Goal: Information Seeking & Learning: Learn about a topic

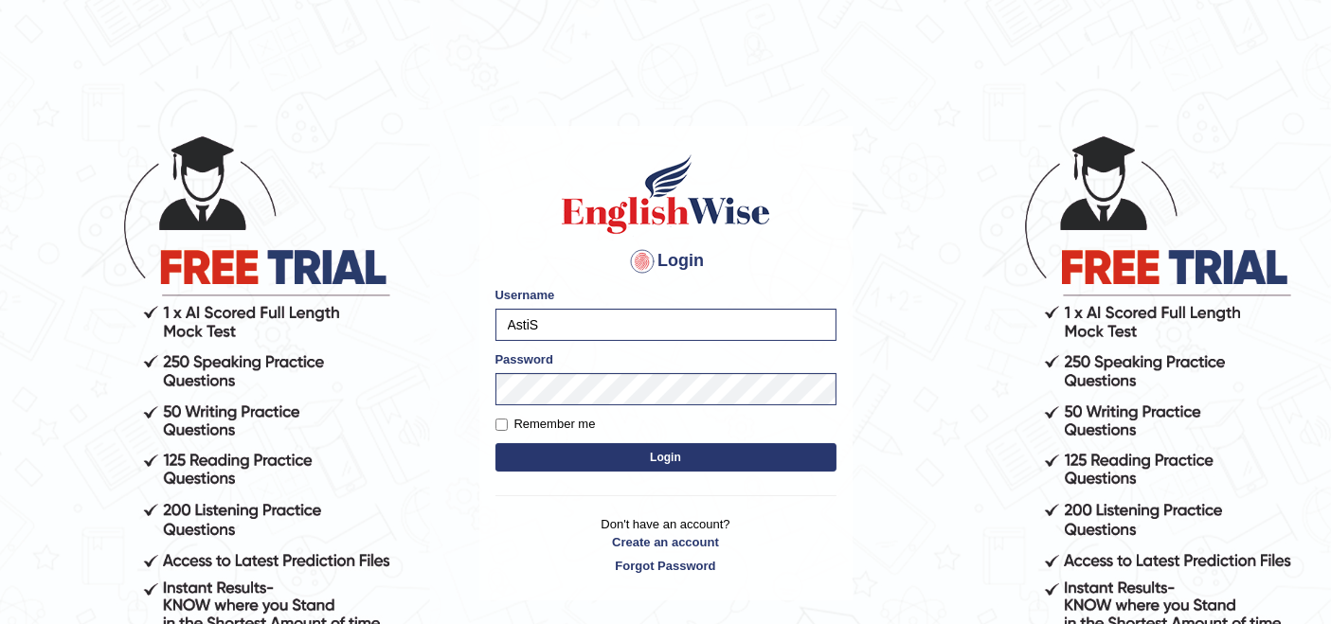
type input "[PERSON_NAME]"
click at [584, 451] on button "Login" at bounding box center [665, 457] width 341 height 28
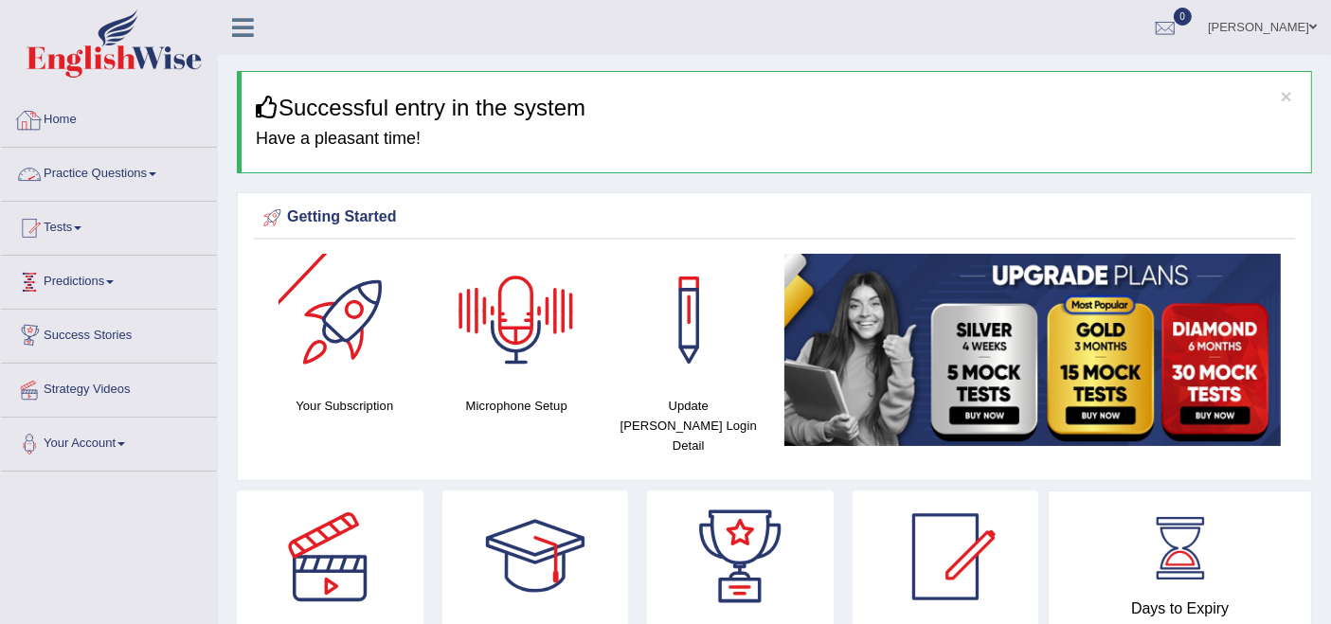
click at [64, 177] on link "Practice Questions" at bounding box center [109, 171] width 216 height 47
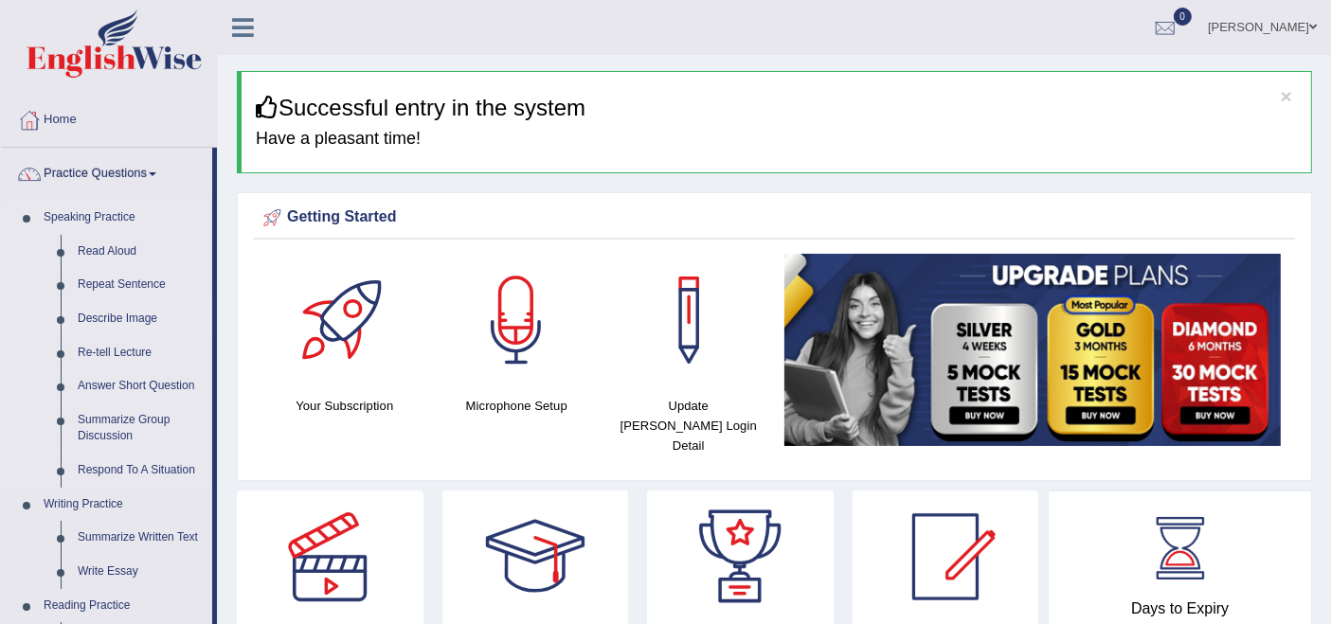
click at [99, 319] on link "Describe Image" at bounding box center [140, 319] width 143 height 34
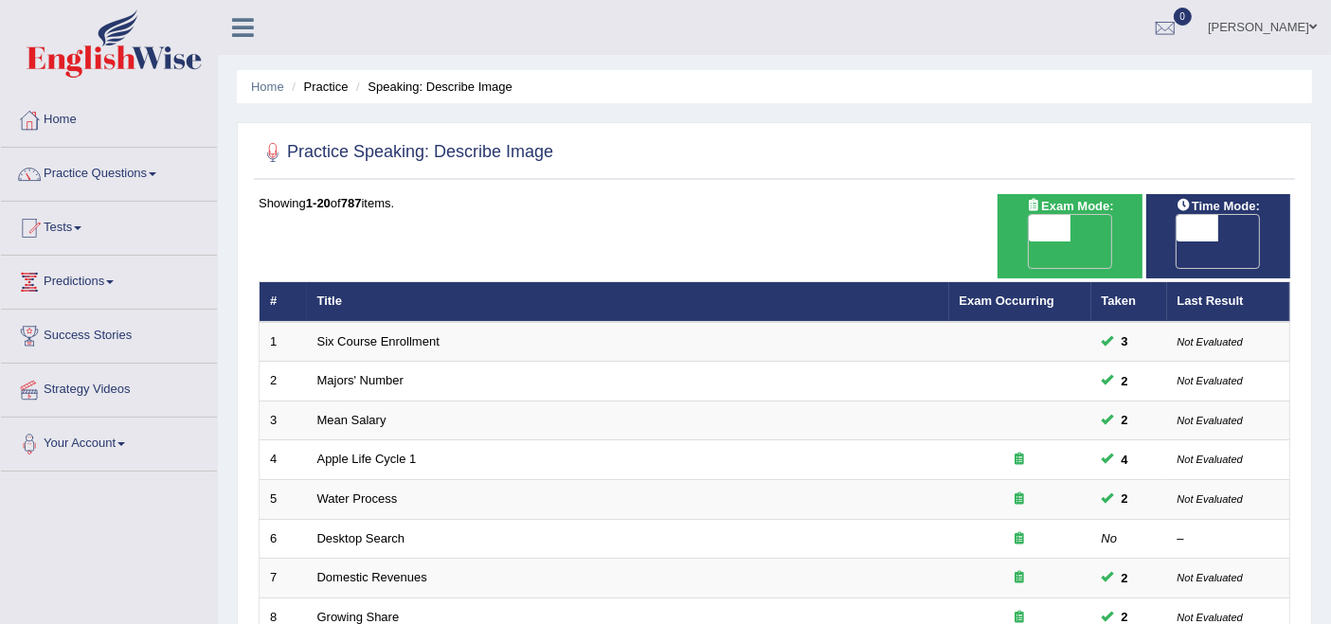
click at [1160, 282] on th "Taken" at bounding box center [1129, 302] width 76 height 40
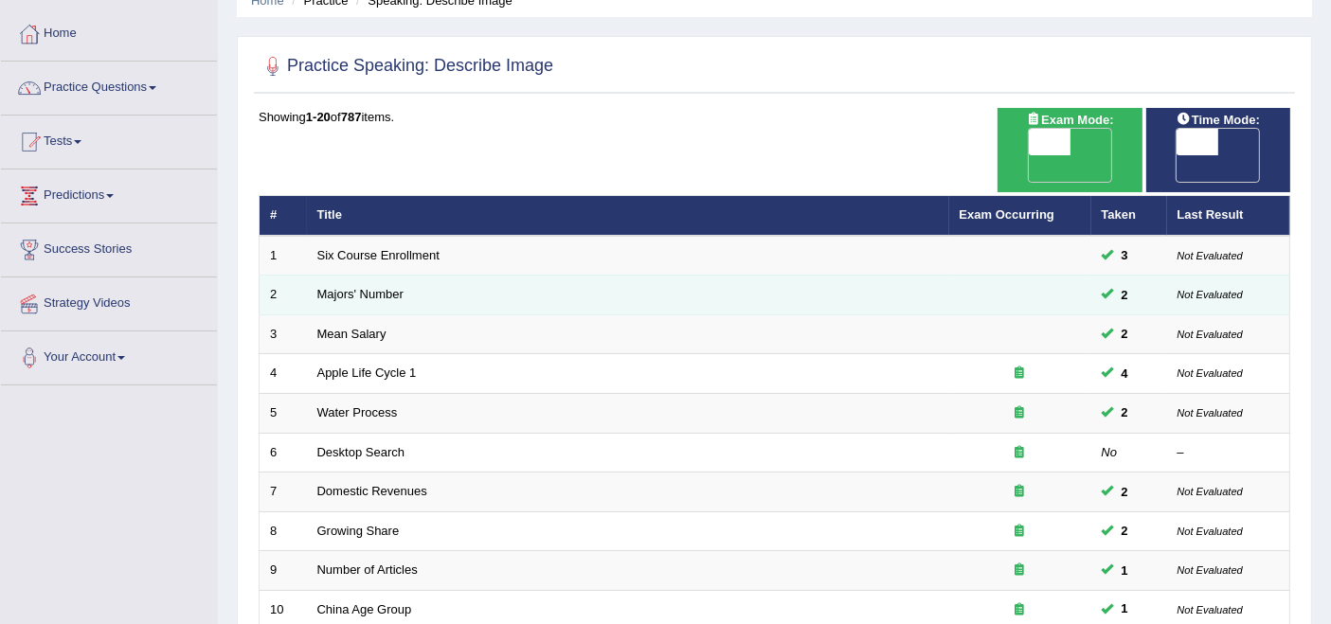
scroll to position [105, 0]
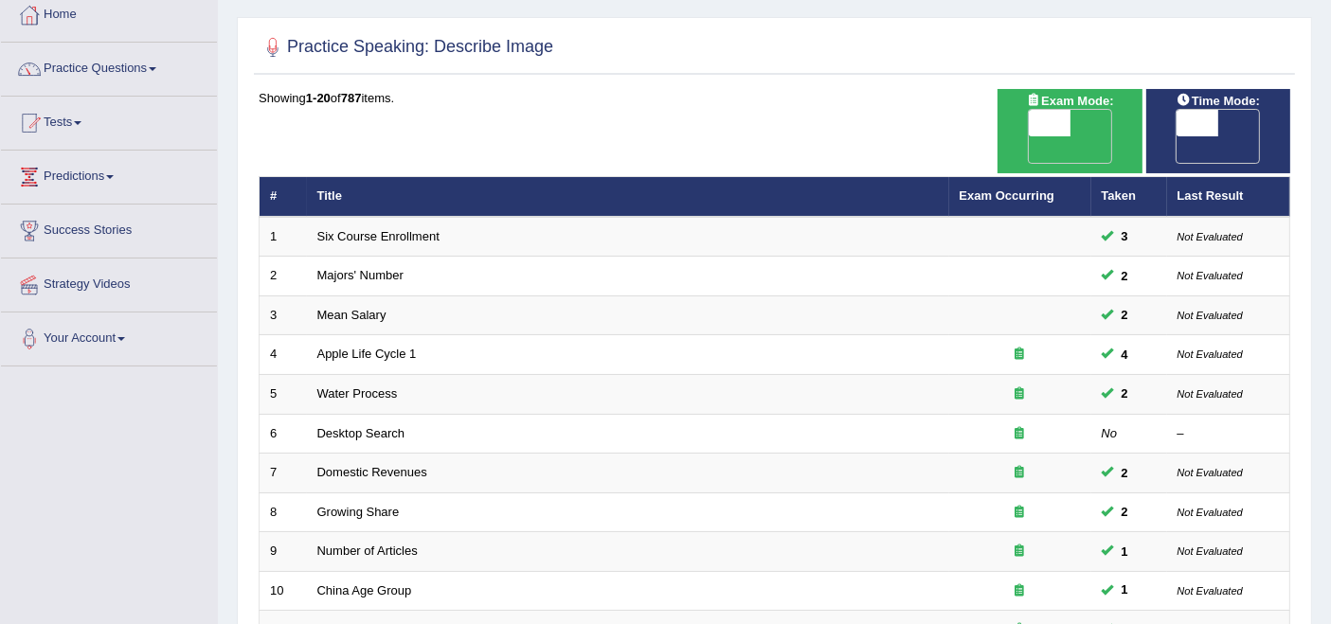
click at [1029, 136] on span "OFF" at bounding box center [1008, 149] width 42 height 27
checkbox input "true"
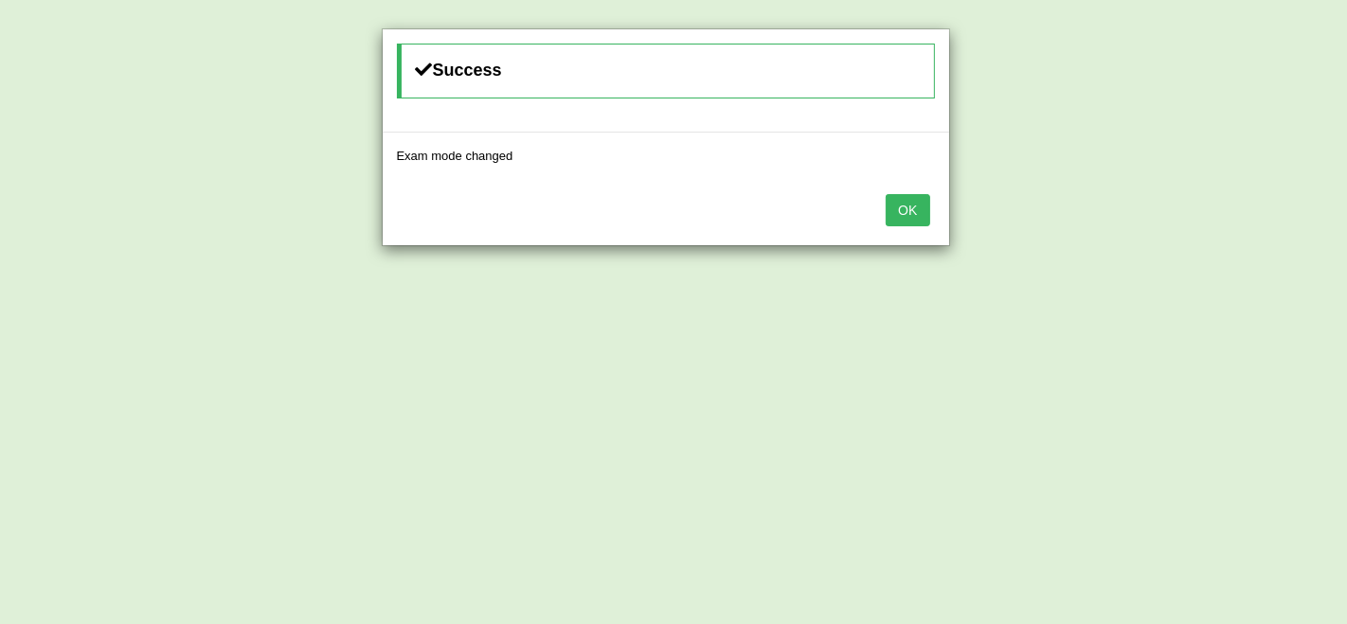
click at [911, 216] on button "OK" at bounding box center [908, 210] width 44 height 32
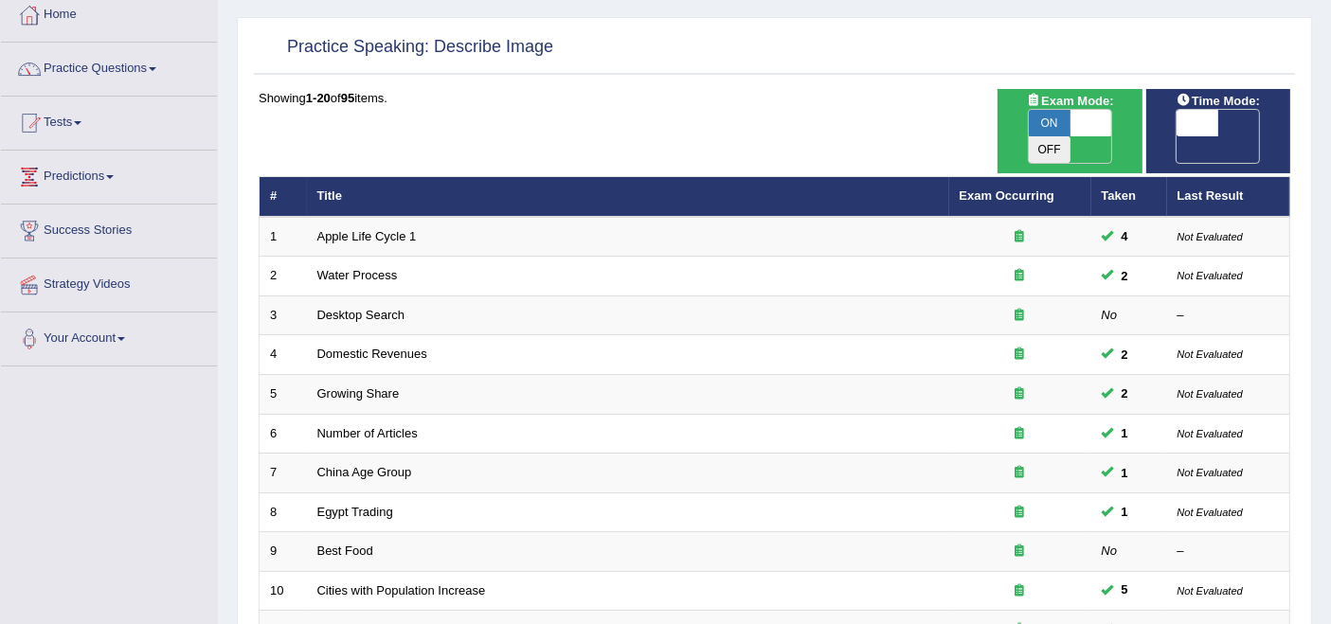
drag, startPoint x: 0, startPoint y: 0, endPoint x: 1242, endPoint y: 133, distance: 1248.9
click at [1176, 136] on span "OFF" at bounding box center [1156, 149] width 42 height 27
checkbox input "true"
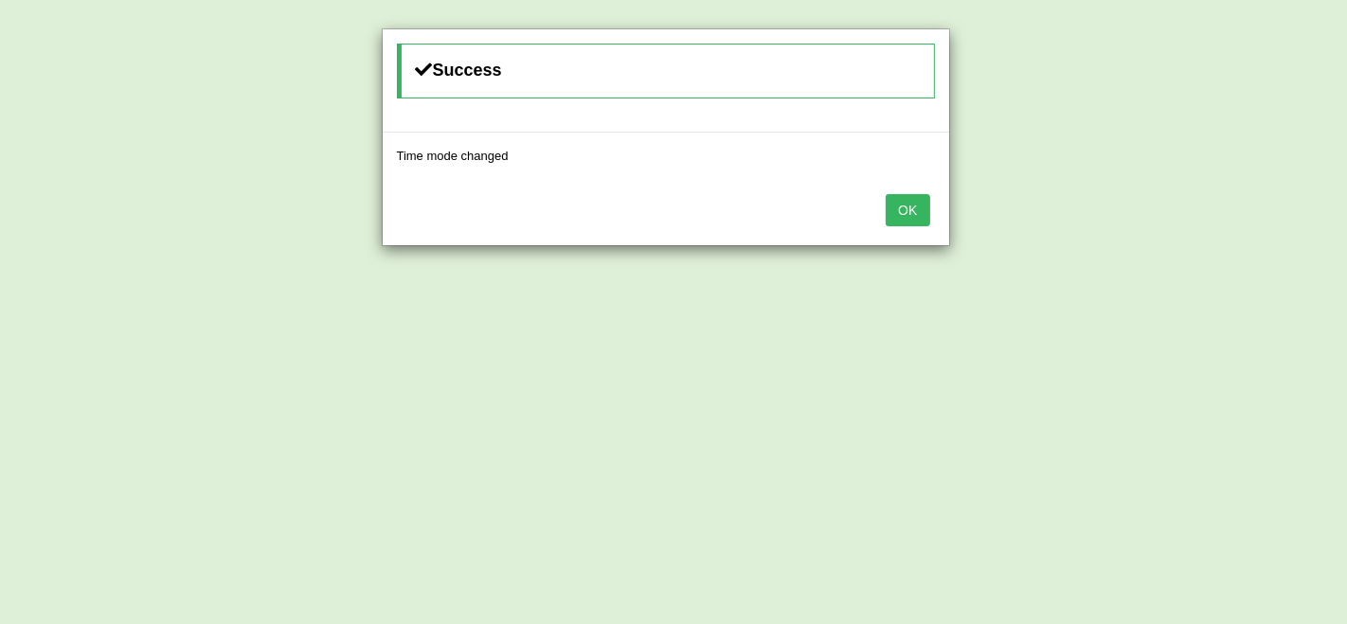
click at [896, 213] on button "OK" at bounding box center [908, 210] width 44 height 32
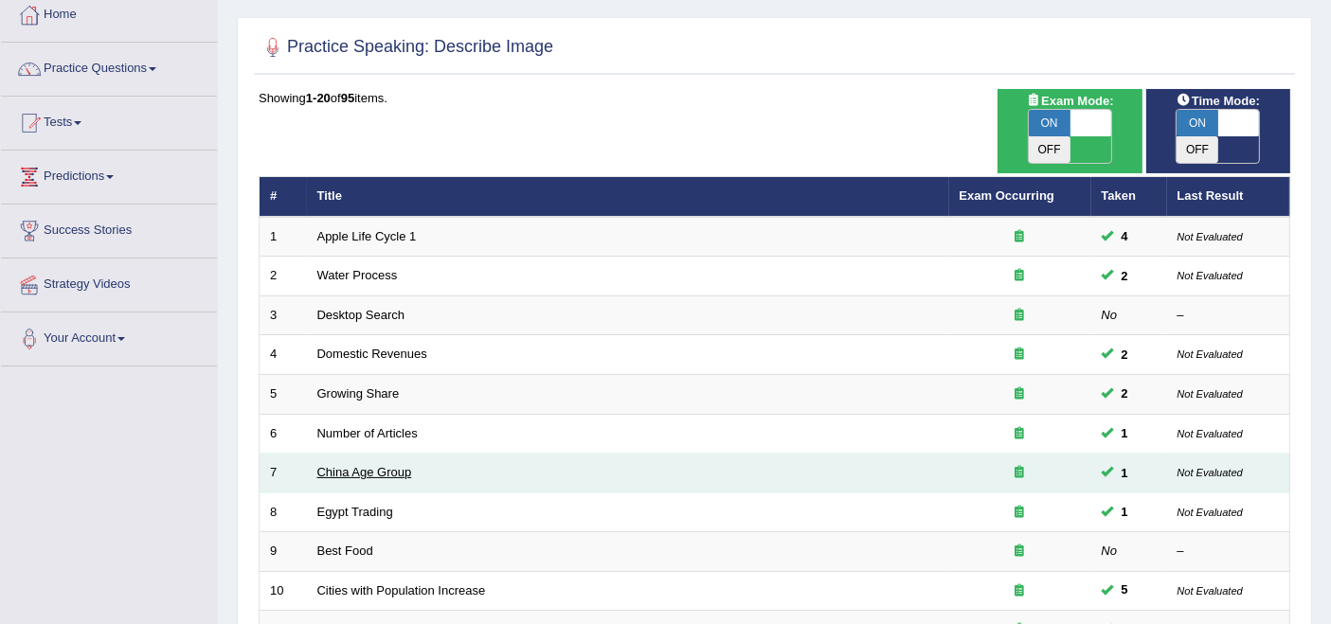
click at [332, 465] on link "China Age Group" at bounding box center [364, 472] width 95 height 14
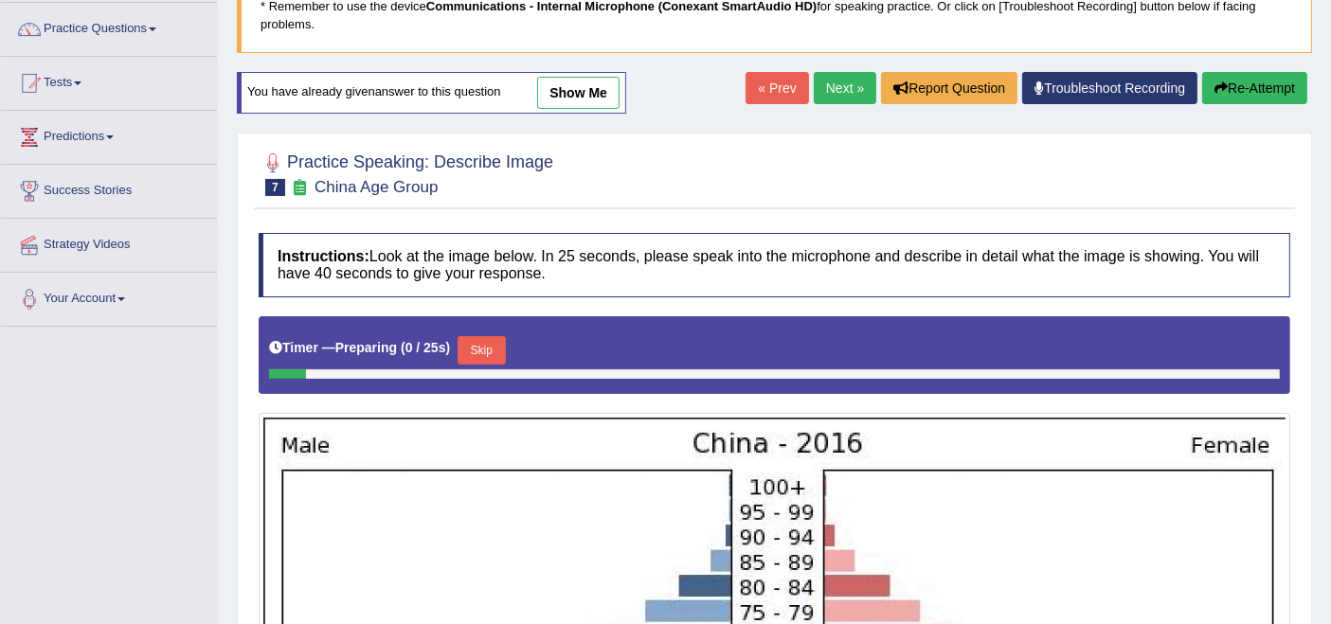
scroll to position [10, 0]
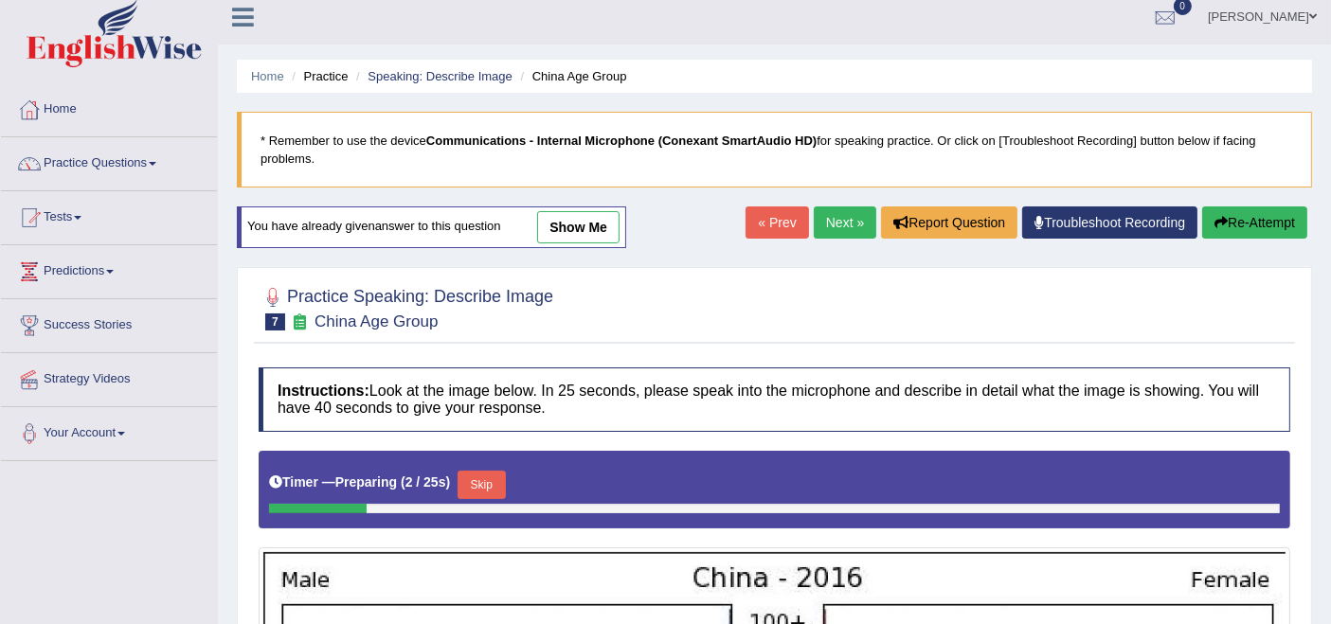
click at [761, 228] on link "« Prev" at bounding box center [776, 222] width 63 height 32
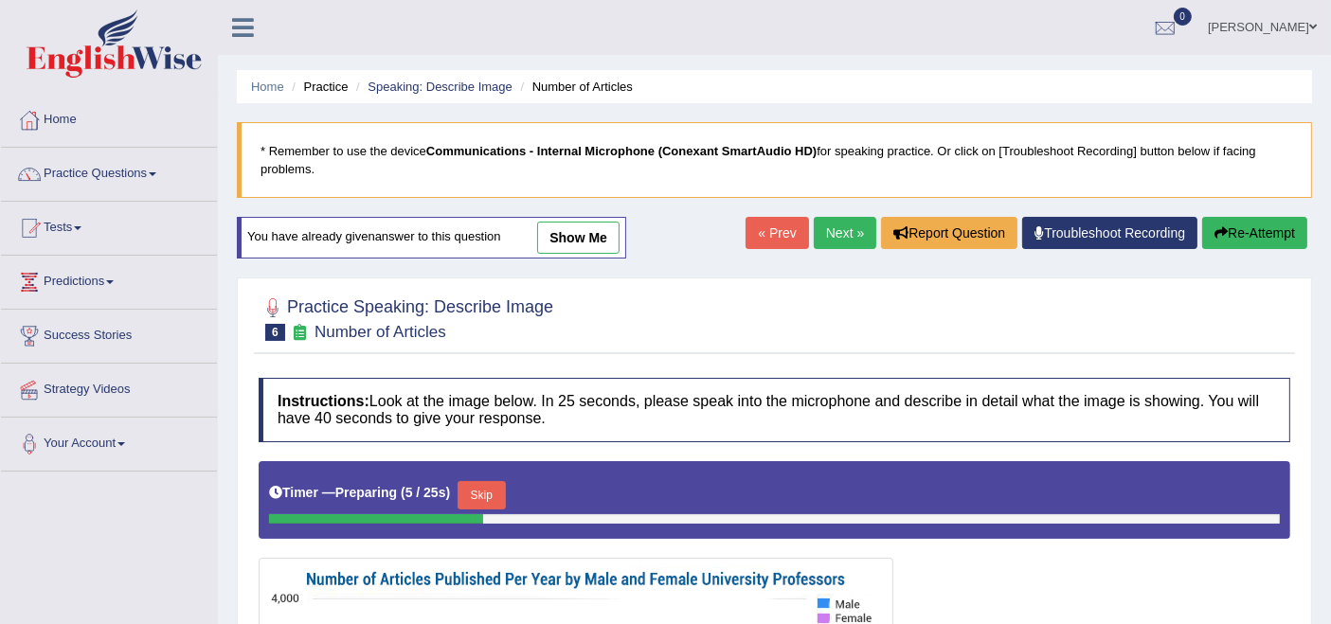
drag, startPoint x: 440, startPoint y: 9, endPoint x: 409, endPoint y: 63, distance: 61.6
click at [455, 0] on html "Toggle navigation Home Practice Questions Speaking Practice Read Aloud Repeat S…" at bounding box center [665, 312] width 1331 height 624
click at [434, 74] on ul "Home Practice Speaking: Describe Image Number of Articles" at bounding box center [774, 86] width 1075 height 33
click at [452, 79] on ul "Home Practice Speaking: Describe Image Number of Articles" at bounding box center [774, 86] width 1075 height 33
click at [452, 80] on link "Speaking: Describe Image" at bounding box center [440, 87] width 144 height 14
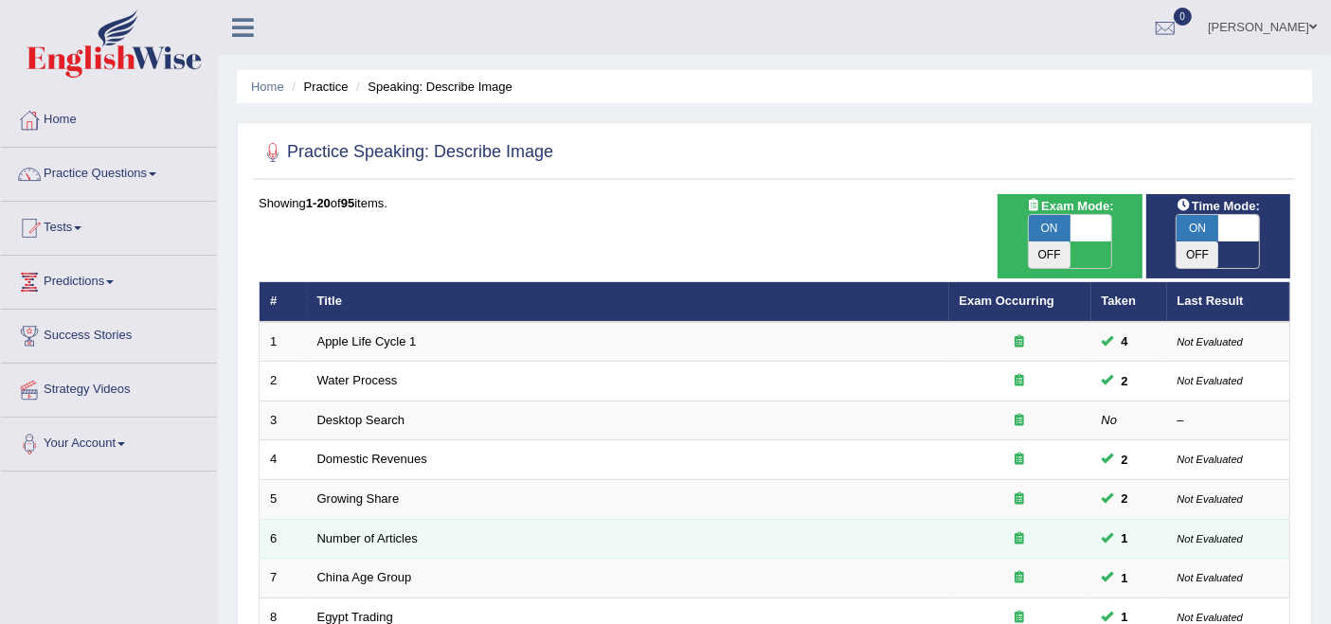
scroll to position [210, 0]
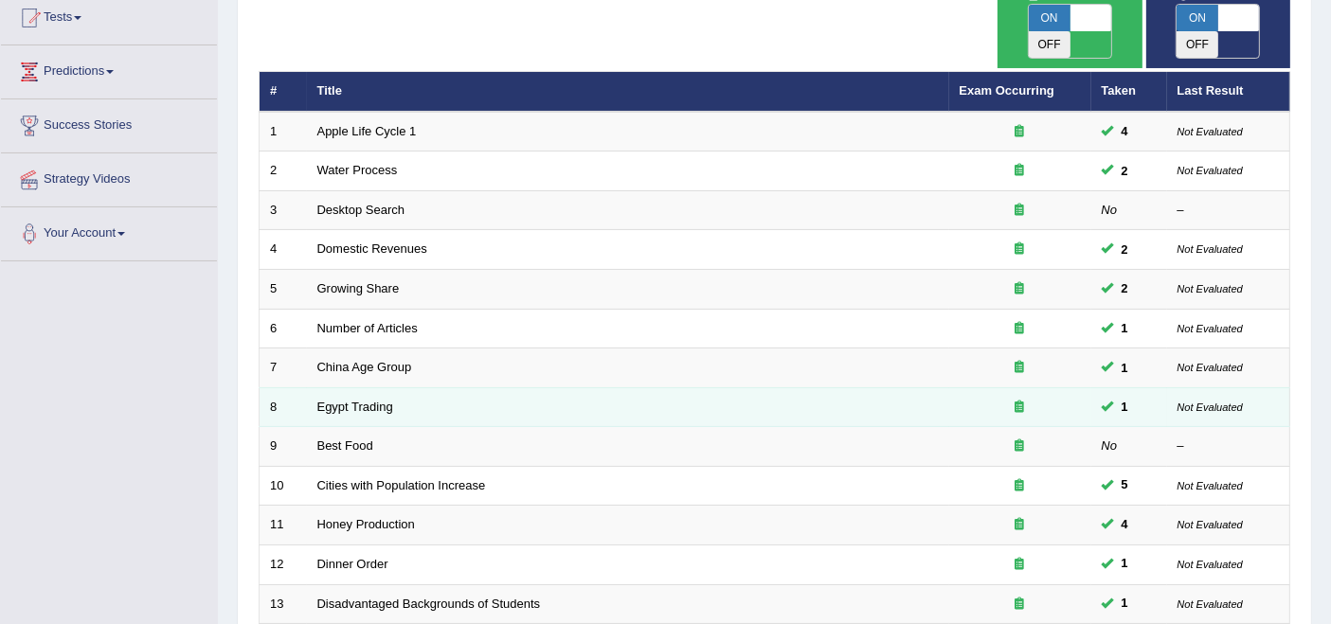
click at [348, 387] on td "Egypt Trading" at bounding box center [628, 407] width 642 height 40
click at [380, 400] on link "Egypt Trading" at bounding box center [355, 407] width 76 height 14
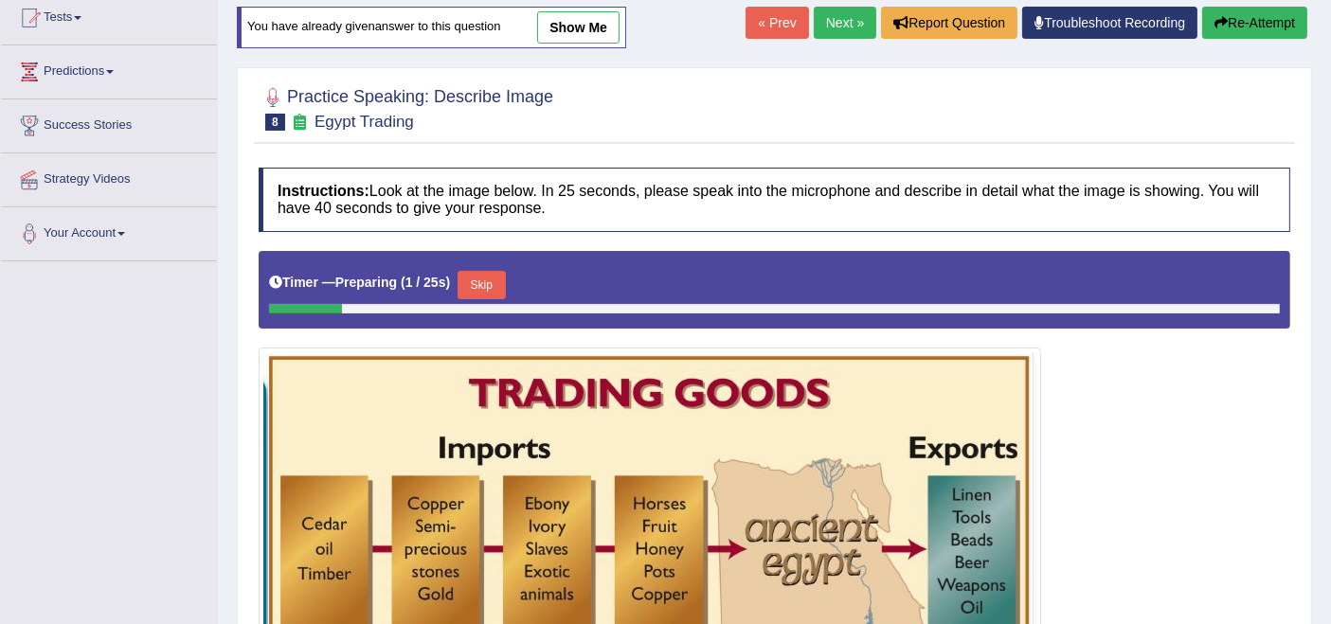
click at [574, 25] on link "show me" at bounding box center [578, 27] width 82 height 32
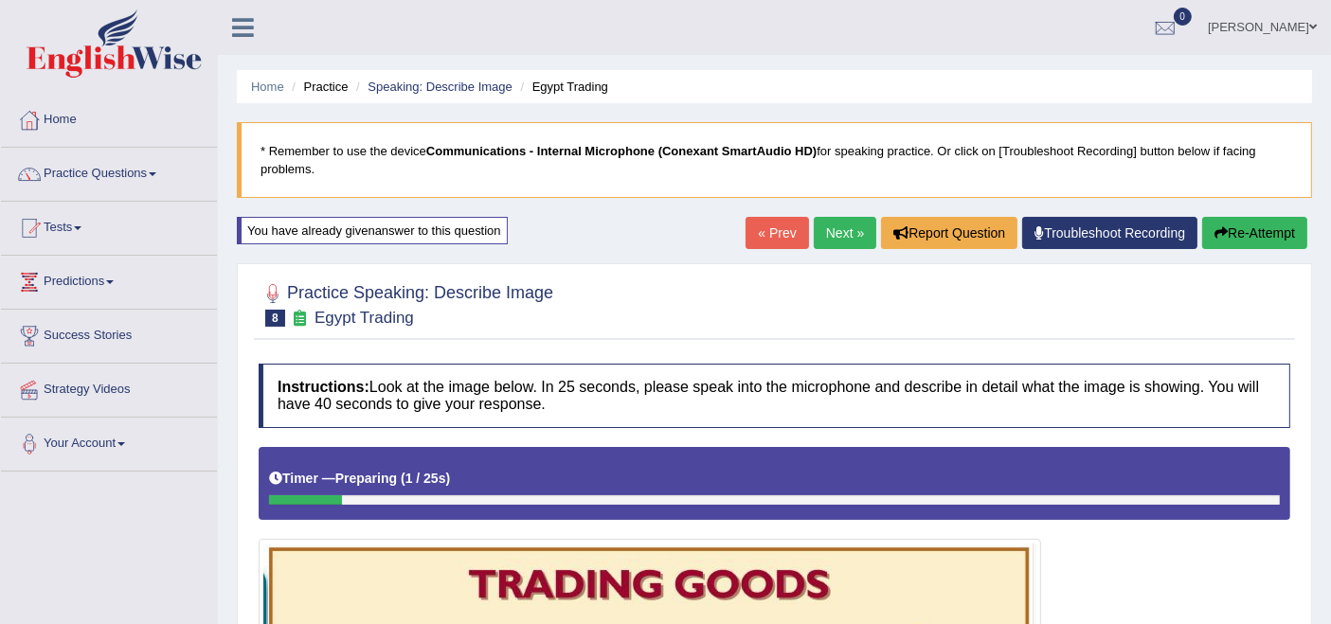
drag, startPoint x: 260, startPoint y: 88, endPoint x: 276, endPoint y: 96, distance: 17.8
click at [260, 88] on link "Home" at bounding box center [267, 87] width 33 height 14
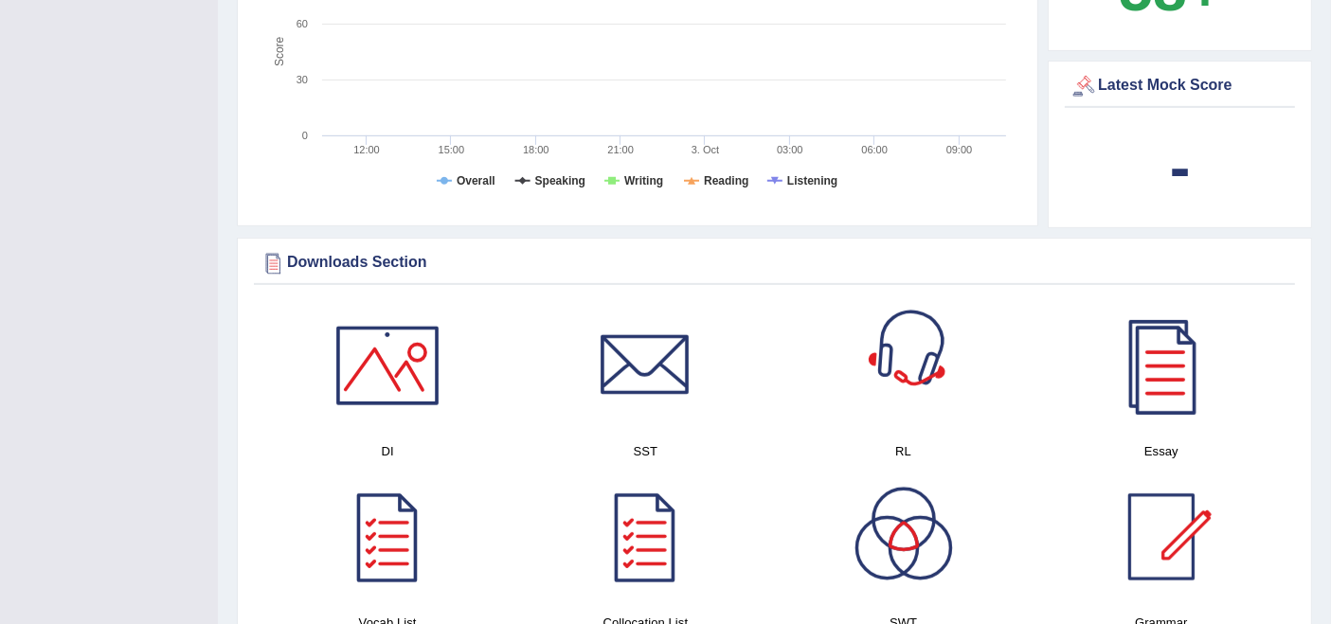
scroll to position [733, 0]
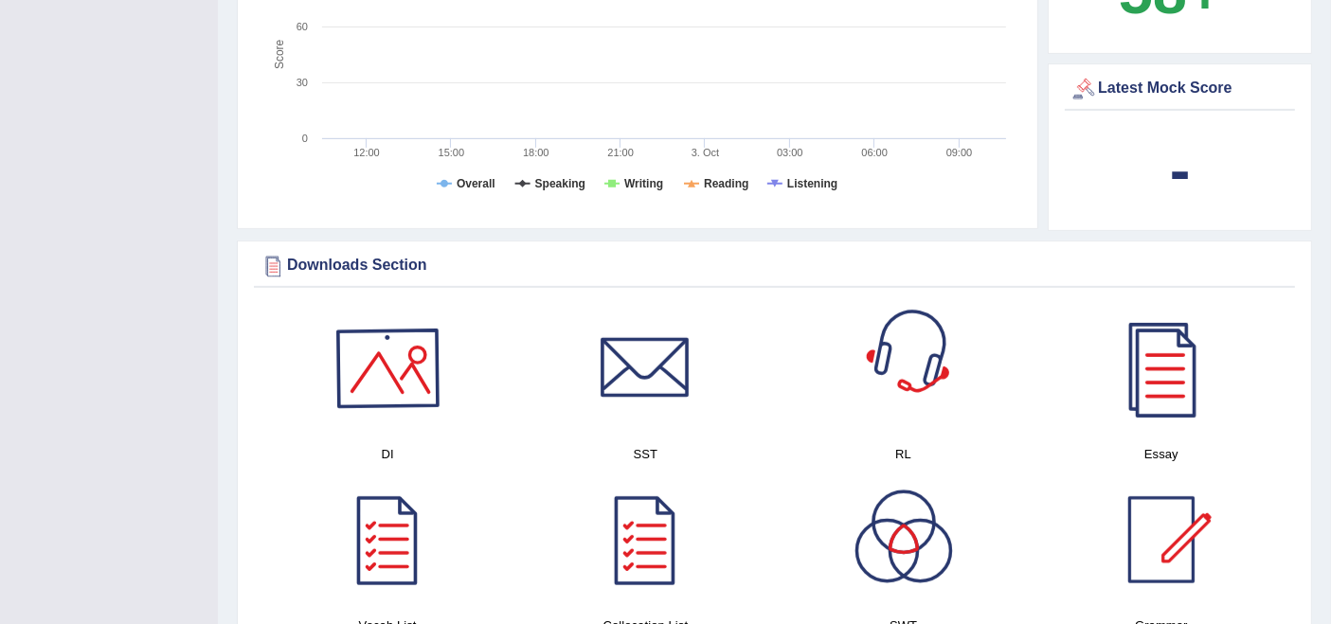
click at [378, 355] on div at bounding box center [387, 368] width 133 height 133
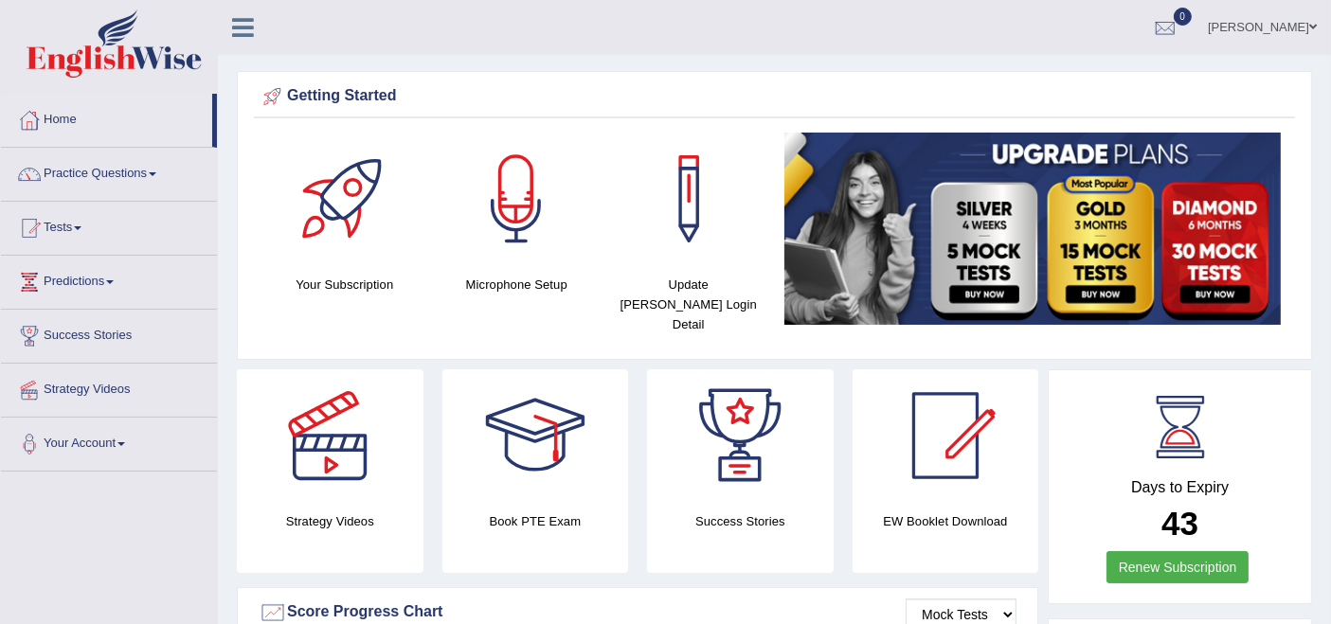
scroll to position [0, 0]
click at [118, 171] on link "Practice Questions" at bounding box center [109, 171] width 216 height 47
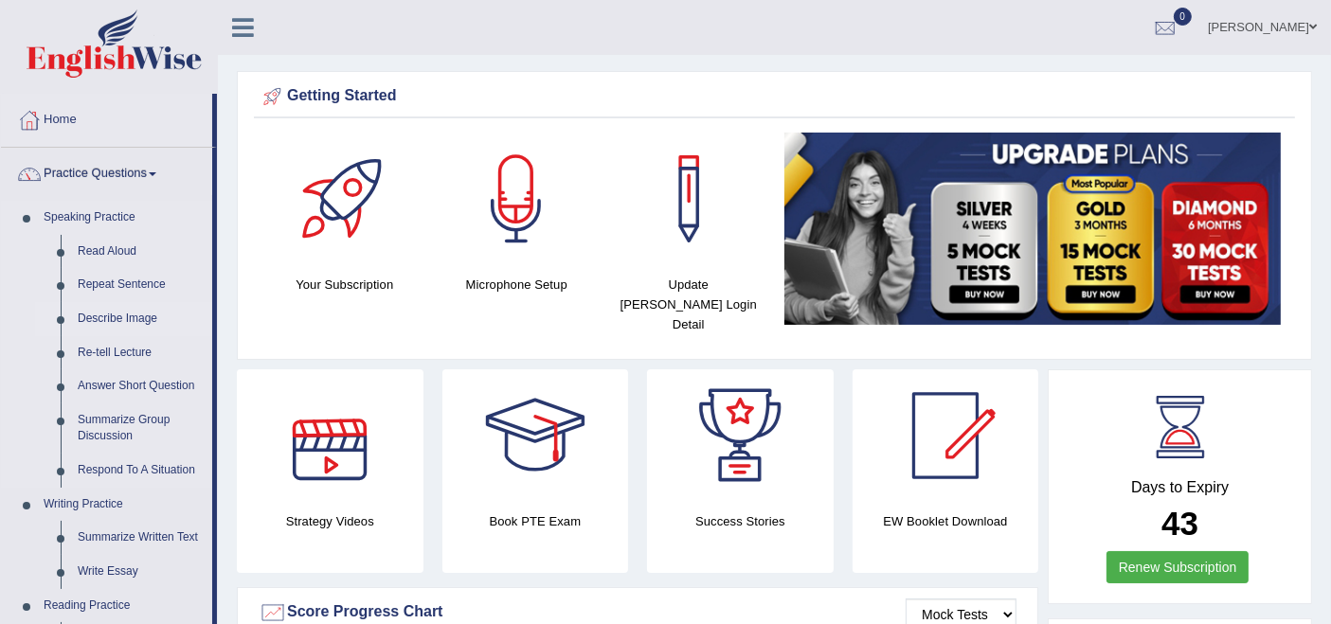
click at [108, 313] on link "Describe Image" at bounding box center [140, 319] width 143 height 34
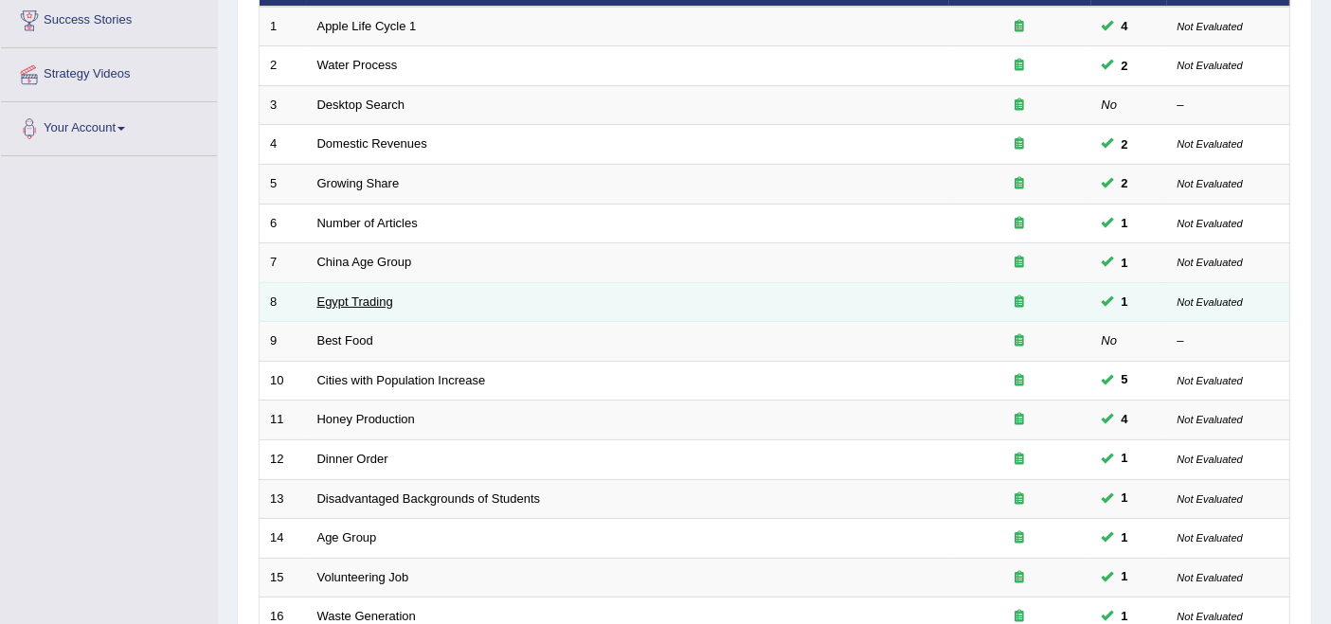
click at [363, 295] on link "Egypt Trading" at bounding box center [355, 302] width 76 height 14
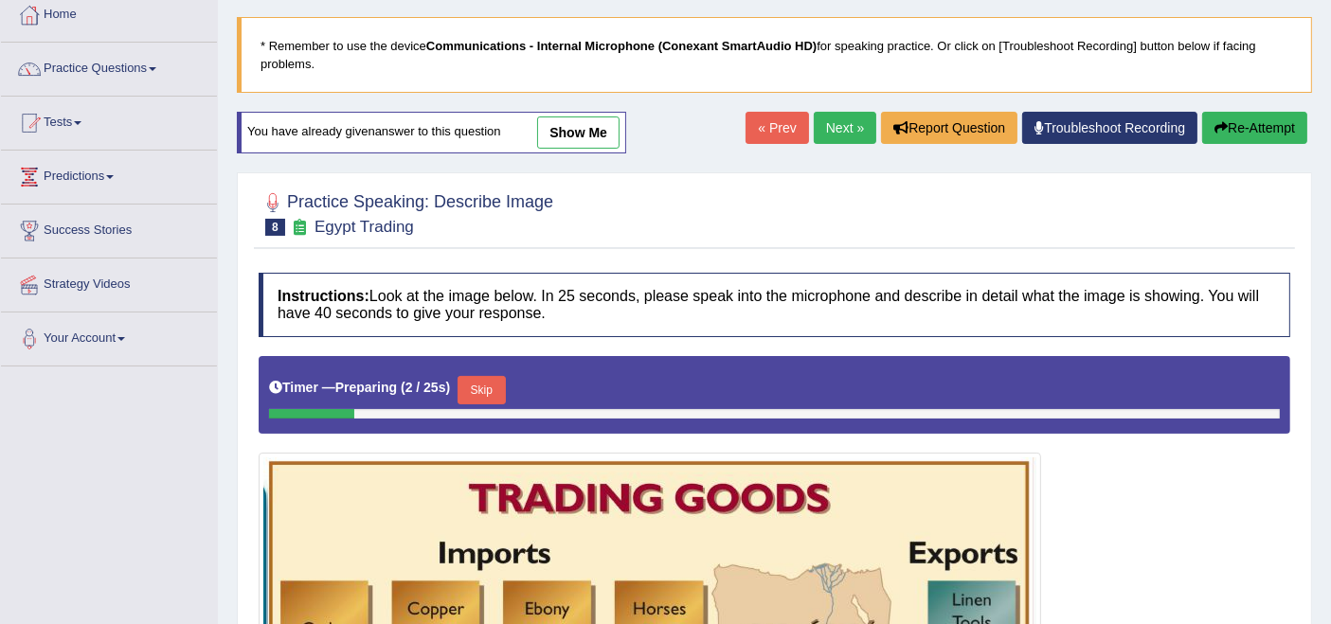
drag, startPoint x: 563, startPoint y: 135, endPoint x: 581, endPoint y: 299, distance: 165.8
click at [563, 135] on link "show me" at bounding box center [578, 133] width 82 height 32
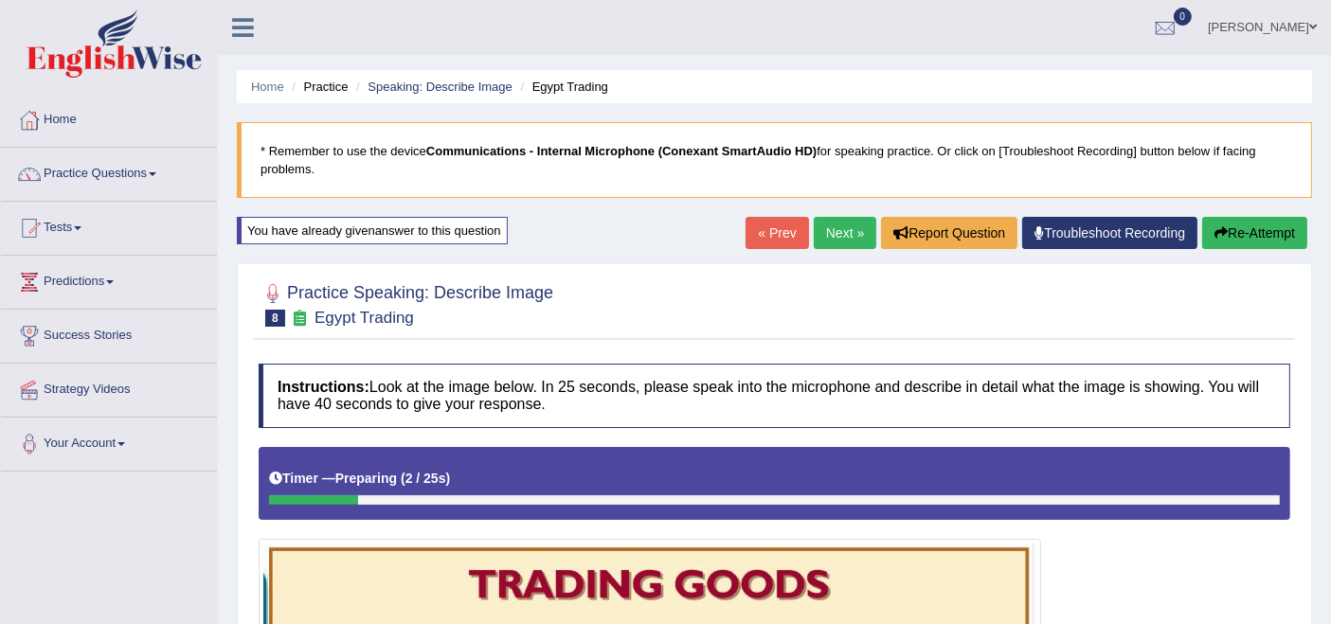
click at [825, 235] on link "Next »" at bounding box center [845, 233] width 63 height 32
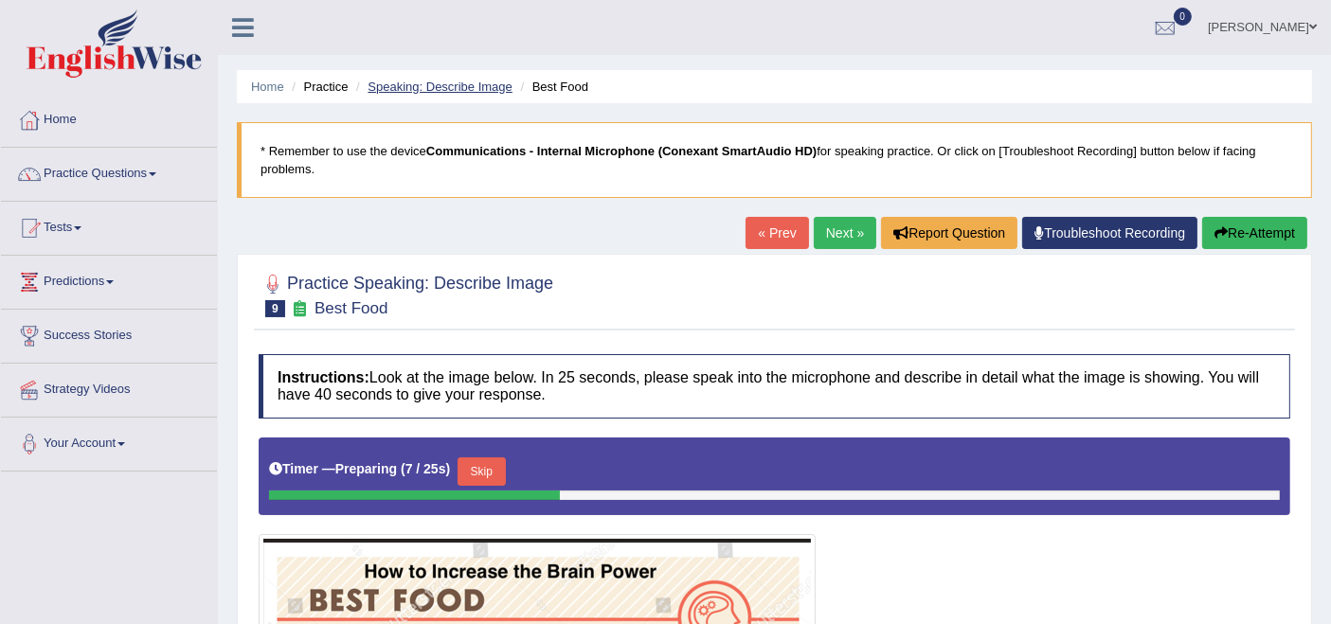
click at [419, 85] on link "Speaking: Describe Image" at bounding box center [440, 87] width 144 height 14
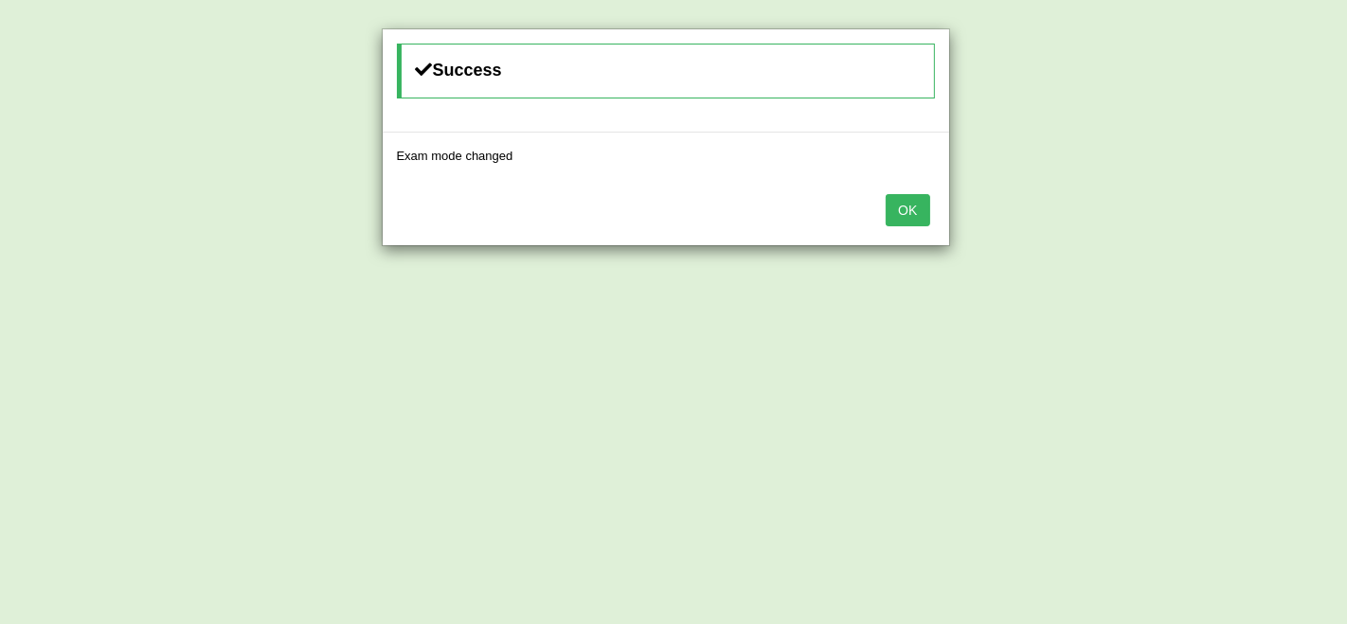
click at [904, 204] on button "OK" at bounding box center [908, 210] width 44 height 32
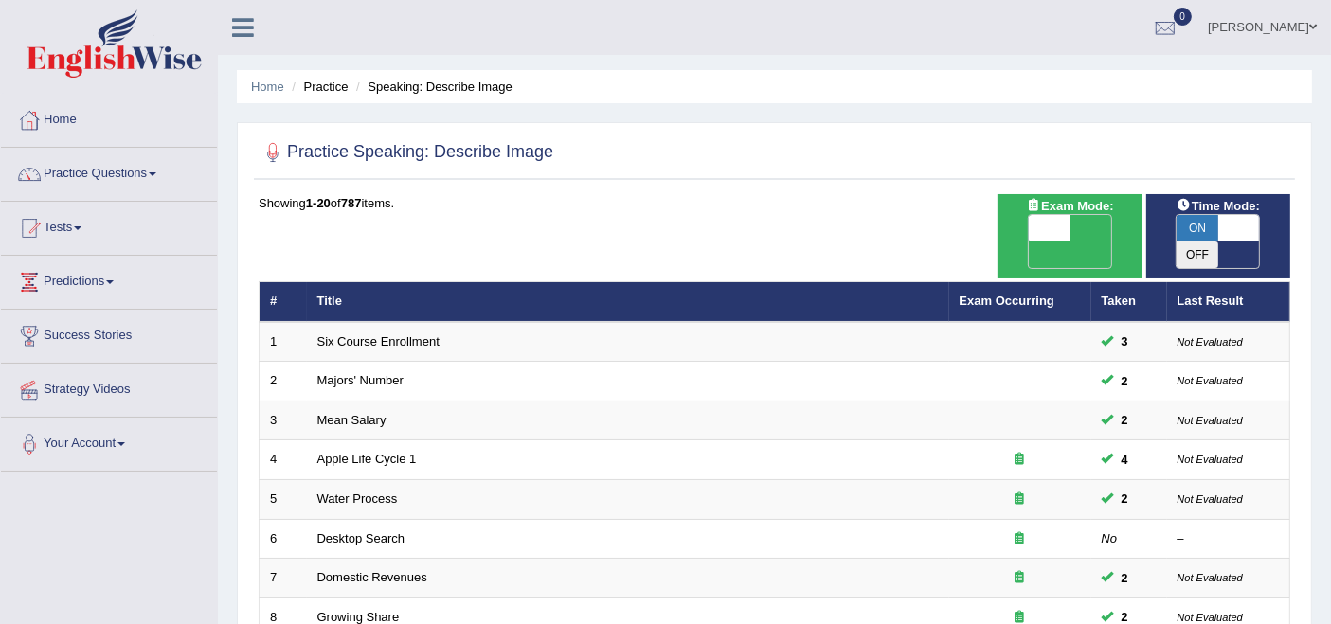
click at [1228, 234] on span at bounding box center [1239, 228] width 42 height 27
checkbox input "false"
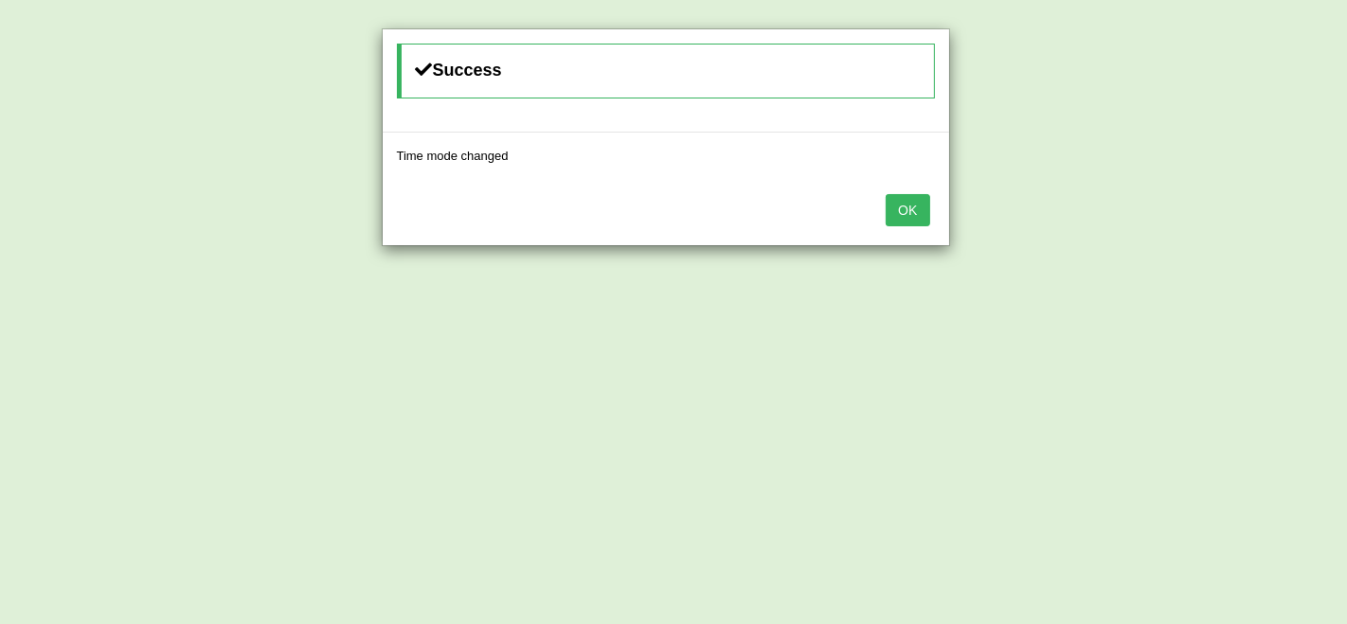
click at [893, 208] on button "OK" at bounding box center [908, 210] width 44 height 32
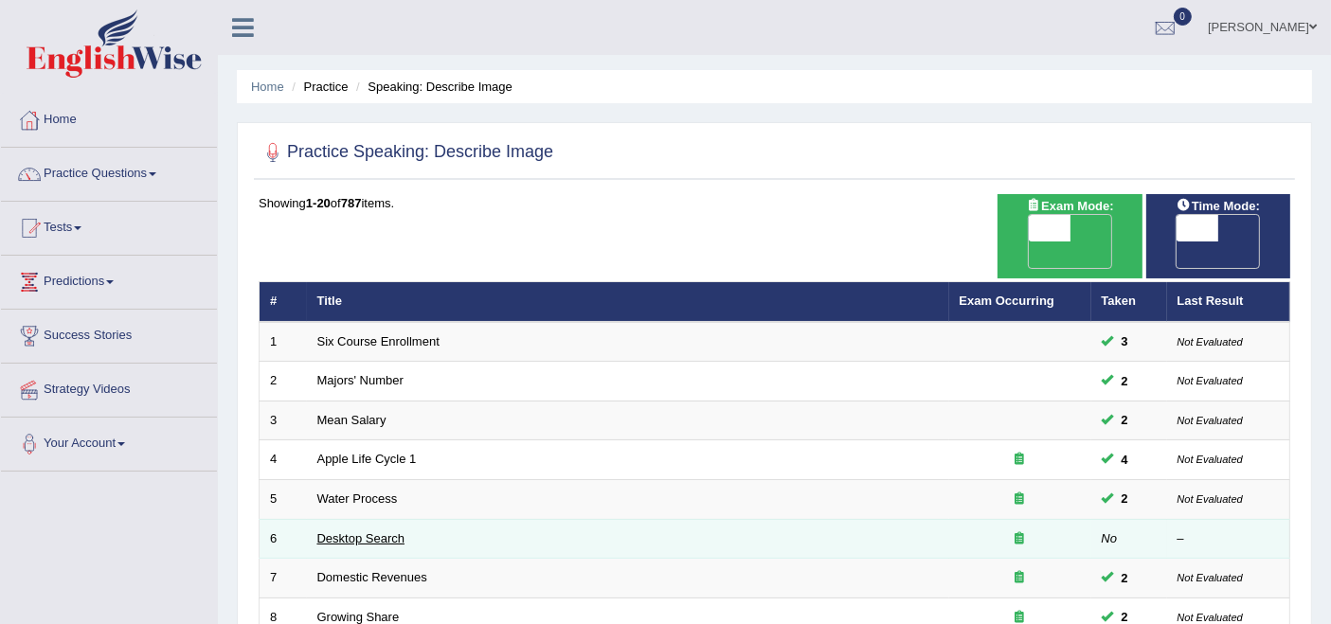
click at [349, 531] on link "Desktop Search" at bounding box center [361, 538] width 88 height 14
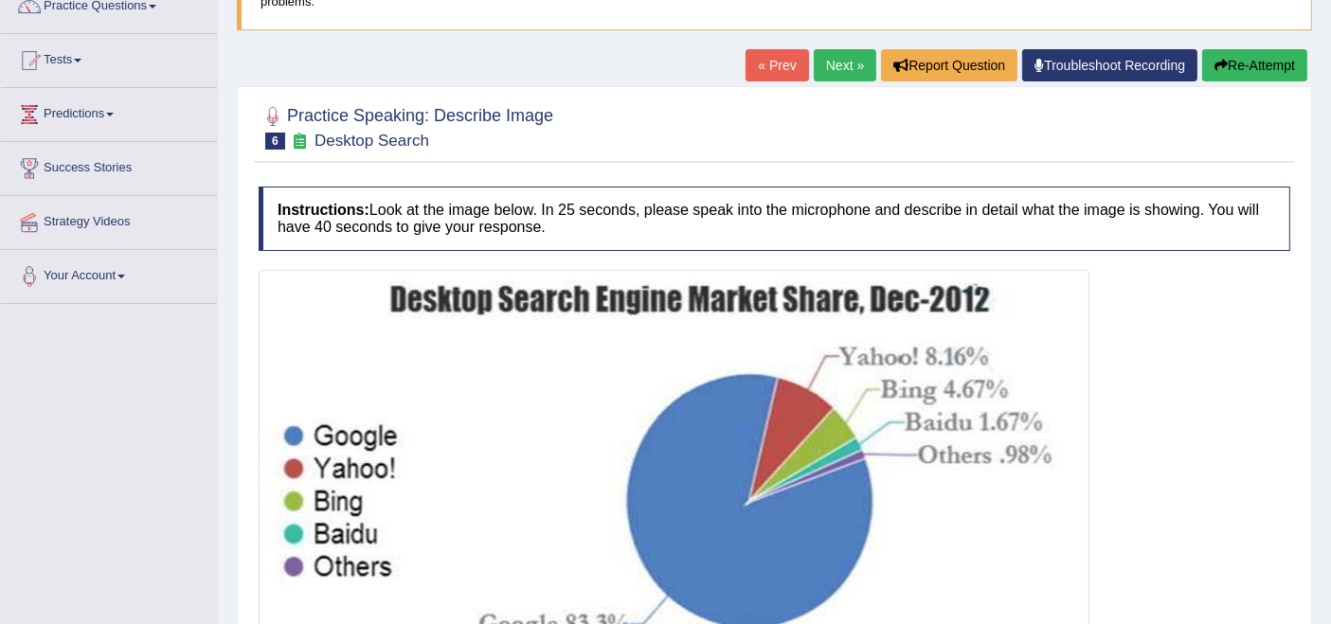
scroll to position [105, 0]
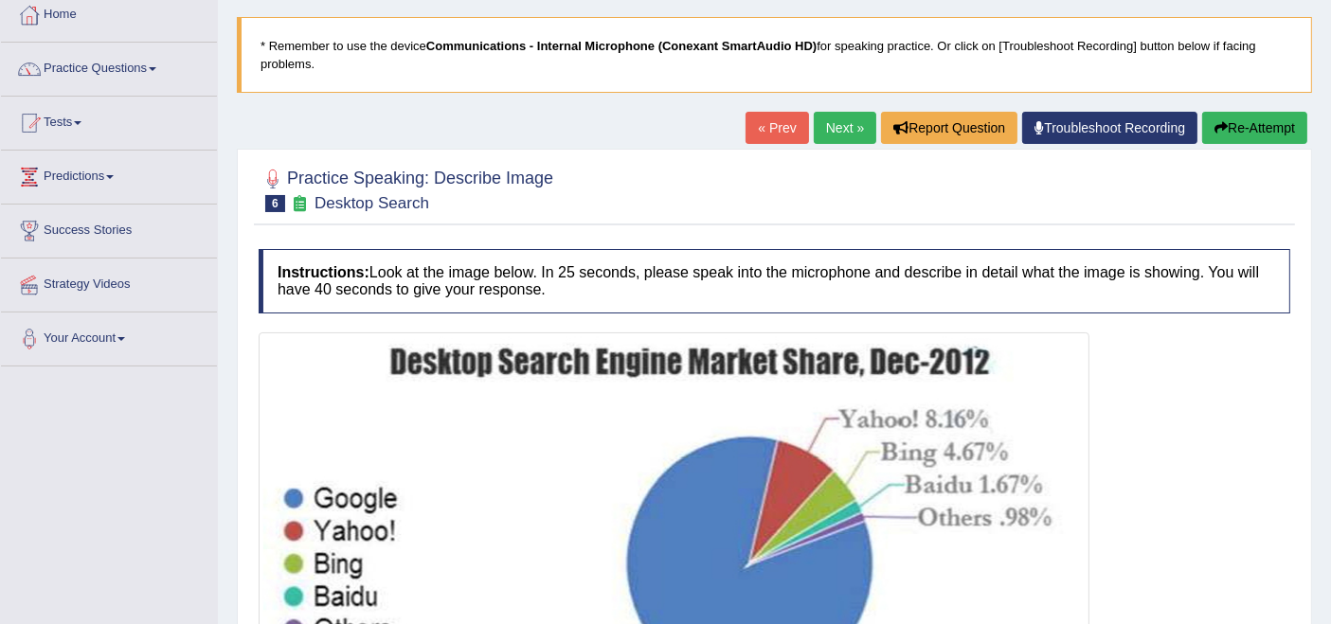
click at [843, 125] on link "Next »" at bounding box center [845, 128] width 63 height 32
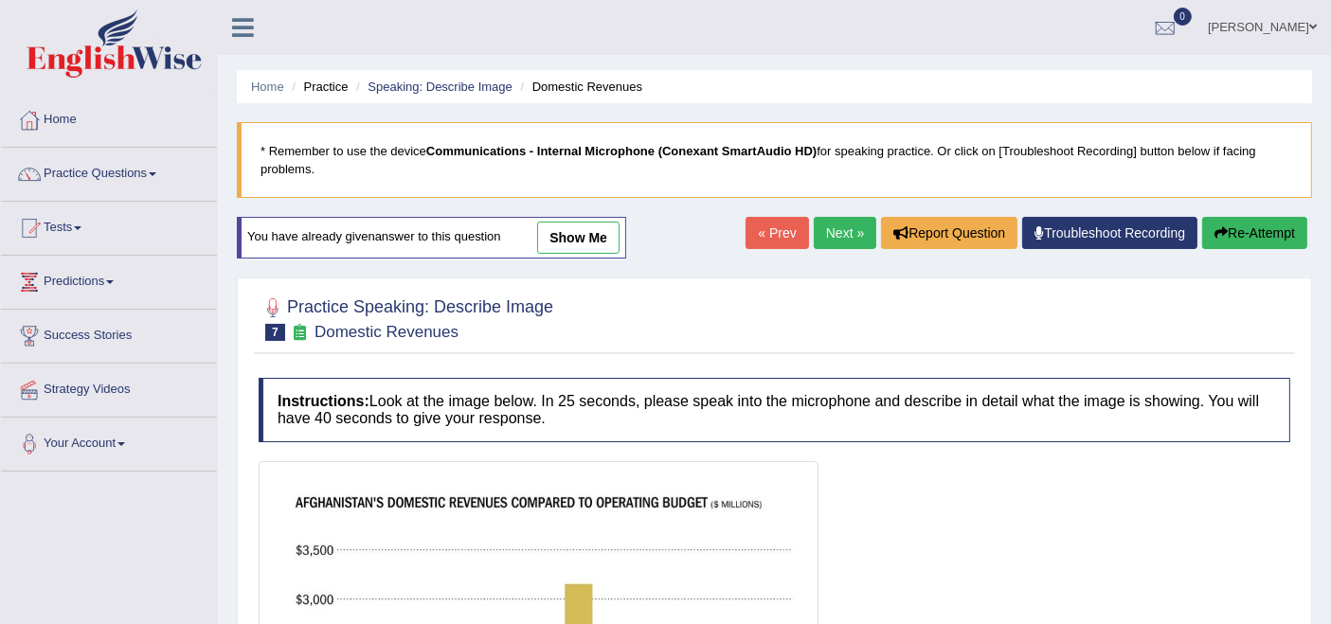
click at [828, 236] on link "Next »" at bounding box center [845, 233] width 63 height 32
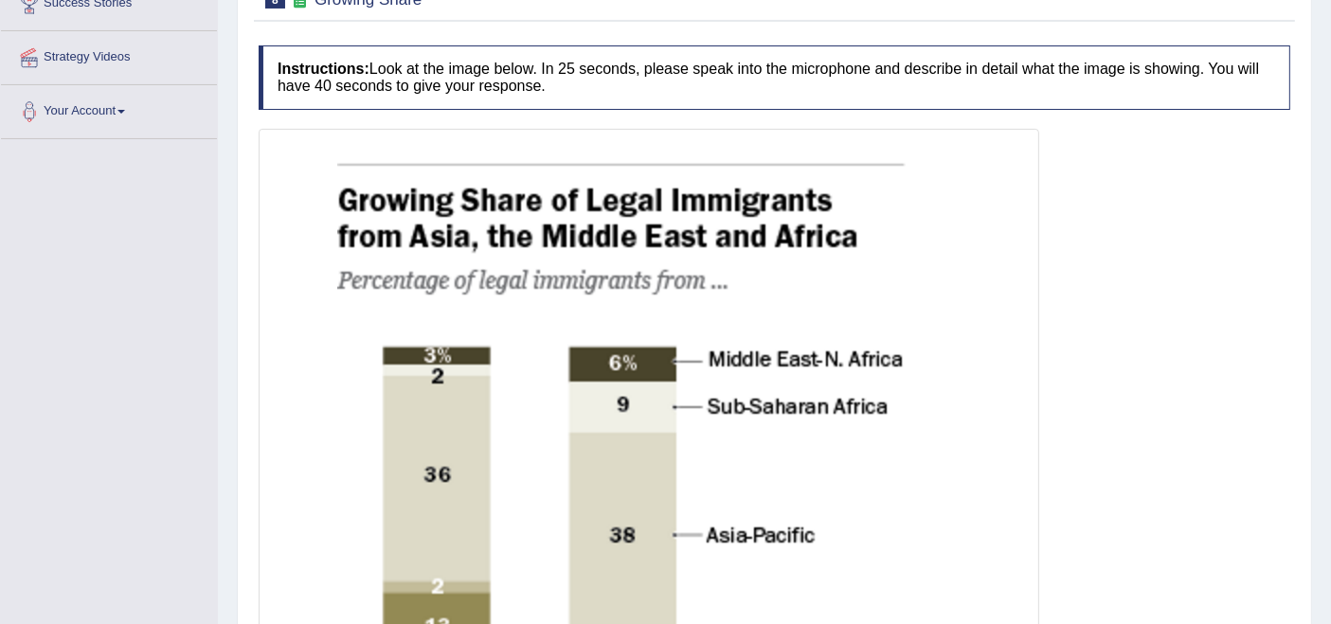
scroll to position [210, 0]
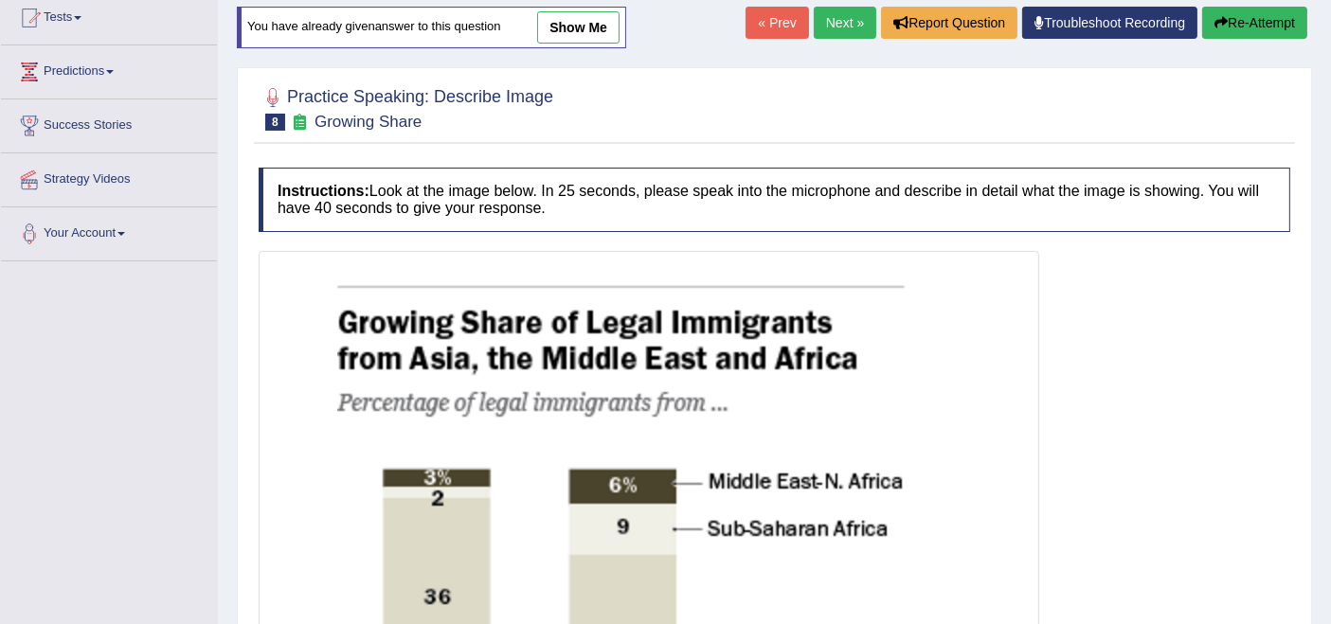
click at [823, 22] on link "Next »" at bounding box center [845, 23] width 63 height 32
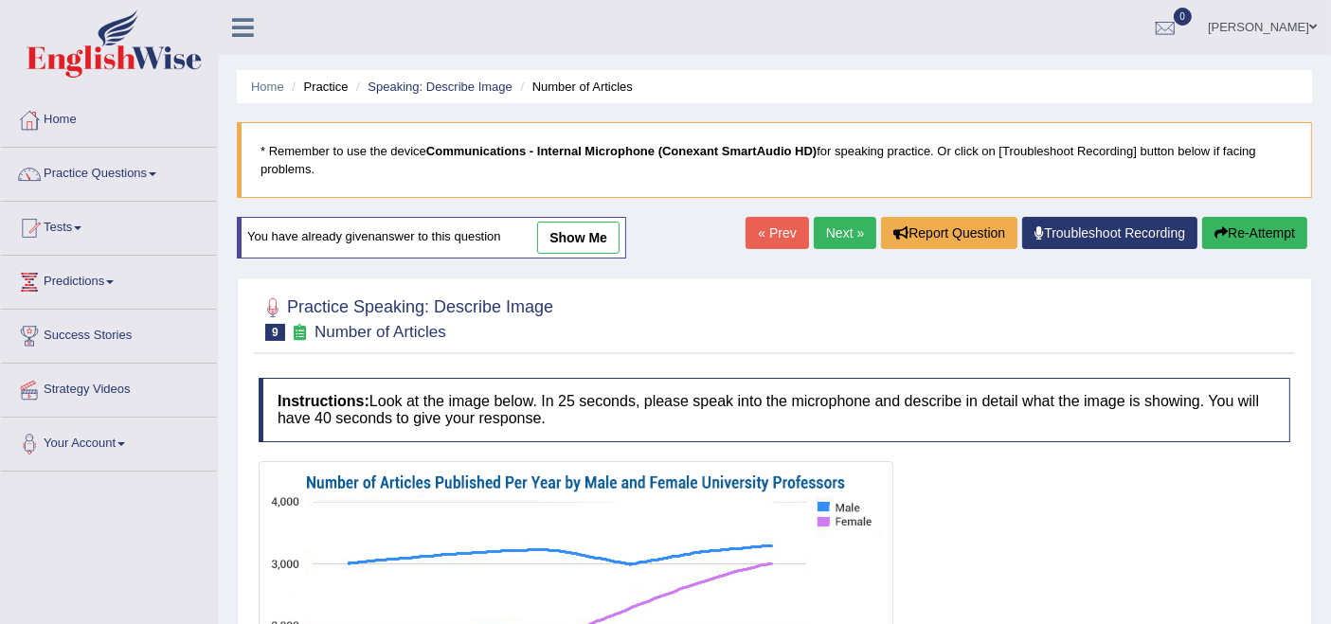
click at [596, 244] on link "show me" at bounding box center [578, 238] width 82 height 32
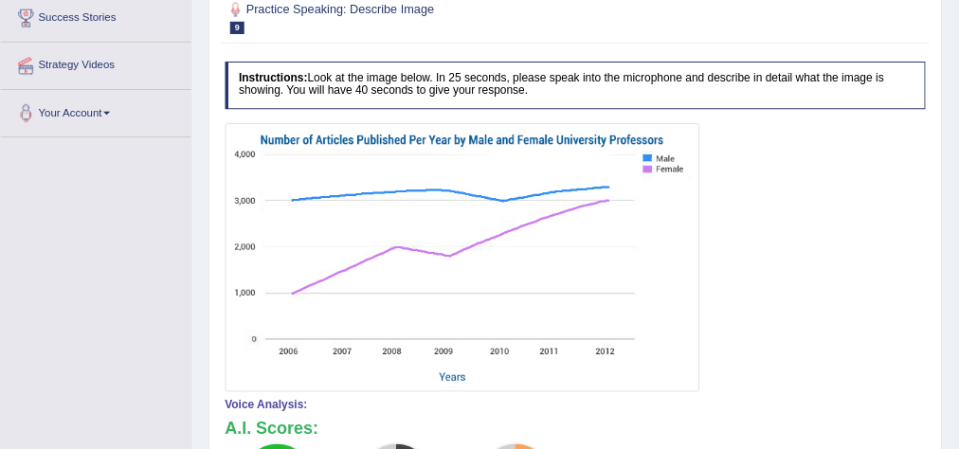
scroll to position [315, 0]
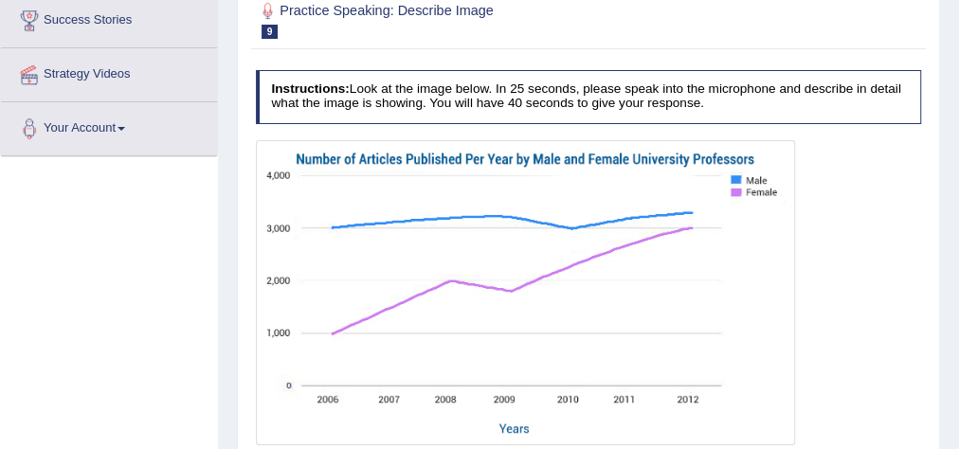
drag, startPoint x: 1215, startPoint y: 1, endPoint x: 236, endPoint y: 118, distance: 986.4
click at [236, 118] on div "Home Practice Speaking: Describe Image Number of Articles * Remember to use the…" at bounding box center [588, 270] width 741 height 1171
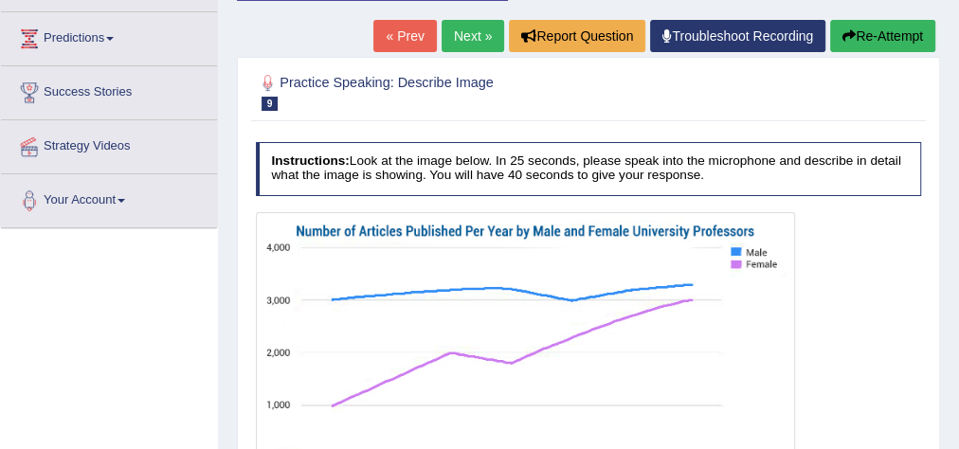
scroll to position [240, 0]
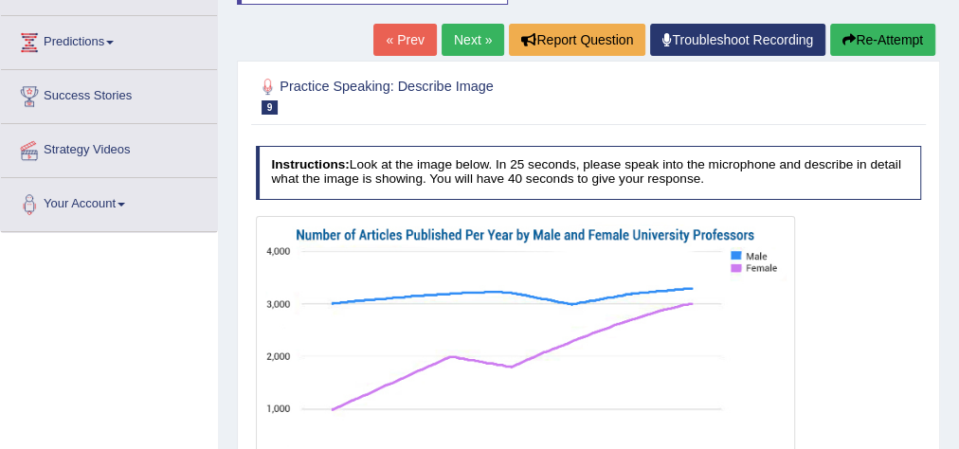
click at [469, 38] on link "Next »" at bounding box center [472, 40] width 63 height 32
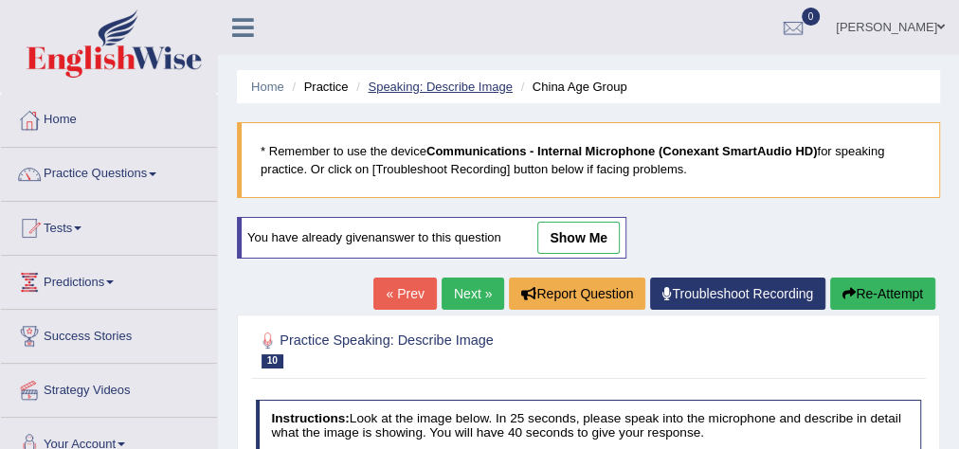
click at [419, 87] on link "Speaking: Describe Image" at bounding box center [440, 87] width 144 height 14
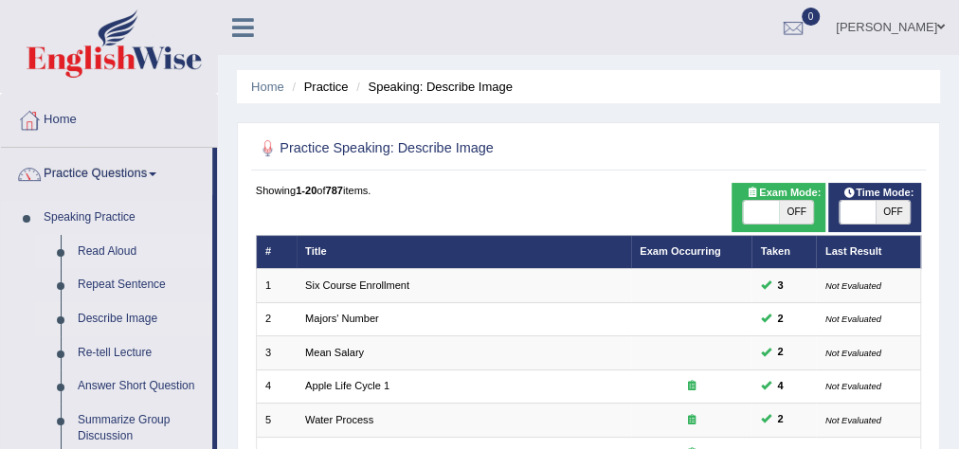
click at [109, 252] on link "Read Aloud" at bounding box center [140, 252] width 143 height 34
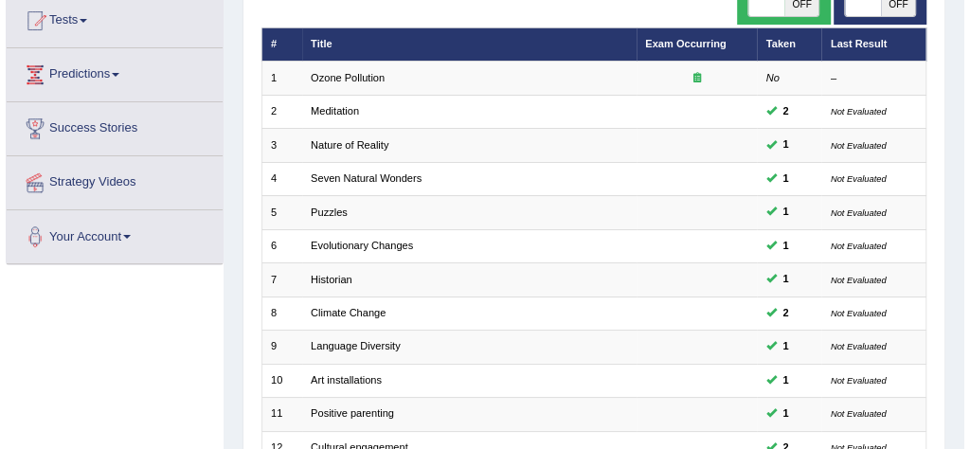
scroll to position [76, 0]
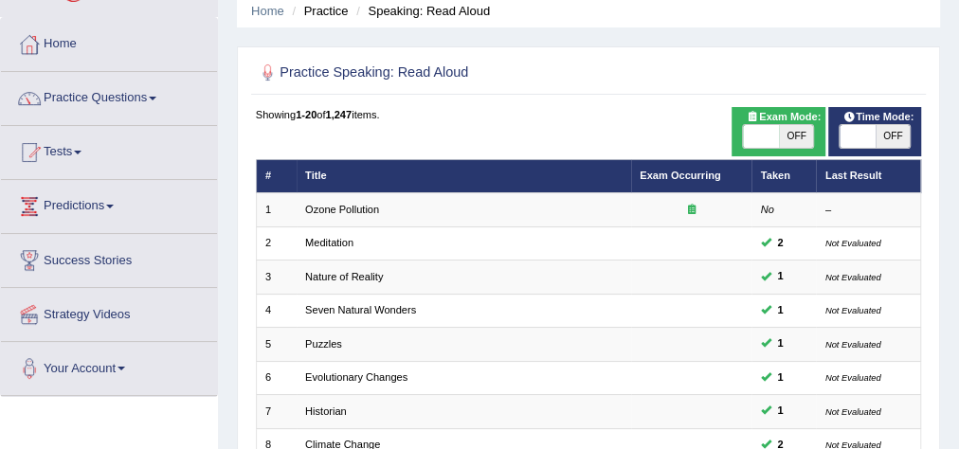
click at [779, 140] on span "OFF" at bounding box center [796, 136] width 35 height 23
checkbox input "true"
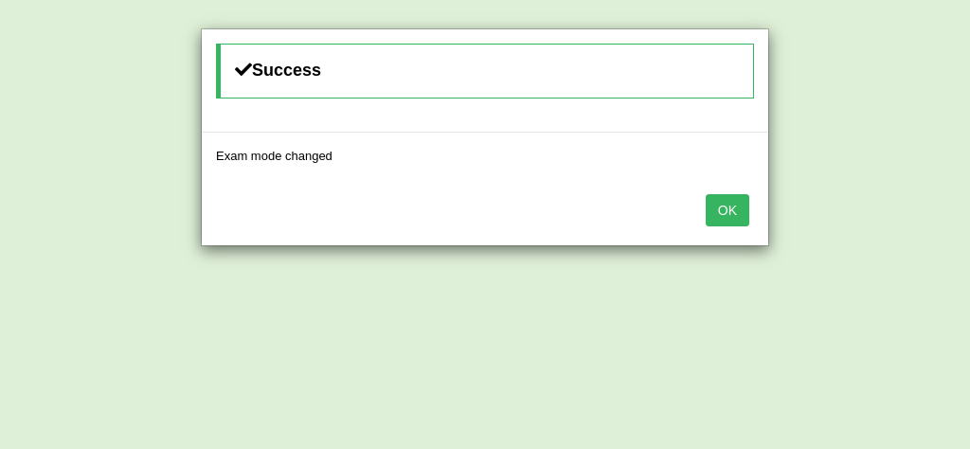
click at [725, 203] on button "OK" at bounding box center [728, 210] width 44 height 32
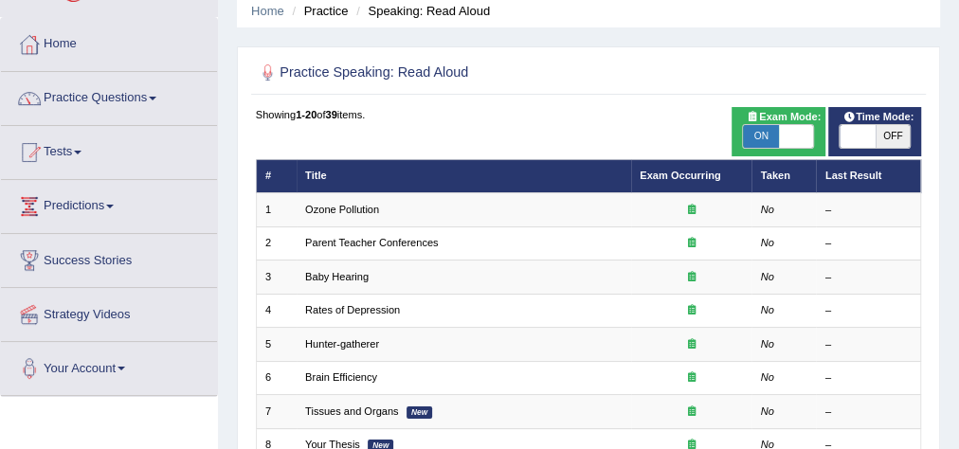
click at [905, 134] on span "OFF" at bounding box center [892, 136] width 35 height 23
checkbox input "true"
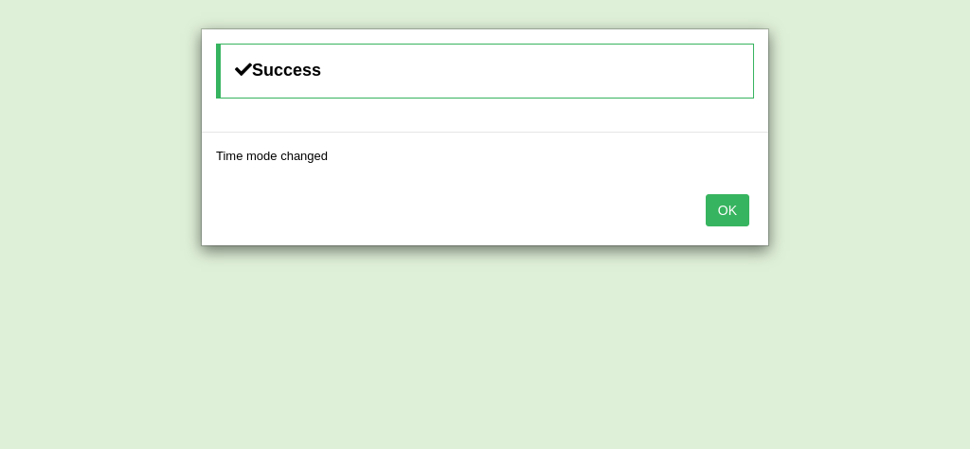
click at [723, 201] on button "OK" at bounding box center [728, 210] width 44 height 32
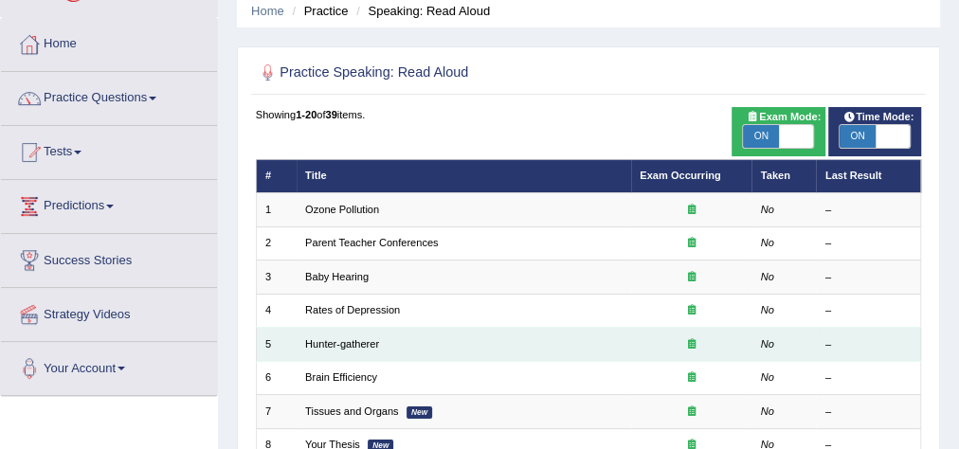
click at [325, 348] on td "Hunter-gatherer" at bounding box center [463, 344] width 334 height 33
click at [333, 332] on td "Hunter-gatherer" at bounding box center [463, 344] width 334 height 33
click at [328, 343] on link "Hunter-gatherer" at bounding box center [342, 343] width 74 height 11
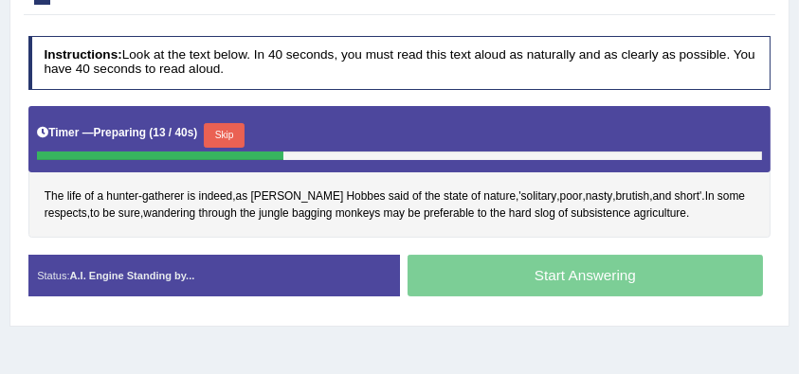
drag, startPoint x: 705, startPoint y: 10, endPoint x: 350, endPoint y: 357, distance: 496.3
click at [350, 357] on div "Home Practice Speaking: Read Aloud Hunter-gatherer * Remember to use the device…" at bounding box center [399, 170] width 799 height 947
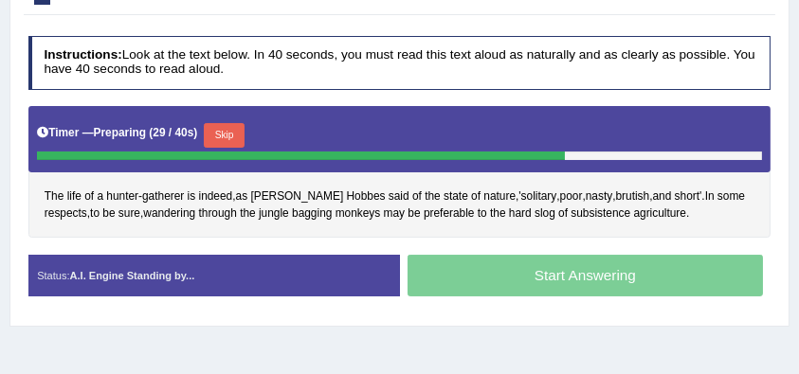
click at [301, 222] on div "The life of a hunter - gatherer is indeed , as Thomas Hobbes said of the state …" at bounding box center [399, 172] width 743 height 132
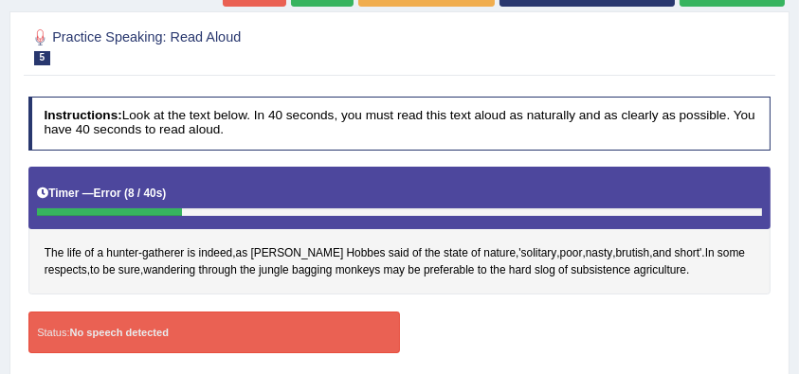
scroll to position [114, 0]
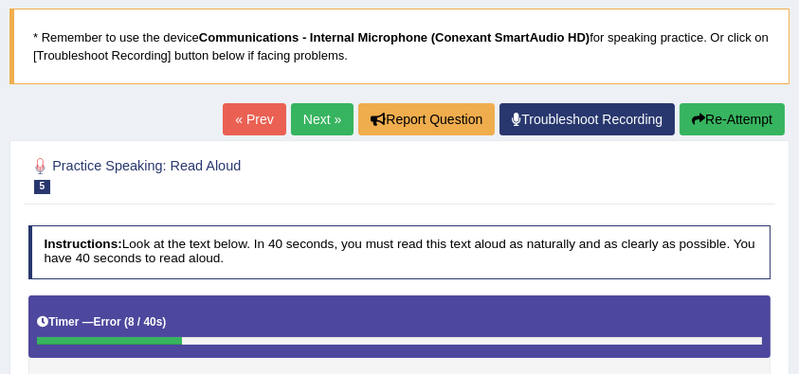
click at [314, 118] on link "Next »" at bounding box center [322, 119] width 63 height 32
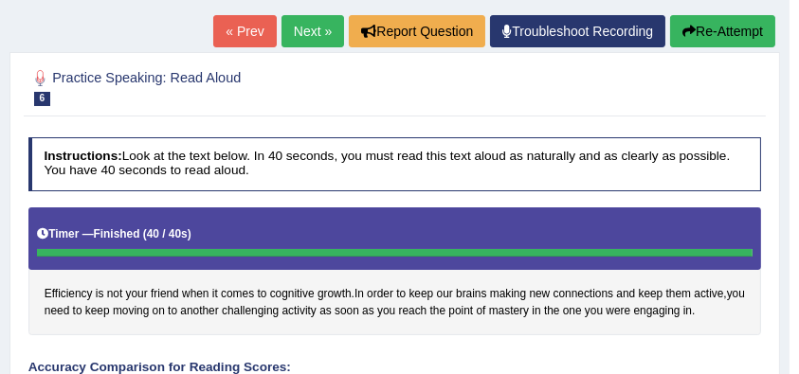
scroll to position [146, 0]
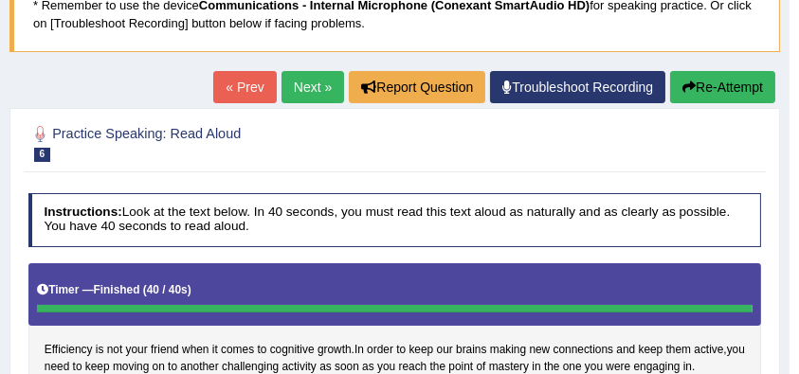
click at [318, 83] on link "Next »" at bounding box center [312, 87] width 63 height 32
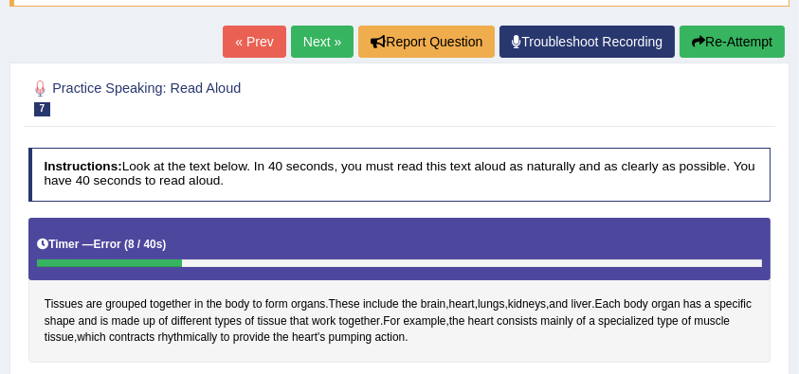
scroll to position [63, 0]
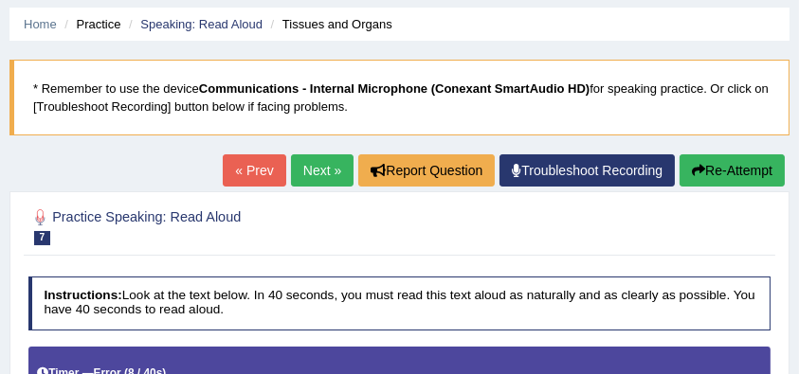
click at [330, 171] on link "Next »" at bounding box center [322, 170] width 63 height 32
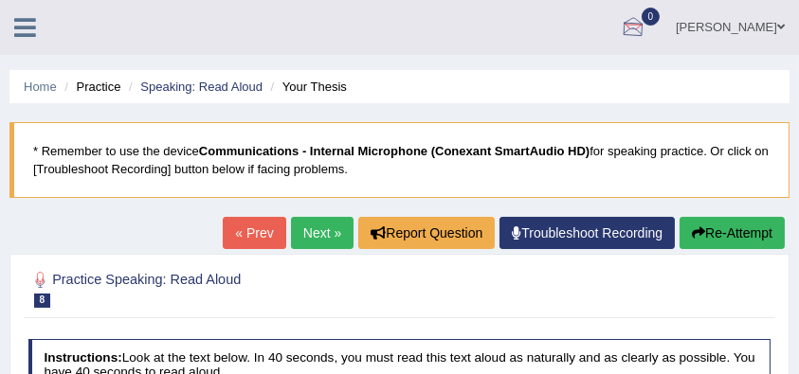
click at [733, 29] on link "[PERSON_NAME]" at bounding box center [729, 24] width 137 height 49
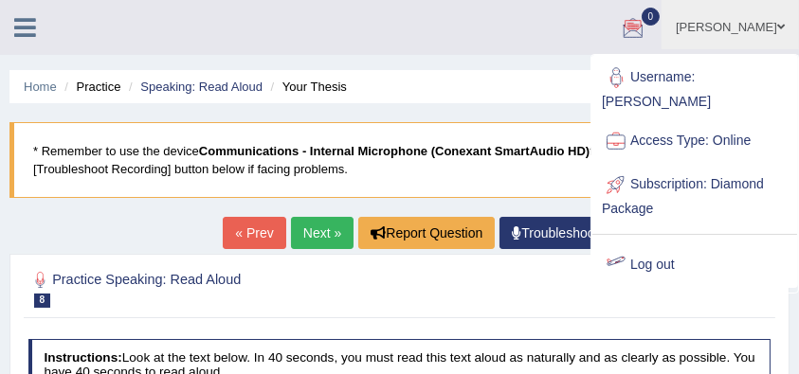
click at [641, 243] on link "Log out" at bounding box center [694, 265] width 205 height 44
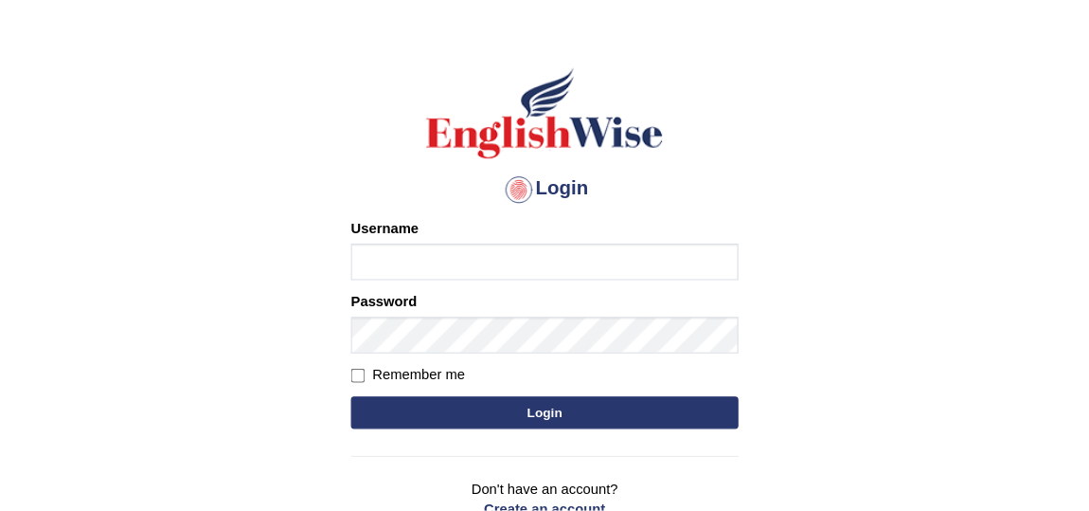
scroll to position [125, 0]
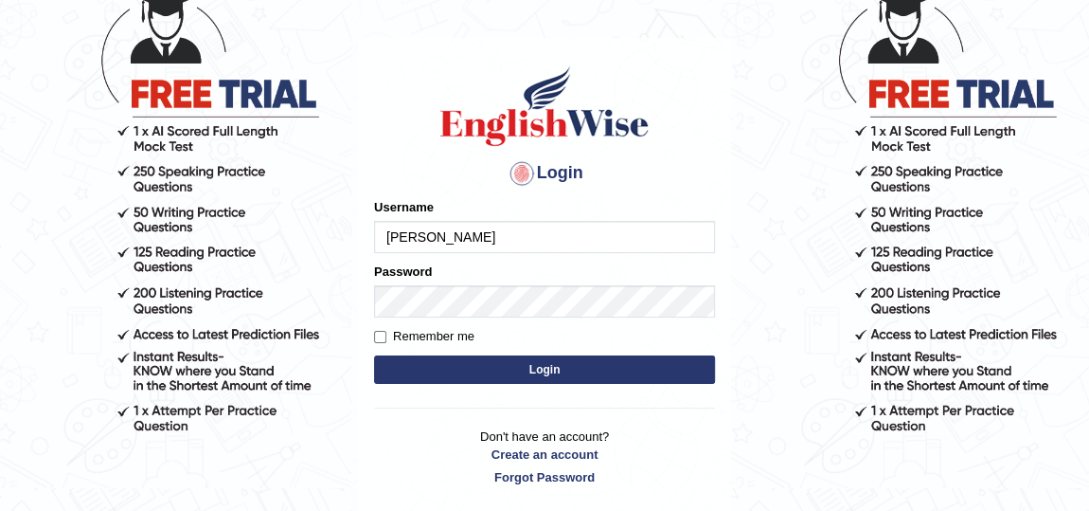
drag, startPoint x: 0, startPoint y: 0, endPoint x: 593, endPoint y: 242, distance: 640.3
click at [593, 242] on input "[PERSON_NAME]" at bounding box center [544, 237] width 341 height 32
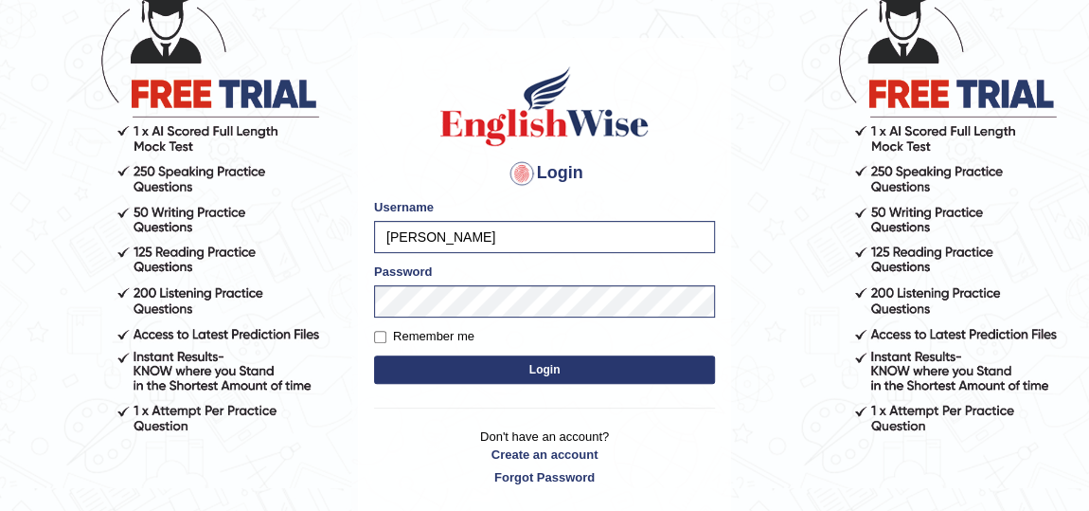
type input "Spmedi"
click at [550, 373] on button "Login" at bounding box center [544, 369] width 341 height 28
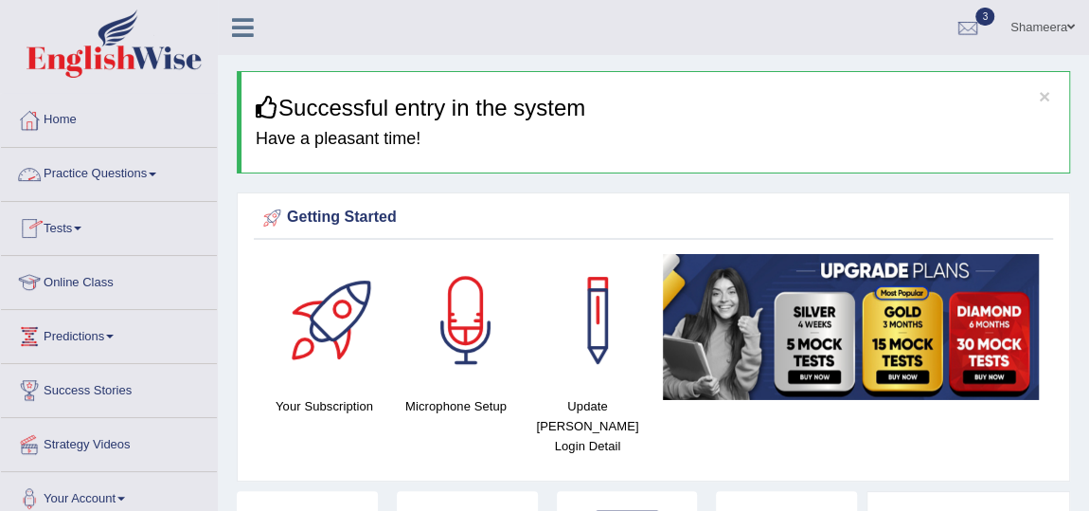
click at [104, 164] on link "Practice Questions" at bounding box center [109, 171] width 216 height 47
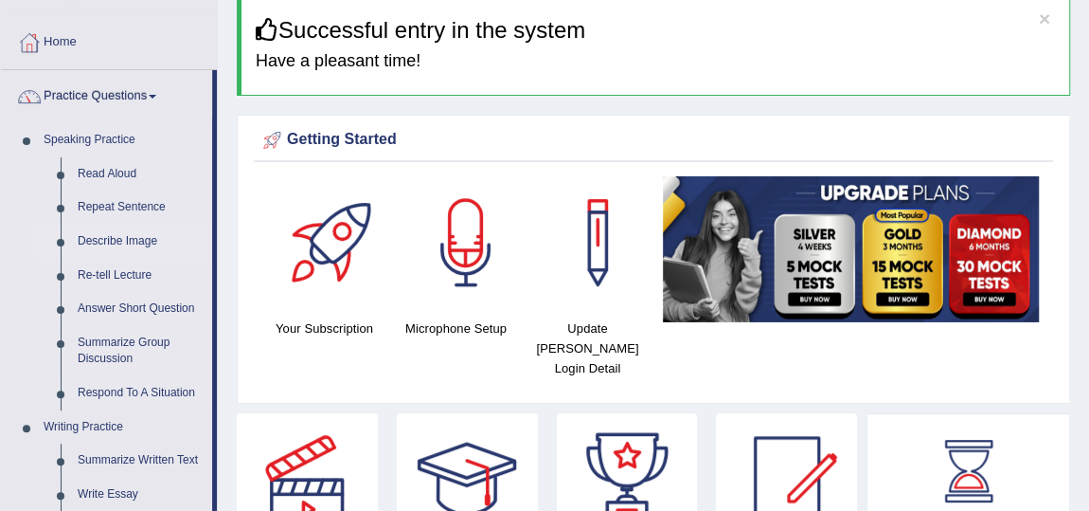
scroll to position [171, 0]
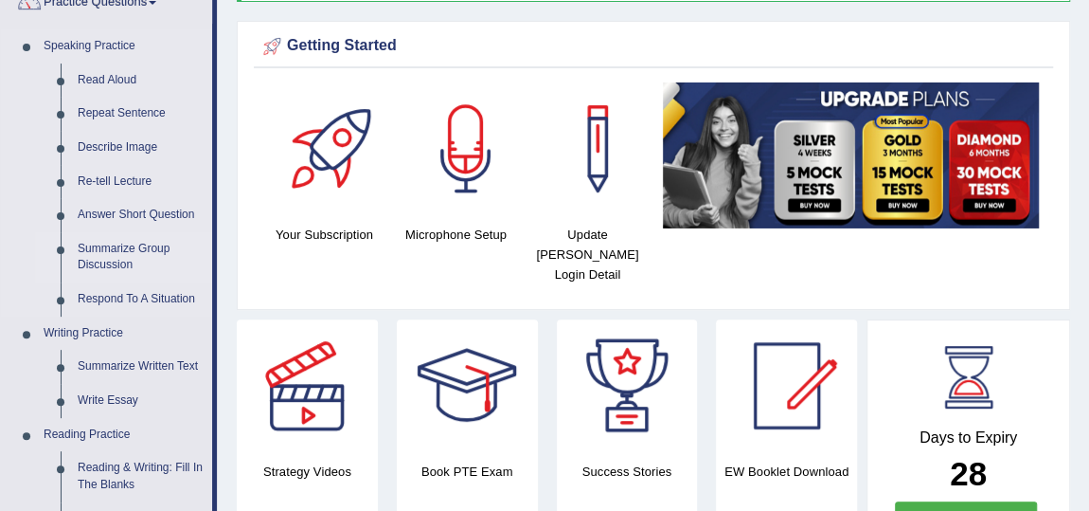
click at [159, 249] on link "Summarize Group Discussion" at bounding box center [140, 257] width 143 height 50
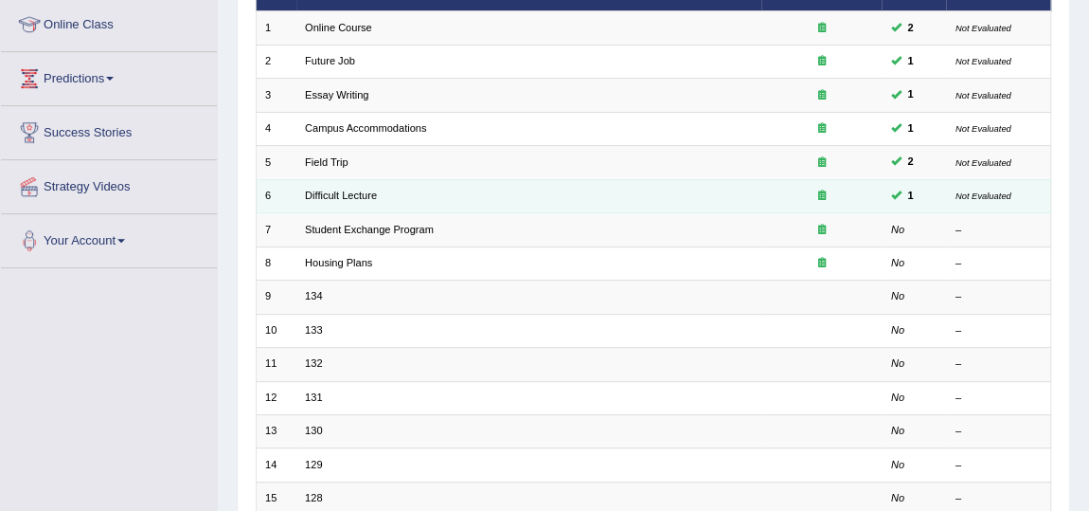
click at [348, 198] on td "Difficult Lecture" at bounding box center [528, 195] width 465 height 33
click at [344, 189] on link "Difficult Lecture" at bounding box center [341, 194] width 72 height 11
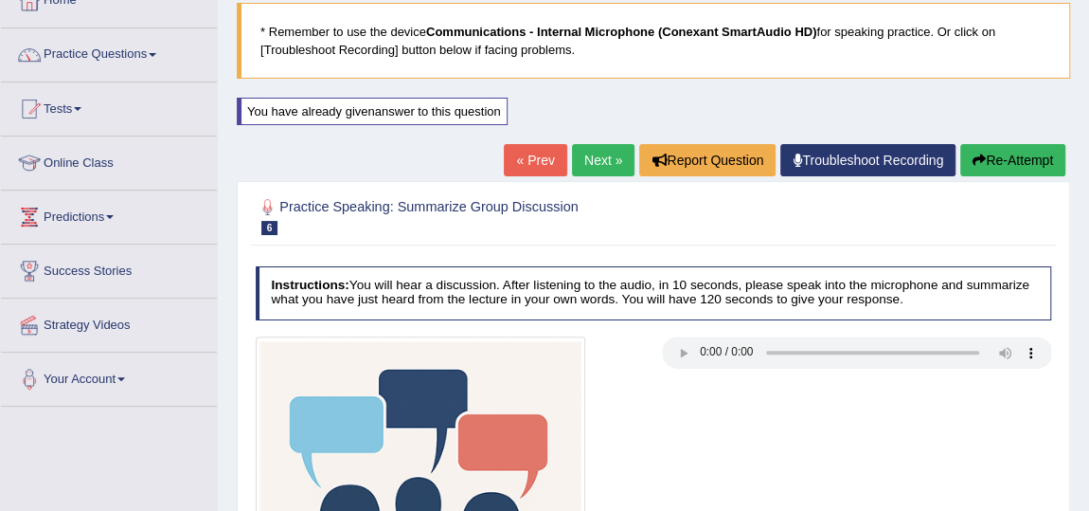
scroll to position [116, 0]
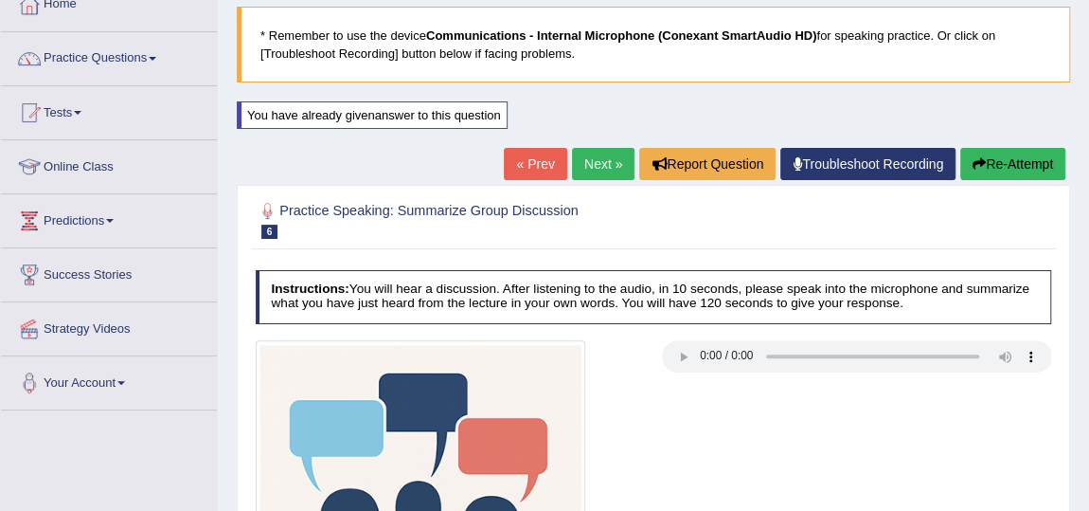
click at [593, 176] on link "Next »" at bounding box center [603, 164] width 63 height 32
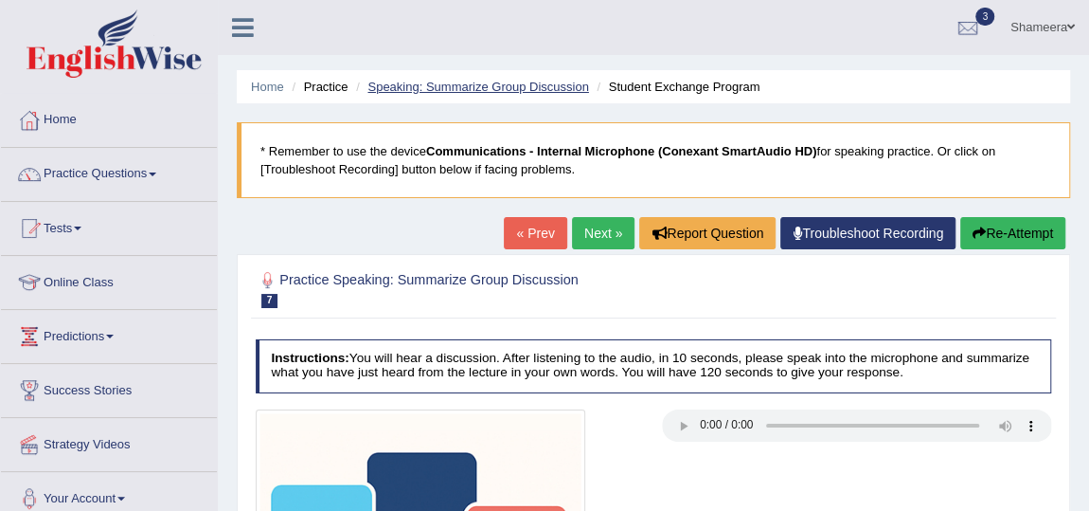
click at [492, 92] on link "Speaking: Summarize Group Discussion" at bounding box center [478, 87] width 221 height 14
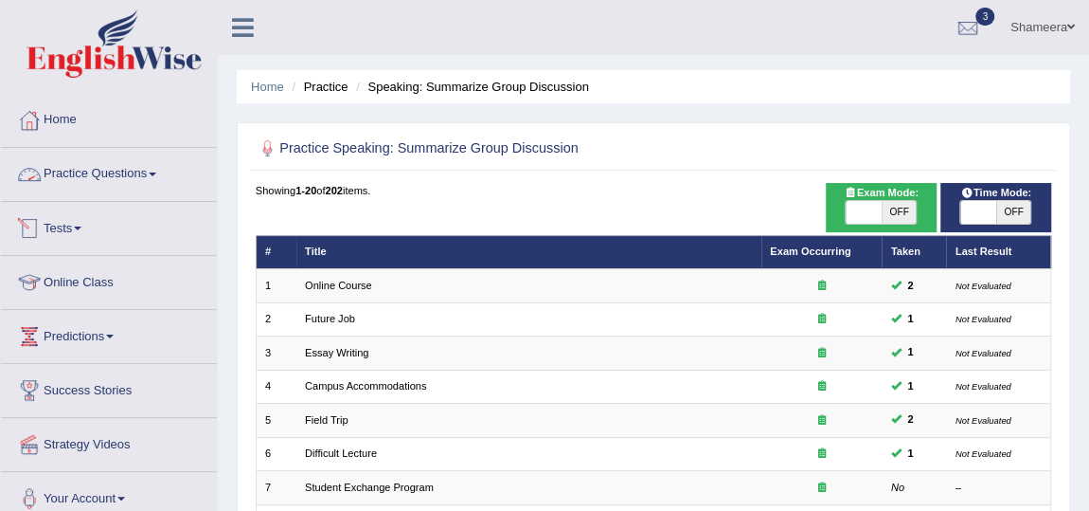
click at [87, 179] on link "Practice Questions" at bounding box center [109, 171] width 216 height 47
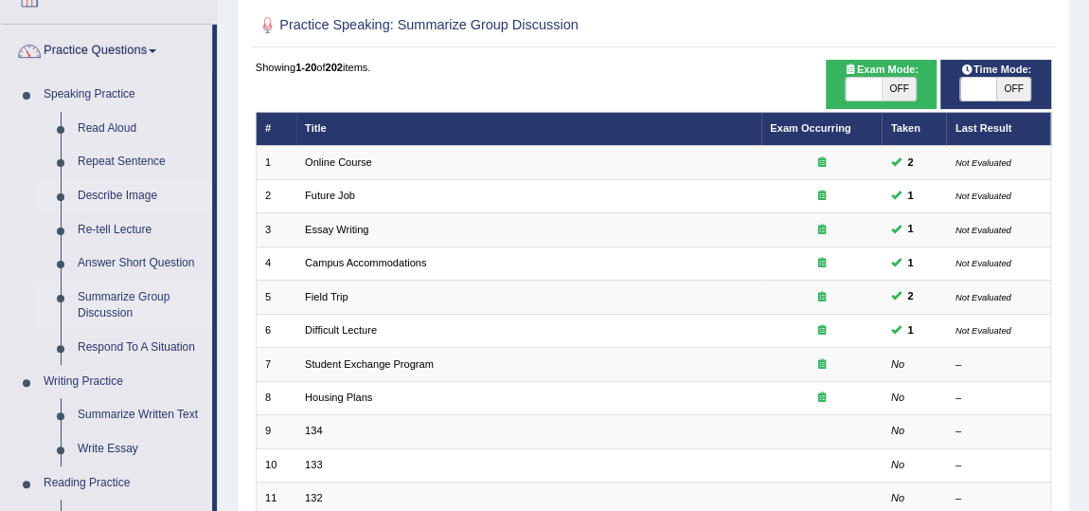
scroll to position [171, 0]
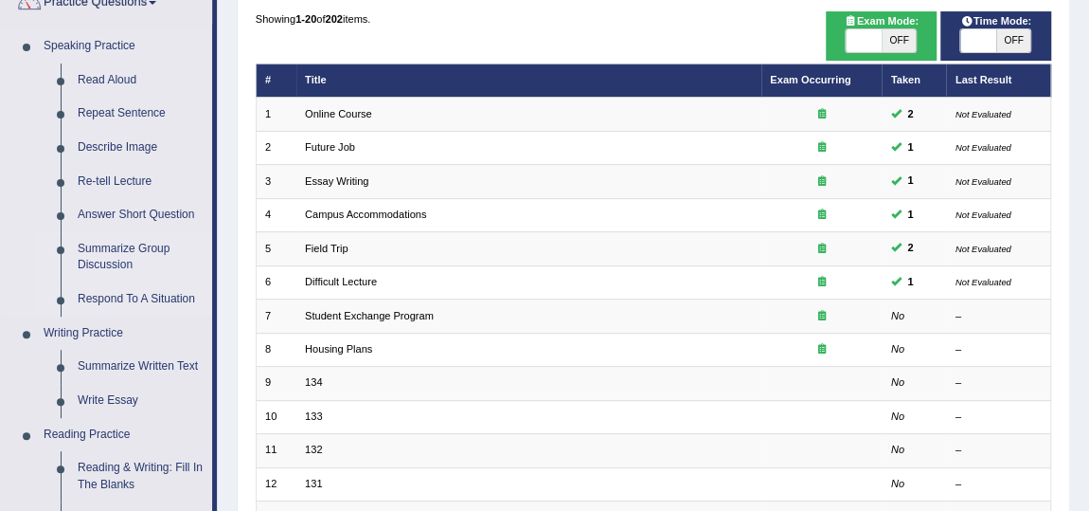
click at [126, 296] on link "Respond To A Situation" at bounding box center [140, 299] width 143 height 34
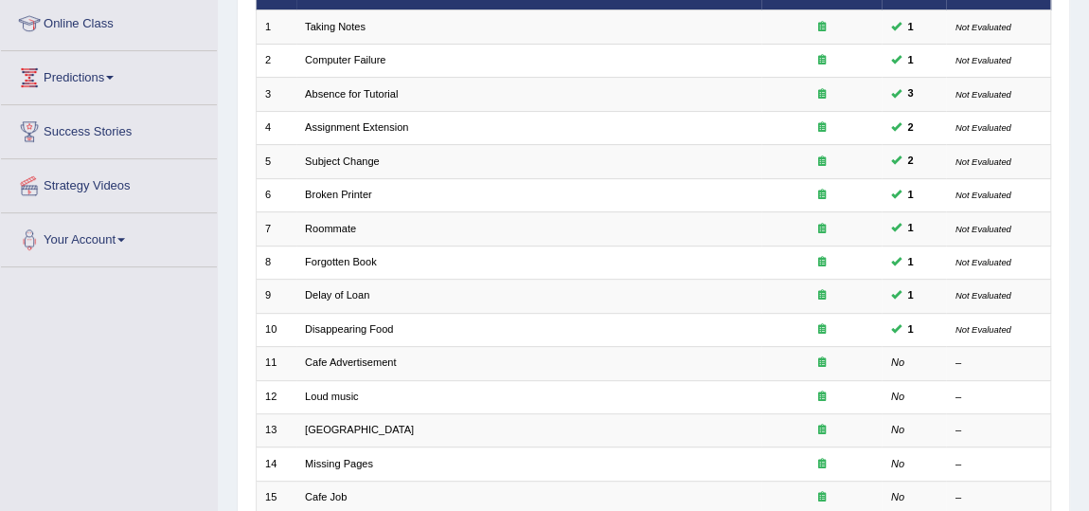
scroll to position [258, 0]
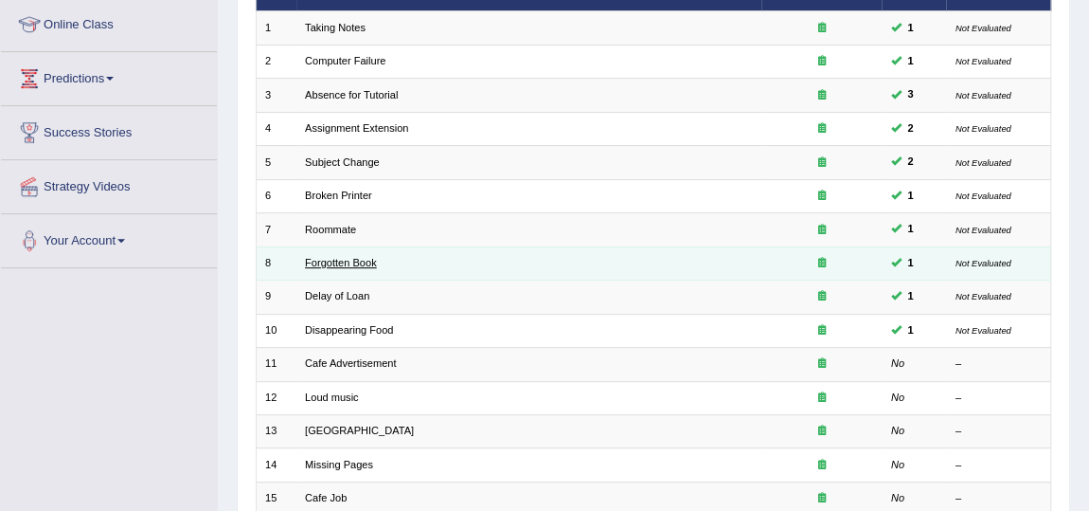
click at [330, 261] on link "Forgotten Book" at bounding box center [341, 262] width 72 height 11
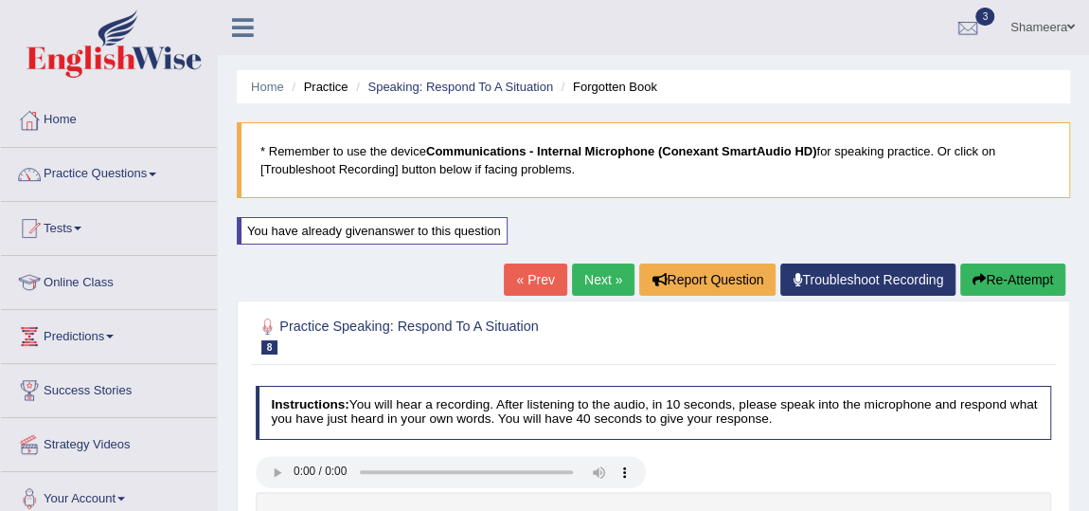
click at [589, 281] on link "Next »" at bounding box center [603, 279] width 63 height 32
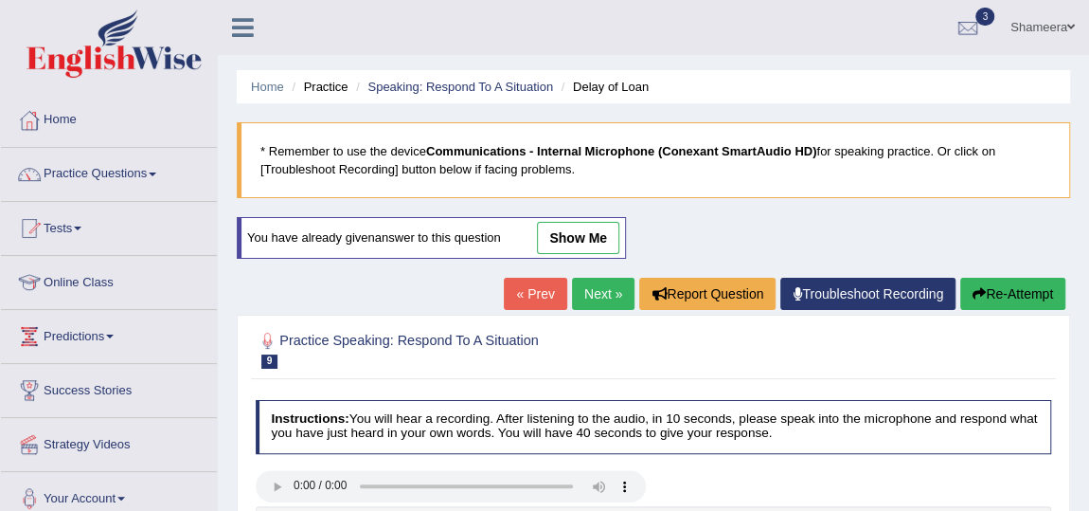
click at [515, 292] on link "« Prev" at bounding box center [535, 294] width 63 height 32
click at [481, 70] on ul "Home Practice Speaking: Respond To A Situation Roommate" at bounding box center [654, 86] width 834 height 33
click at [470, 91] on link "Speaking: Respond To A Situation" at bounding box center [461, 87] width 186 height 14
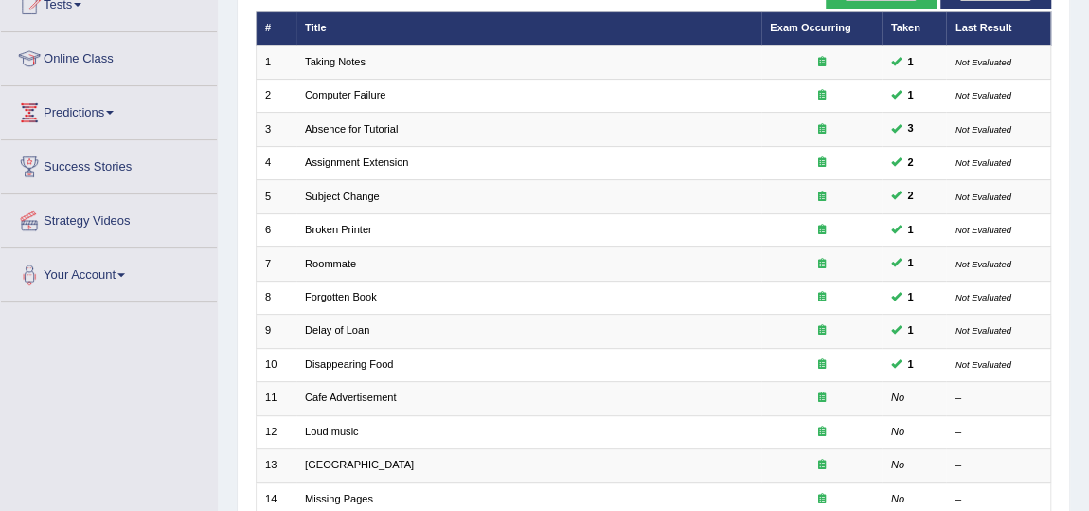
scroll to position [258, 0]
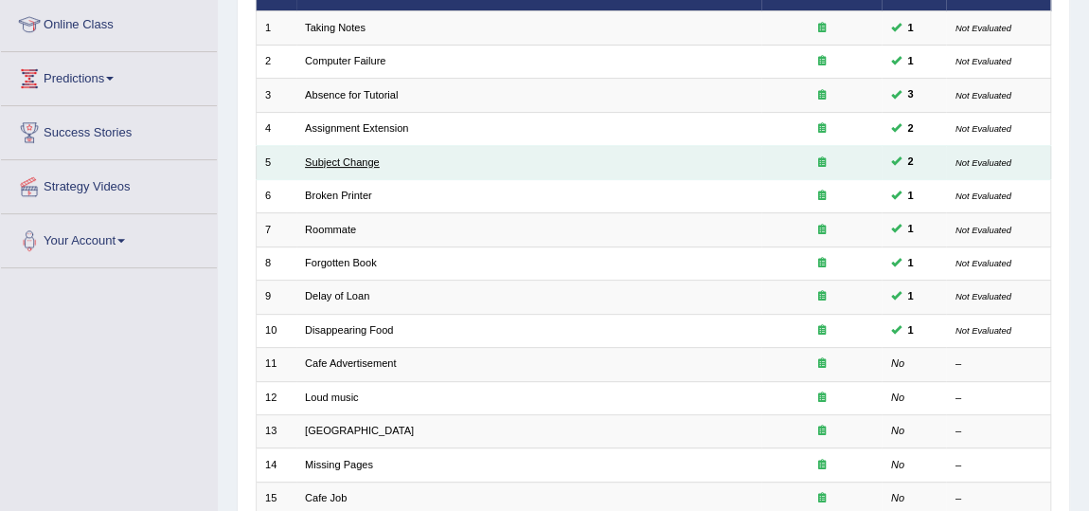
click at [346, 163] on link "Subject Change" at bounding box center [342, 161] width 75 height 11
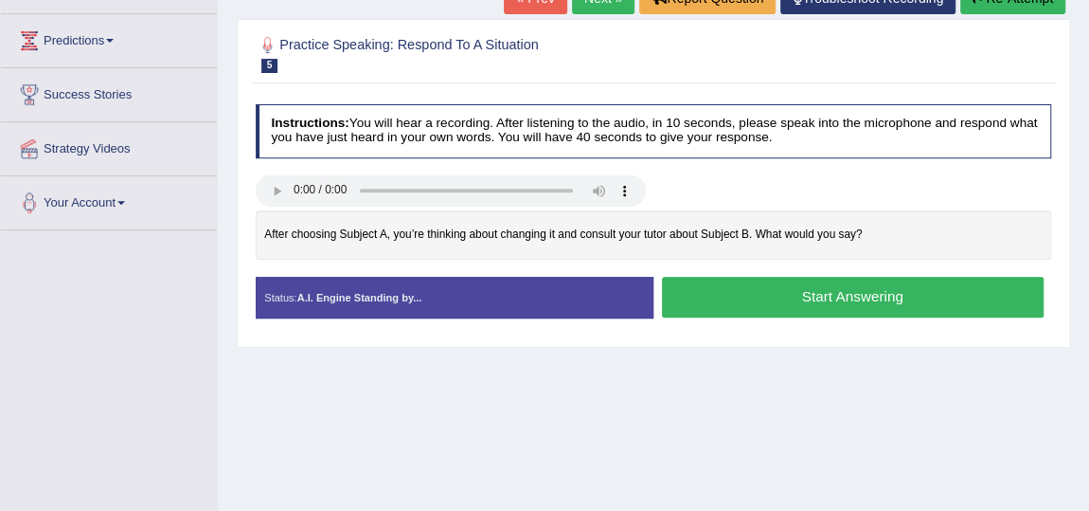
scroll to position [171, 0]
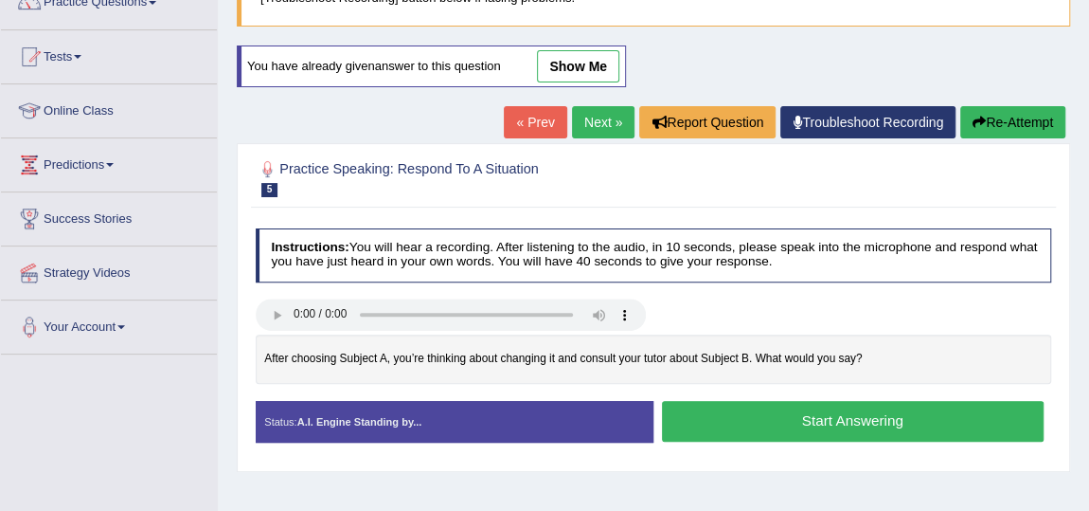
click at [585, 70] on link "show me" at bounding box center [578, 66] width 82 height 32
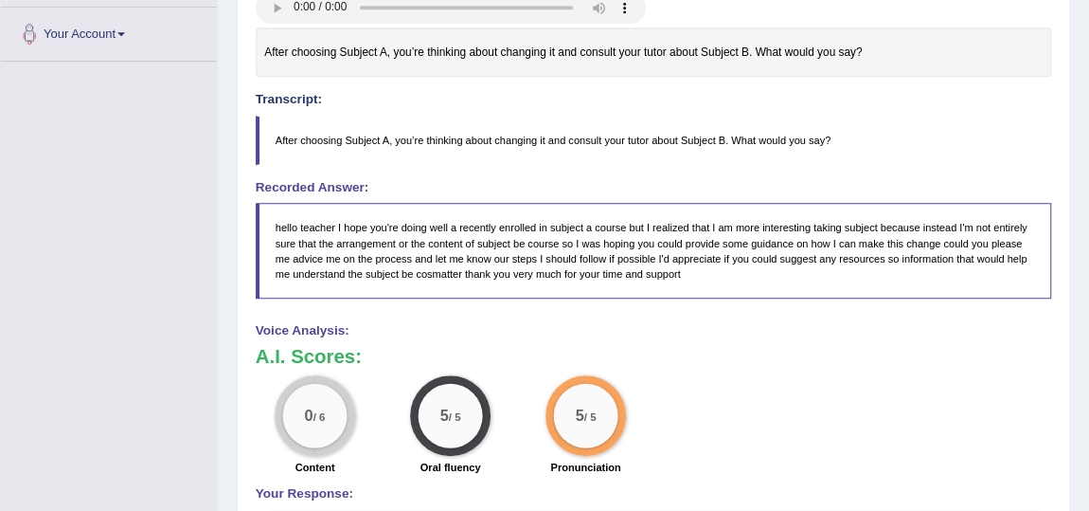
scroll to position [430, 0]
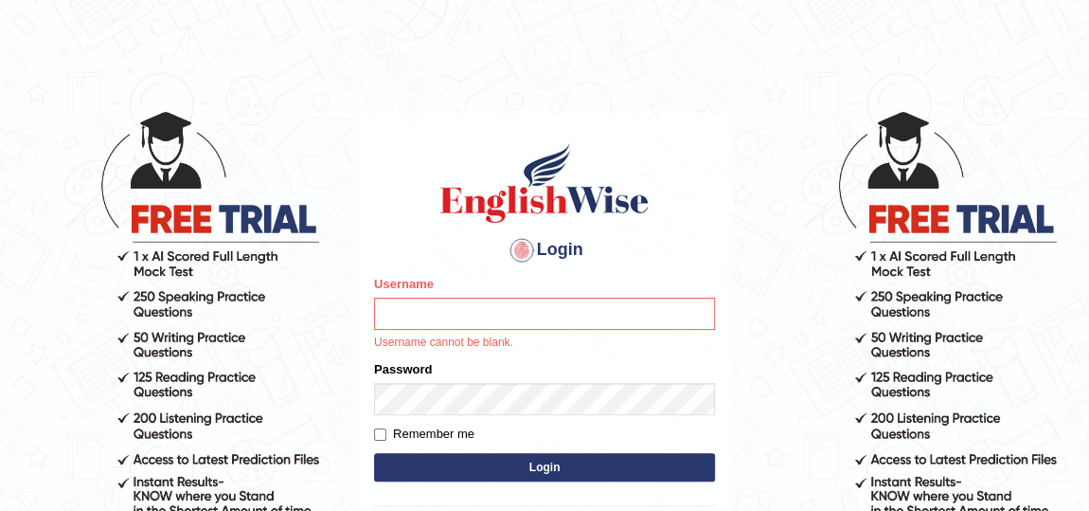
click at [520, 314] on input "Username" at bounding box center [544, 313] width 341 height 32
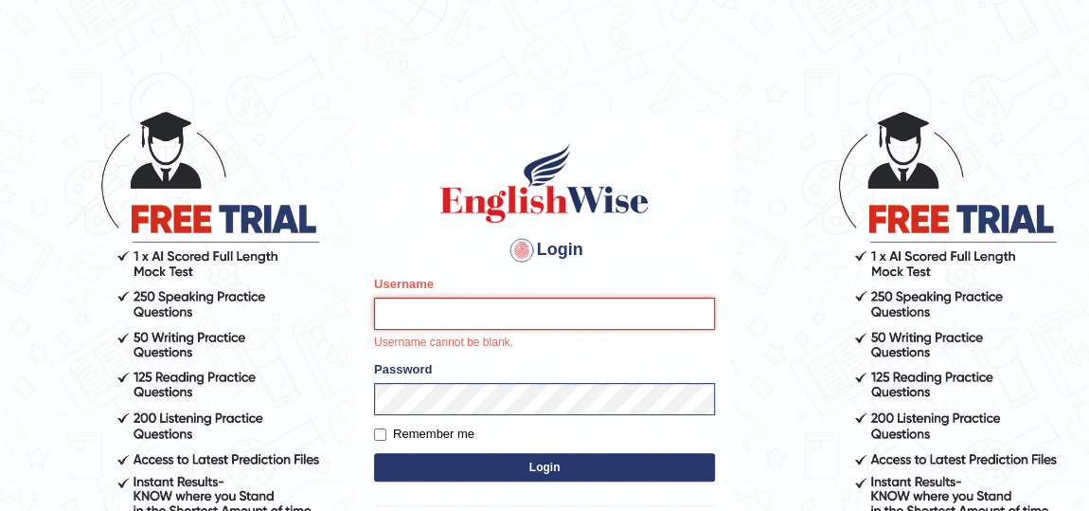
drag, startPoint x: 551, startPoint y: 313, endPoint x: 561, endPoint y: 306, distance: 11.6
click at [551, 313] on input "Username" at bounding box center [544, 313] width 341 height 32
type input "ibjaji"
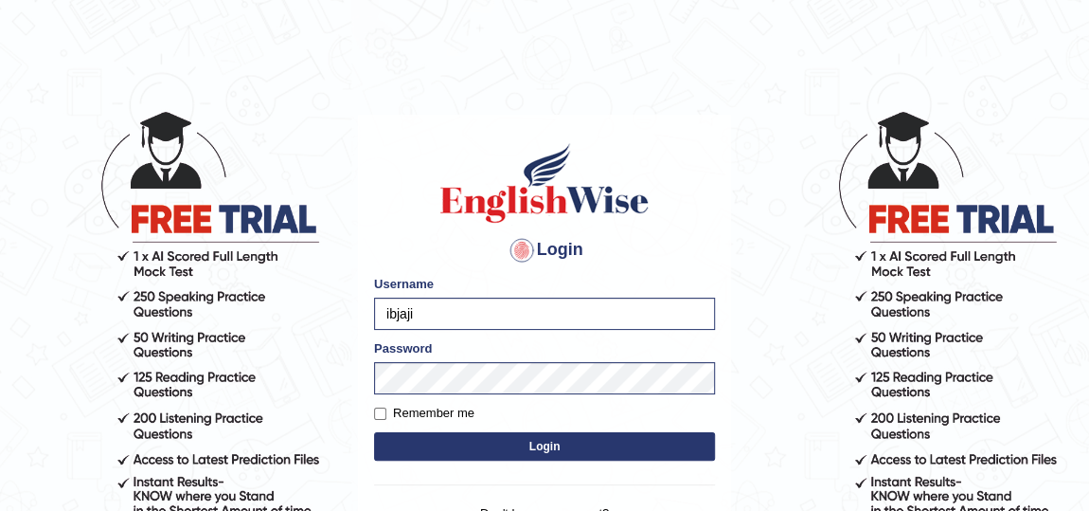
click at [508, 444] on button "Login" at bounding box center [544, 446] width 341 height 28
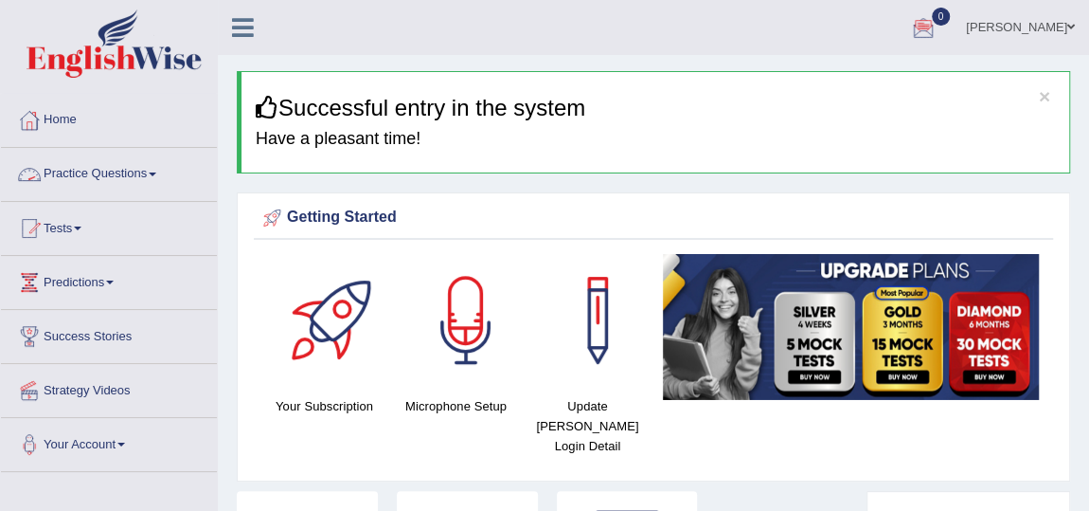
click at [82, 170] on link "Practice Questions" at bounding box center [109, 171] width 216 height 47
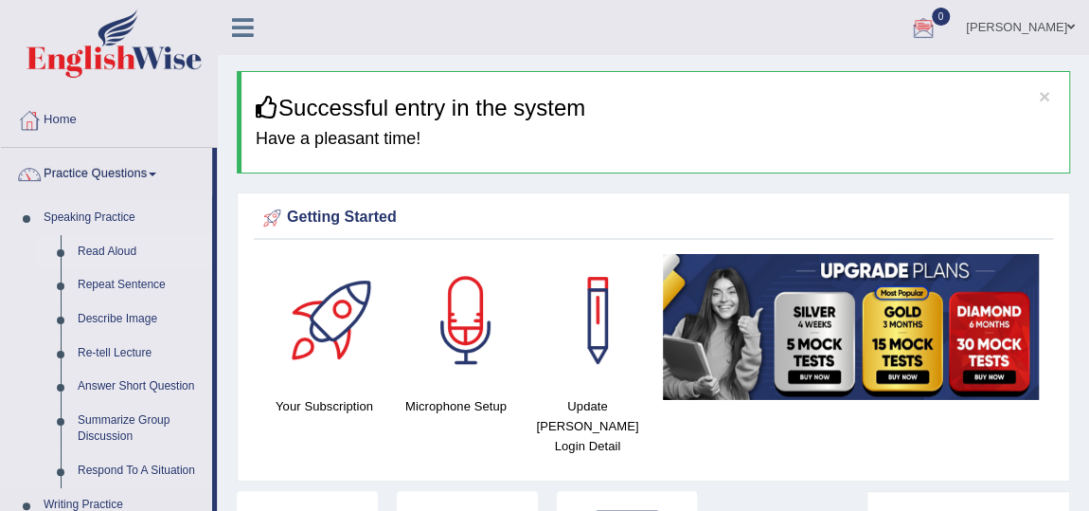
click at [122, 252] on link "Read Aloud" at bounding box center [140, 252] width 143 height 34
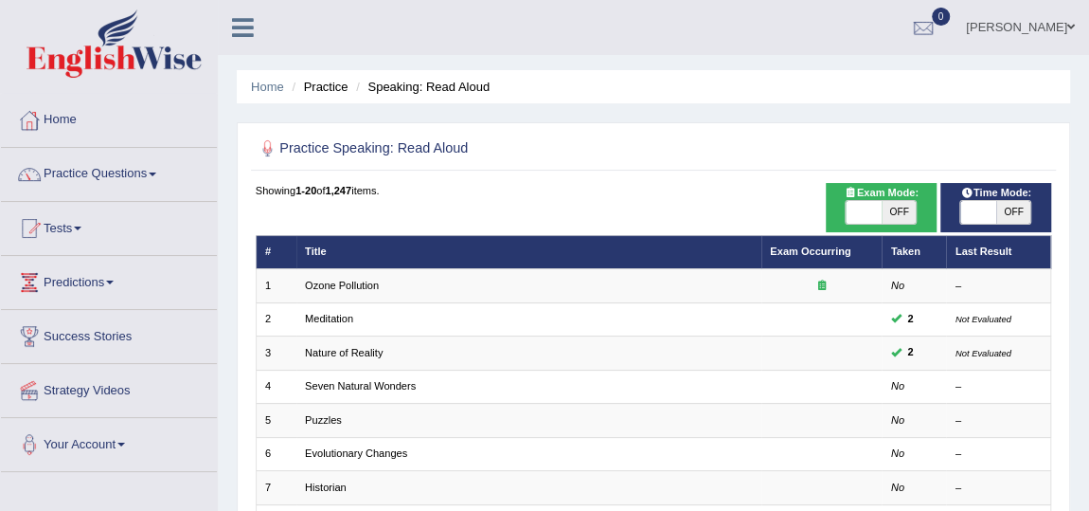
click at [908, 224] on div "Exam Mode: ON OFF" at bounding box center [882, 207] width 112 height 49
click at [895, 201] on span "OFF" at bounding box center [899, 212] width 35 height 23
checkbox input "true"
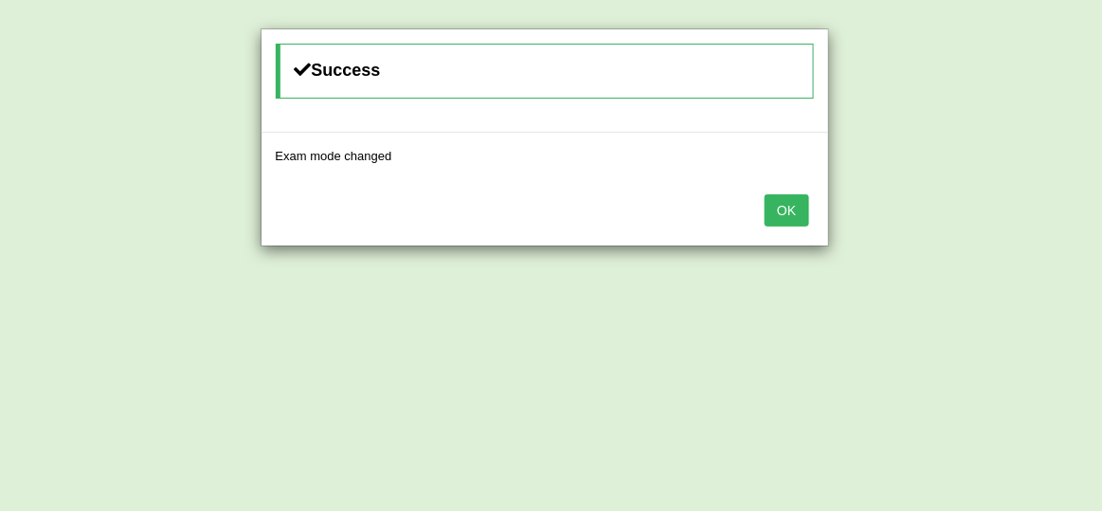
click at [784, 211] on button "OK" at bounding box center [786, 210] width 44 height 32
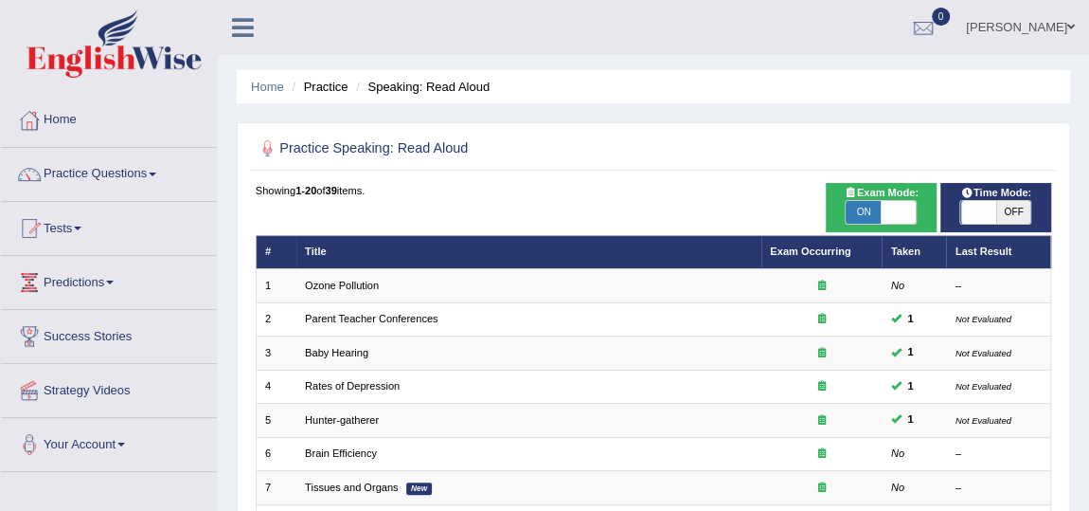
drag, startPoint x: 0, startPoint y: 0, endPoint x: 1004, endPoint y: 210, distance: 1025.8
click at [1004, 210] on span "OFF" at bounding box center [1013, 212] width 35 height 23
checkbox input "true"
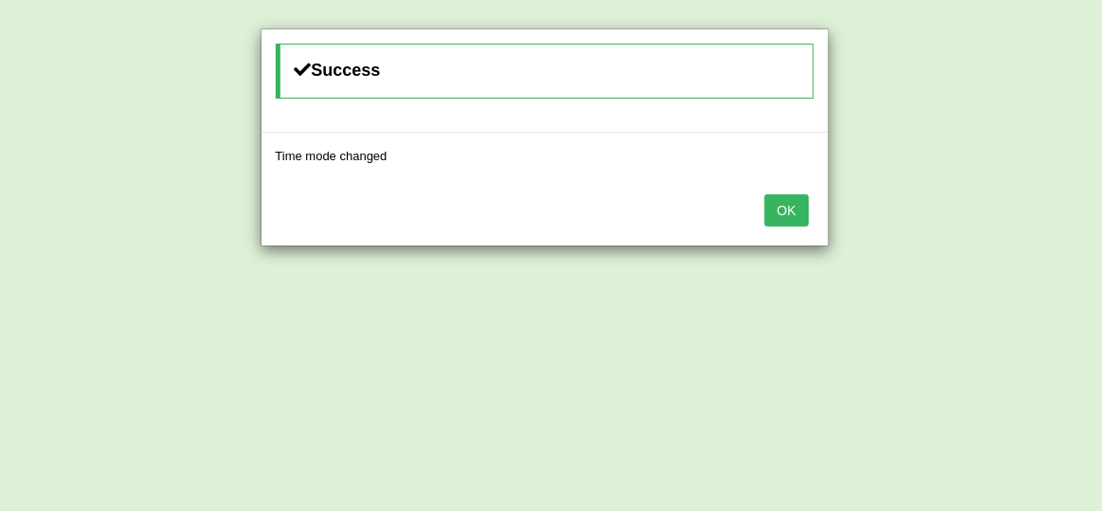
click at [781, 206] on button "OK" at bounding box center [786, 210] width 44 height 32
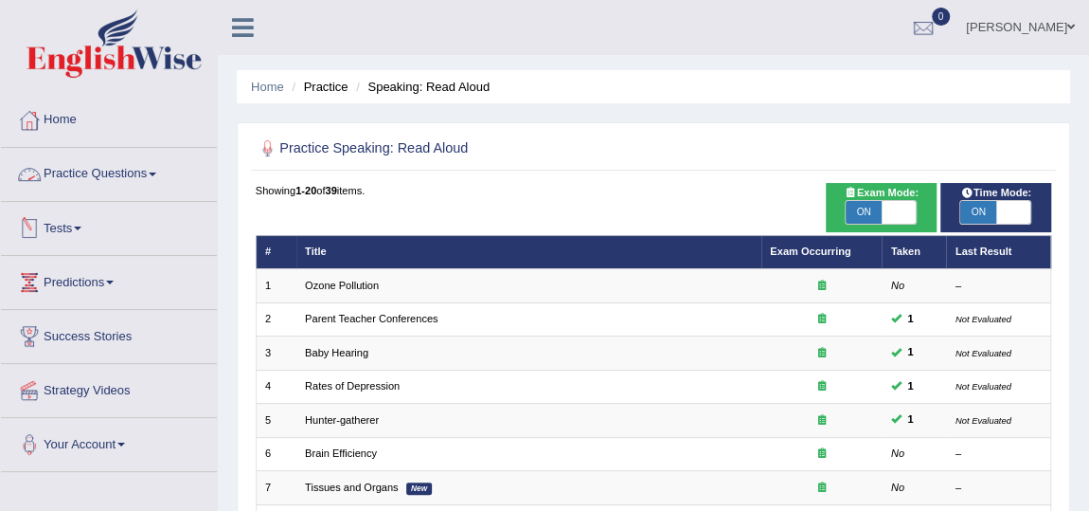
click at [111, 172] on link "Practice Questions" at bounding box center [109, 171] width 216 height 47
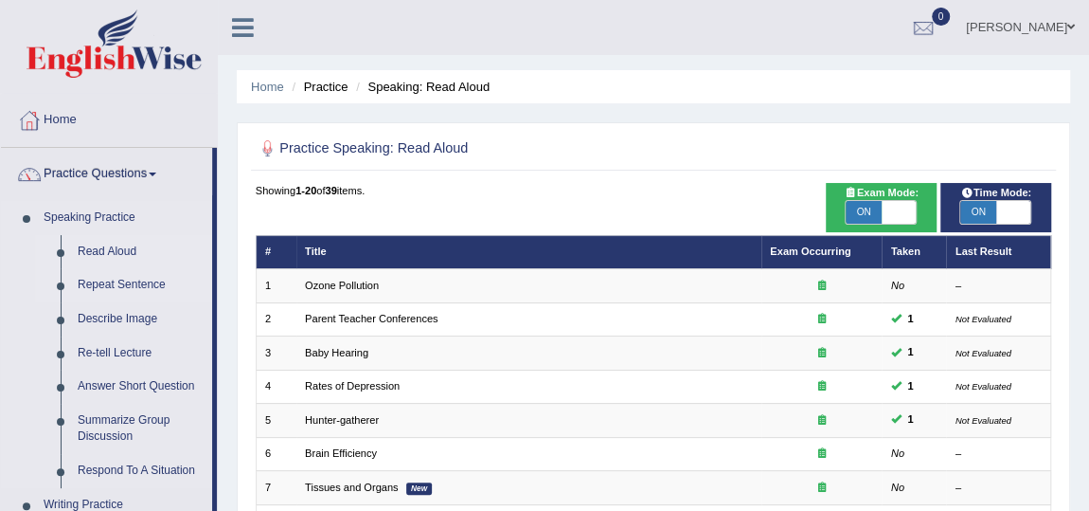
click at [113, 287] on link "Repeat Sentence" at bounding box center [140, 285] width 143 height 34
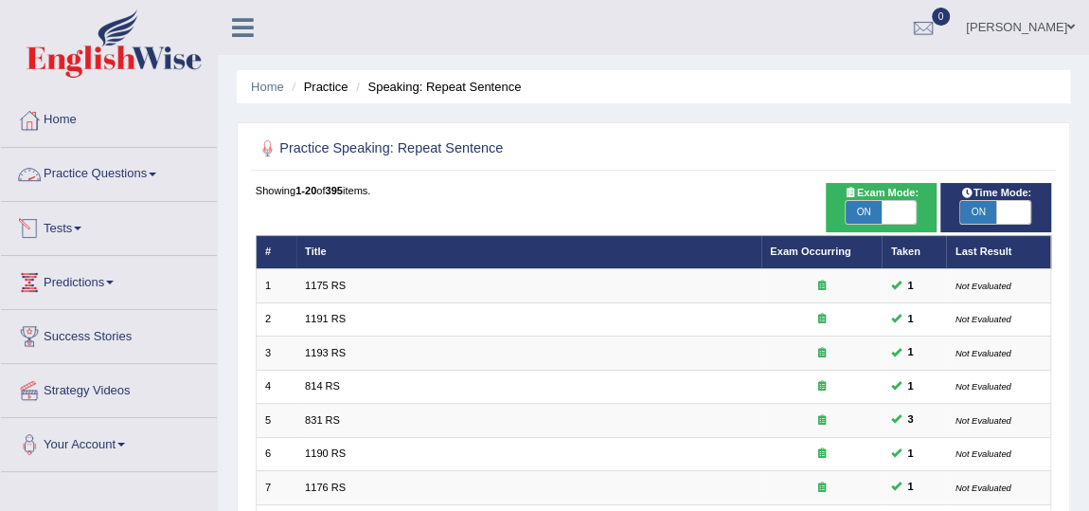
click at [115, 176] on link "Practice Questions" at bounding box center [109, 171] width 216 height 47
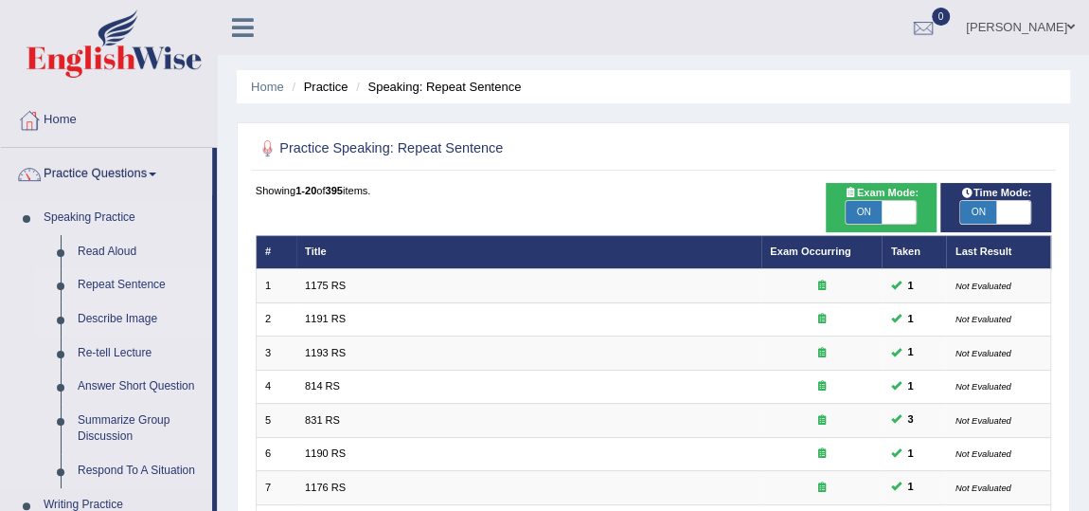
click at [117, 312] on link "Describe Image" at bounding box center [140, 319] width 143 height 34
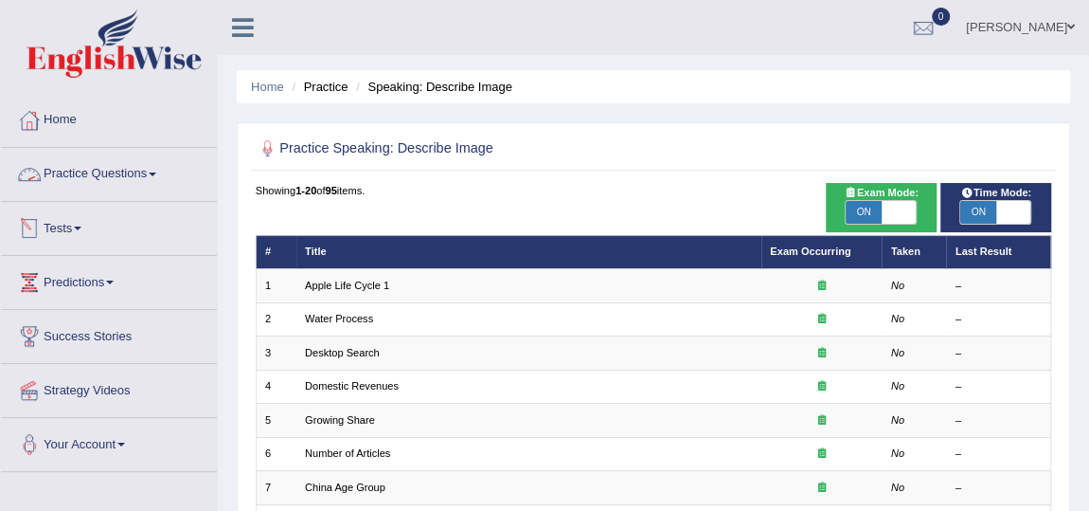
click at [86, 173] on link "Practice Questions" at bounding box center [109, 171] width 216 height 47
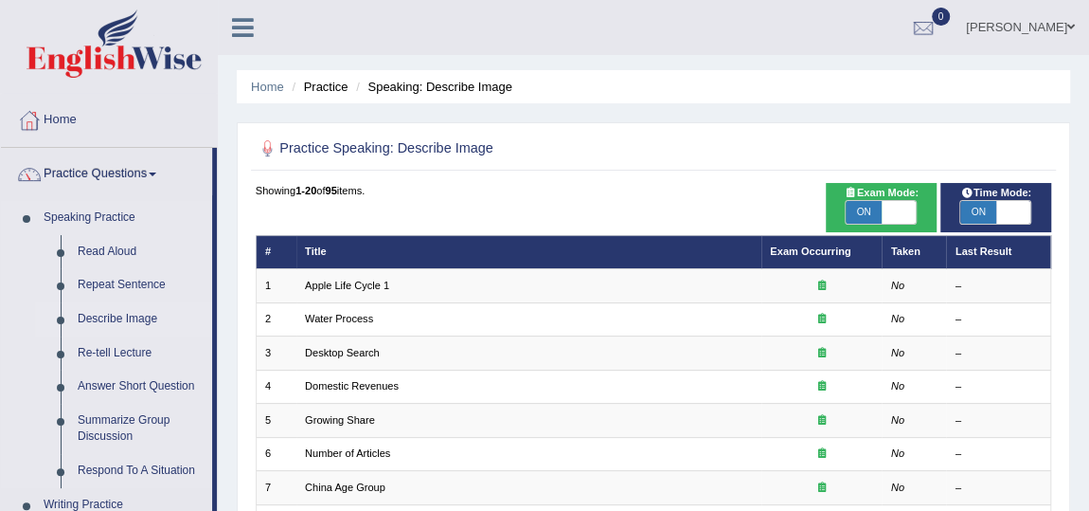
scroll to position [171, 0]
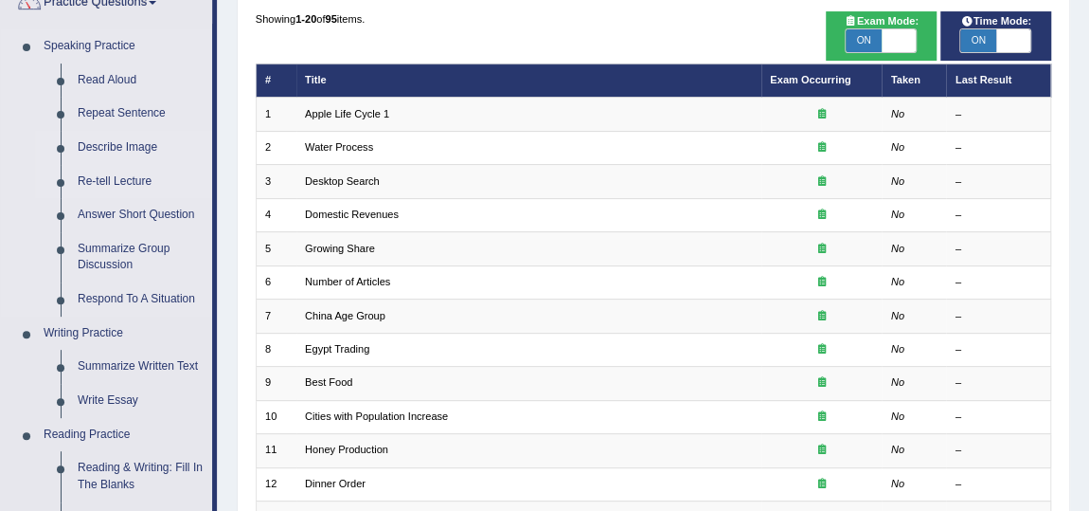
click at [120, 168] on link "Re-tell Lecture" at bounding box center [140, 182] width 143 height 34
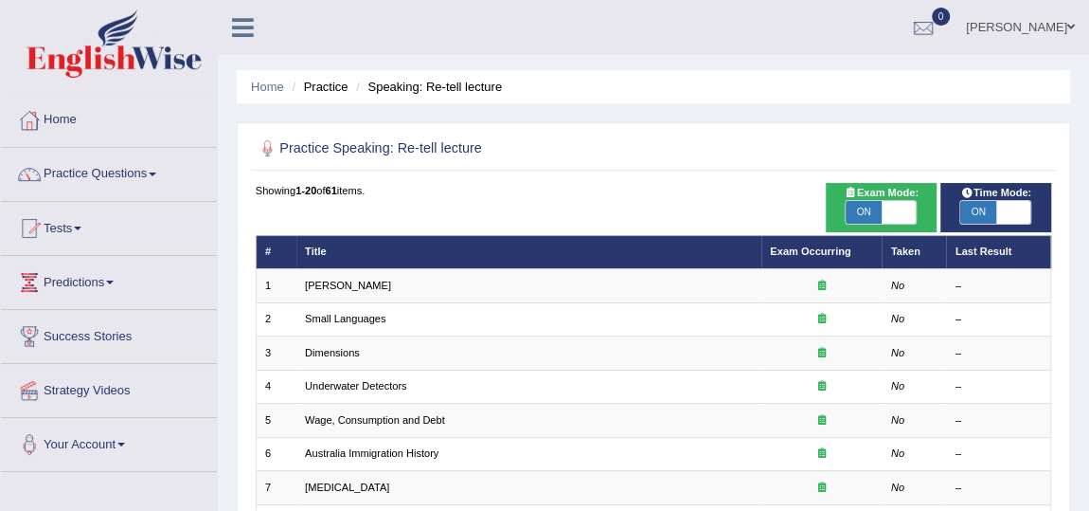
click at [79, 173] on link "Practice Questions" at bounding box center [109, 171] width 216 height 47
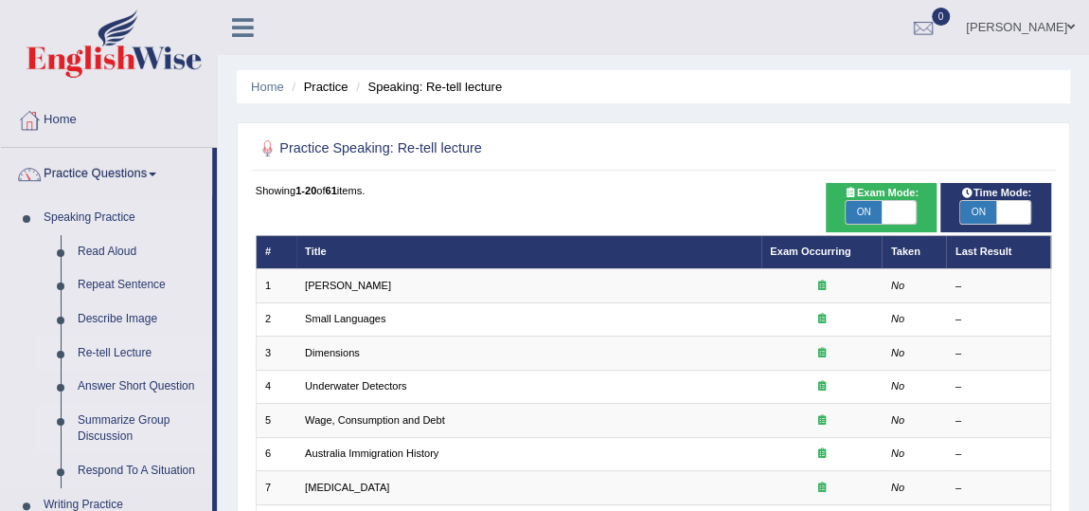
click at [110, 422] on link "Summarize Group Discussion" at bounding box center [140, 429] width 143 height 50
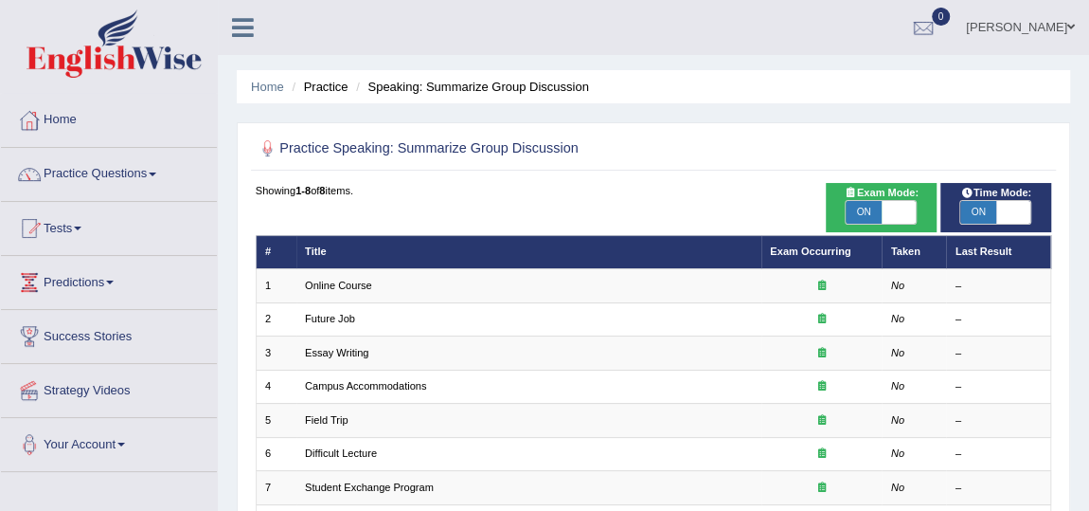
click at [86, 170] on link "Practice Questions" at bounding box center [109, 171] width 216 height 47
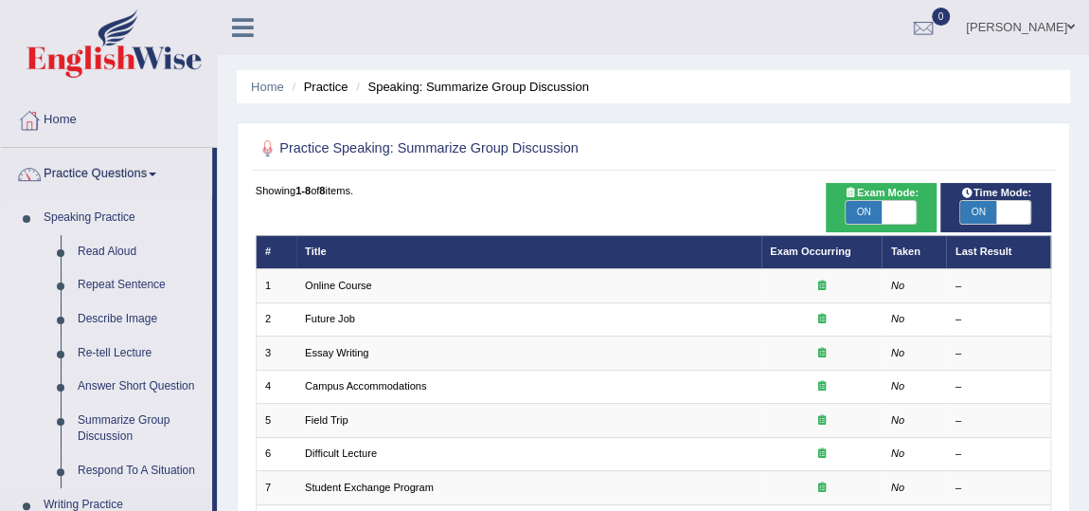
scroll to position [171, 0]
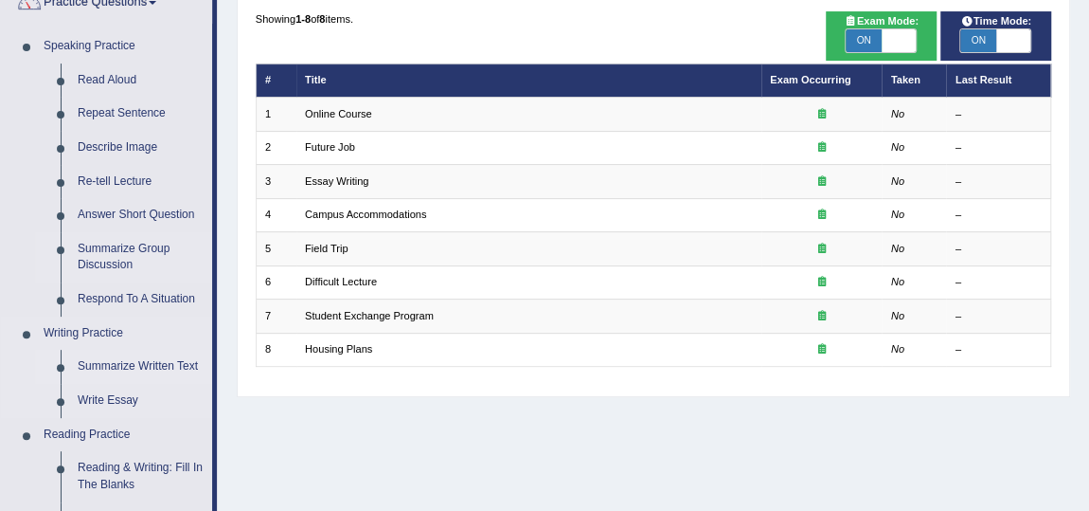
click at [140, 370] on link "Summarize Written Text" at bounding box center [140, 367] width 143 height 34
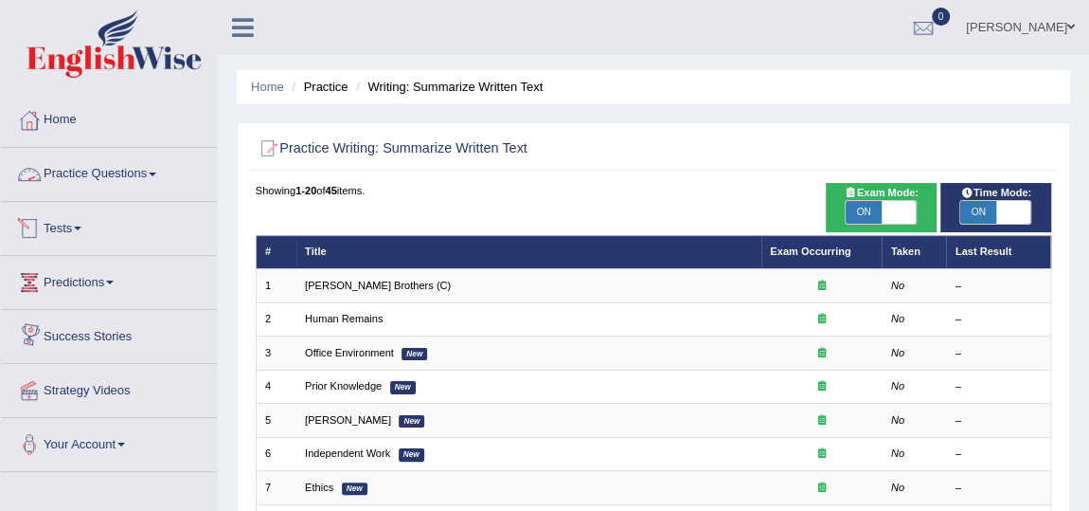
click at [98, 168] on link "Practice Questions" at bounding box center [109, 171] width 216 height 47
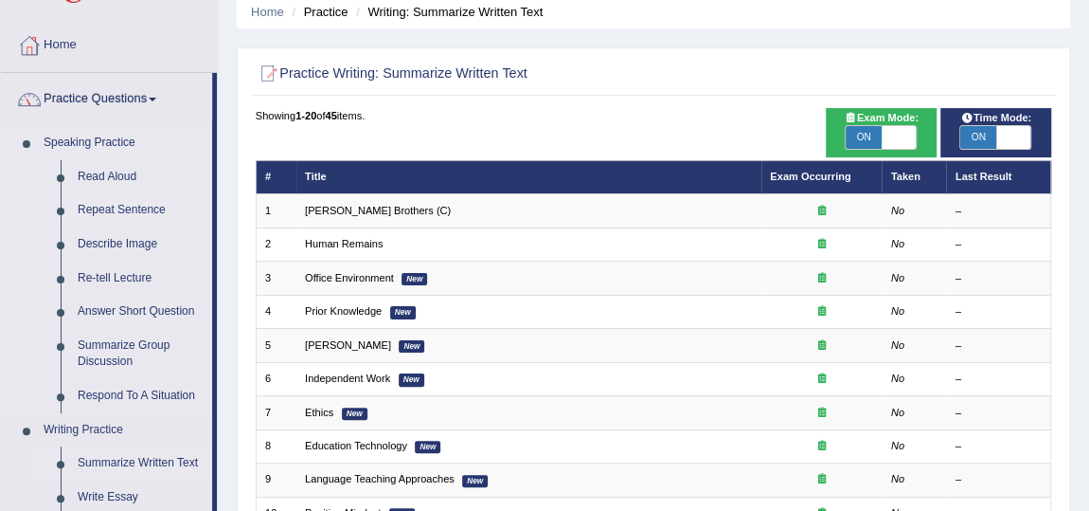
scroll to position [258, 0]
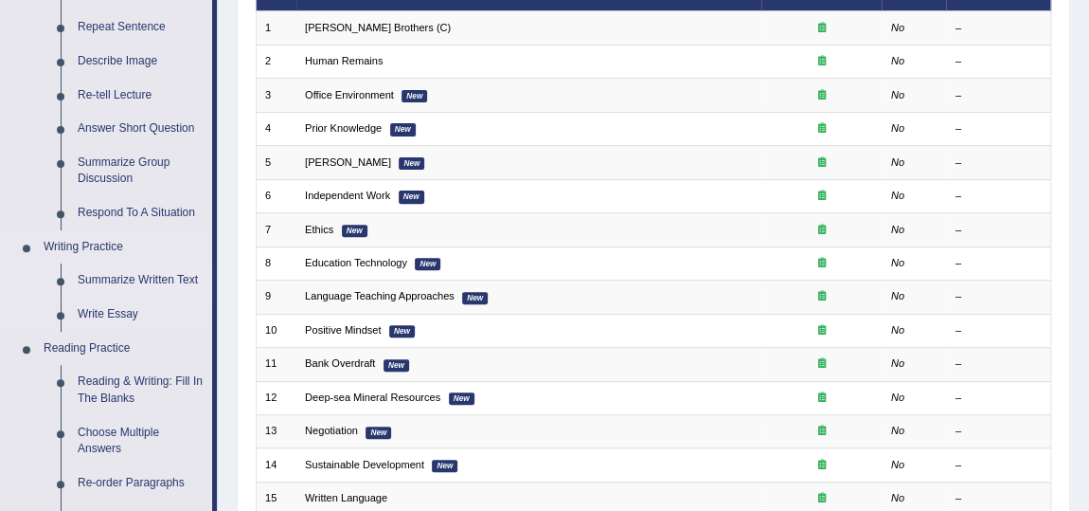
click at [108, 275] on link "Summarize Written Text" at bounding box center [140, 280] width 143 height 34
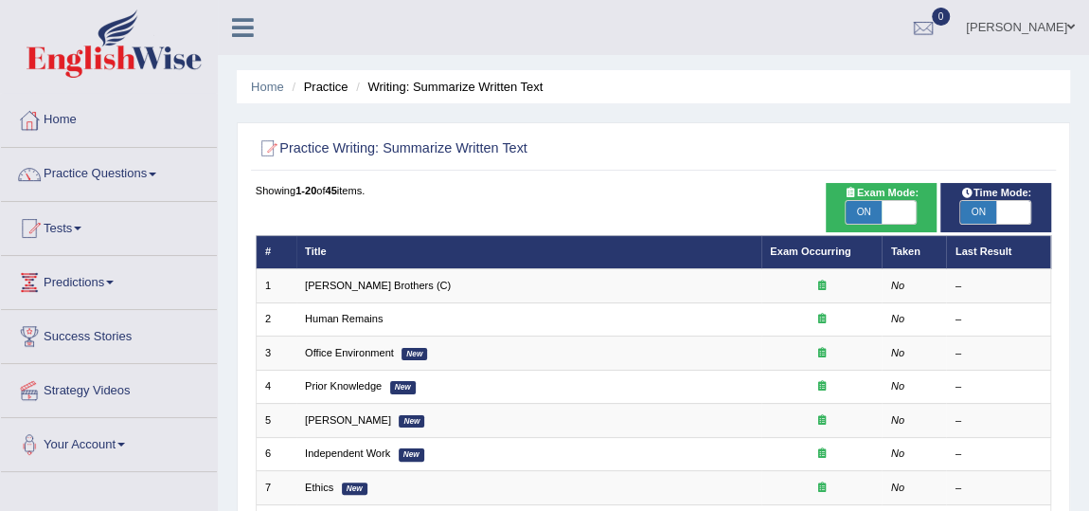
click at [81, 172] on link "Practice Questions" at bounding box center [109, 171] width 216 height 47
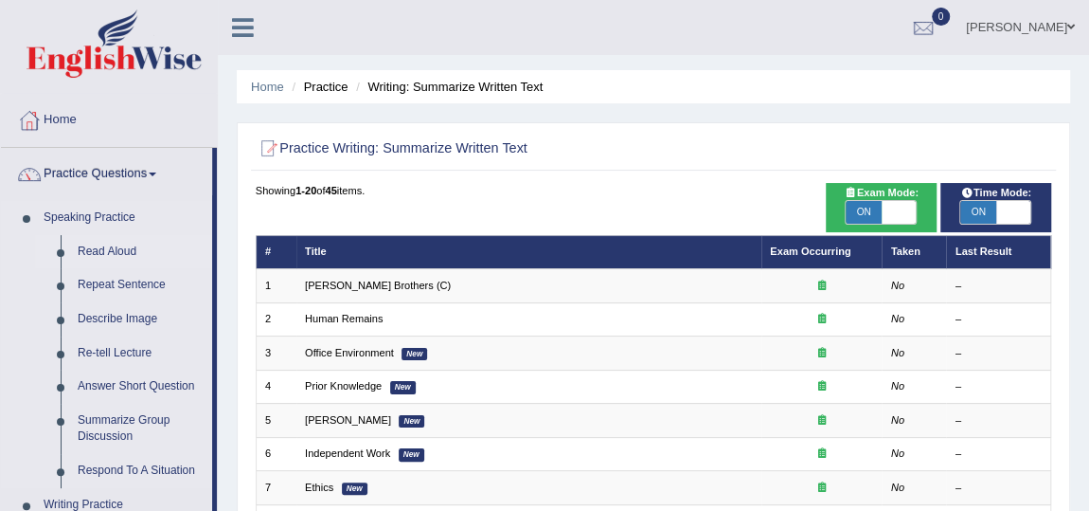
click at [104, 247] on link "Read Aloud" at bounding box center [140, 252] width 143 height 34
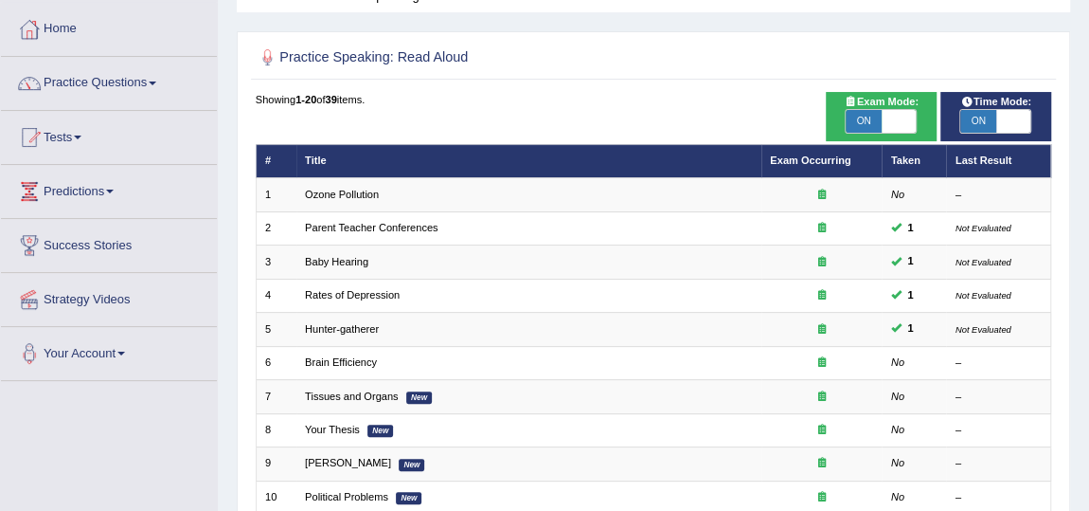
scroll to position [83, 0]
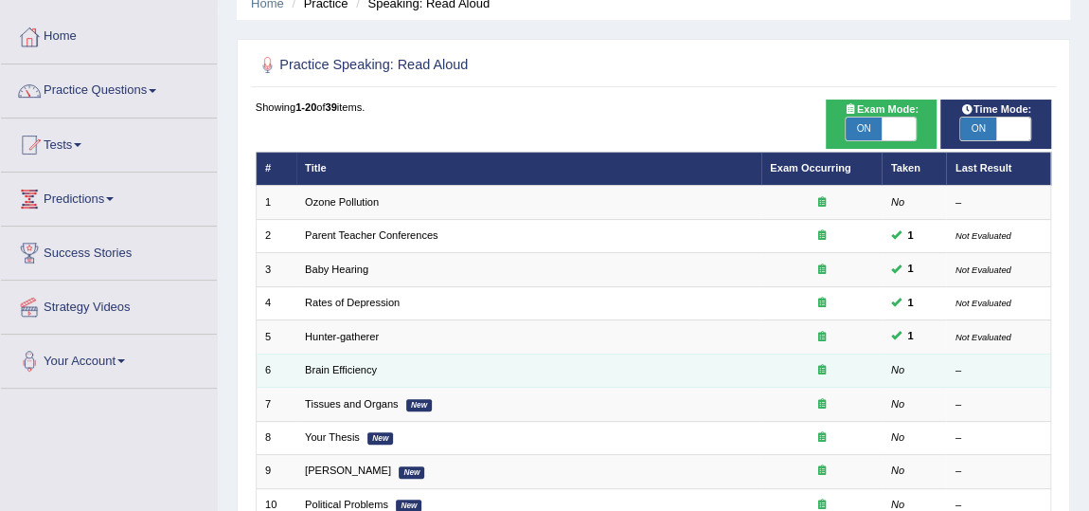
click at [336, 376] on td "Brain Efficiency" at bounding box center [528, 369] width 465 height 33
click at [336, 364] on link "Brain Efficiency" at bounding box center [341, 369] width 72 height 11
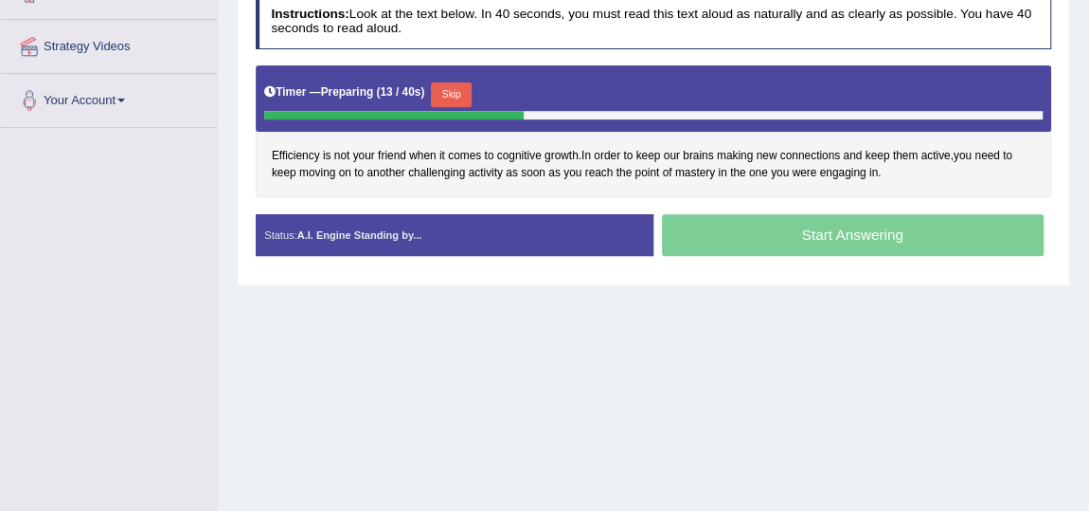
scroll to position [258, 0]
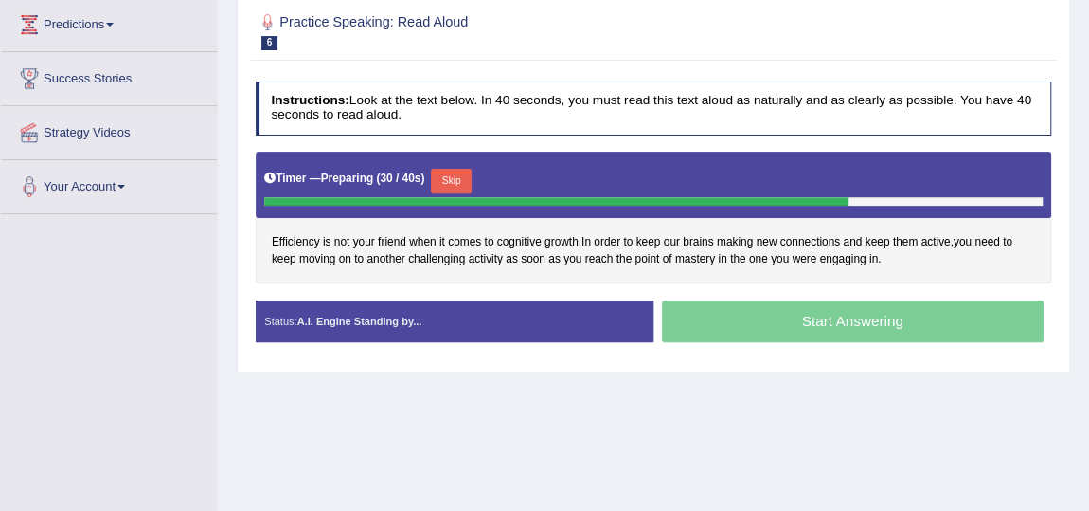
click at [458, 178] on button "Skip" at bounding box center [451, 181] width 41 height 25
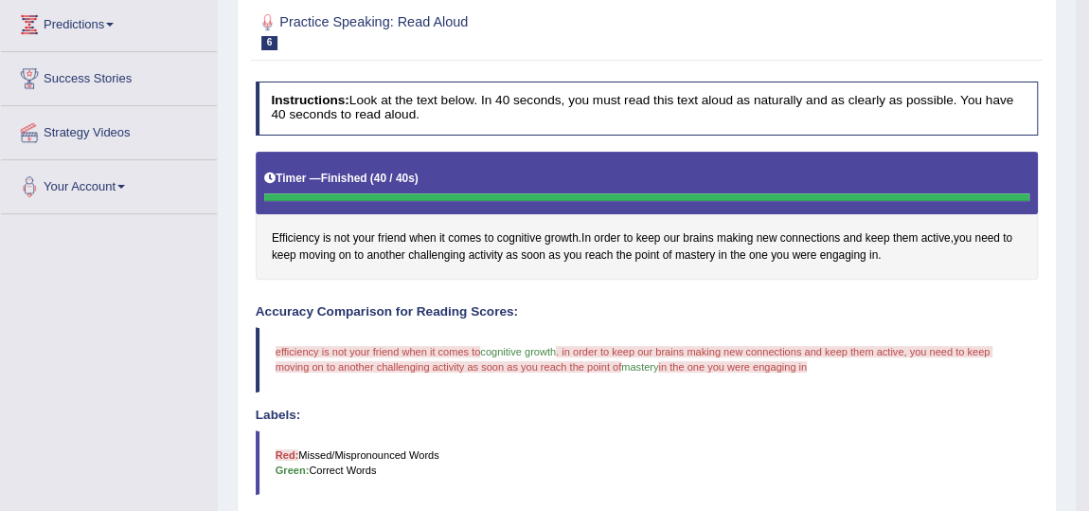
scroll to position [85, 0]
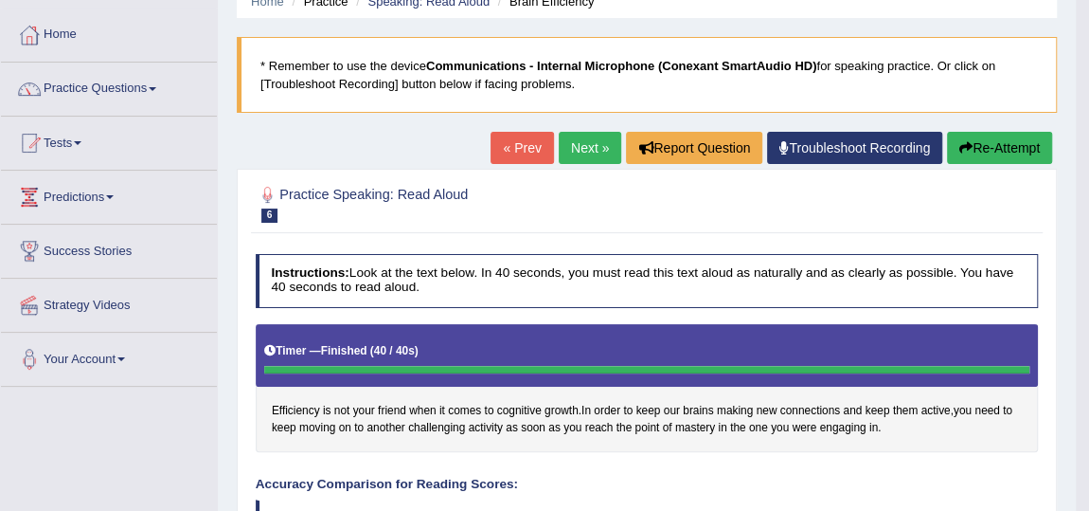
click at [574, 152] on link "Next »" at bounding box center [590, 148] width 63 height 32
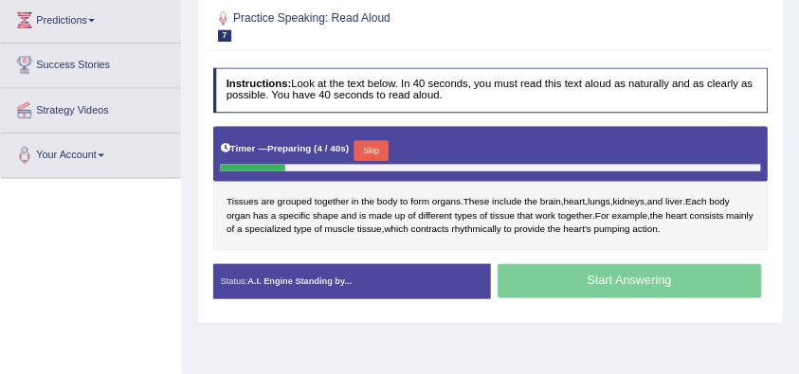
scroll to position [258, 0]
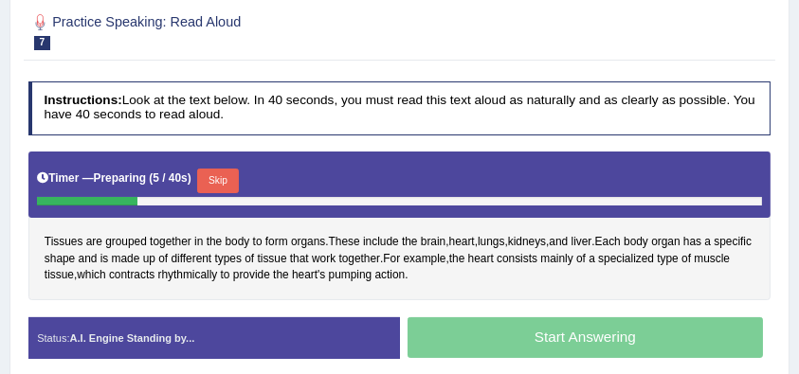
drag, startPoint x: 1086, startPoint y: 0, endPoint x: 444, endPoint y: 140, distance: 656.4
click at [444, 140] on div "Instructions: Look at the text below. In 40 seconds, you must read this text al…" at bounding box center [399, 226] width 750 height 307
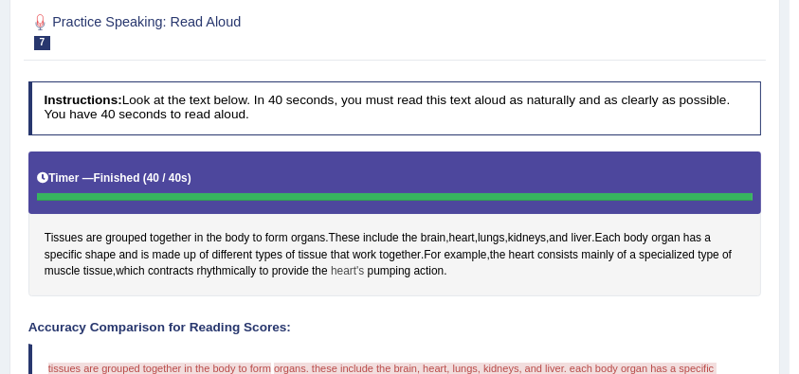
scroll to position [194, 0]
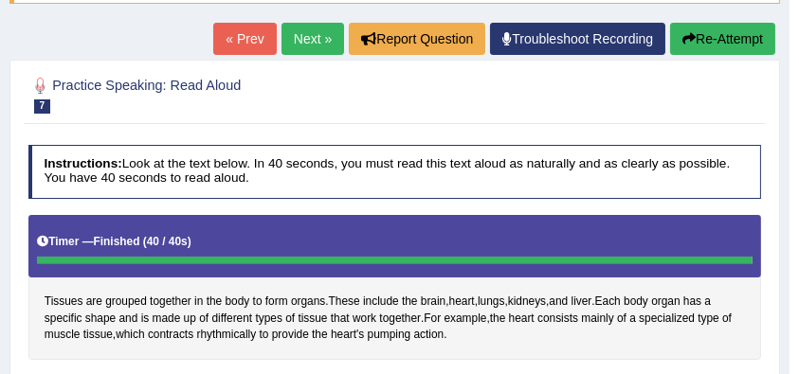
click at [303, 40] on link "Next »" at bounding box center [312, 39] width 63 height 32
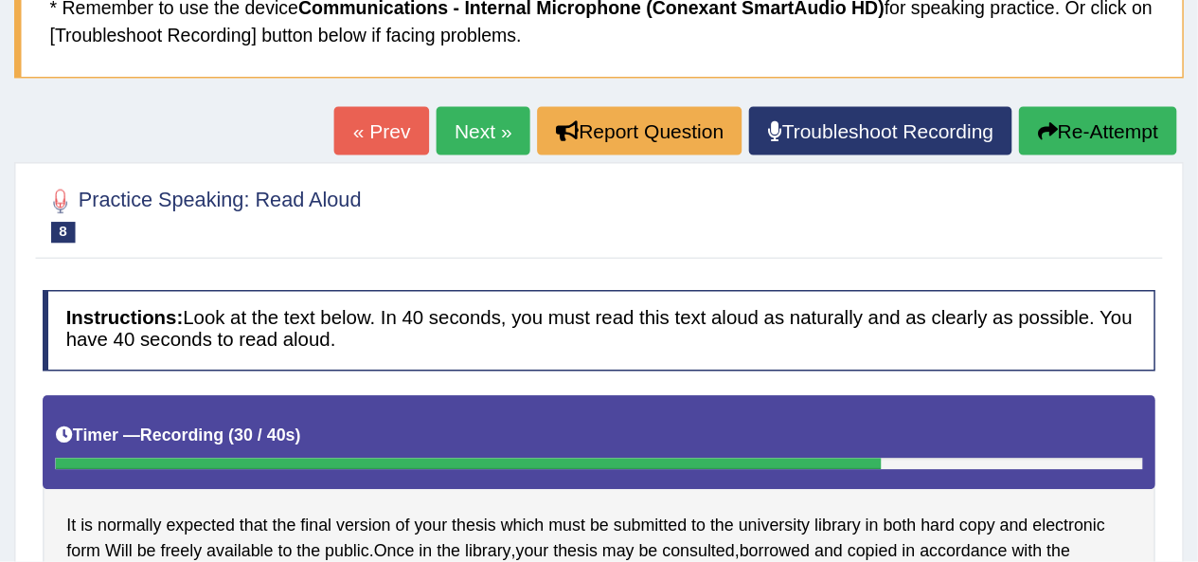
scroll to position [126, 0]
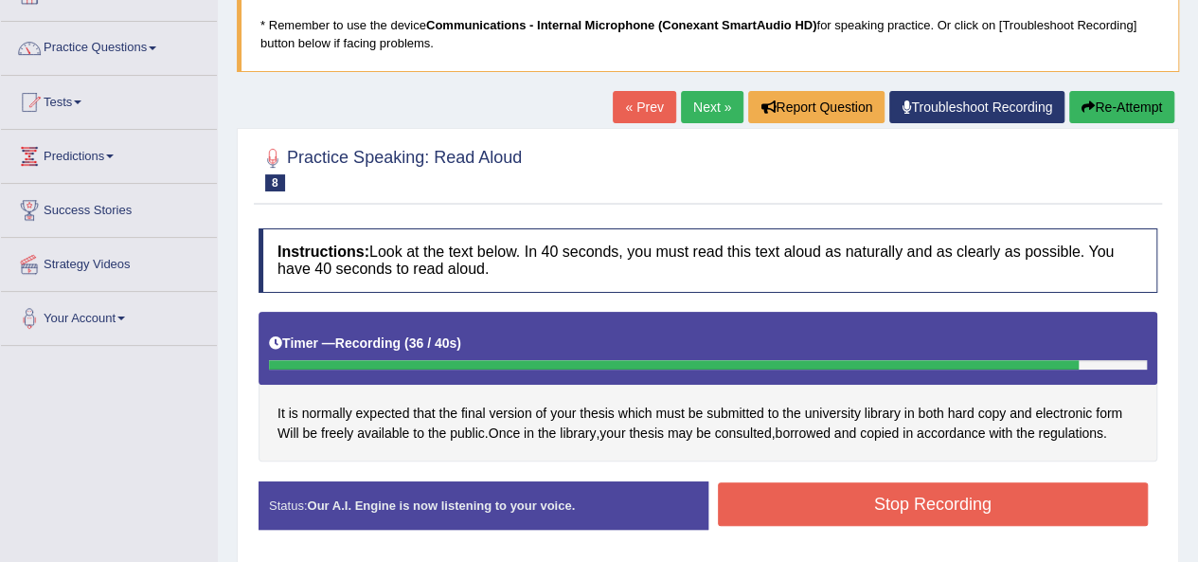
drag, startPoint x: 784, startPoint y: 1, endPoint x: 673, endPoint y: 210, distance: 237.3
click at [673, 210] on div "Practice Speaking: Read Aloud 8 Your Thesis Instructions: Look at the text belo…" at bounding box center [708, 346] width 942 height 437
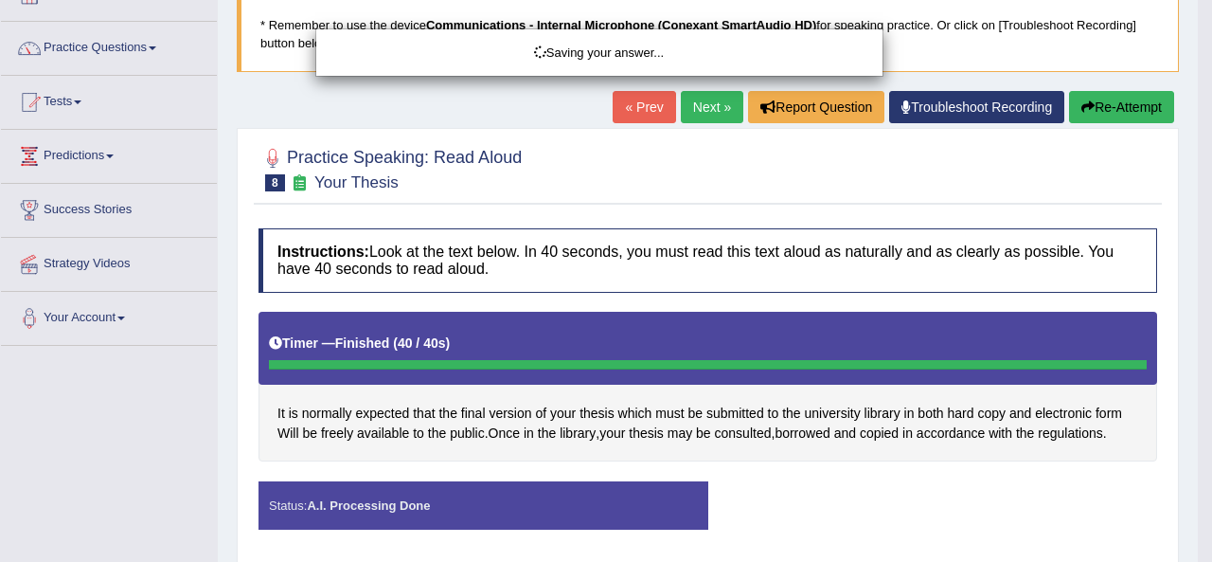
click at [112, 43] on div "Saving your answer..." at bounding box center [606, 281] width 1212 height 562
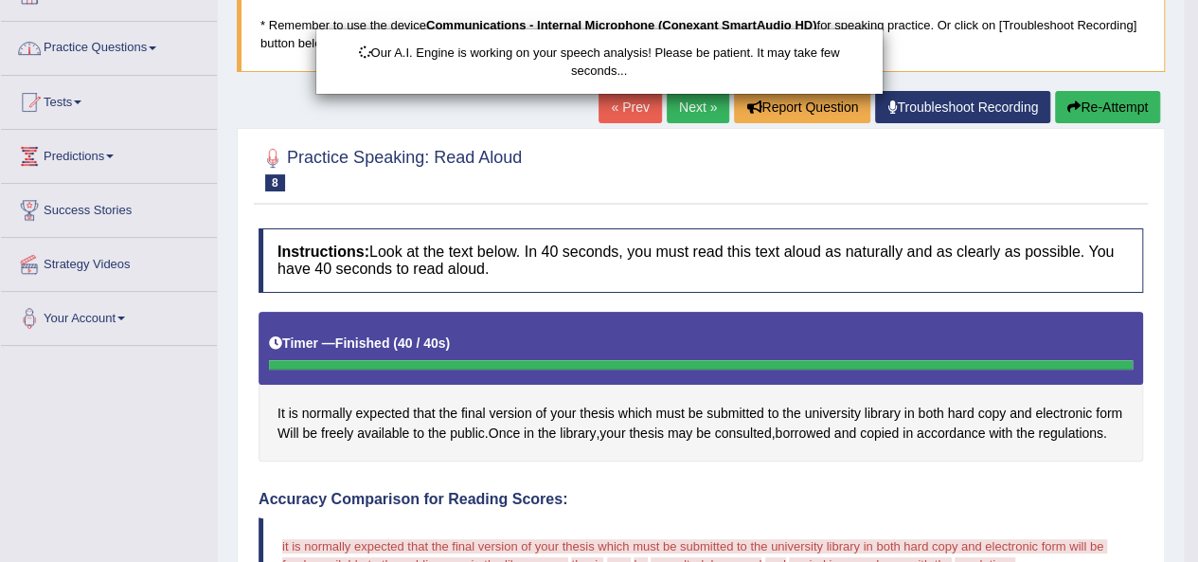
click at [135, 46] on div "Our A.I. Engine is working on your speech analysis! Please be patient. It may t…" at bounding box center [599, 281] width 1198 height 562
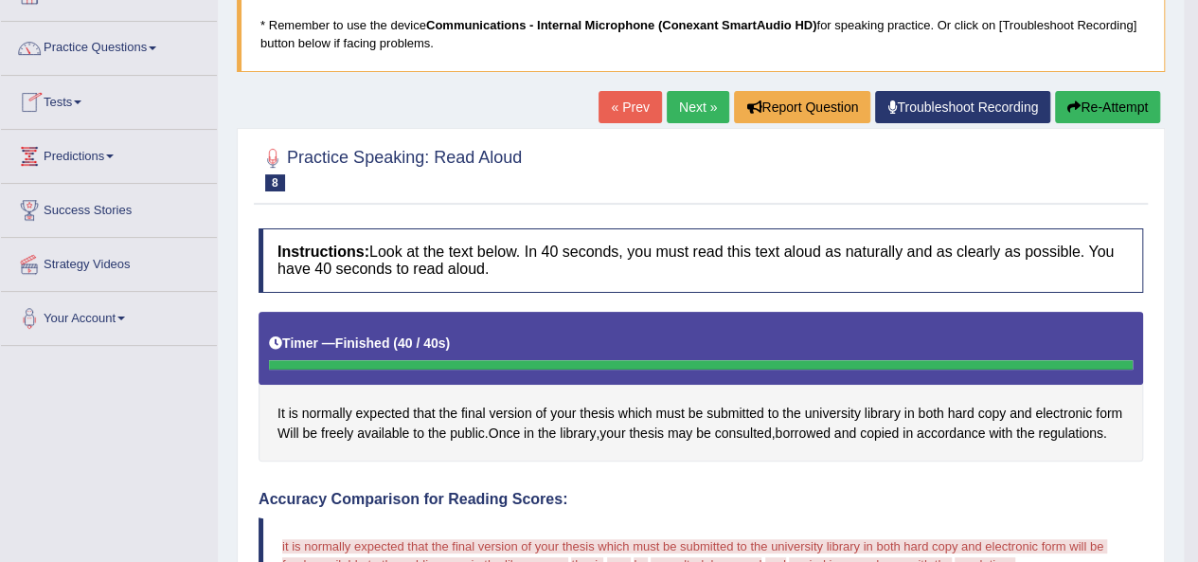
click at [141, 50] on link "Practice Questions" at bounding box center [109, 45] width 216 height 47
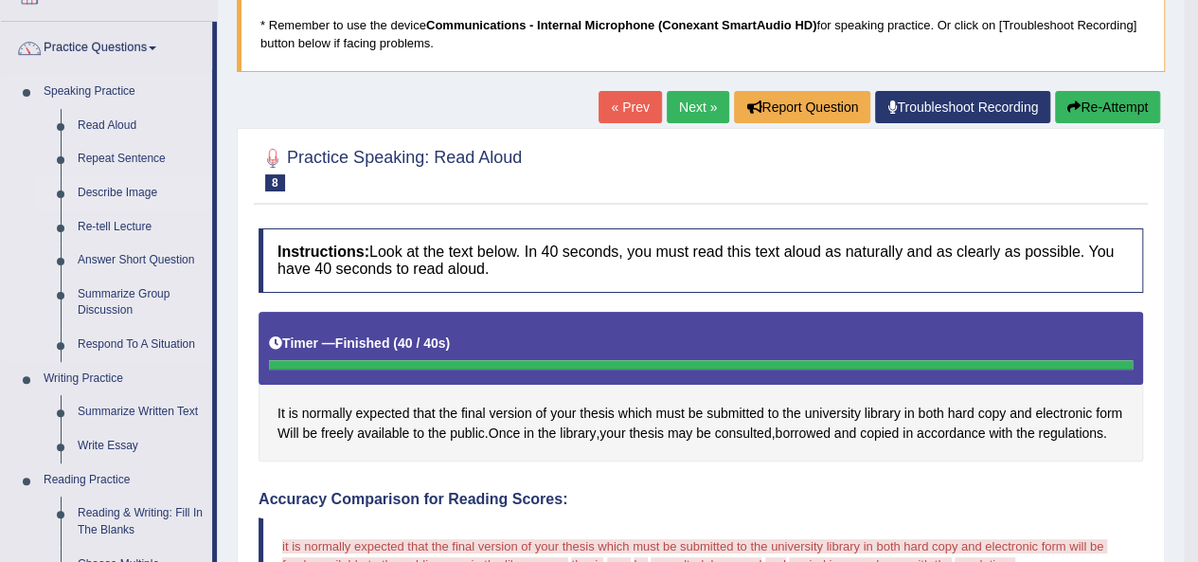
click at [123, 190] on link "Describe Image" at bounding box center [140, 193] width 143 height 34
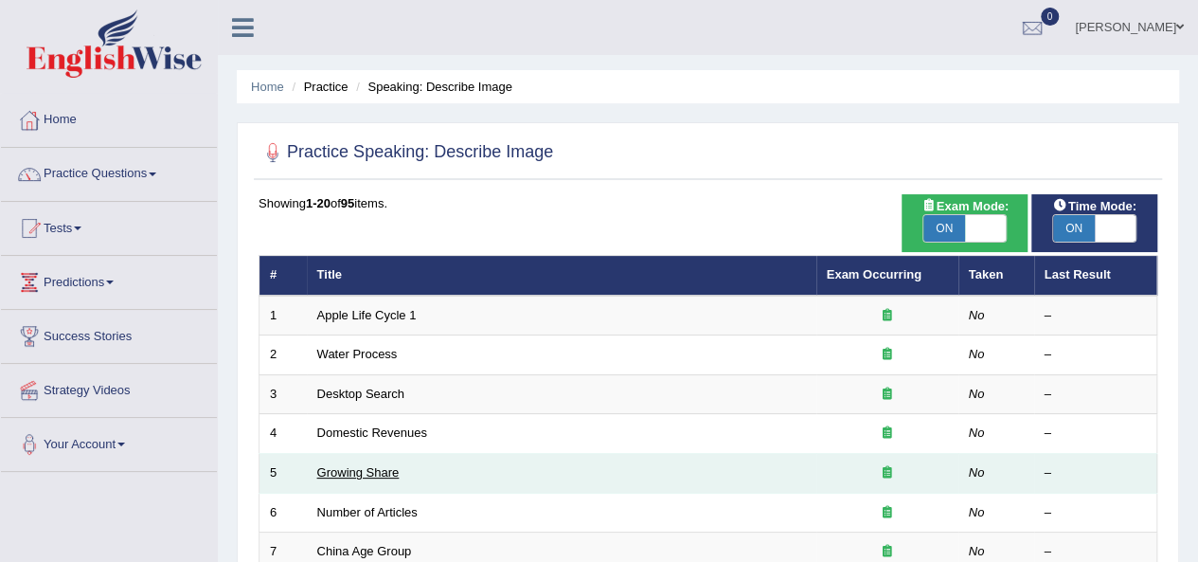
scroll to position [189, 0]
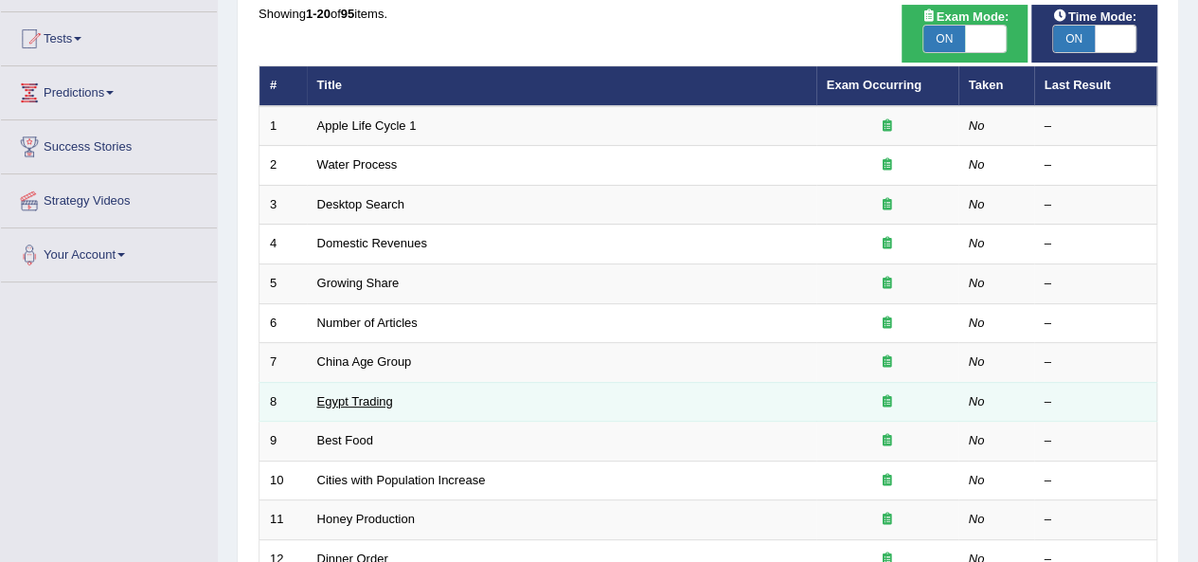
click at [366, 402] on link "Egypt Trading" at bounding box center [355, 401] width 76 height 14
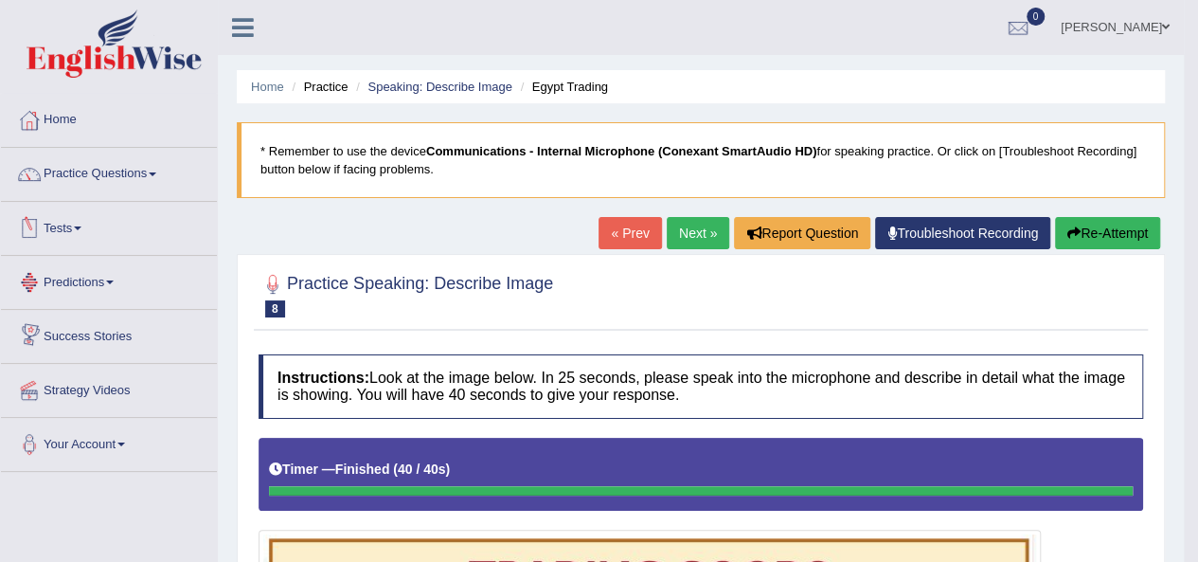
click at [697, 220] on link "Next »" at bounding box center [698, 233] width 63 height 32
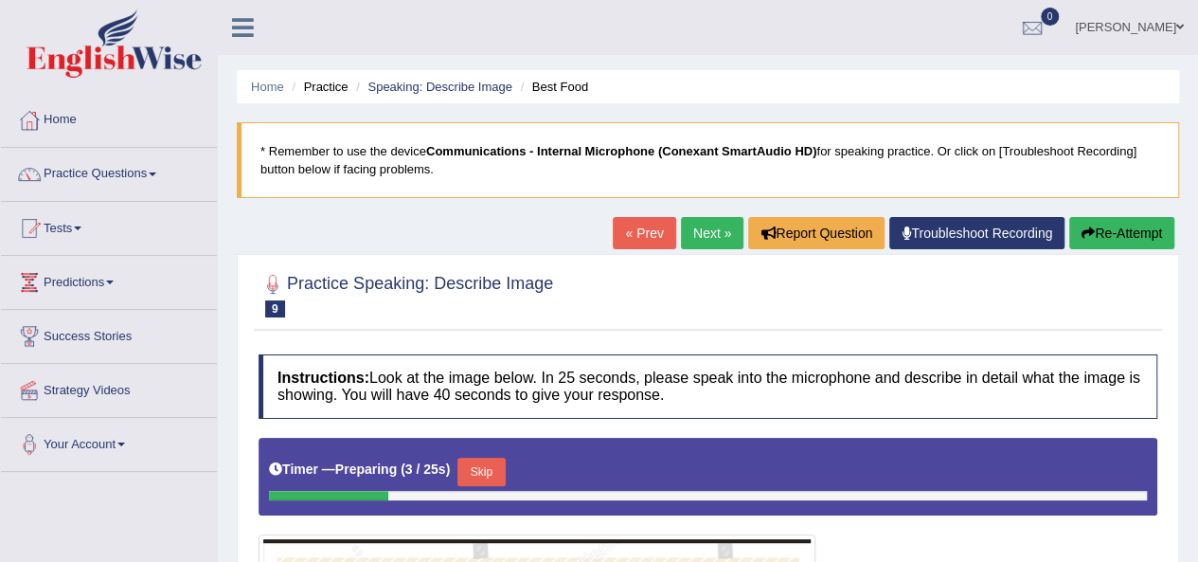
drag, startPoint x: 694, startPoint y: 238, endPoint x: 696, endPoint y: 247, distance: 9.7
click at [694, 238] on link "Next »" at bounding box center [712, 233] width 63 height 32
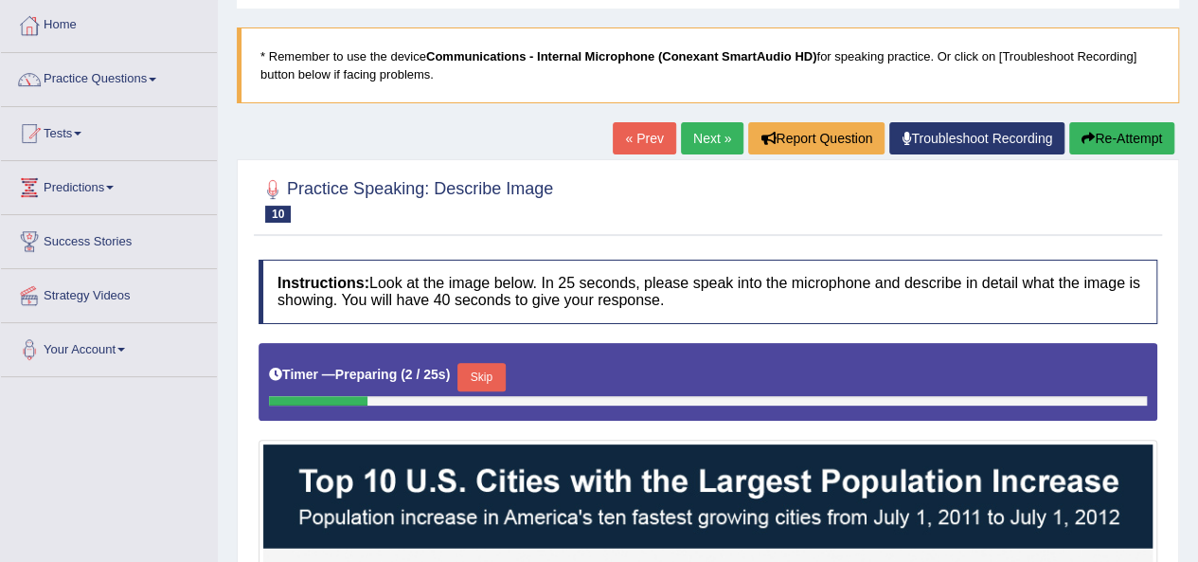
click at [705, 139] on link "Next »" at bounding box center [712, 138] width 63 height 32
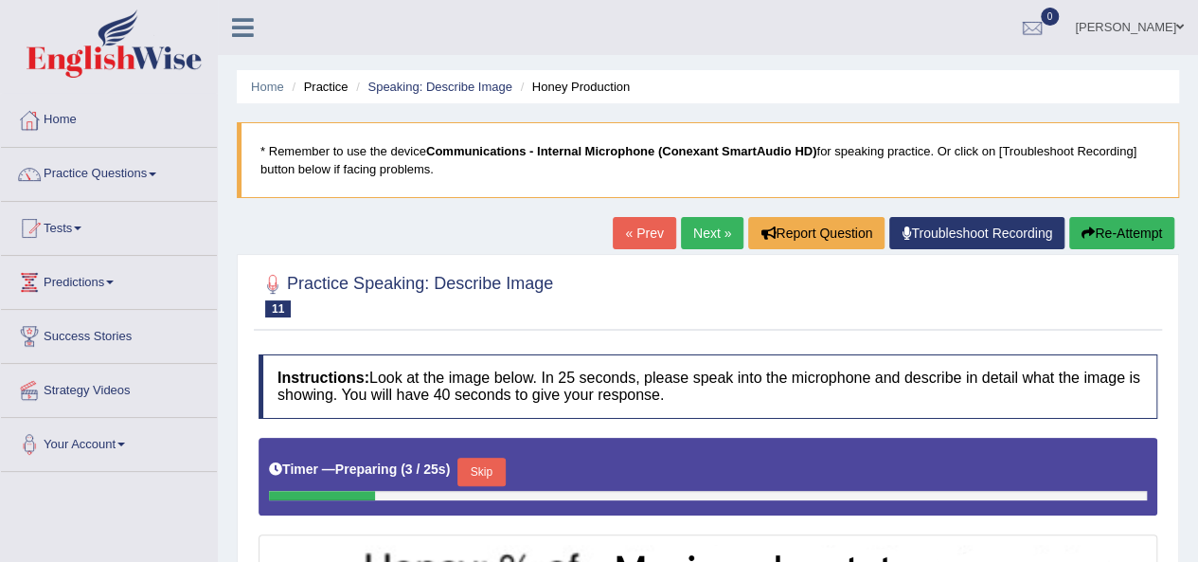
click at [703, 224] on link "Next »" at bounding box center [712, 233] width 63 height 32
click at [688, 234] on link "Next »" at bounding box center [712, 233] width 63 height 32
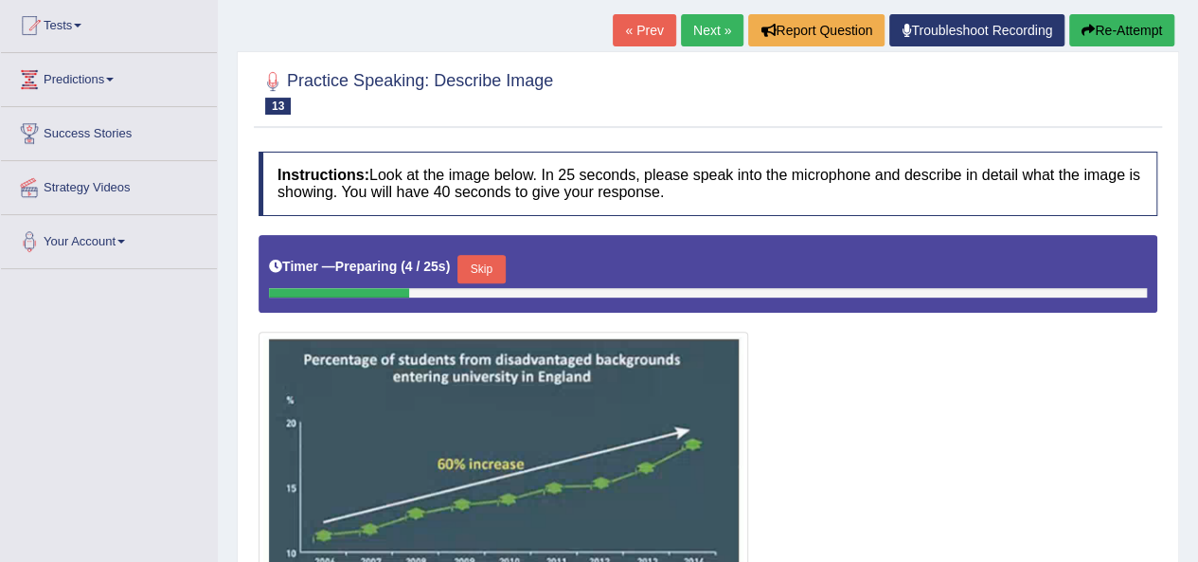
scroll to position [95, 0]
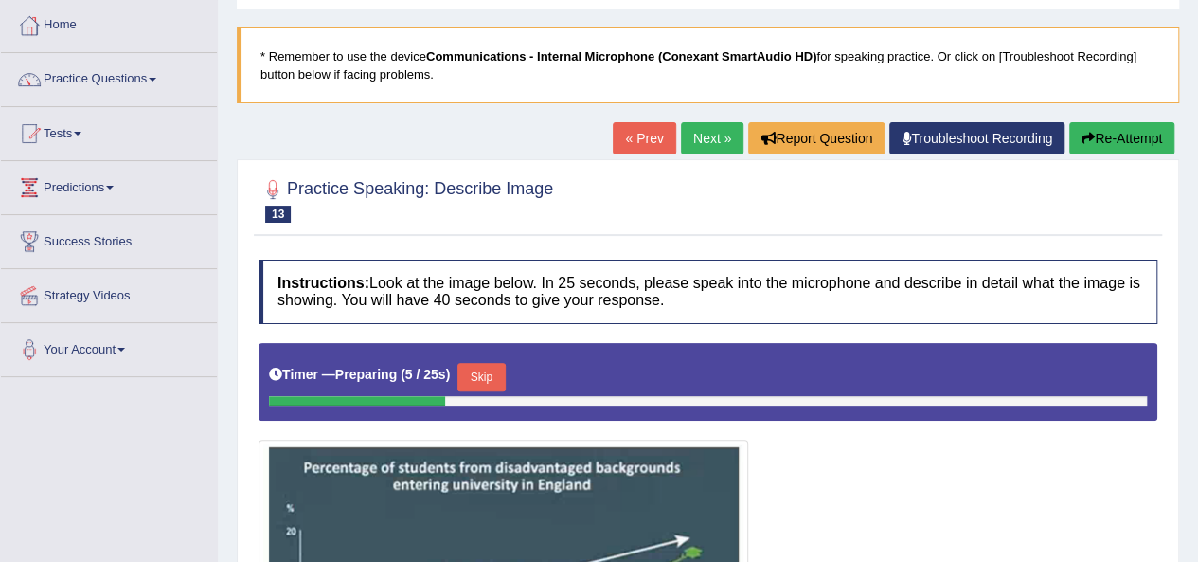
click at [712, 140] on link "Next »" at bounding box center [712, 138] width 63 height 32
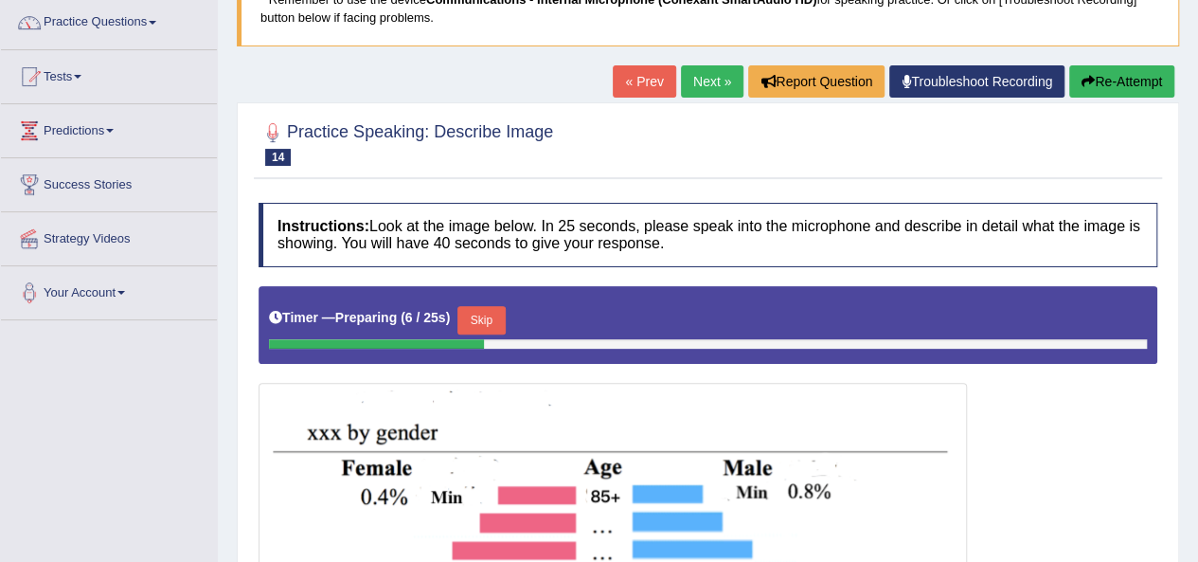
scroll to position [148, 0]
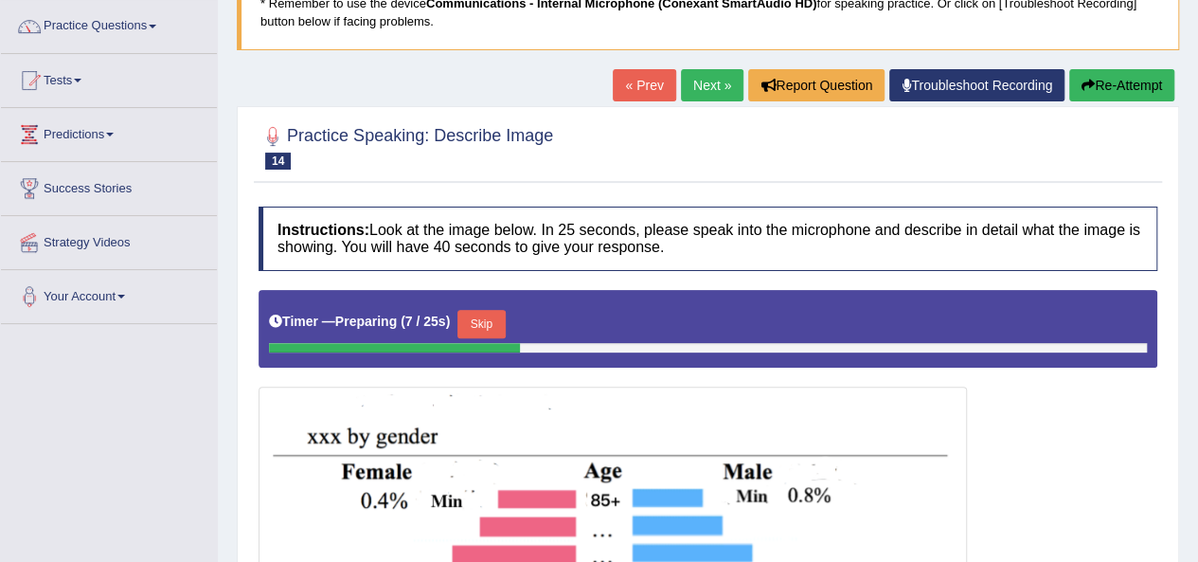
click at [719, 94] on link "Next »" at bounding box center [712, 85] width 63 height 32
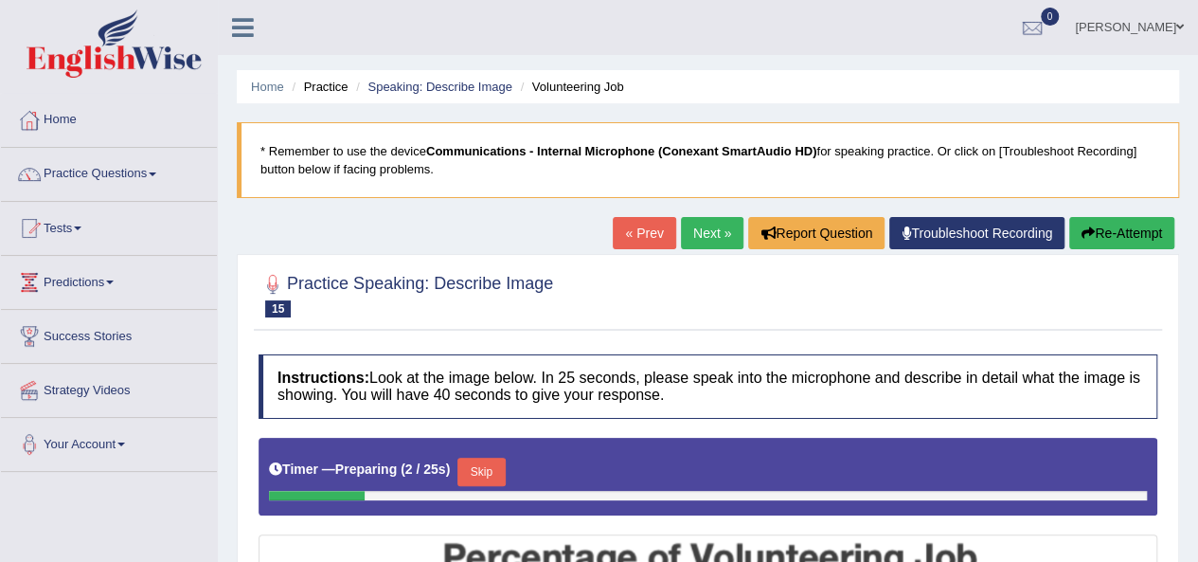
click at [691, 243] on link "Next »" at bounding box center [712, 233] width 63 height 32
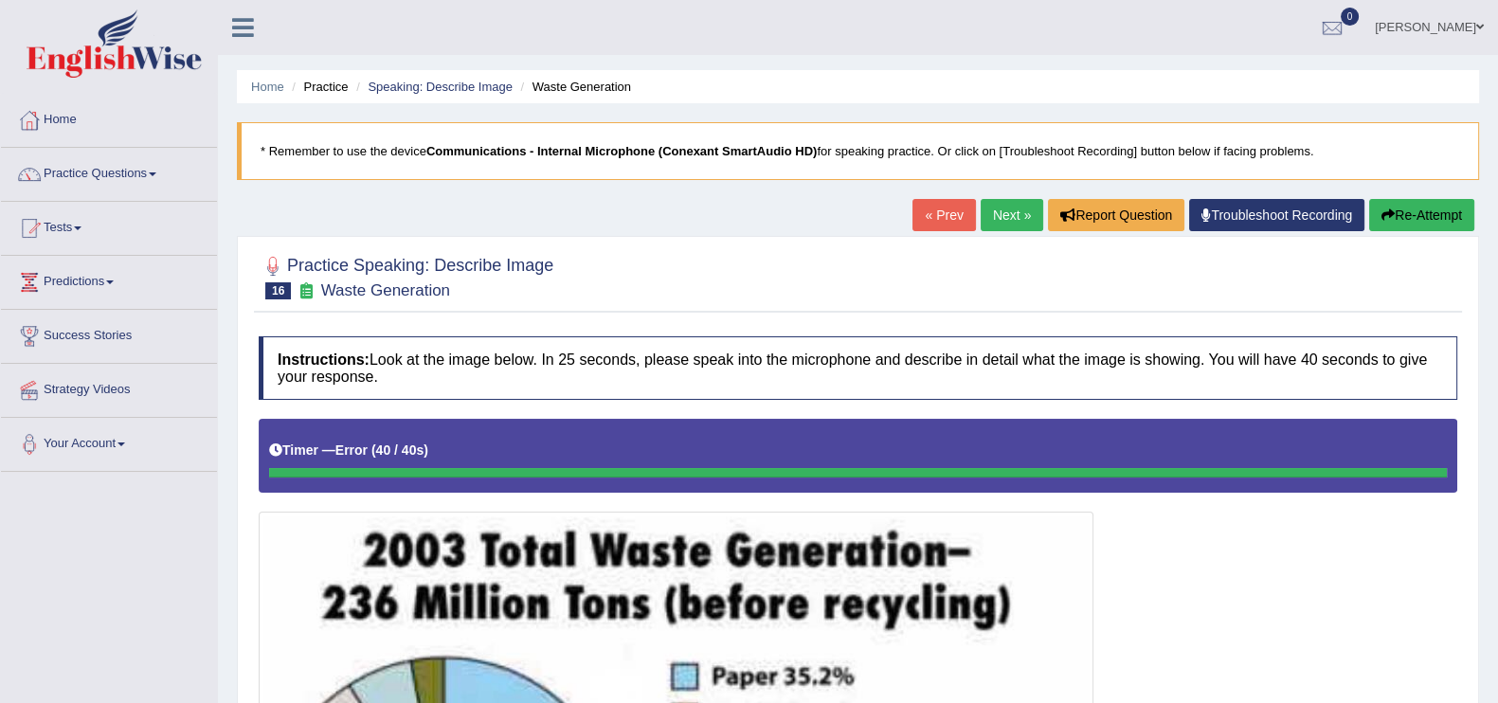
drag, startPoint x: 1128, startPoint y: 1, endPoint x: 799, endPoint y: 286, distance: 435.1
click at [797, 287] on div at bounding box center [858, 276] width 1198 height 58
drag, startPoint x: 1443, startPoint y: 36, endPoint x: 1435, endPoint y: 52, distance: 17.8
click at [1197, 37] on link "IBRAHIM OLABAMIJI" at bounding box center [1428, 24] width 137 height 49
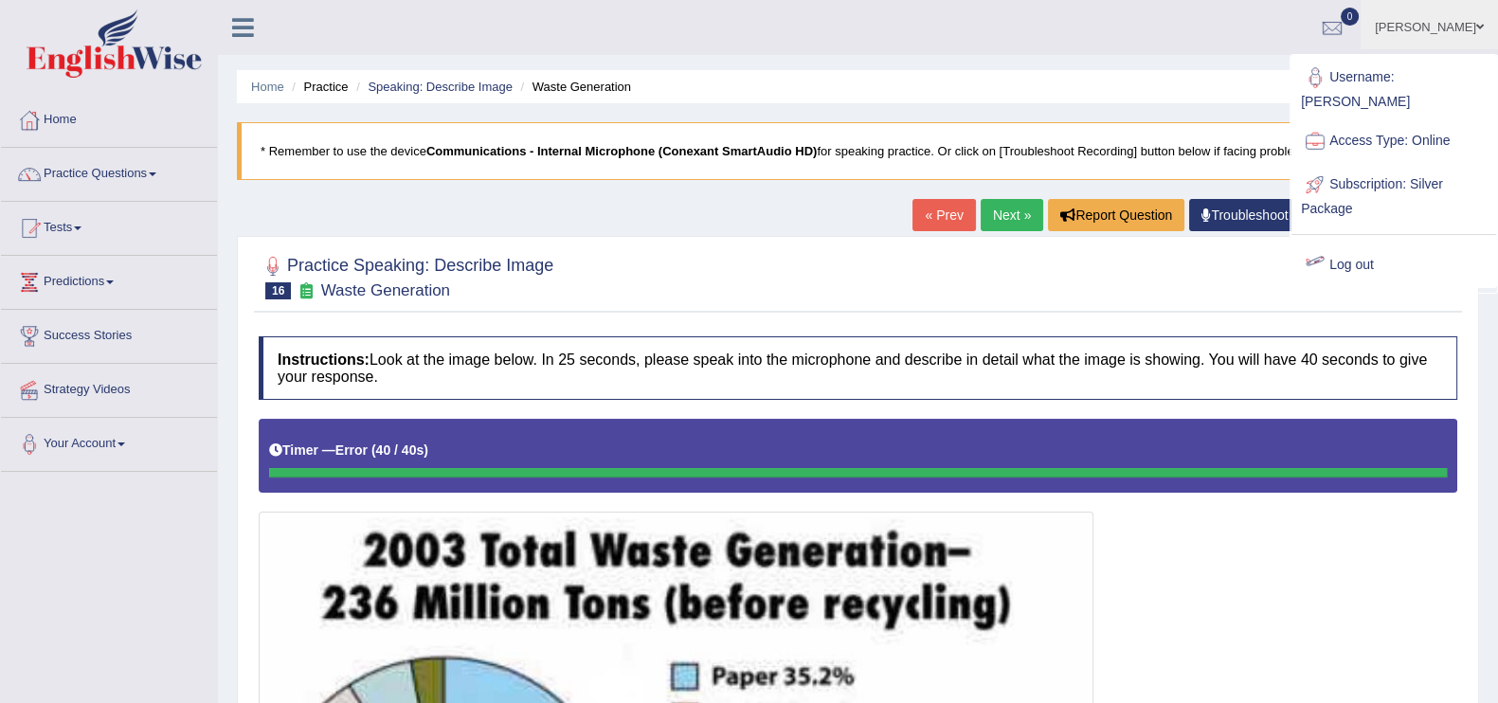
click at [1197, 248] on link "Log out" at bounding box center [1393, 265] width 205 height 44
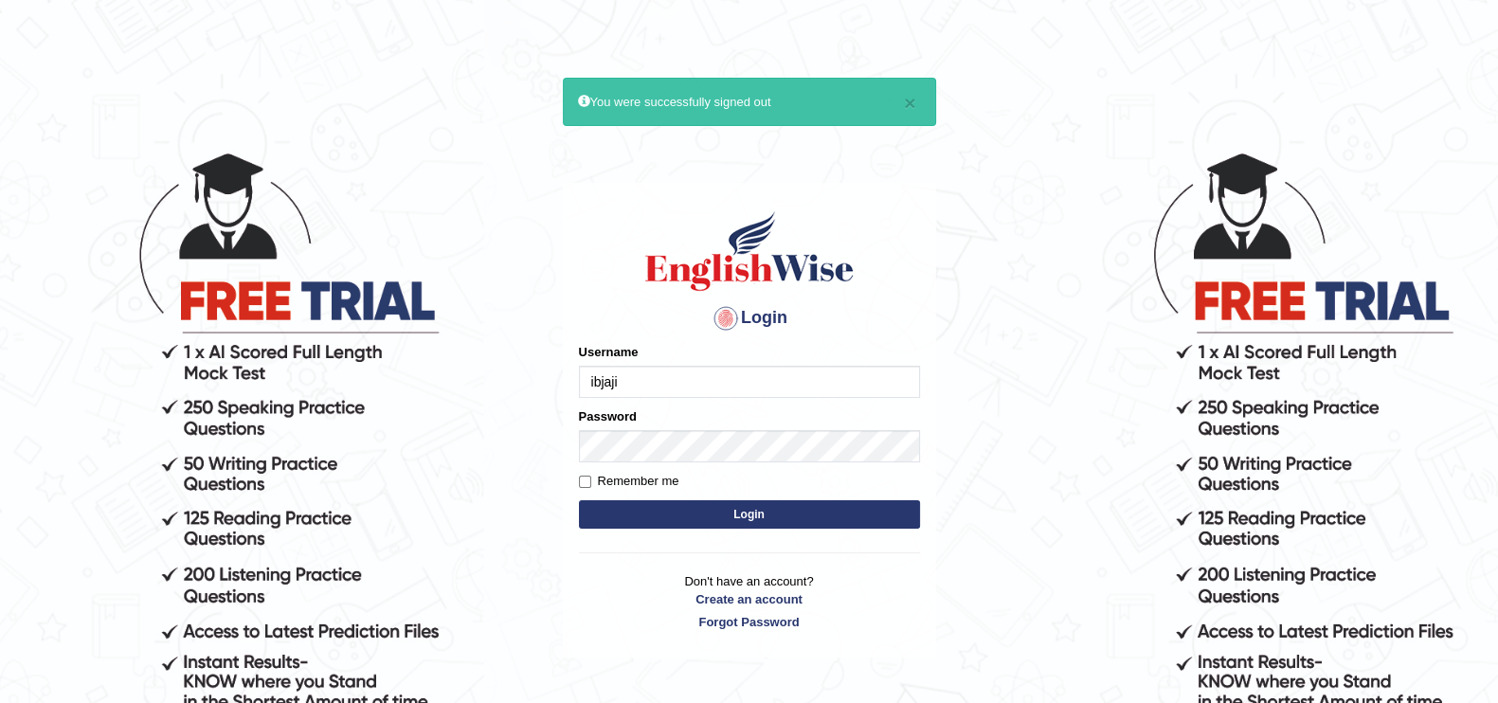
click at [715, 381] on input "ibjaji" at bounding box center [749, 382] width 341 height 32
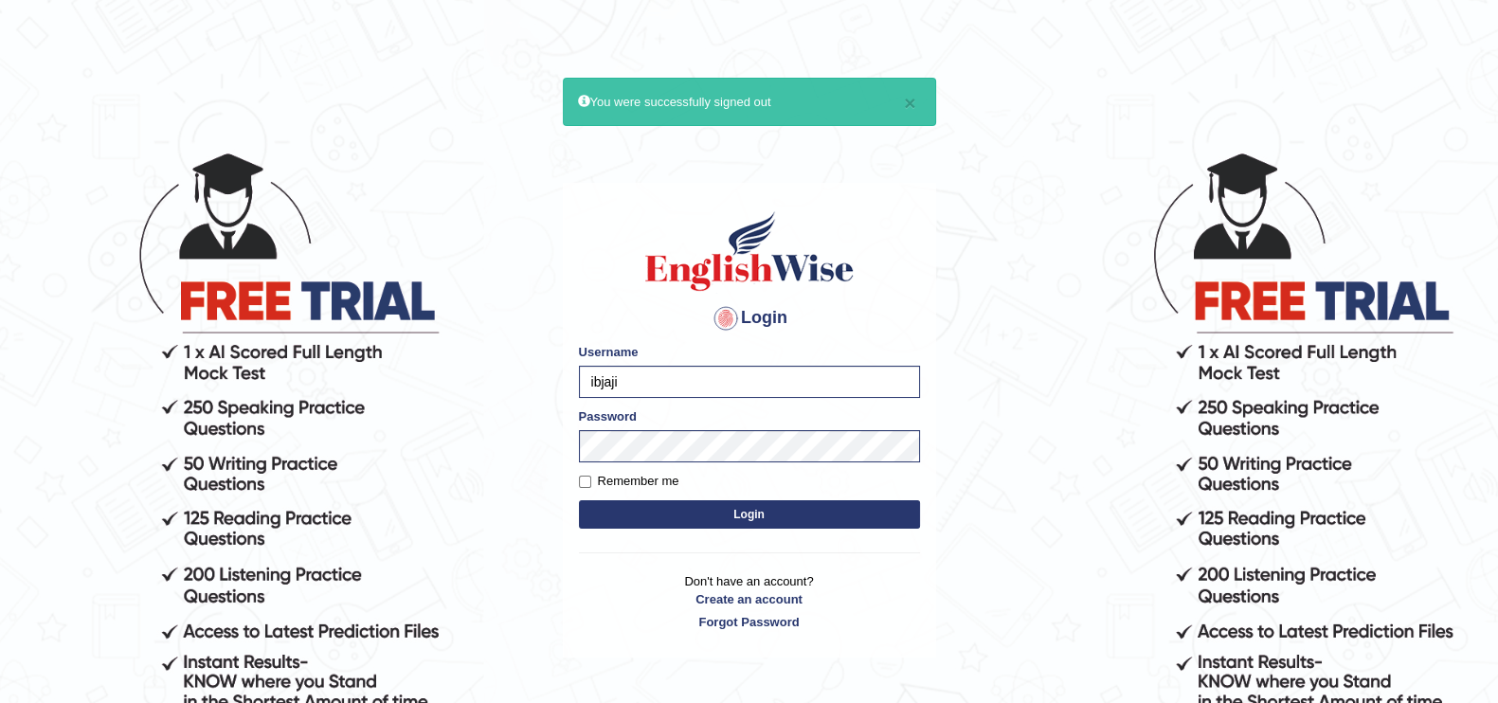
type input "lydiaN"
click at [655, 522] on button "Login" at bounding box center [749, 514] width 341 height 28
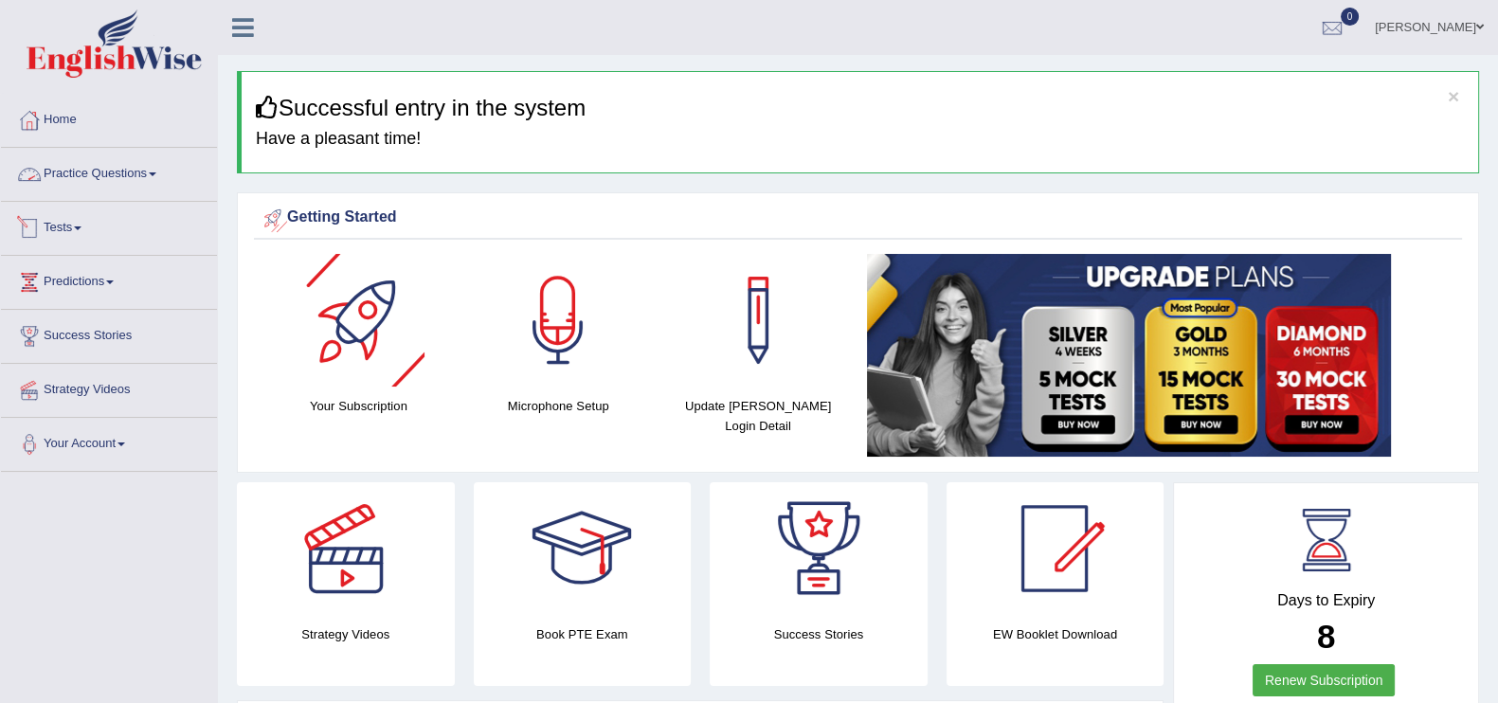
click at [116, 158] on link "Practice Questions" at bounding box center [109, 171] width 216 height 47
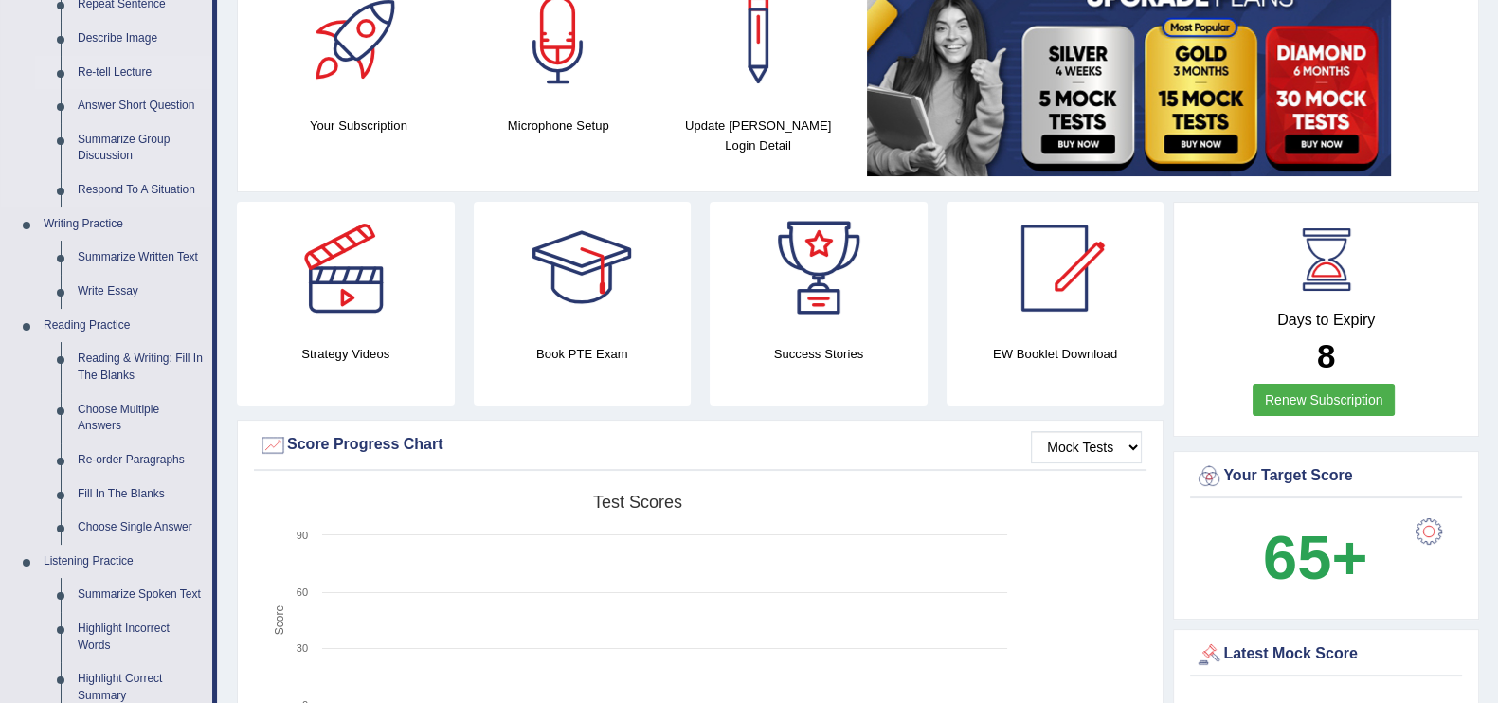
scroll to position [355, 0]
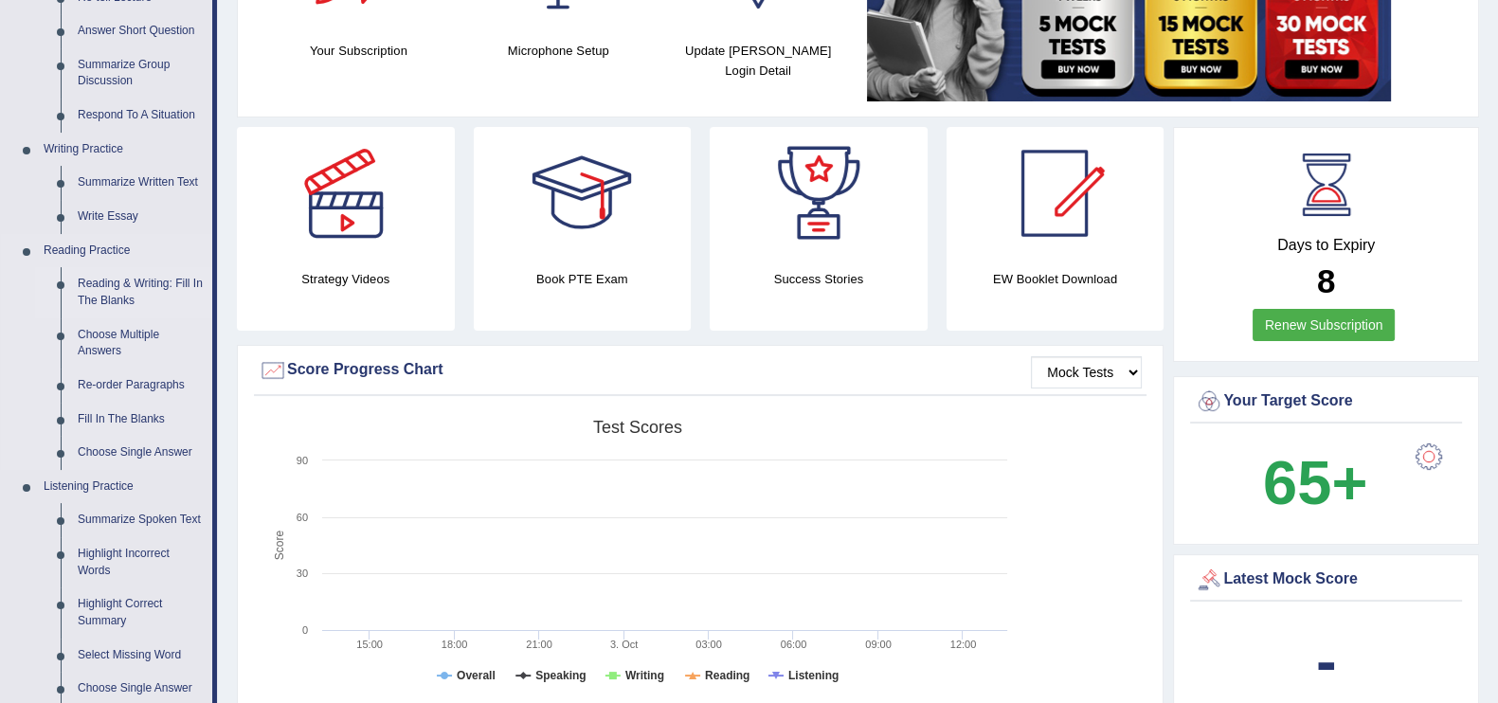
click at [113, 289] on link "Reading & Writing: Fill In The Blanks" at bounding box center [140, 292] width 143 height 50
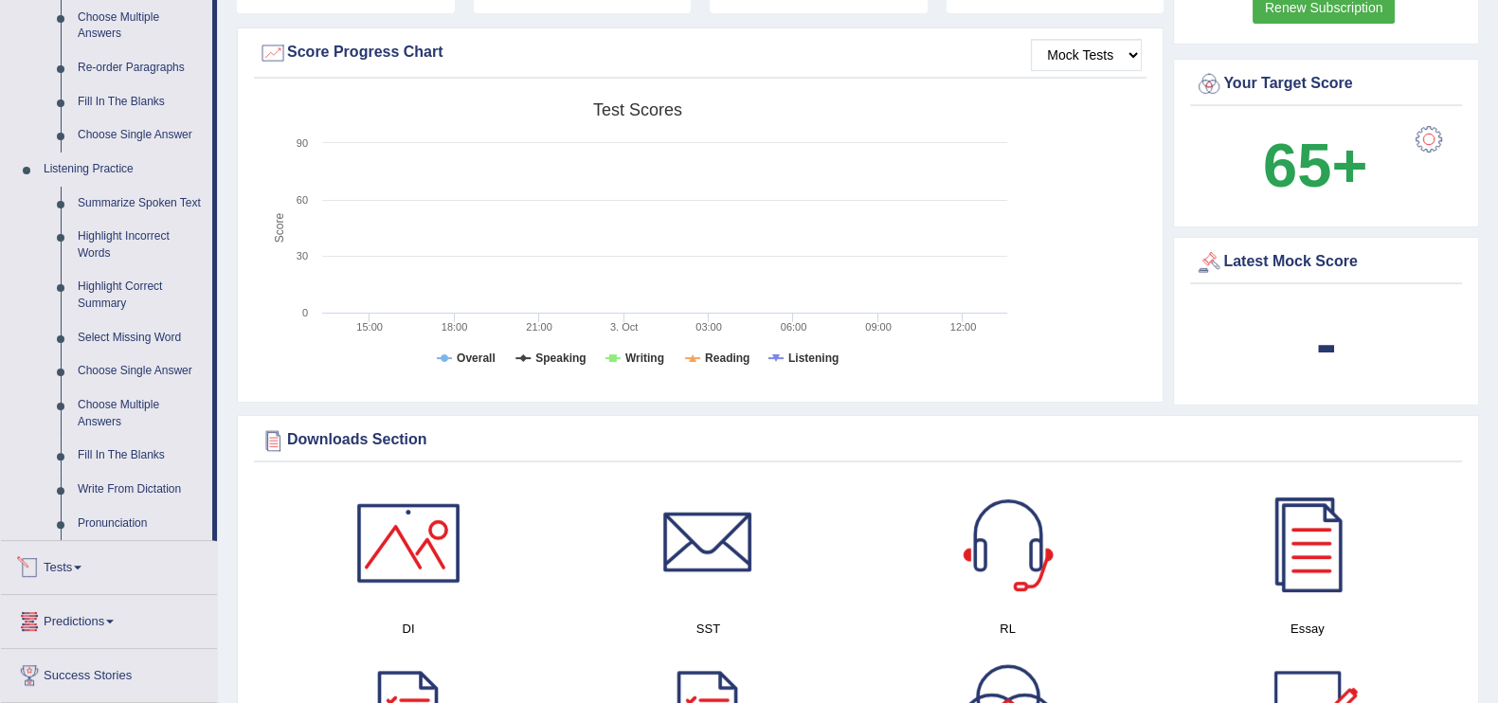
scroll to position [1287, 0]
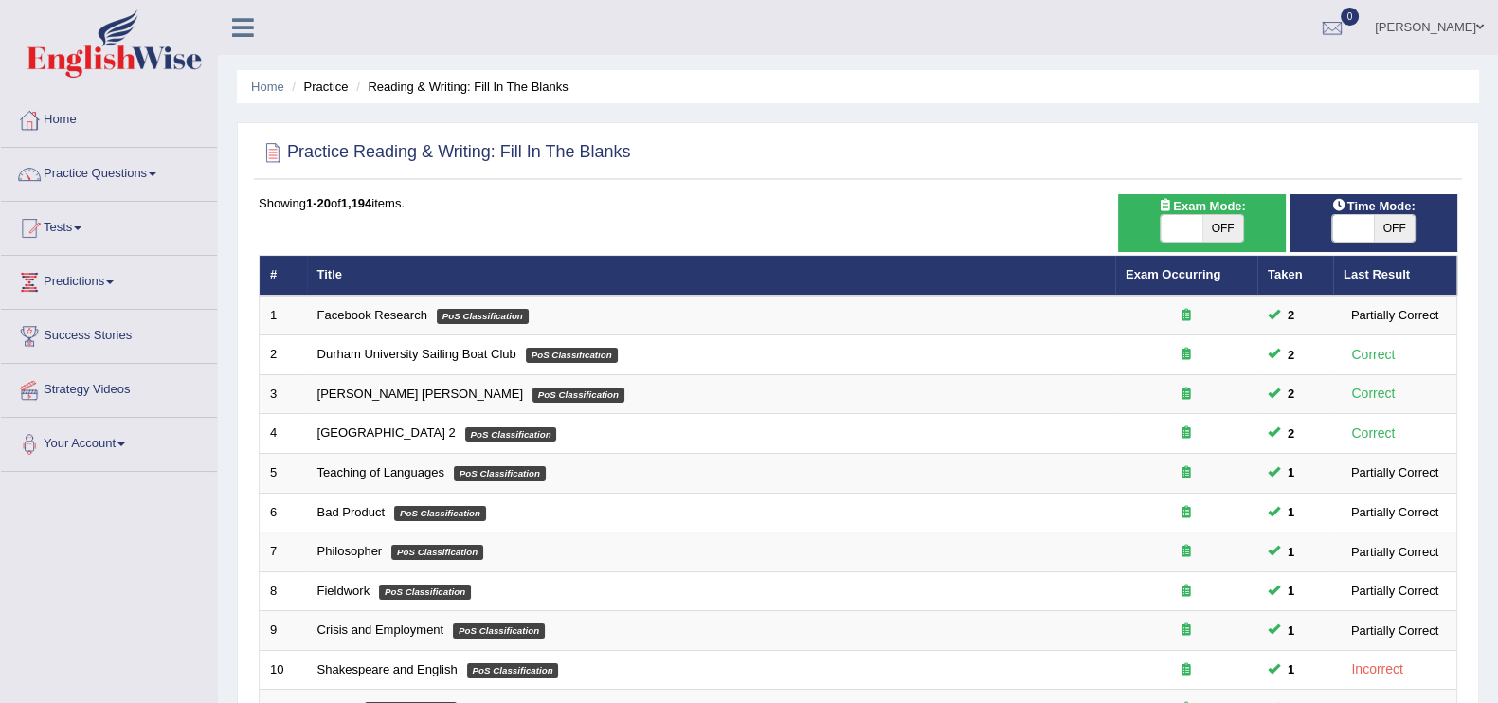
click at [1215, 222] on span "OFF" at bounding box center [1223, 228] width 42 height 27
checkbox input "true"
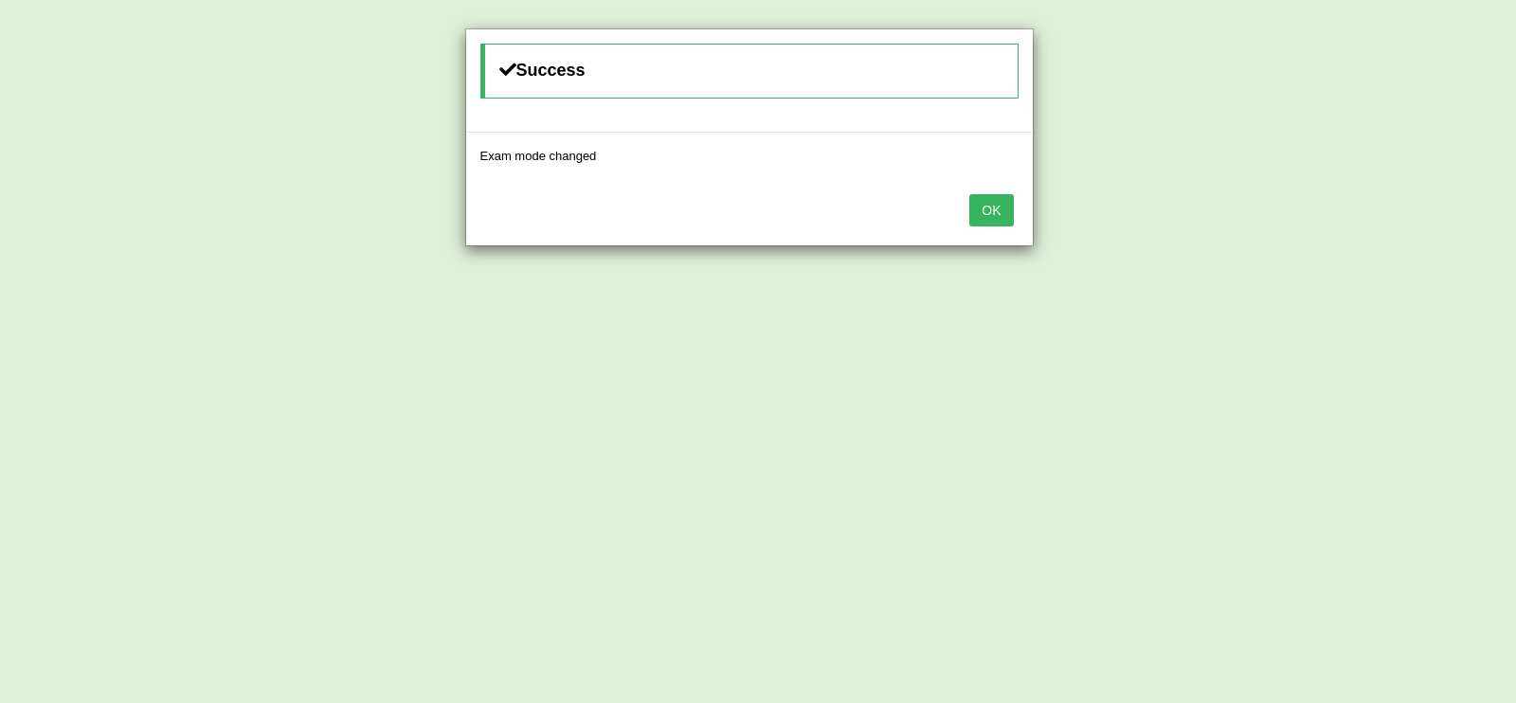
click at [965, 224] on div "OK" at bounding box center [749, 212] width 566 height 66
click at [986, 215] on button "OK" at bounding box center [991, 210] width 44 height 32
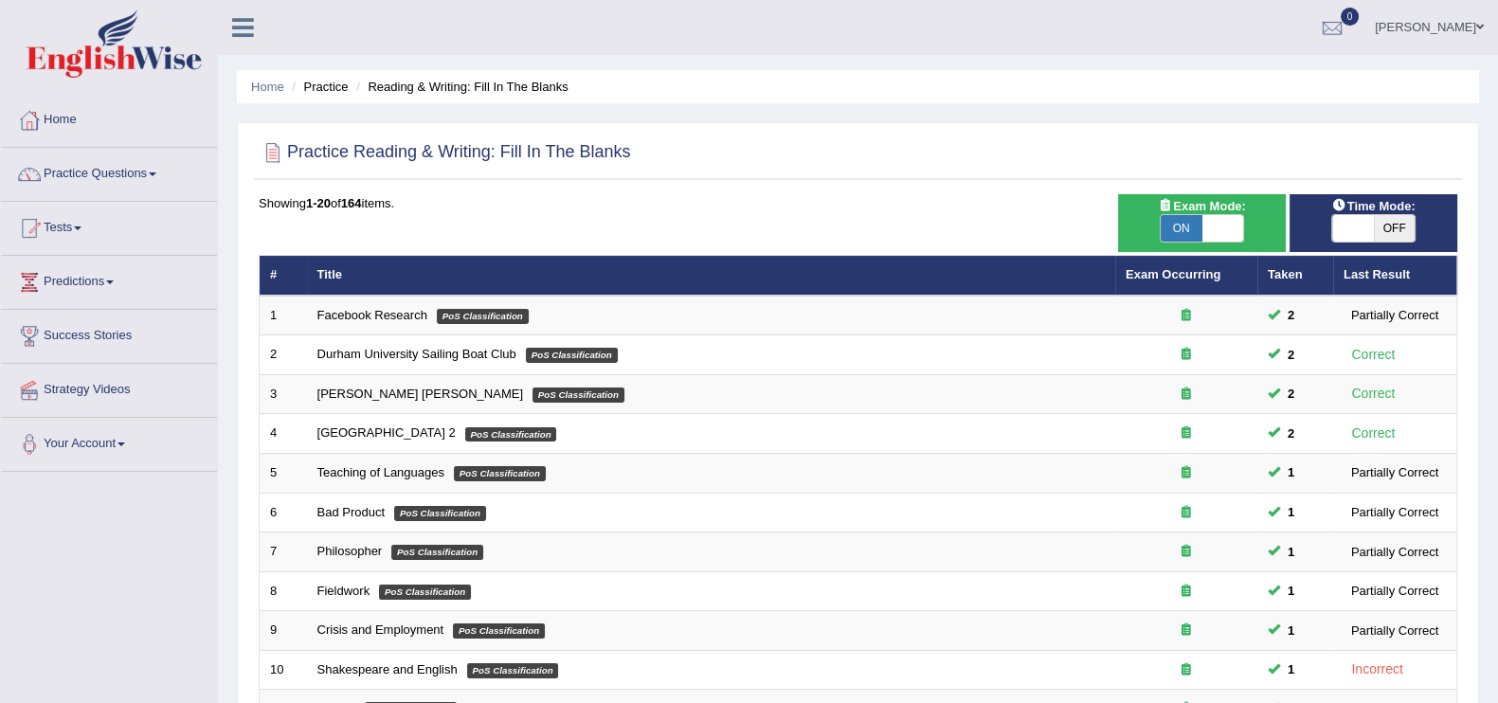
drag, startPoint x: 0, startPoint y: 0, endPoint x: 1388, endPoint y: 229, distance: 1406.5
click at [1388, 229] on span "OFF" at bounding box center [1394, 228] width 42 height 27
checkbox input "true"
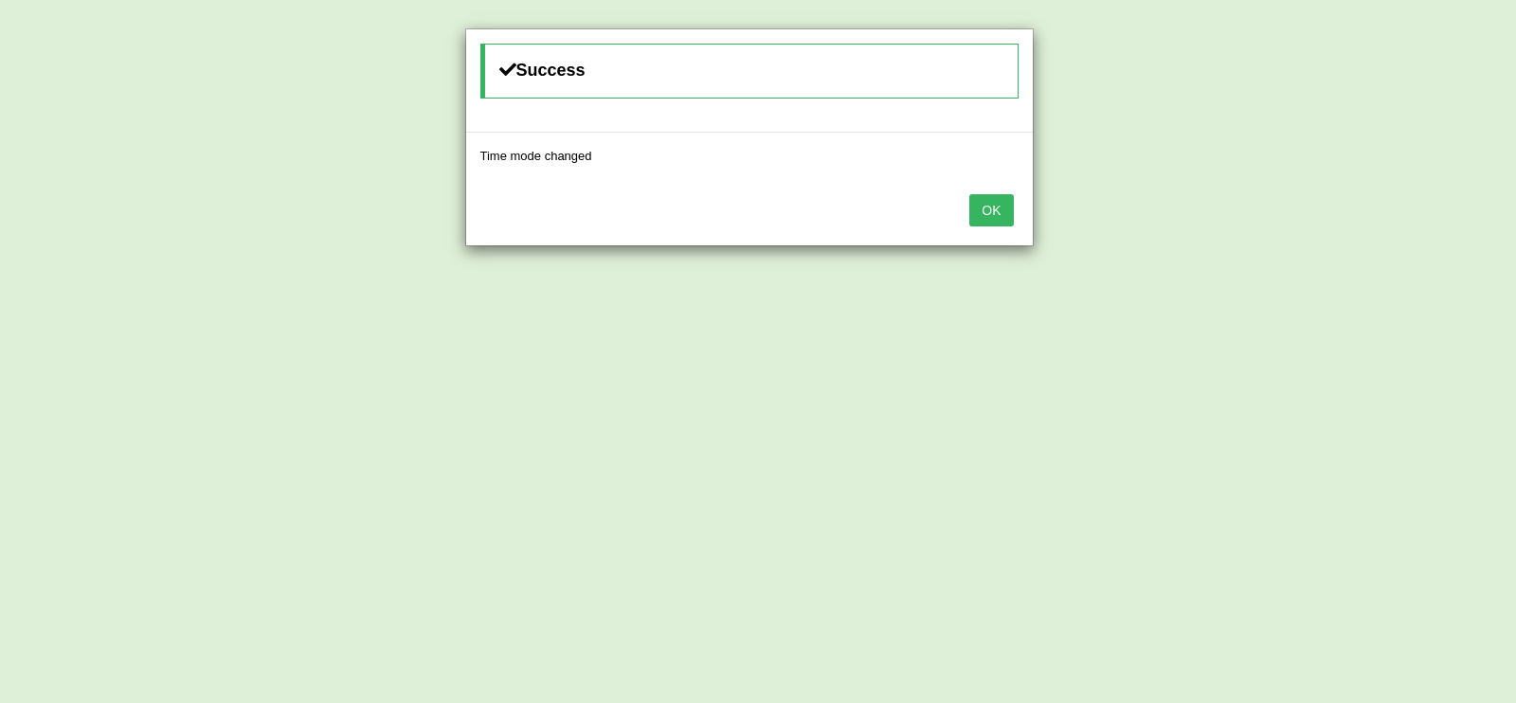
click at [999, 216] on button "OK" at bounding box center [991, 210] width 44 height 32
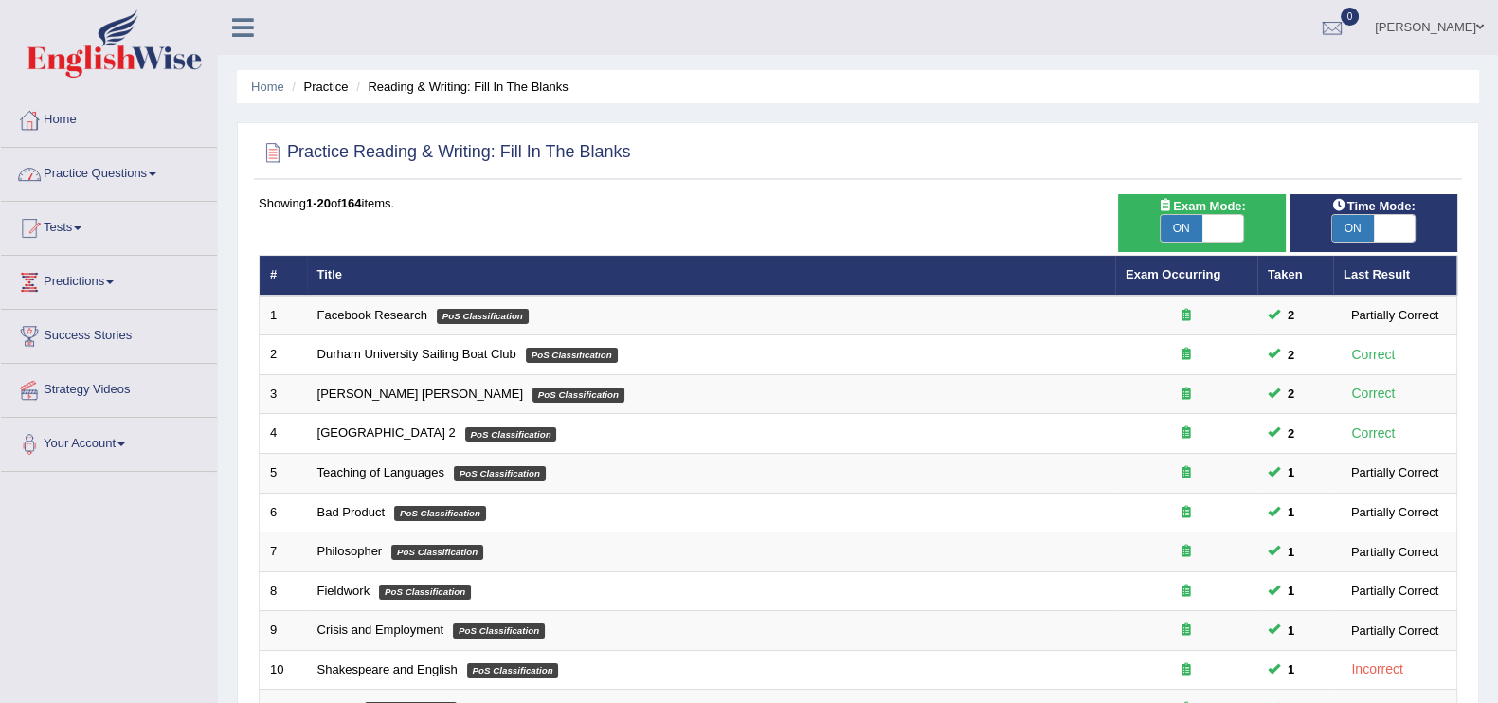
click at [85, 178] on link "Practice Questions" at bounding box center [109, 171] width 216 height 47
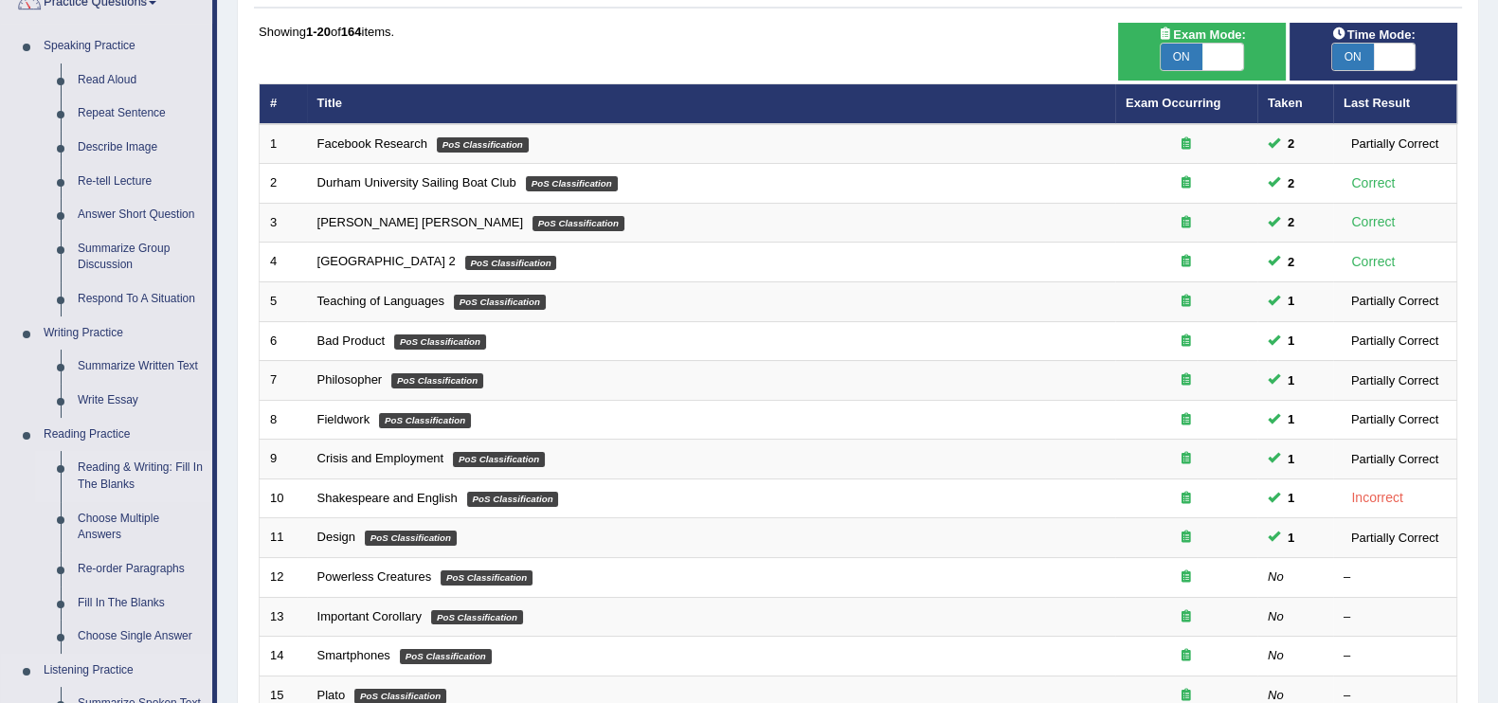
scroll to position [355, 0]
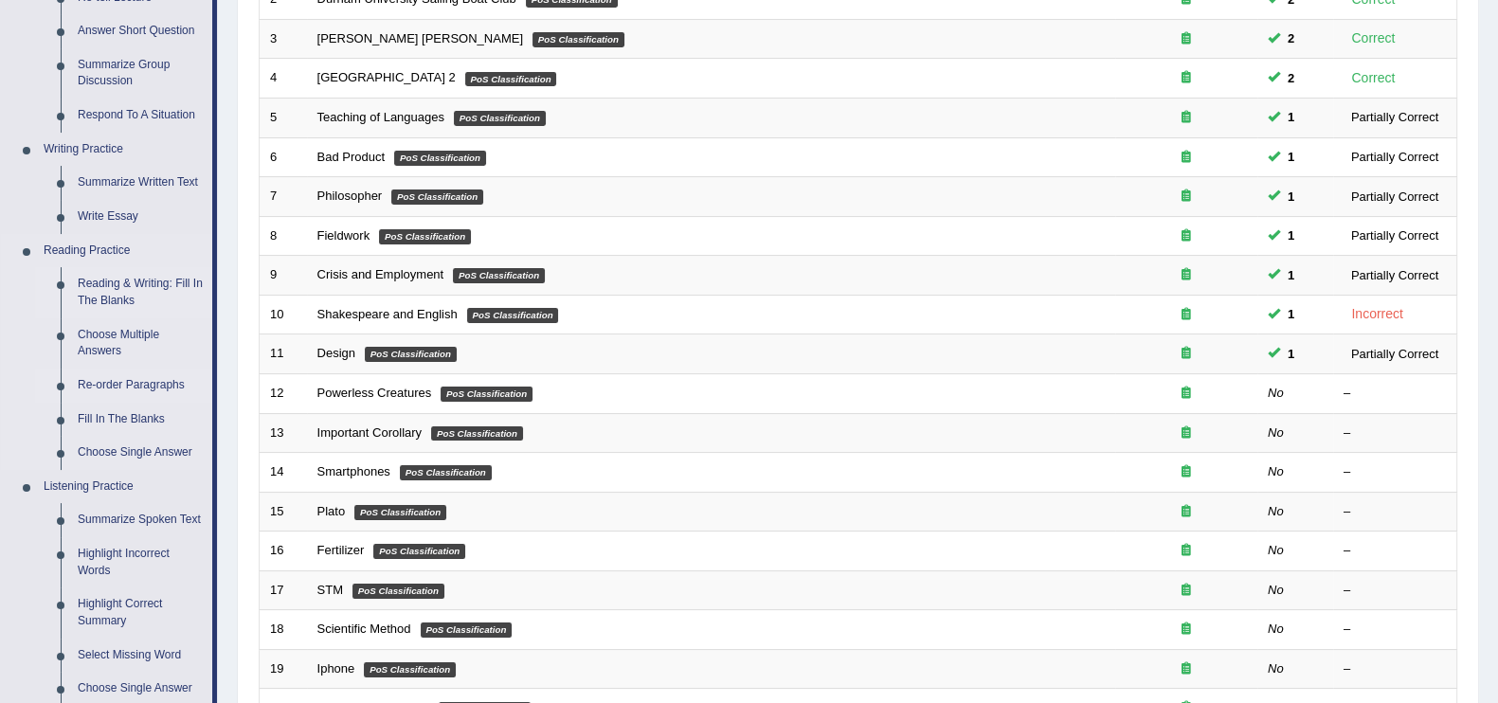
click at [175, 375] on link "Re-order Paragraphs" at bounding box center [140, 385] width 143 height 34
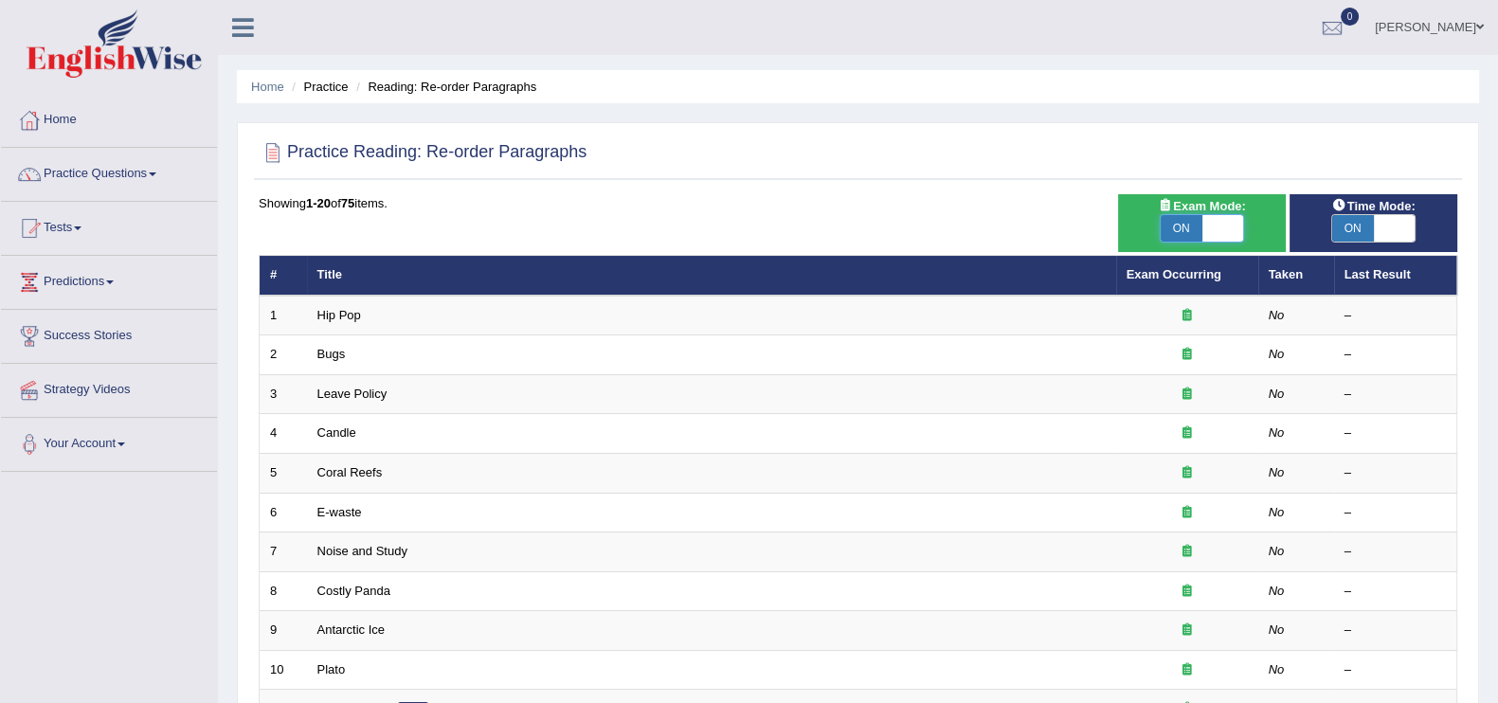
click at [1236, 218] on span at bounding box center [1223, 228] width 42 height 27
checkbox input "false"
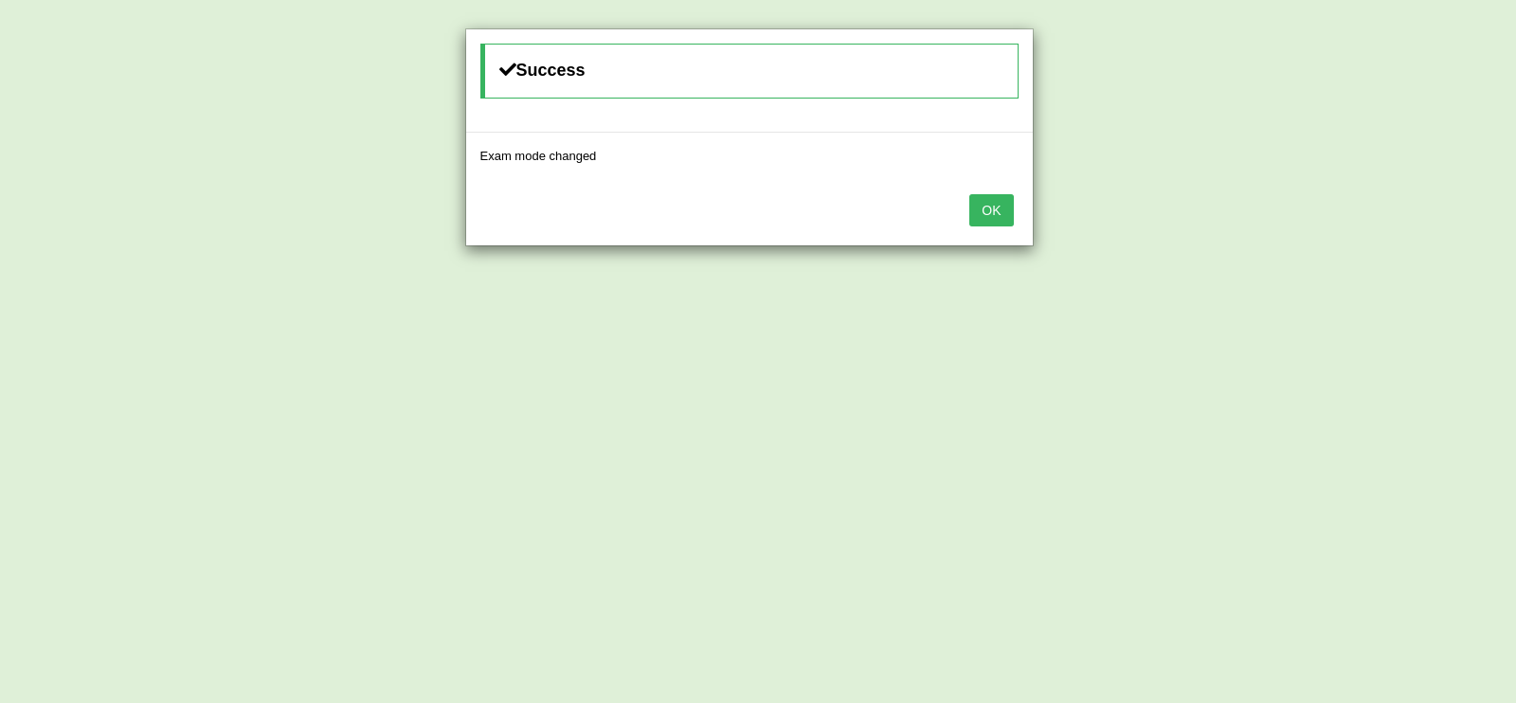
click at [1004, 201] on button "OK" at bounding box center [991, 210] width 44 height 32
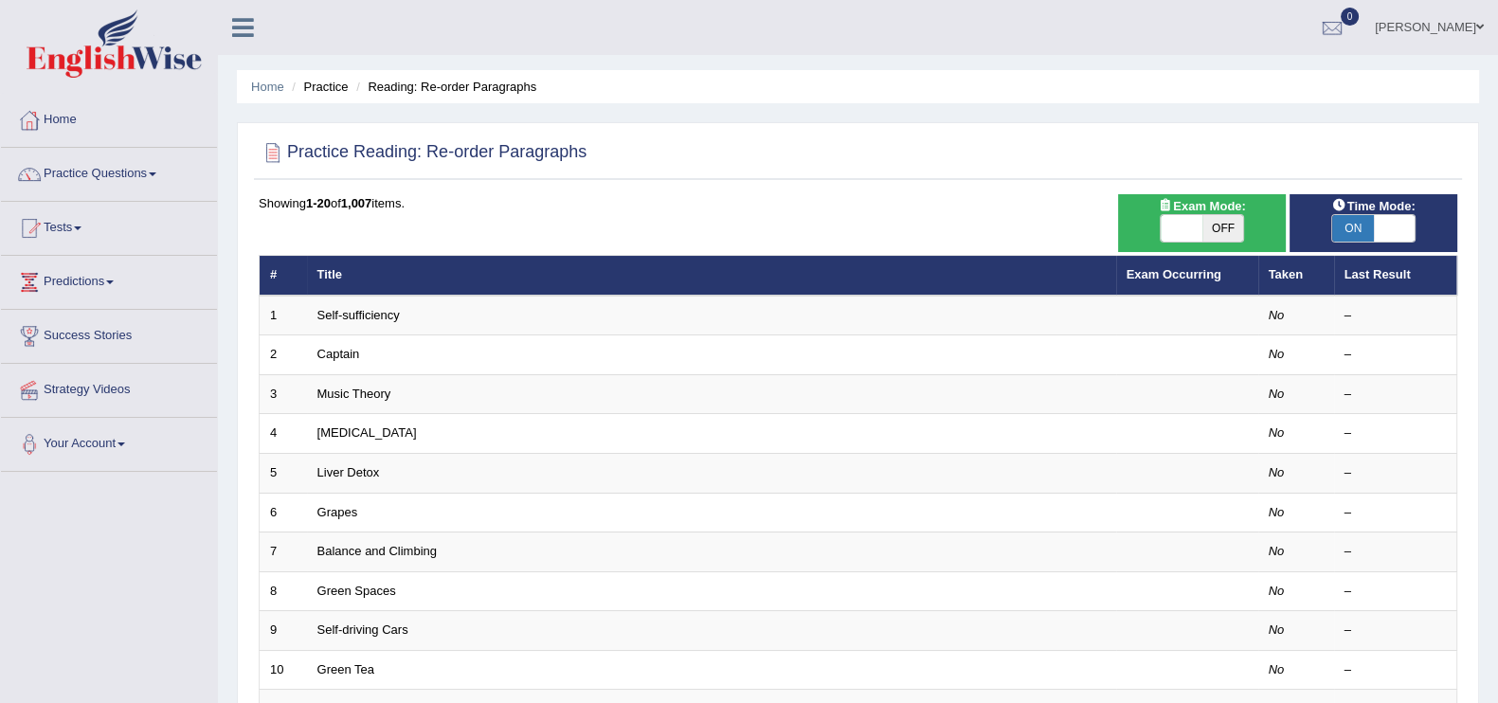
drag, startPoint x: 0, startPoint y: 0, endPoint x: 1357, endPoint y: 231, distance: 1376.9
click at [1357, 231] on span "ON" at bounding box center [1353, 228] width 42 height 27
checkbox input "false"
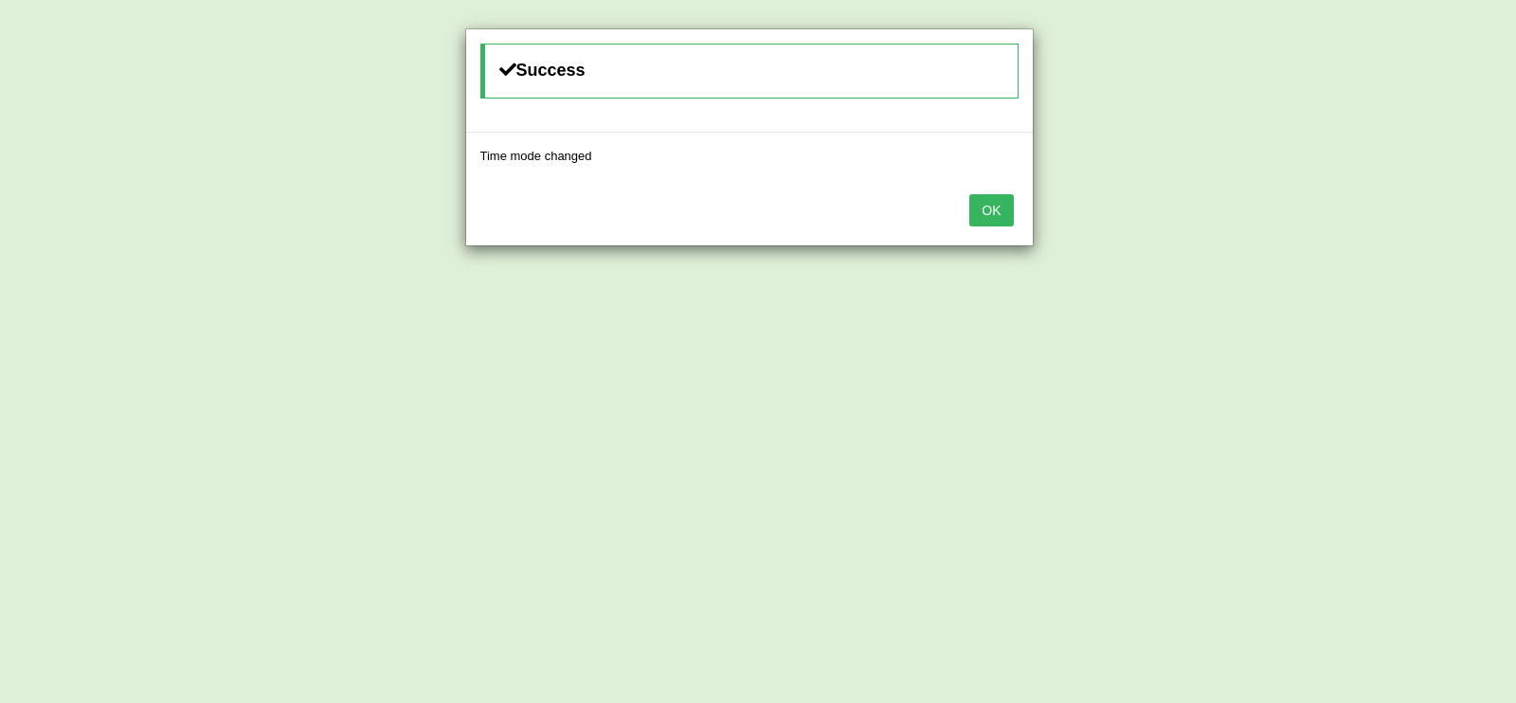
click at [989, 204] on button "OK" at bounding box center [991, 210] width 44 height 32
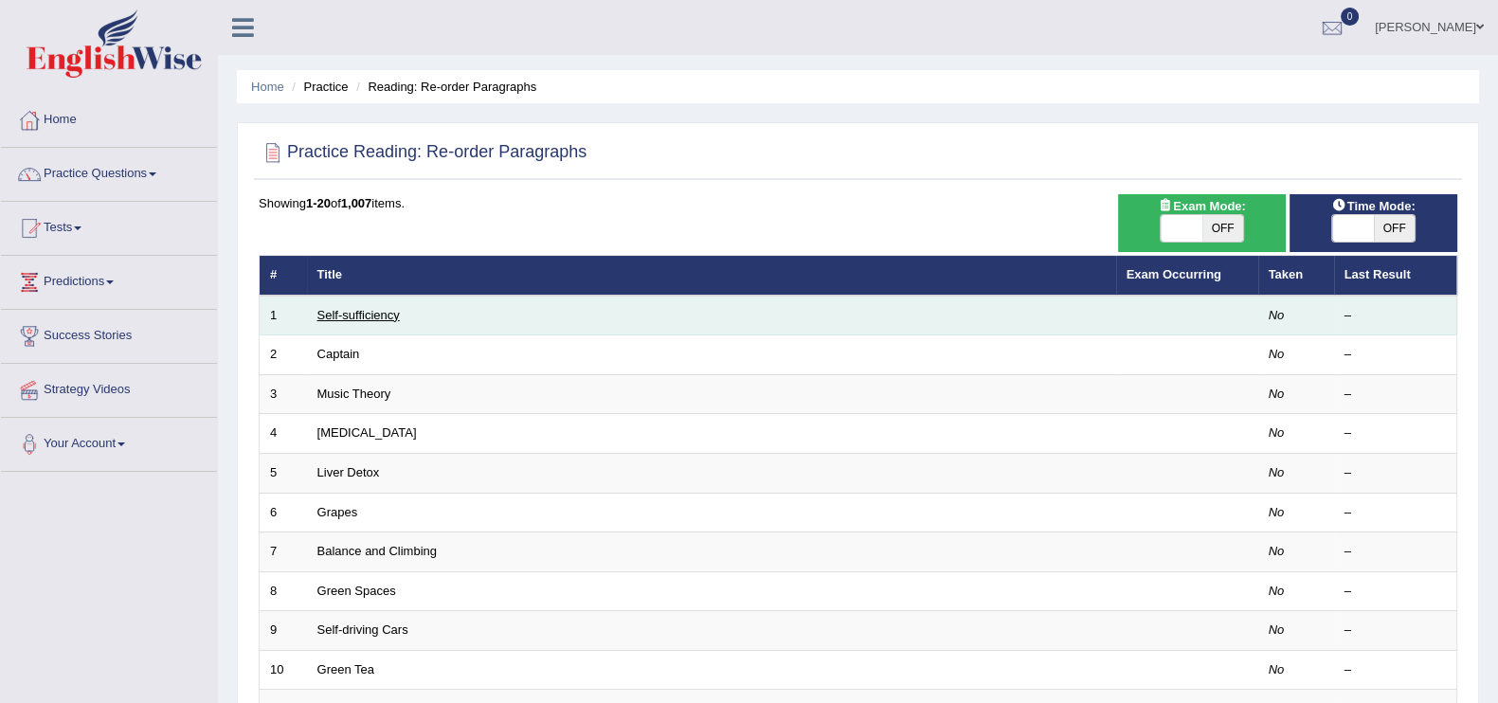
click at [352, 314] on link "Self-sufficiency" at bounding box center [358, 315] width 82 height 14
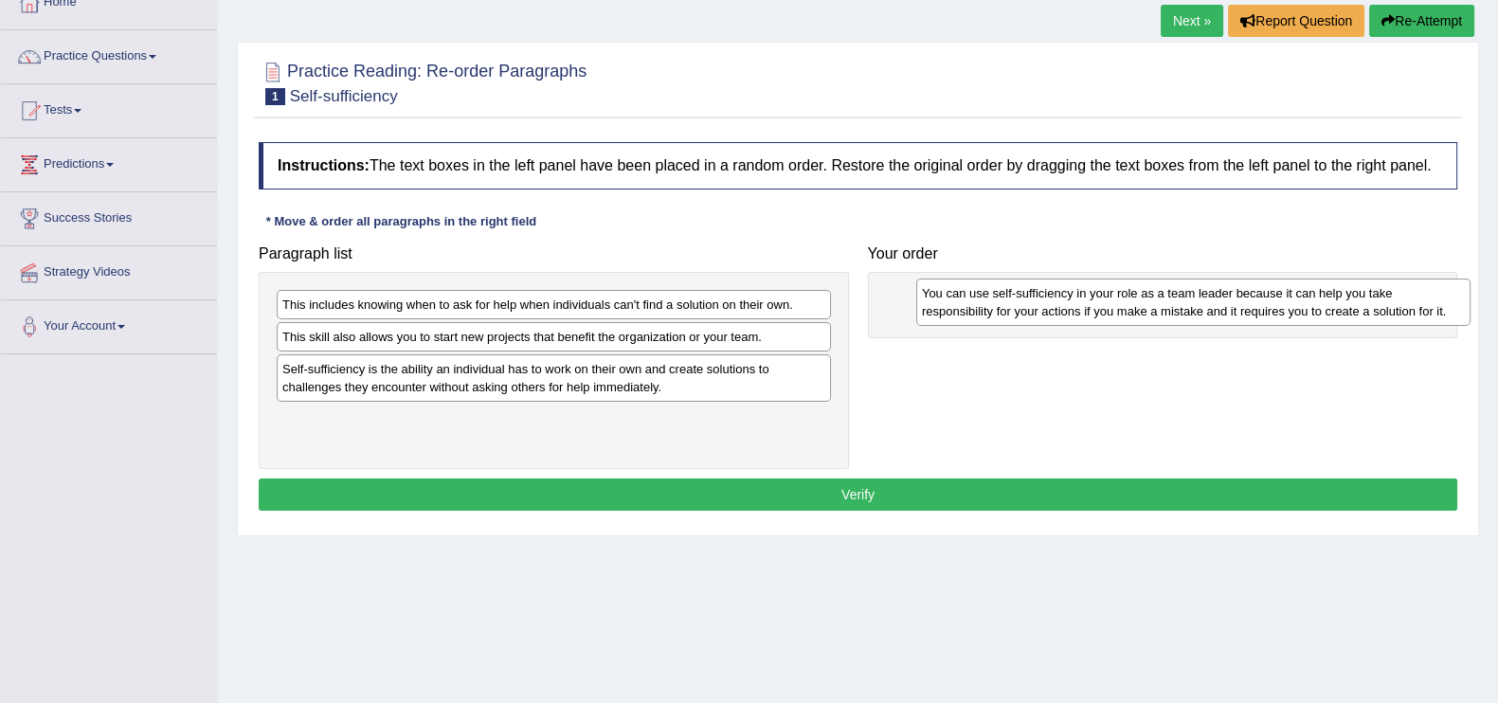
drag, startPoint x: 559, startPoint y: 365, endPoint x: 1198, endPoint y: 290, distance: 643.7
click at [1198, 290] on div "You can use self-sufficiency in your role as a team leader because it can help …" at bounding box center [1193, 301] width 554 height 47
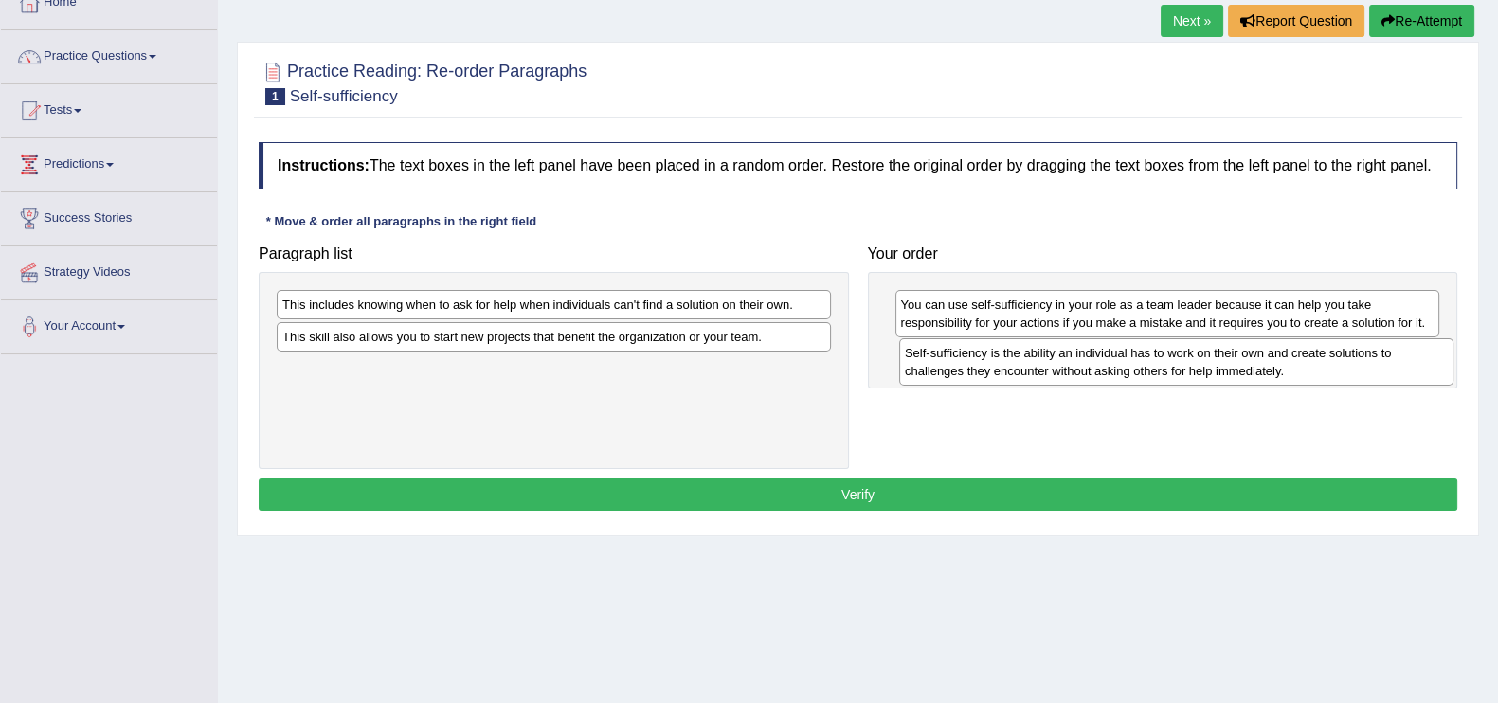
drag, startPoint x: 516, startPoint y: 368, endPoint x: 1137, endPoint y: 353, distance: 620.6
click at [1137, 353] on div "Self-sufficiency is the ability an individual has to work on their own and crea…" at bounding box center [1176, 361] width 554 height 47
drag, startPoint x: 1061, startPoint y: 305, endPoint x: 1064, endPoint y: 355, distance: 50.3
click at [1064, 355] on div "You can use self-sufficiency in your role as a team leader because it can help …" at bounding box center [1169, 363] width 545 height 47
drag, startPoint x: 1068, startPoint y: 315, endPoint x: 1042, endPoint y: 389, distance: 78.2
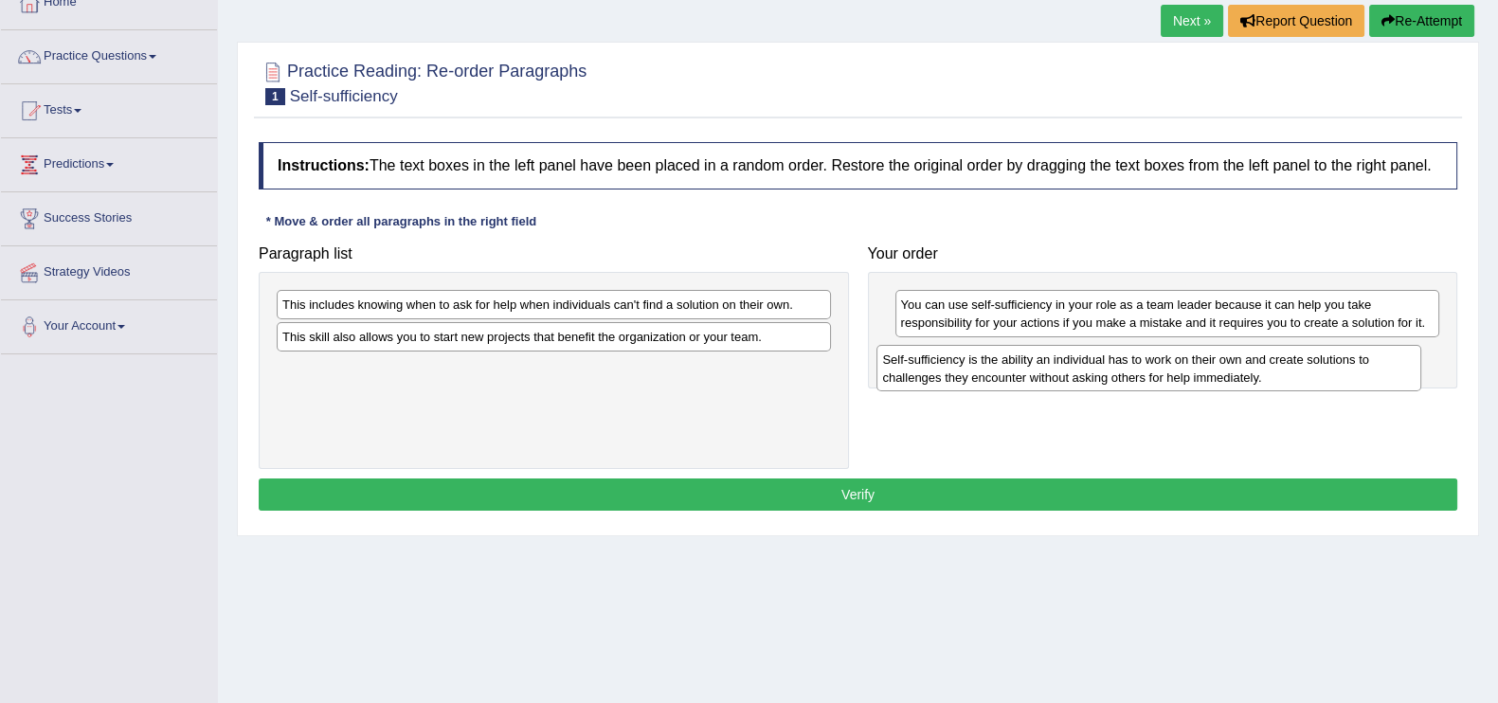
click at [1042, 389] on div "Self-sufficiency is the ability an individual has to work on their own and crea…" at bounding box center [1148, 368] width 545 height 47
drag, startPoint x: 1050, startPoint y: 324, endPoint x: 1055, endPoint y: 376, distance: 52.4
click at [1055, 376] on div "You can use self-sufficiency in your role as a team leader because it can help …" at bounding box center [1172, 365] width 545 height 47
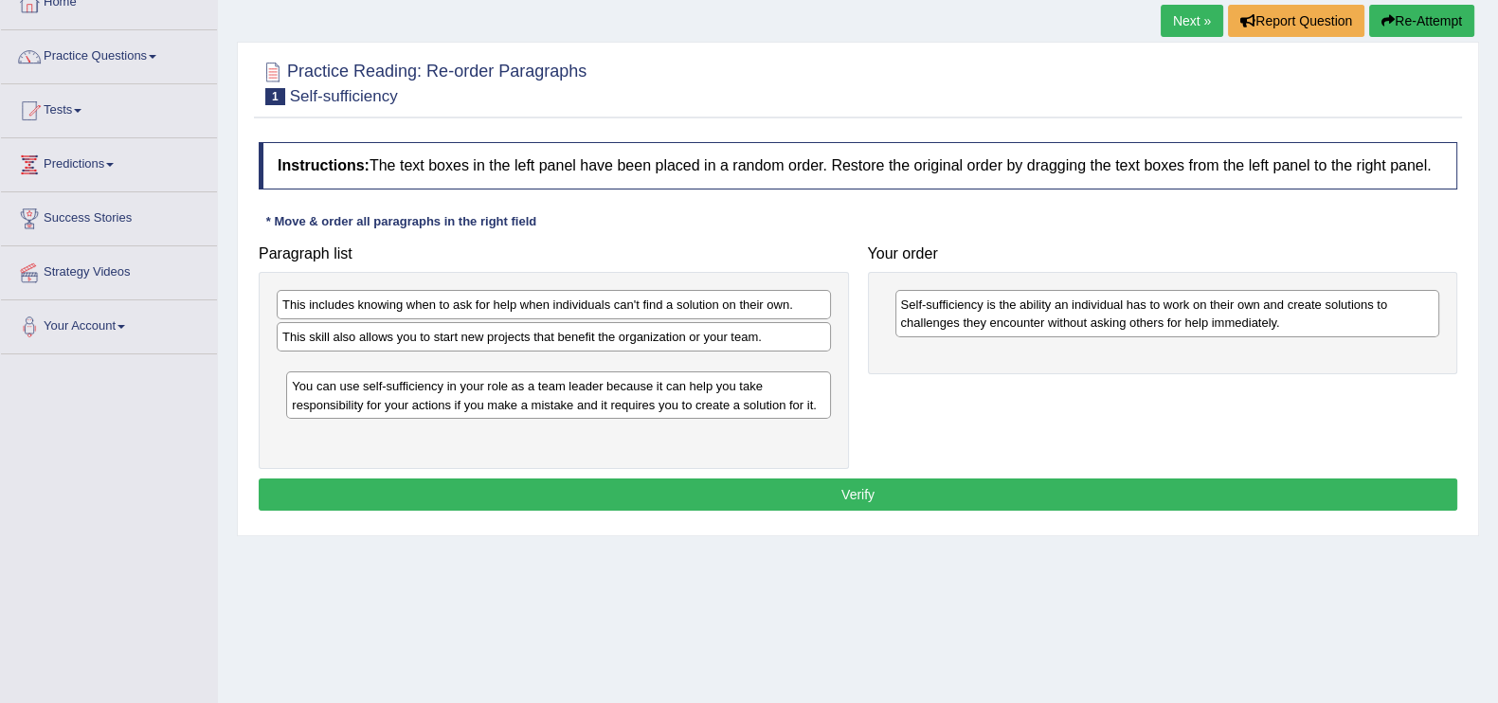
drag, startPoint x: 1058, startPoint y: 367, endPoint x: 450, endPoint y: 398, distance: 608.9
click at [450, 398] on div "You can use self-sufficiency in your role as a team leader because it can help …" at bounding box center [558, 394] width 545 height 47
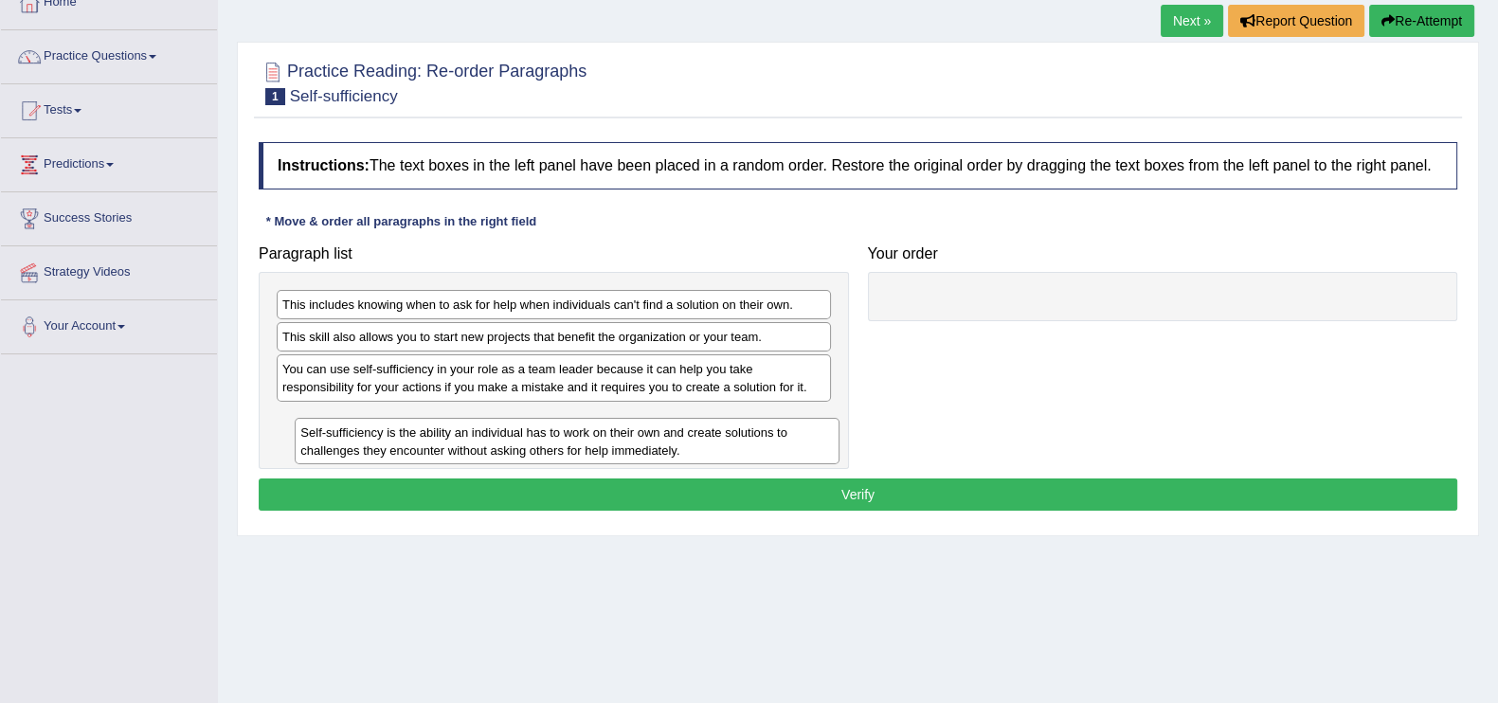
drag, startPoint x: 1050, startPoint y: 319, endPoint x: 451, endPoint y: 447, distance: 613.1
click at [451, 447] on div "Self-sufficiency is the ability an individual has to work on their own and crea…" at bounding box center [567, 441] width 545 height 47
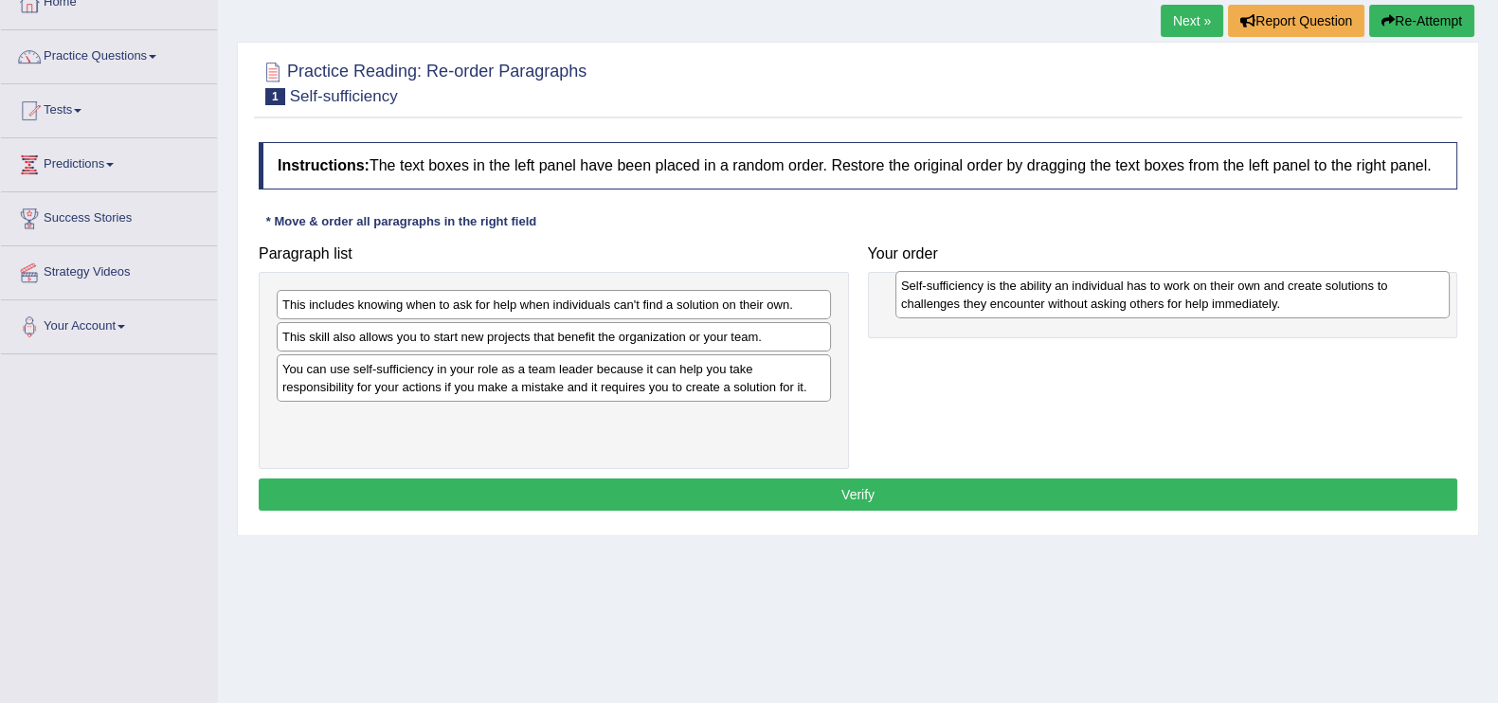
drag, startPoint x: 412, startPoint y: 423, endPoint x: 1031, endPoint y: 291, distance: 632.6
click at [1031, 291] on div "Self-sufficiency is the ability an individual has to work on their own and crea…" at bounding box center [1172, 294] width 554 height 47
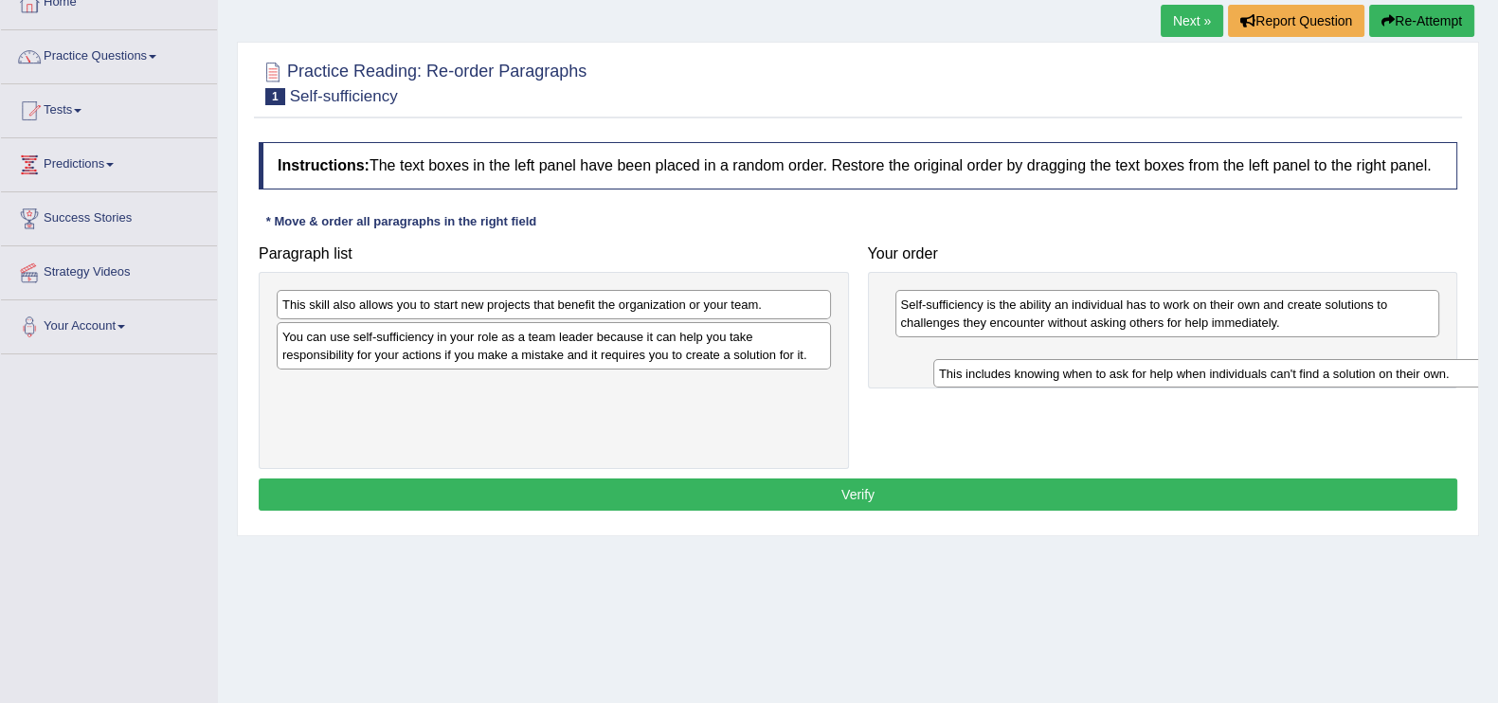
drag, startPoint x: 644, startPoint y: 306, endPoint x: 1296, endPoint y: 362, distance: 654.1
click at [1296, 364] on div "This includes knowing when to ask for help when individuals can't find a soluti…" at bounding box center [1210, 373] width 554 height 29
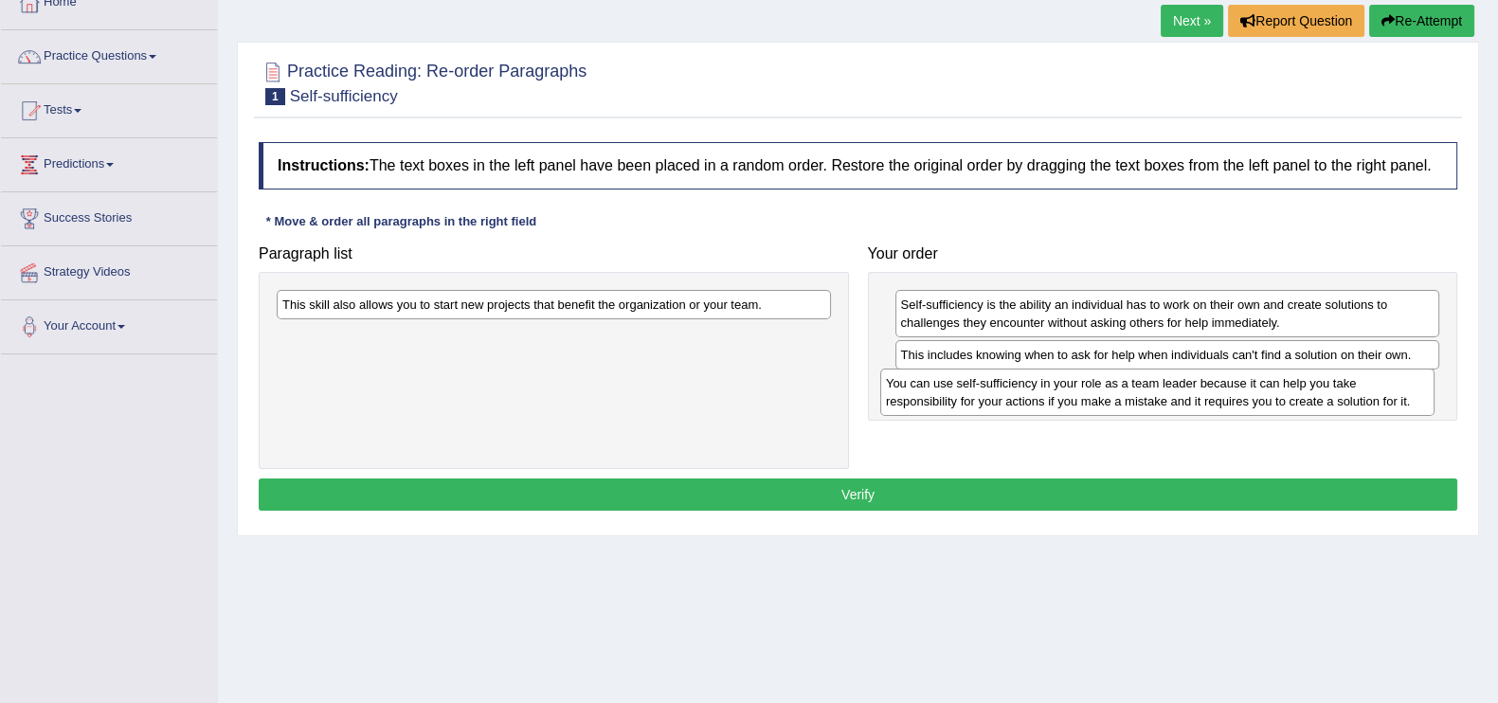
drag, startPoint x: 519, startPoint y: 345, endPoint x: 1122, endPoint y: 392, distance: 605.2
click at [1122, 392] on div "You can use self-sufficiency in your role as a team leader because it can help …" at bounding box center [1157, 391] width 554 height 47
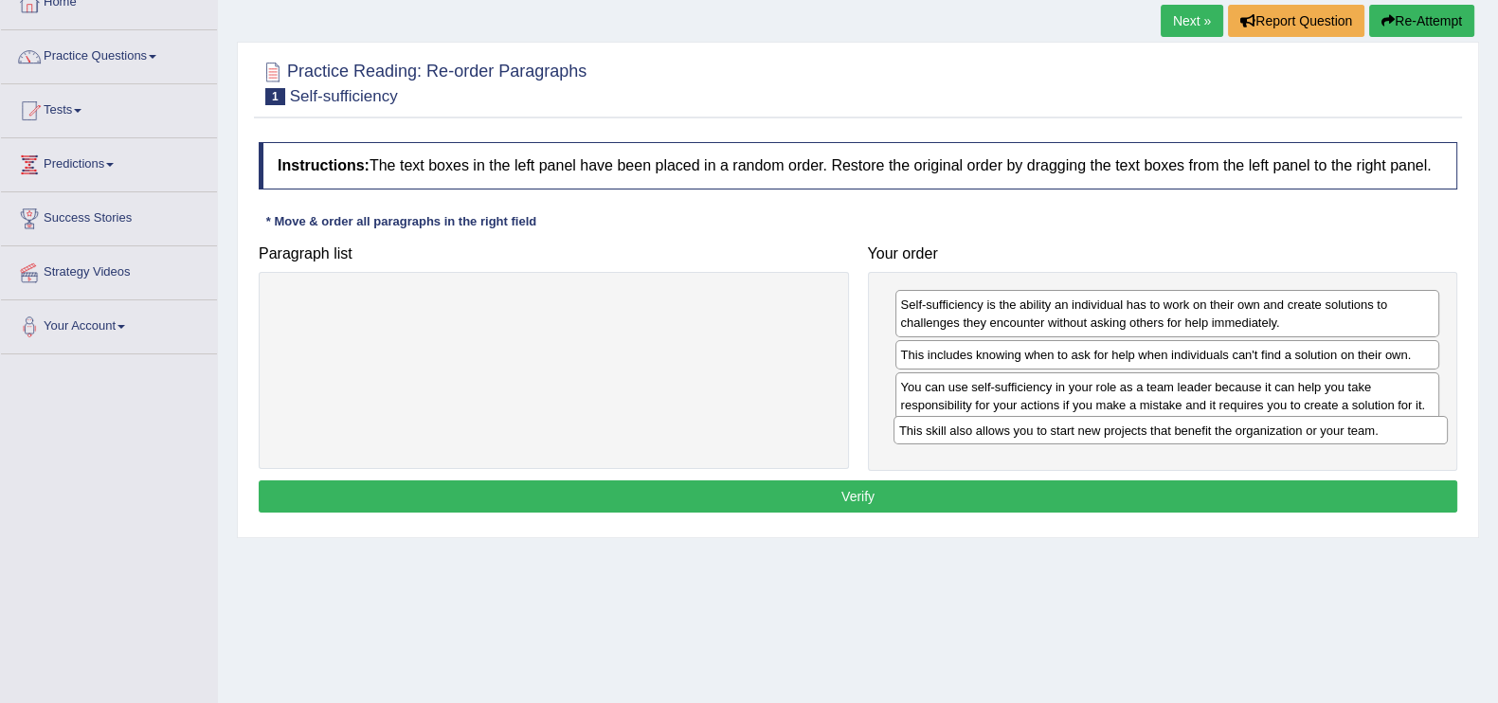
drag, startPoint x: 590, startPoint y: 296, endPoint x: 1207, endPoint y: 422, distance: 629.2
click at [1207, 422] on div "This skill also allows you to start new projects that benefit the organization …" at bounding box center [1170, 430] width 554 height 29
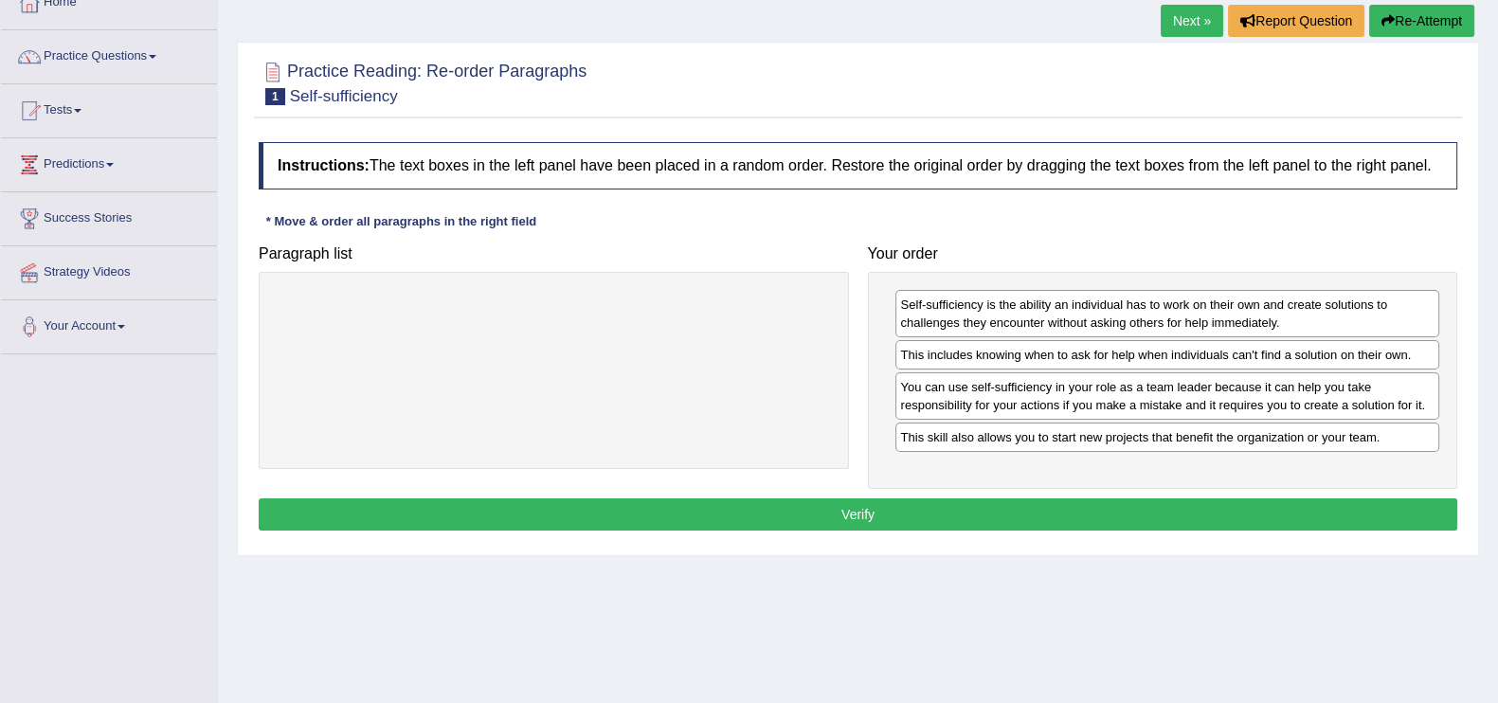
click at [881, 494] on div "Instructions: The text boxes in the left panel have been placed in a random ord…" at bounding box center [858, 339] width 1208 height 413
click at [864, 510] on button "Verify" at bounding box center [858, 514] width 1198 height 32
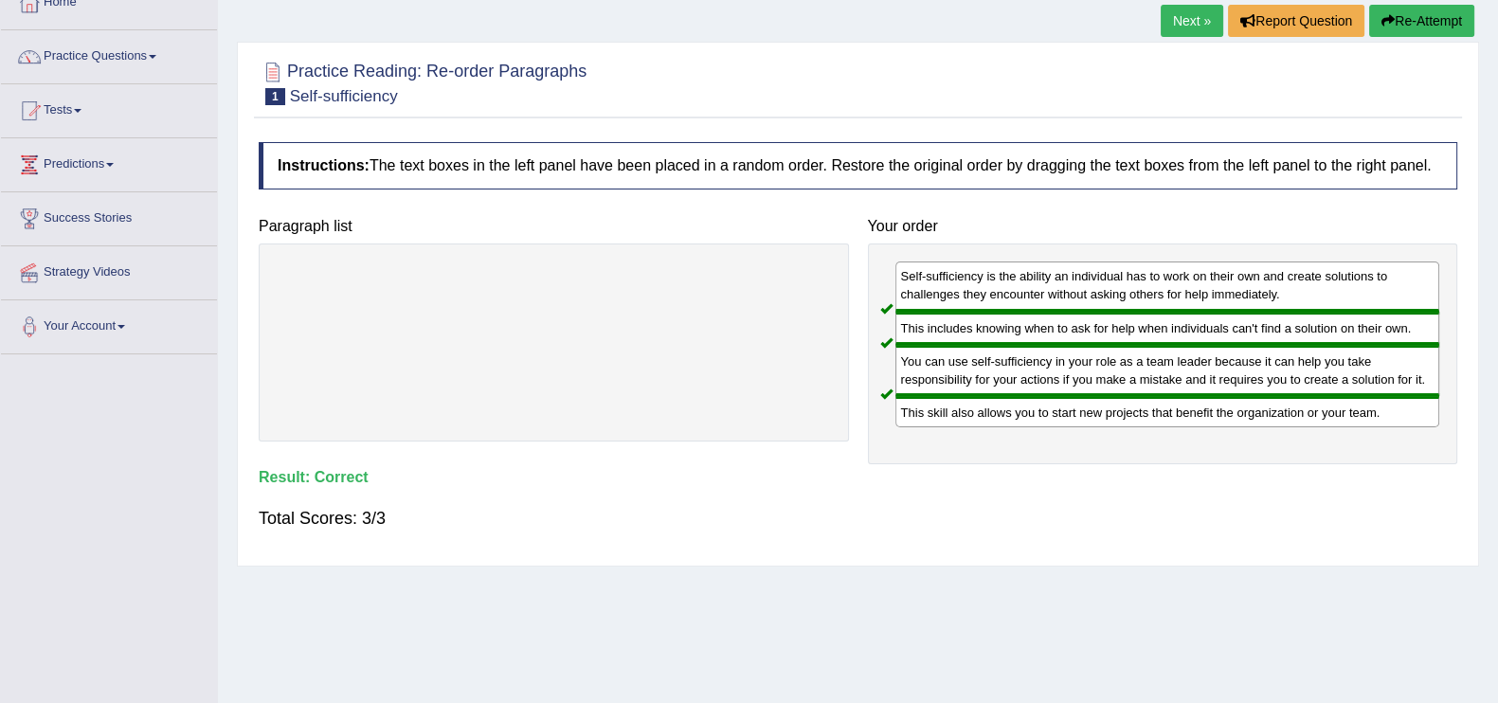
click at [1409, 25] on button "Re-Attempt" at bounding box center [1421, 21] width 105 height 32
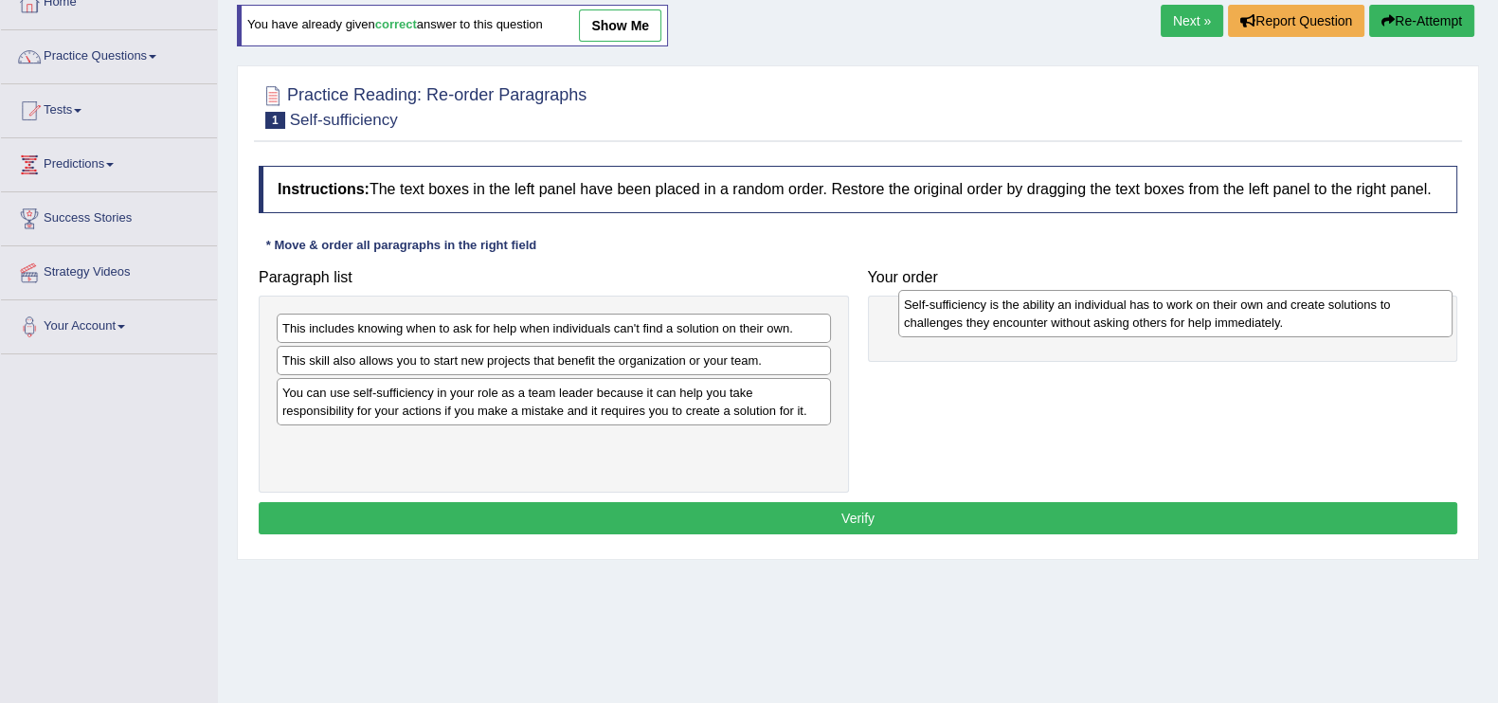
drag, startPoint x: 459, startPoint y: 438, endPoint x: 1080, endPoint y: 302, distance: 635.0
click at [1080, 302] on div "Self-sufficiency is the ability an individual has to work on their own and crea…" at bounding box center [1175, 313] width 554 height 47
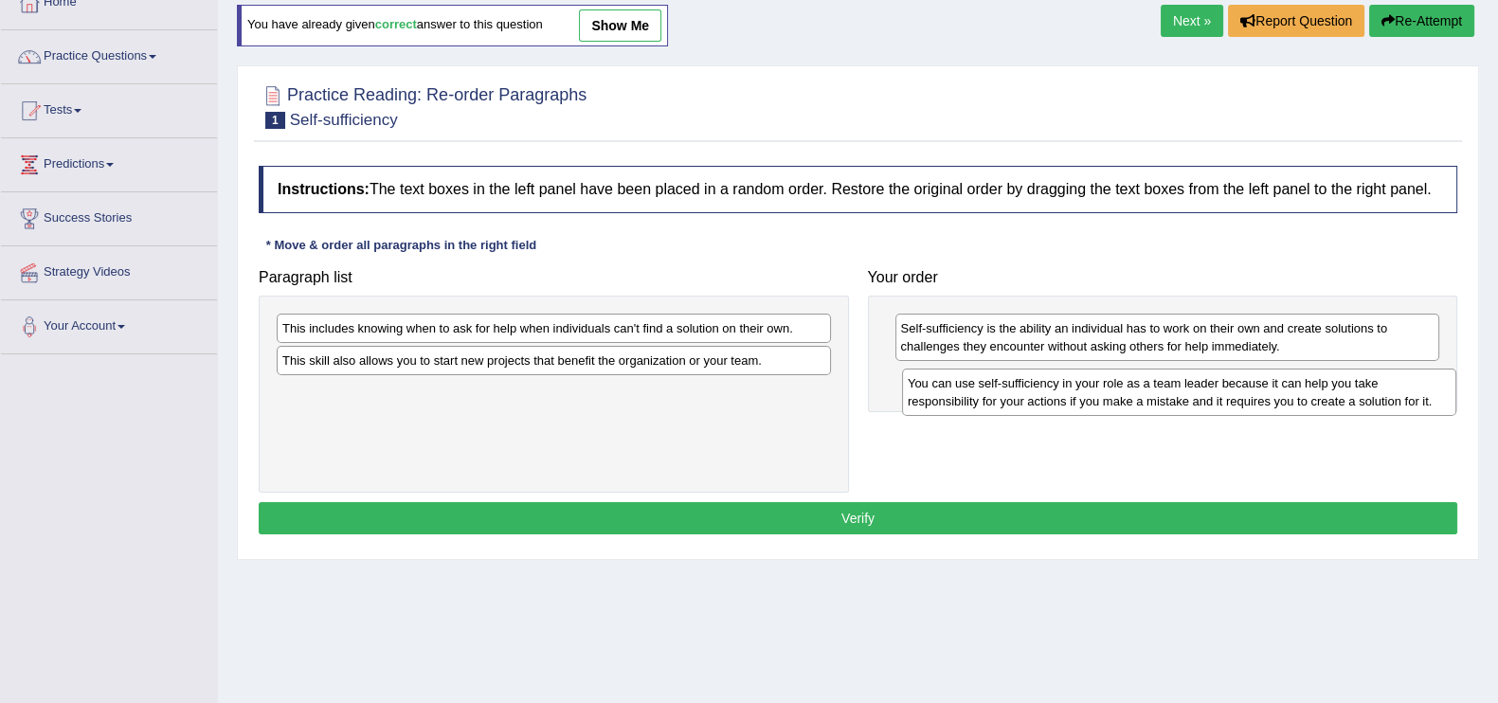
drag, startPoint x: 666, startPoint y: 402, endPoint x: 1291, endPoint y: 393, distance: 625.2
click at [1291, 393] on div "You can use self-sufficiency in your role as a team leader because it can help …" at bounding box center [1179, 391] width 554 height 47
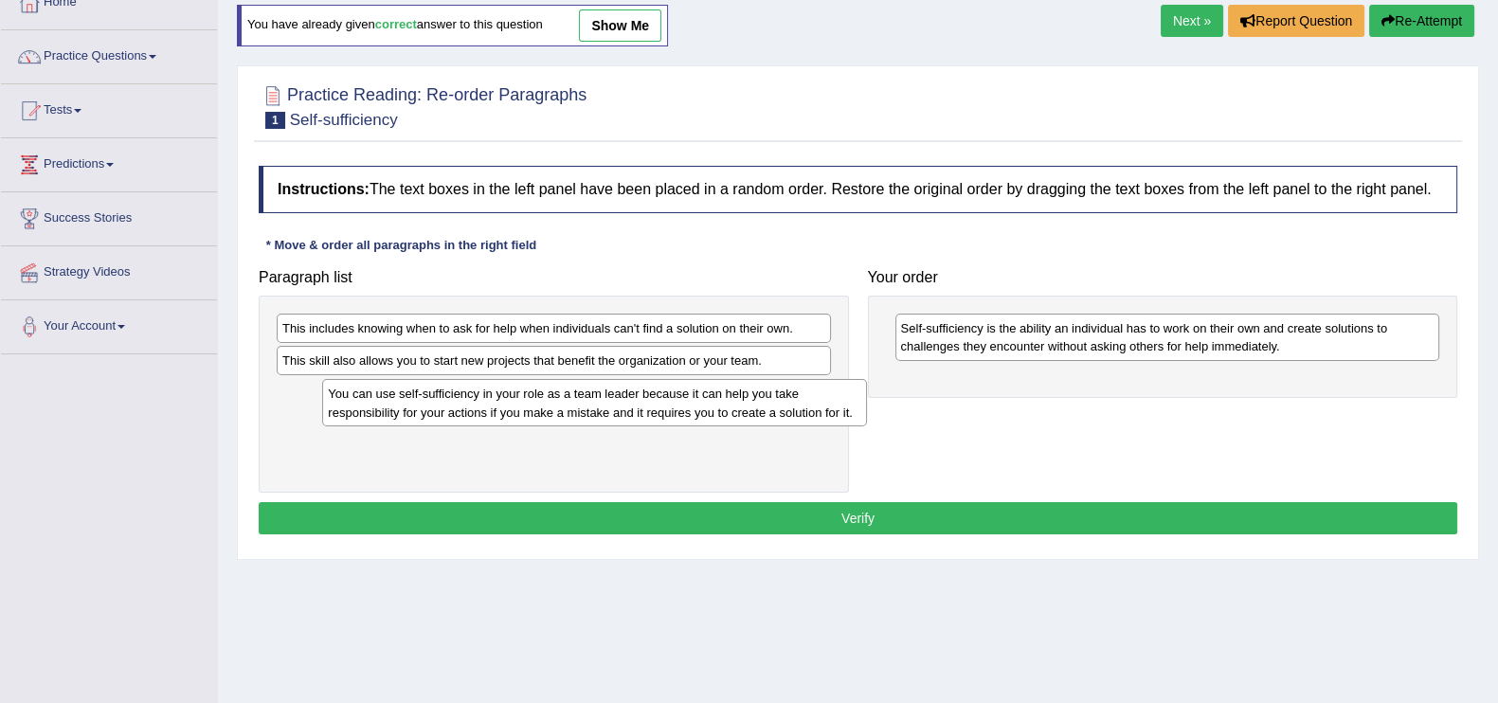
drag, startPoint x: 1047, startPoint y: 384, endPoint x: 475, endPoint y: 400, distance: 572.3
click at [475, 400] on div "You can use self-sufficiency in your role as a team leader because it can help …" at bounding box center [594, 402] width 545 height 47
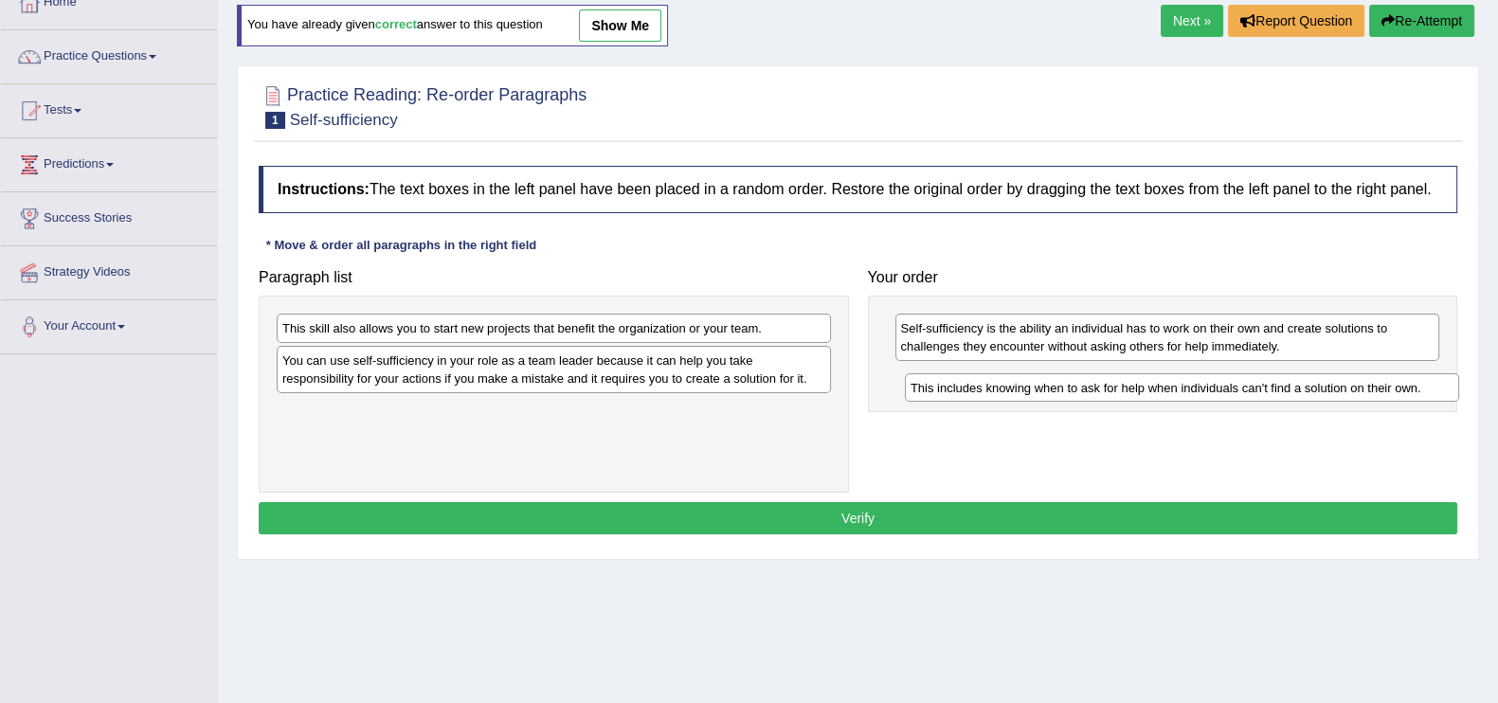
drag, startPoint x: 490, startPoint y: 321, endPoint x: 1119, endPoint y: 380, distance: 631.7
click at [1119, 380] on div "This includes knowing when to ask for help when individuals can't find a soluti…" at bounding box center [1182, 387] width 554 height 29
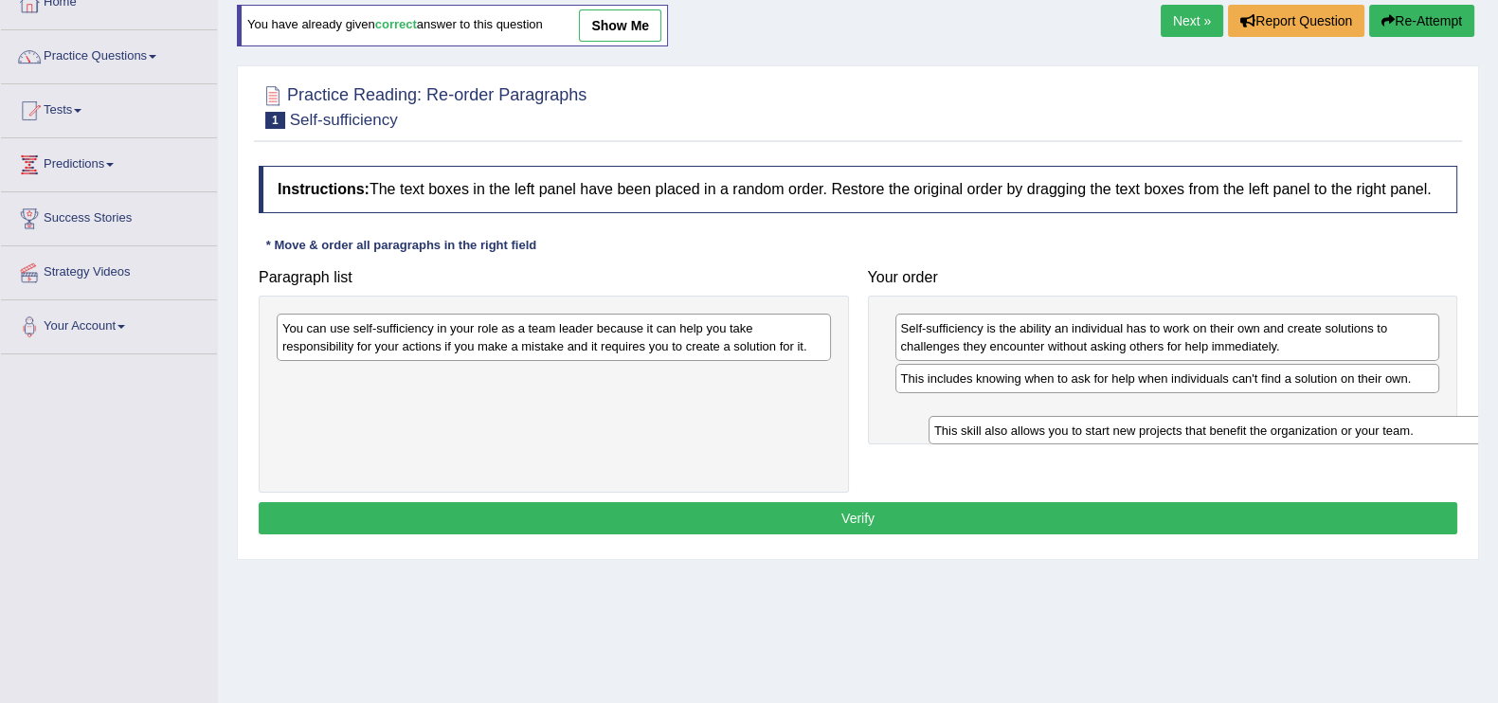
drag, startPoint x: 756, startPoint y: 324, endPoint x: 1384, endPoint y: 414, distance: 634.4
click at [1384, 416] on div "This skill also allows you to start new projects that benefit the organization …" at bounding box center [1205, 430] width 554 height 29
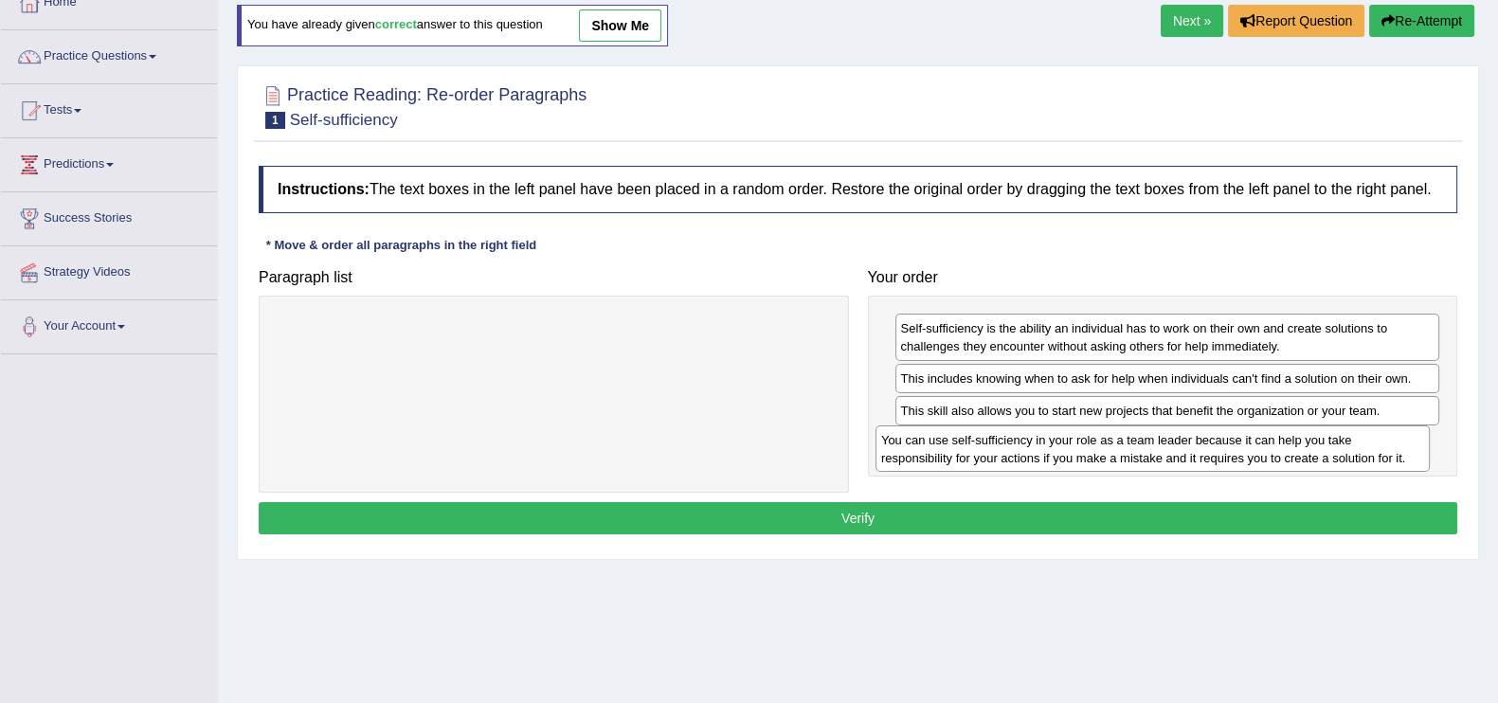
drag, startPoint x: 727, startPoint y: 350, endPoint x: 1326, endPoint y: 462, distance: 609.0
click at [1326, 462] on div "You can use self-sufficiency in your role as a team leader because it can help …" at bounding box center [1152, 448] width 554 height 47
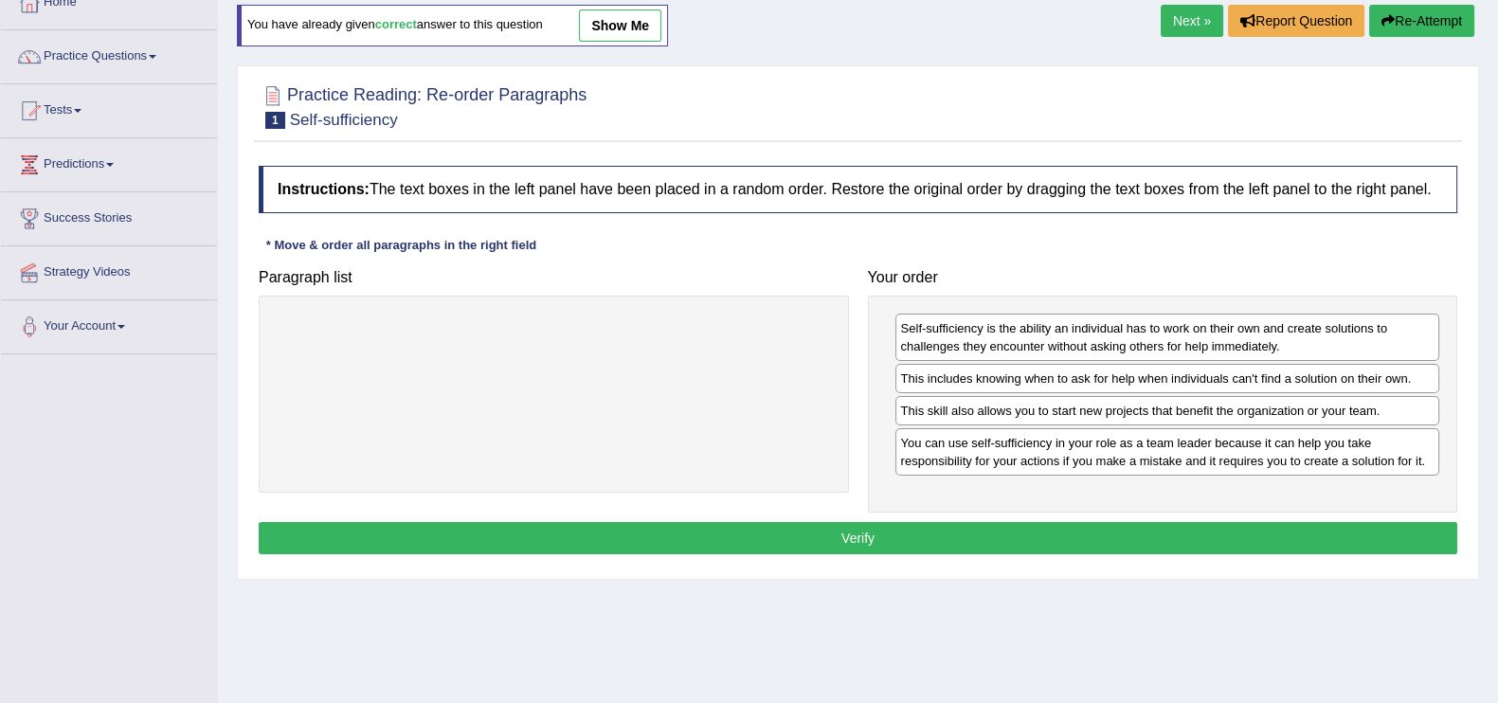
click at [952, 531] on button "Verify" at bounding box center [858, 538] width 1198 height 32
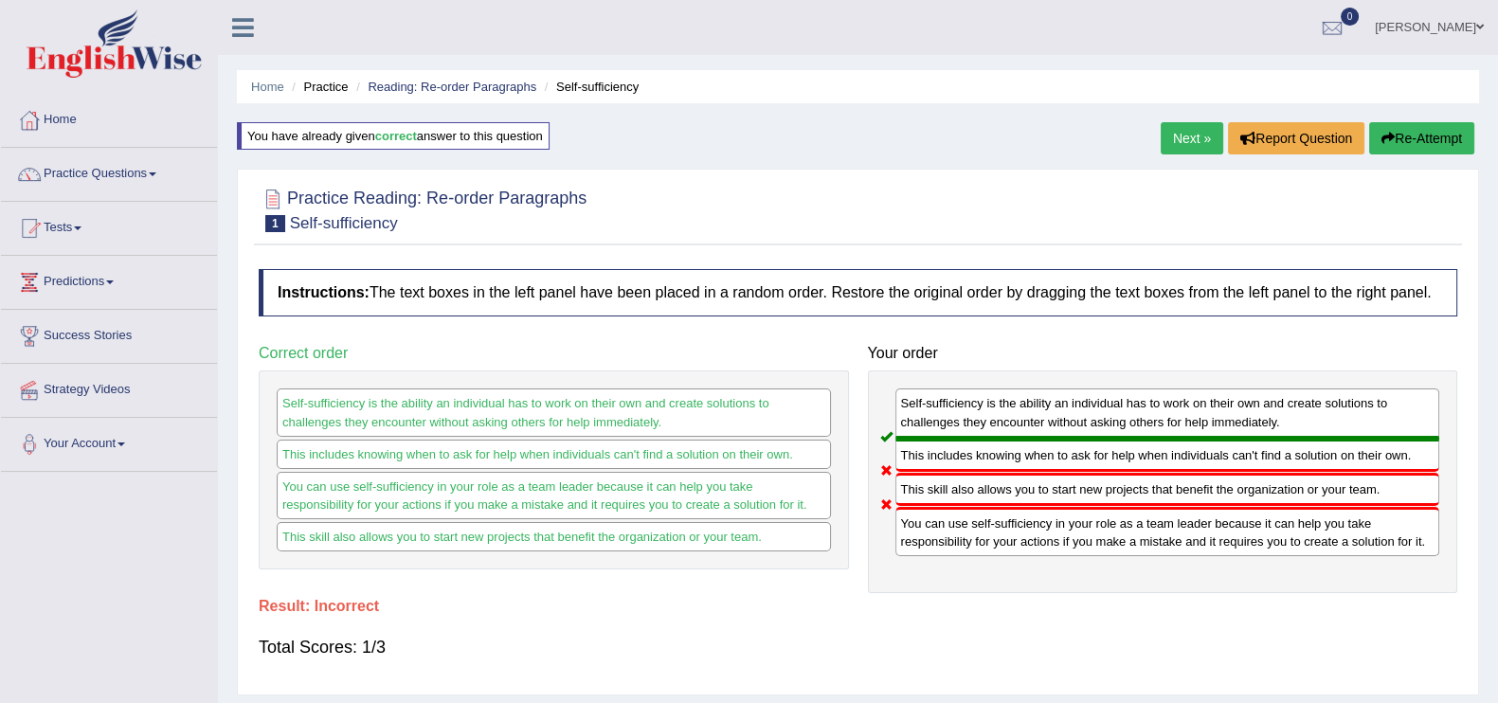
drag, startPoint x: 1407, startPoint y: 138, endPoint x: 1403, endPoint y: 150, distance: 12.0
click at [1407, 139] on button "Re-Attempt" at bounding box center [1421, 138] width 105 height 32
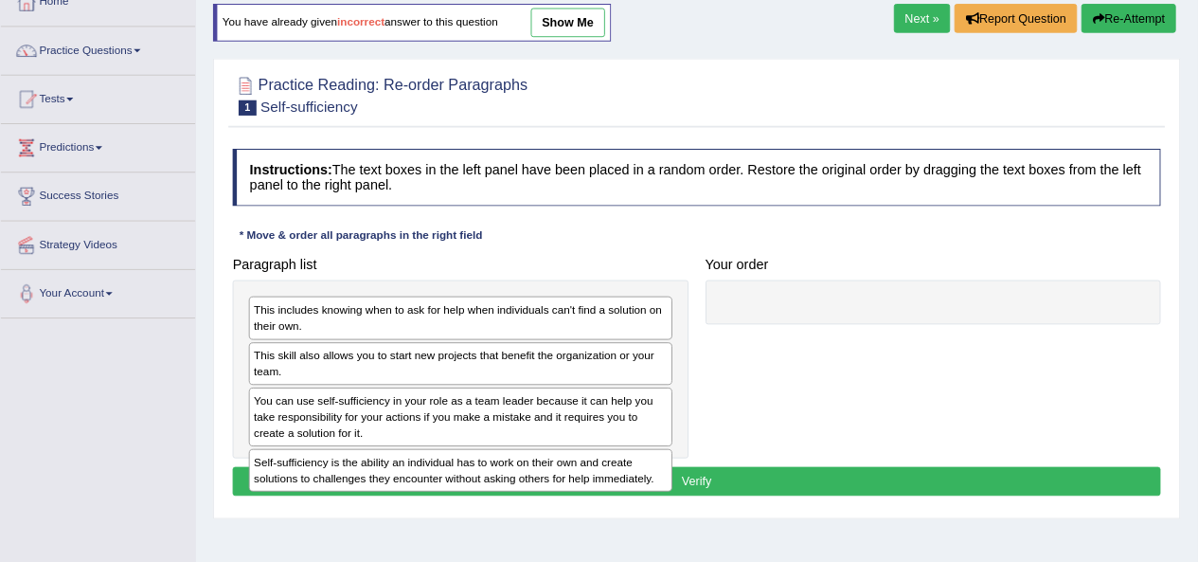
scroll to position [118, 0]
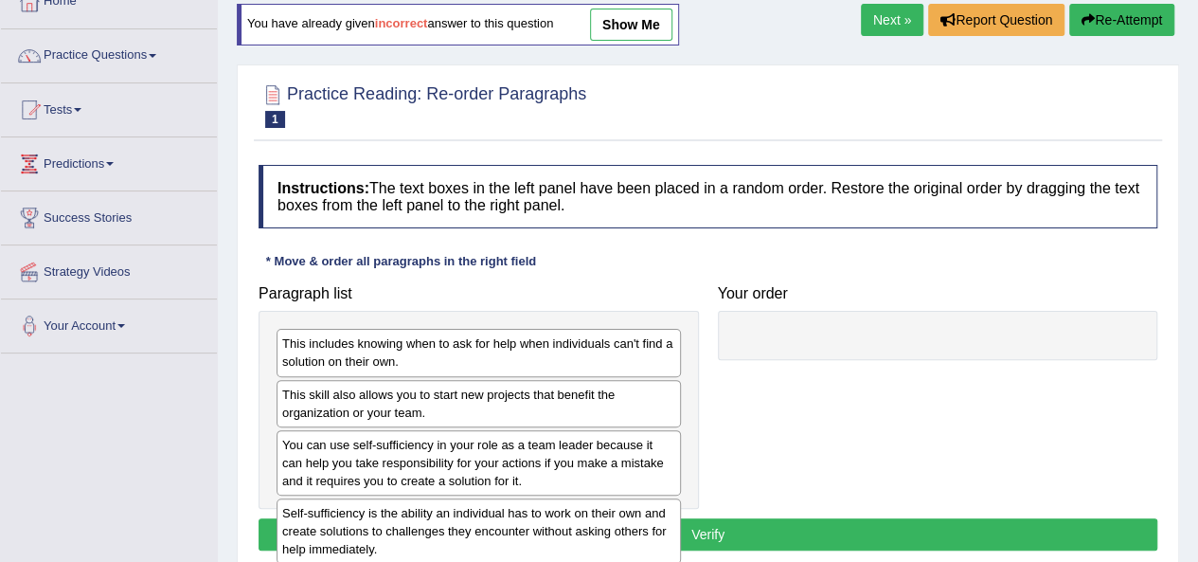
drag, startPoint x: 1184, startPoint y: 7, endPoint x: 632, endPoint y: 238, distance: 598.6
click at [632, 238] on div "Instructions: The text boxes in the left panel have been placed in a random ord…" at bounding box center [708, 360] width 908 height 410
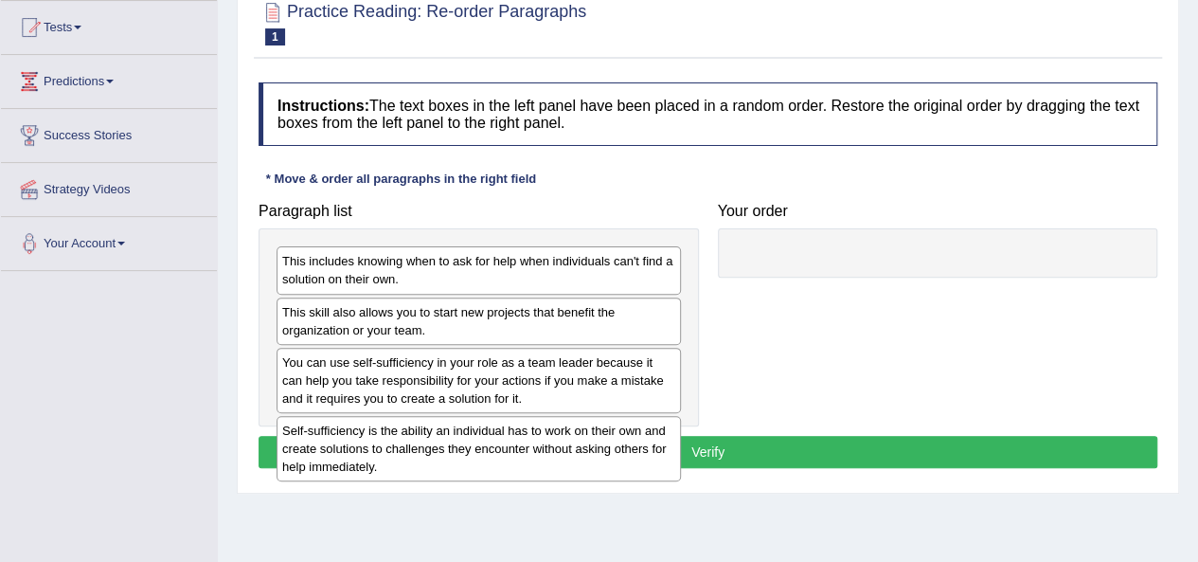
scroll to position [308, 0]
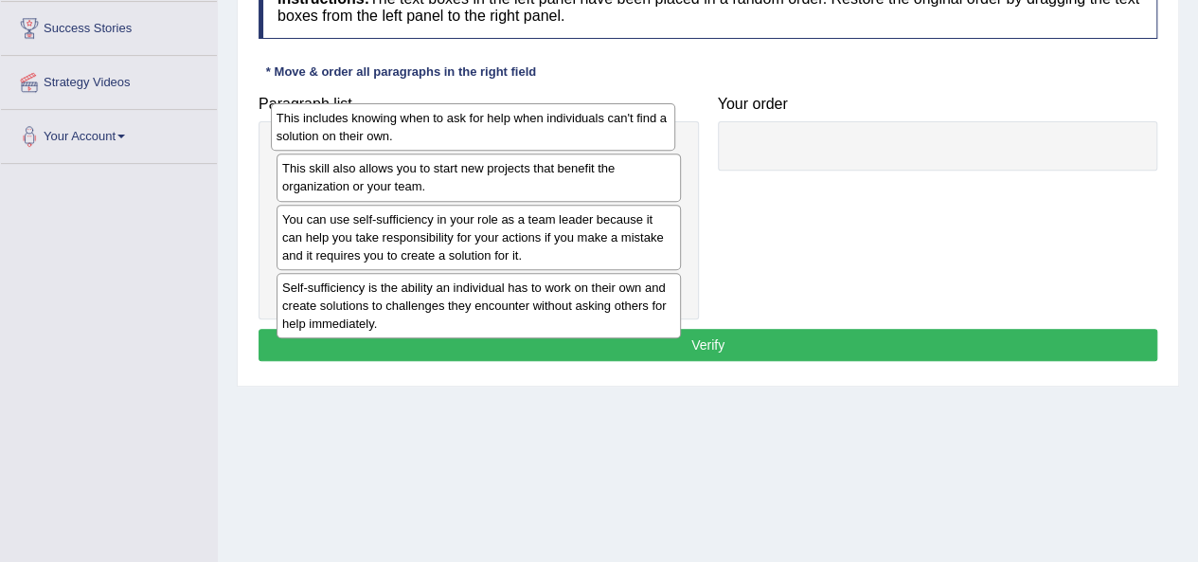
drag, startPoint x: 515, startPoint y: 175, endPoint x: 510, endPoint y: 139, distance: 36.4
click at [510, 139] on div "This includes knowing when to ask for help when individuals can't find a soluti…" at bounding box center [473, 126] width 404 height 47
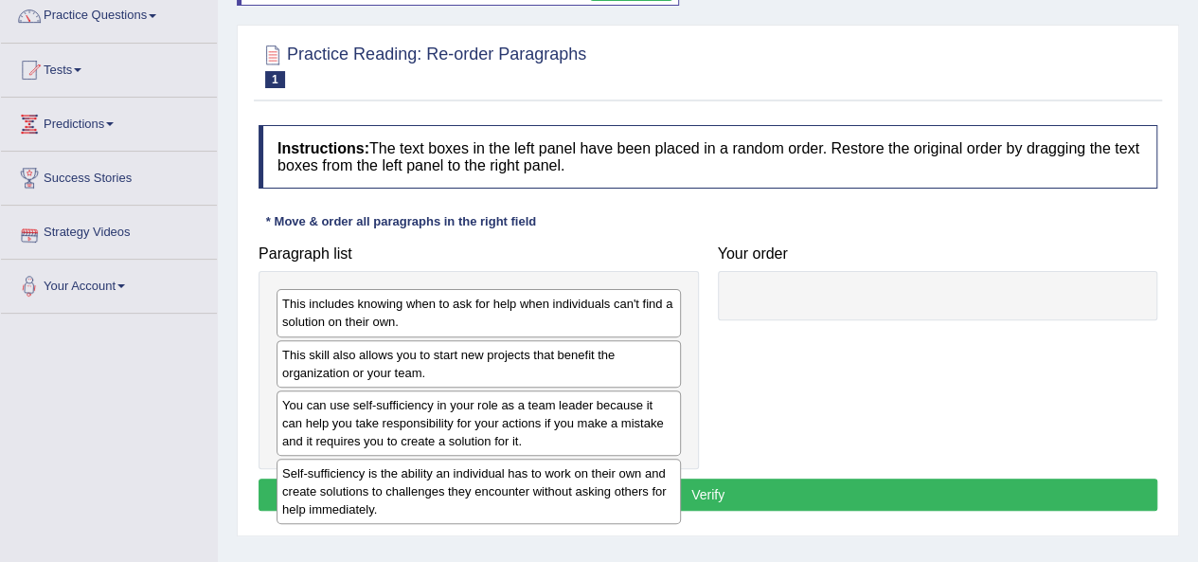
scroll to position [0, 0]
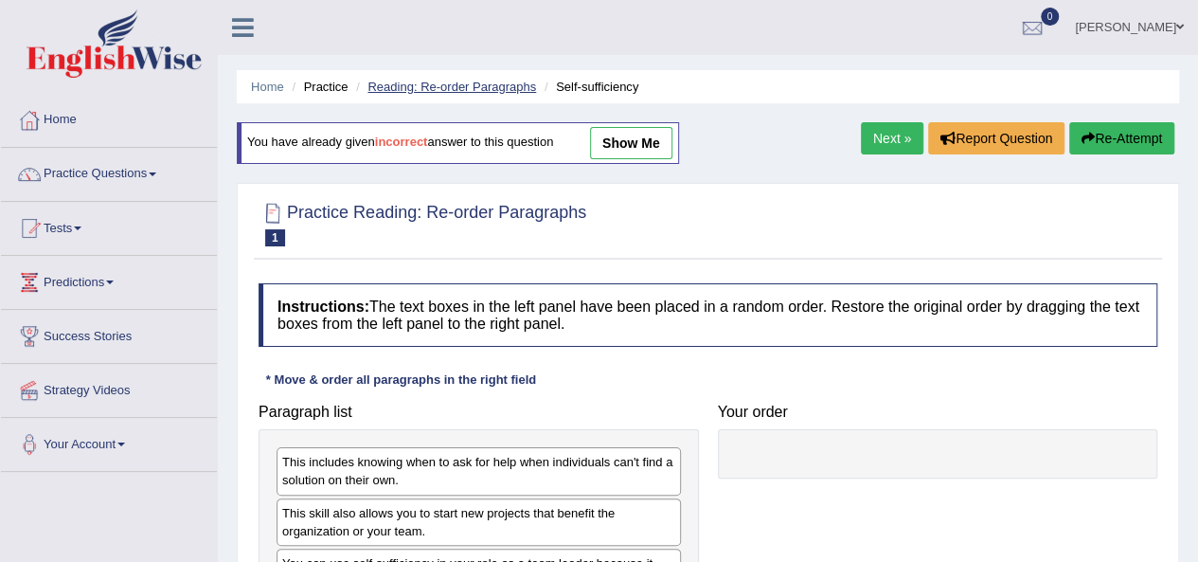
click at [450, 82] on link "Reading: Re-order Paragraphs" at bounding box center [452, 87] width 169 height 14
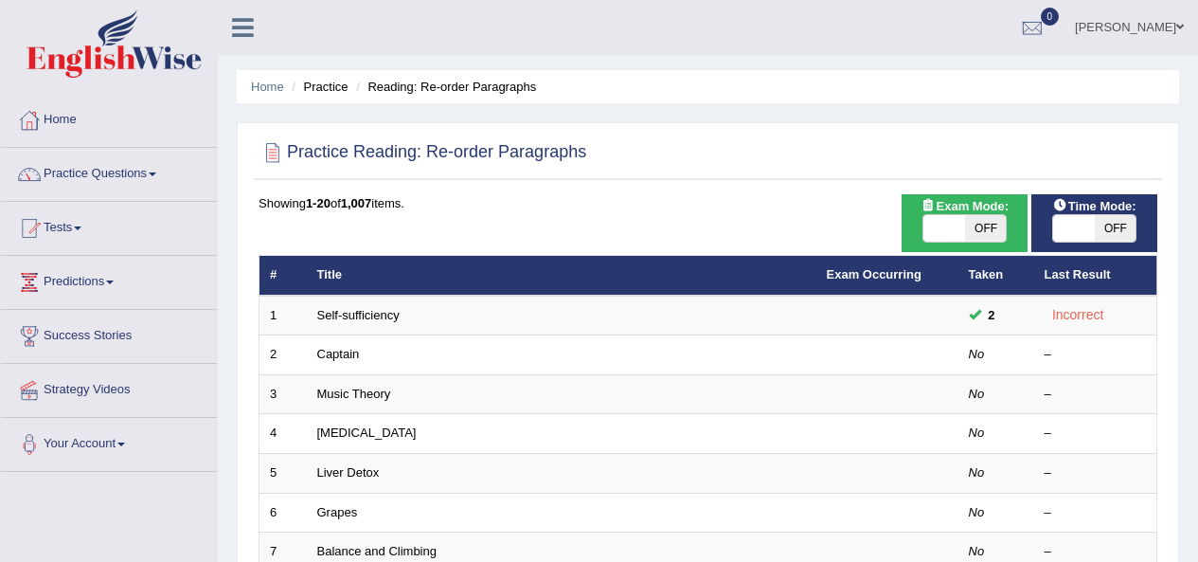
click at [346, 317] on link "Self-sufficiency" at bounding box center [358, 315] width 82 height 14
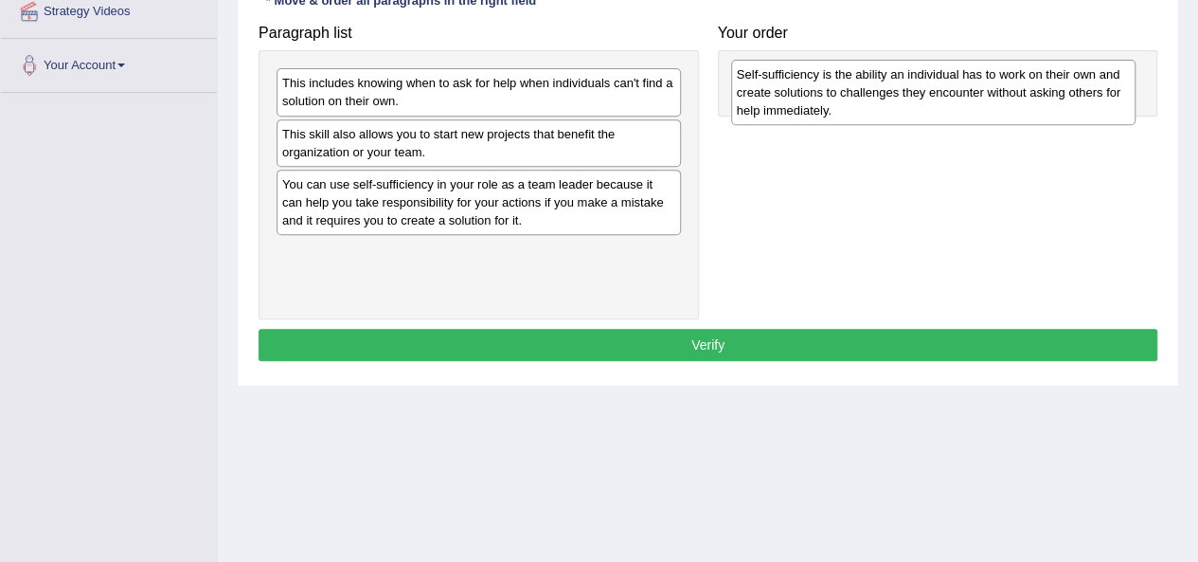
drag, startPoint x: 396, startPoint y: 266, endPoint x: 851, endPoint y: 90, distance: 487.6
click at [851, 90] on div "Self-sufficiency is the ability an individual has to work on their own and crea…" at bounding box center [933, 92] width 404 height 65
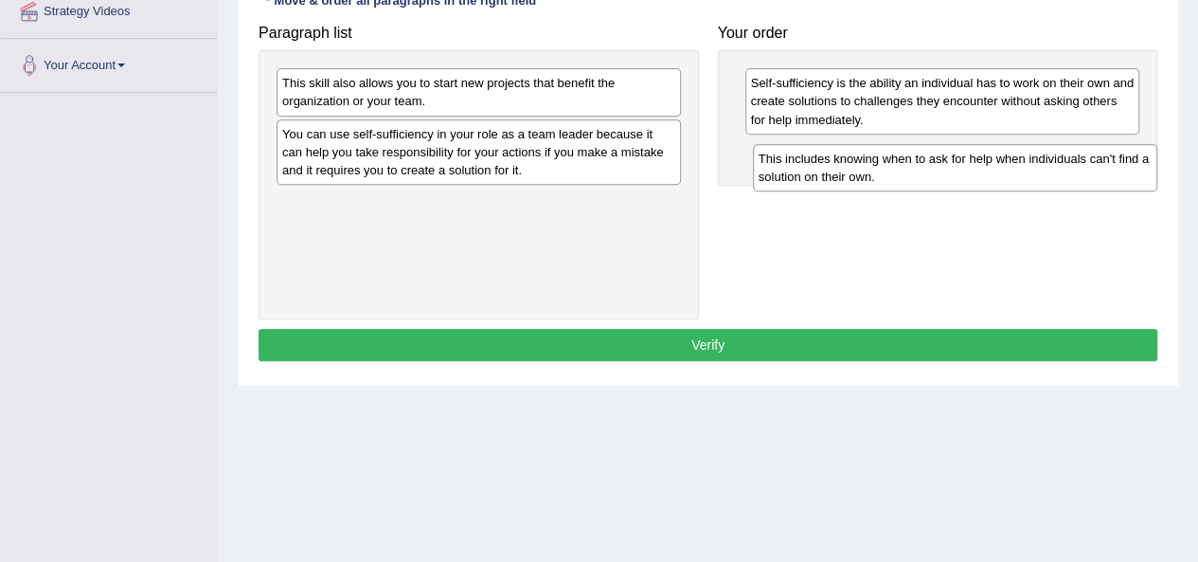
drag, startPoint x: 374, startPoint y: 92, endPoint x: 841, endPoint y: 158, distance: 471.7
click at [845, 163] on div "This includes knowing when to ask for help when individuals can't find a soluti…" at bounding box center [955, 167] width 404 height 47
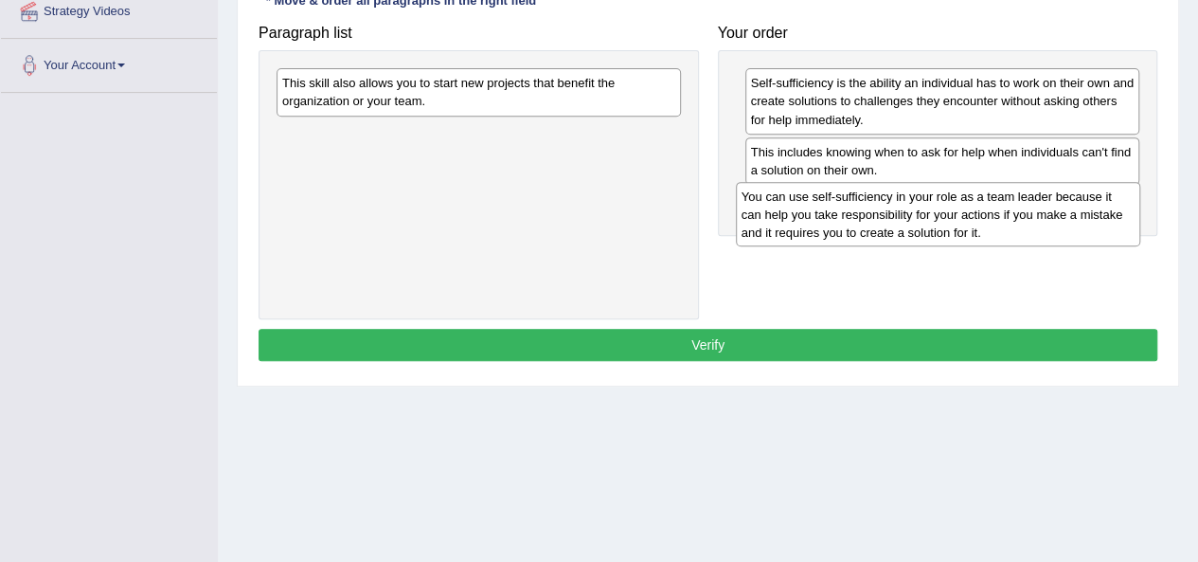
drag, startPoint x: 485, startPoint y: 156, endPoint x: 869, endPoint y: 208, distance: 387.1
click at [869, 208] on div "You can use self-sufficiency in your role as a team leader because it can help …" at bounding box center [938, 214] width 404 height 65
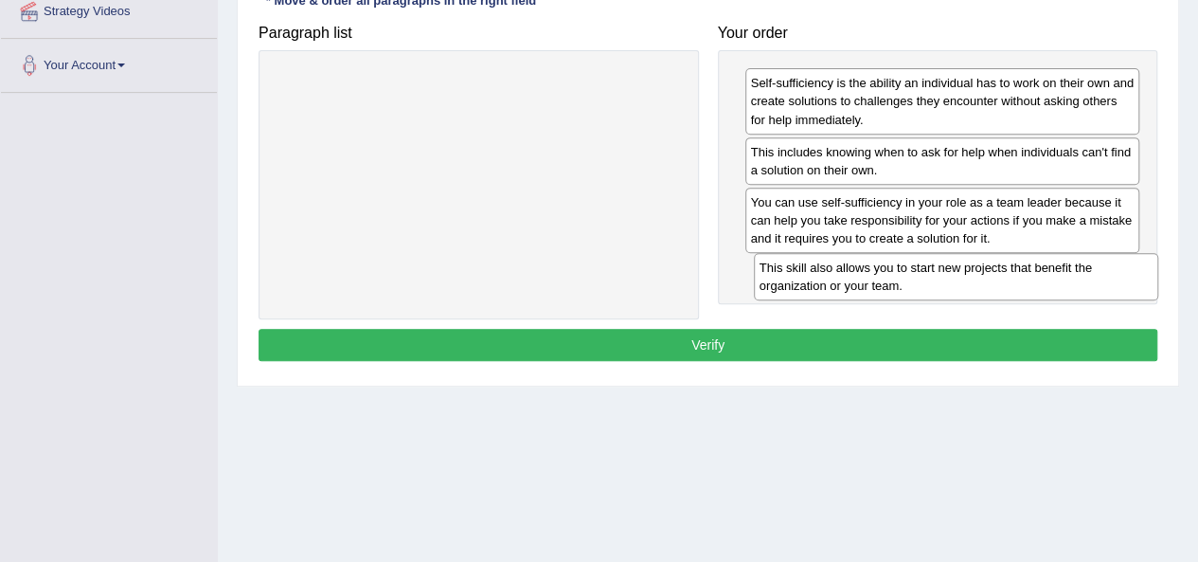
drag, startPoint x: 421, startPoint y: 92, endPoint x: 898, endPoint y: 277, distance: 511.9
click at [898, 277] on div "This skill also allows you to start new projects that benefit the organization …" at bounding box center [956, 276] width 404 height 47
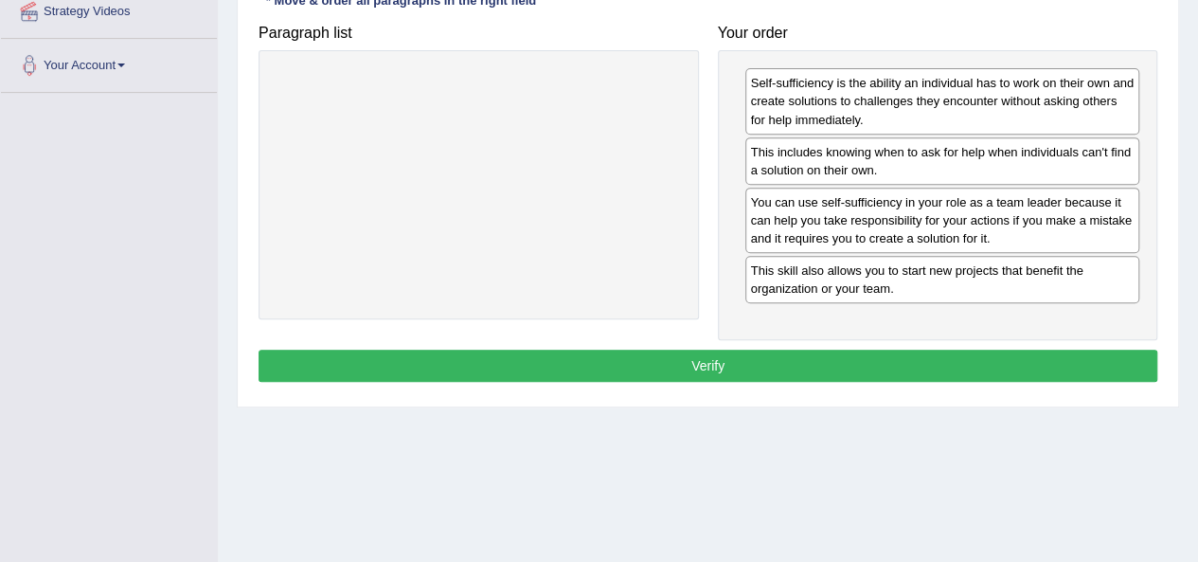
click at [762, 350] on button "Verify" at bounding box center [708, 366] width 899 height 32
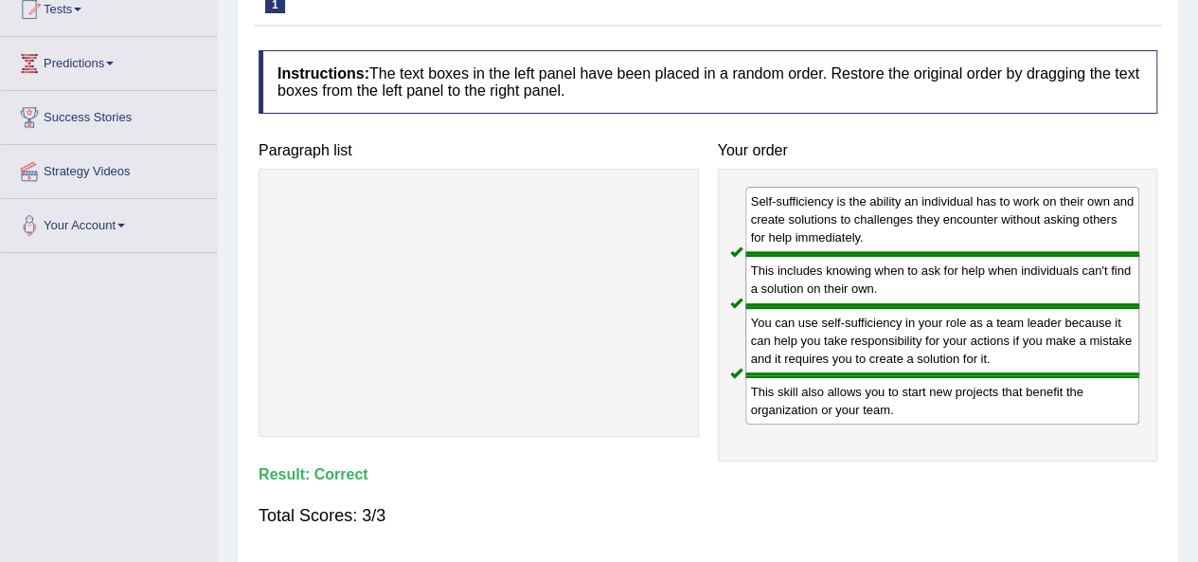
scroll to position [95, 0]
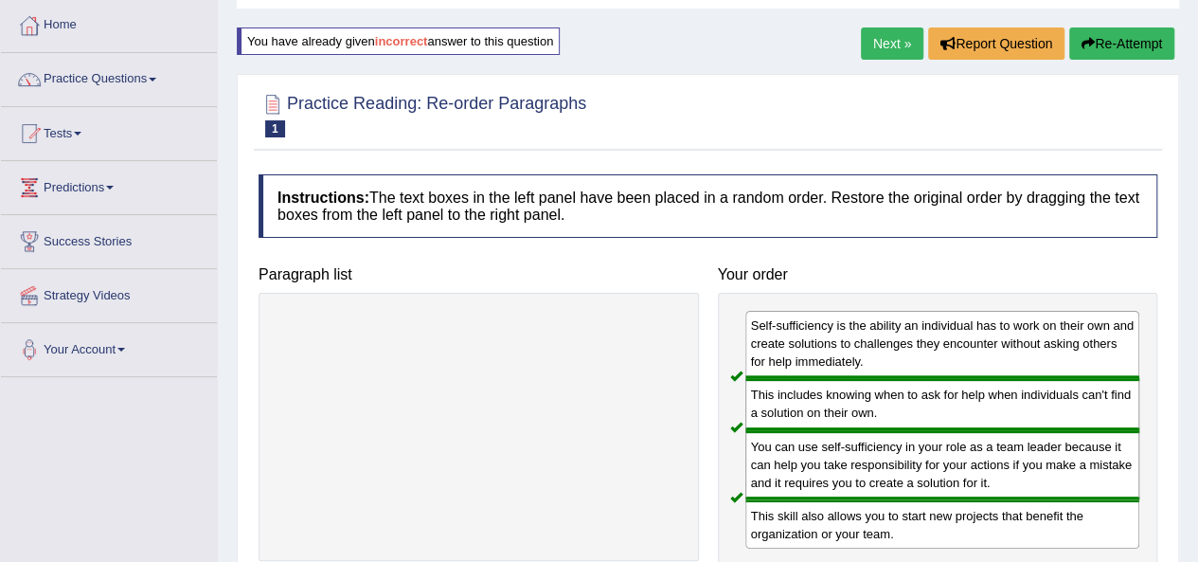
click at [864, 52] on link "Next »" at bounding box center [892, 43] width 63 height 32
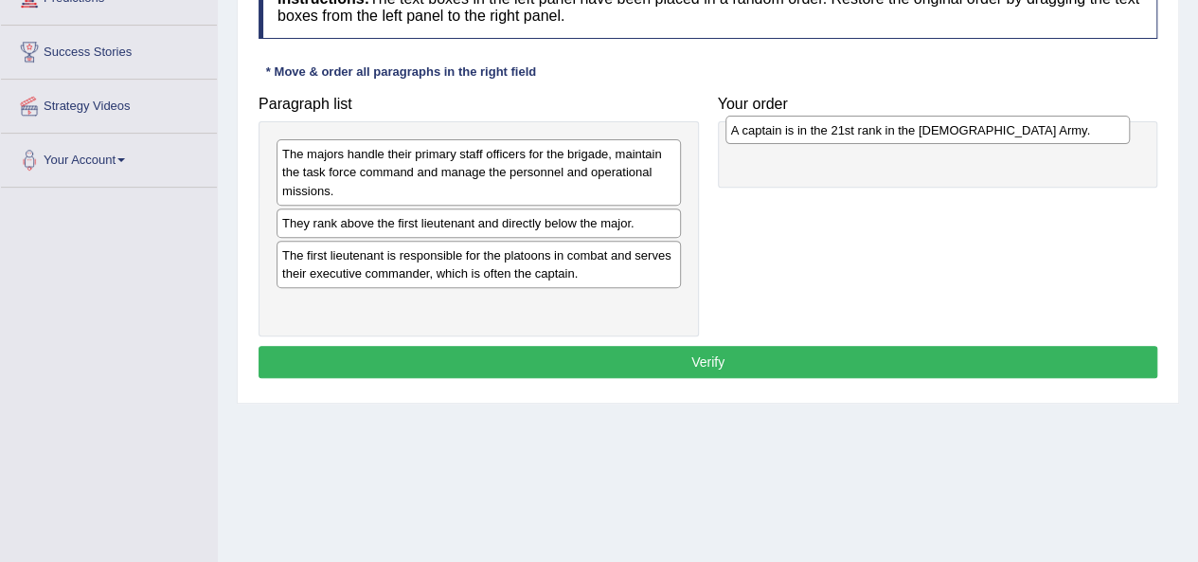
drag, startPoint x: 322, startPoint y: 220, endPoint x: 771, endPoint y: 128, distance: 458.3
click at [771, 128] on div "A captain is in the 21st rank in the US Army." at bounding box center [928, 130] width 404 height 28
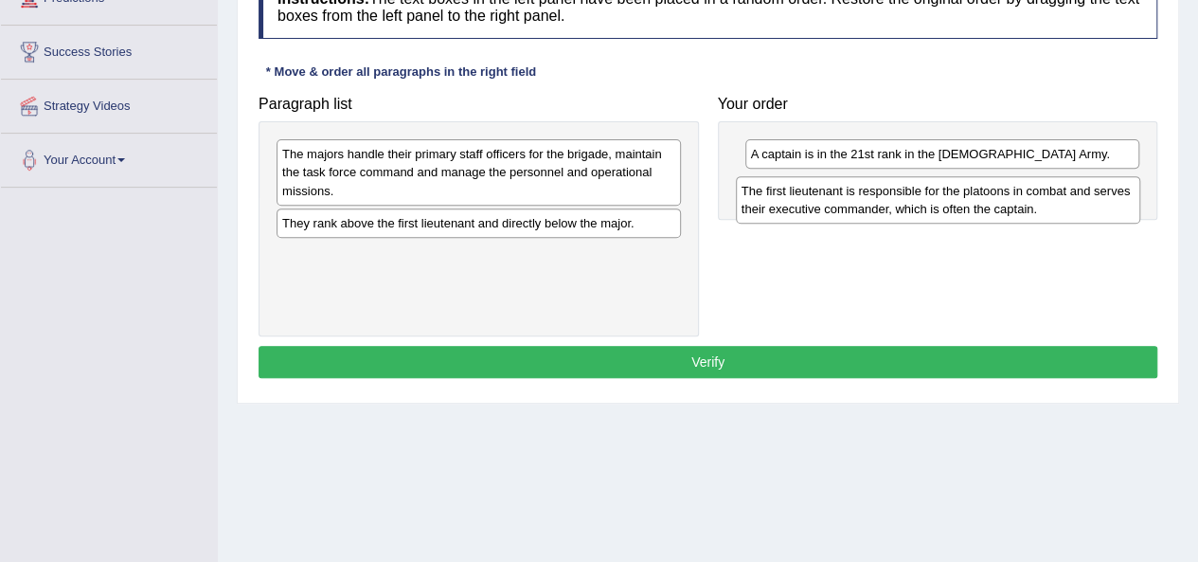
drag, startPoint x: 387, startPoint y: 268, endPoint x: 847, endPoint y: 206, distance: 463.6
click at [847, 206] on div "The first lieutenant is responsible for the platoons in combat and serves their…" at bounding box center [938, 199] width 404 height 47
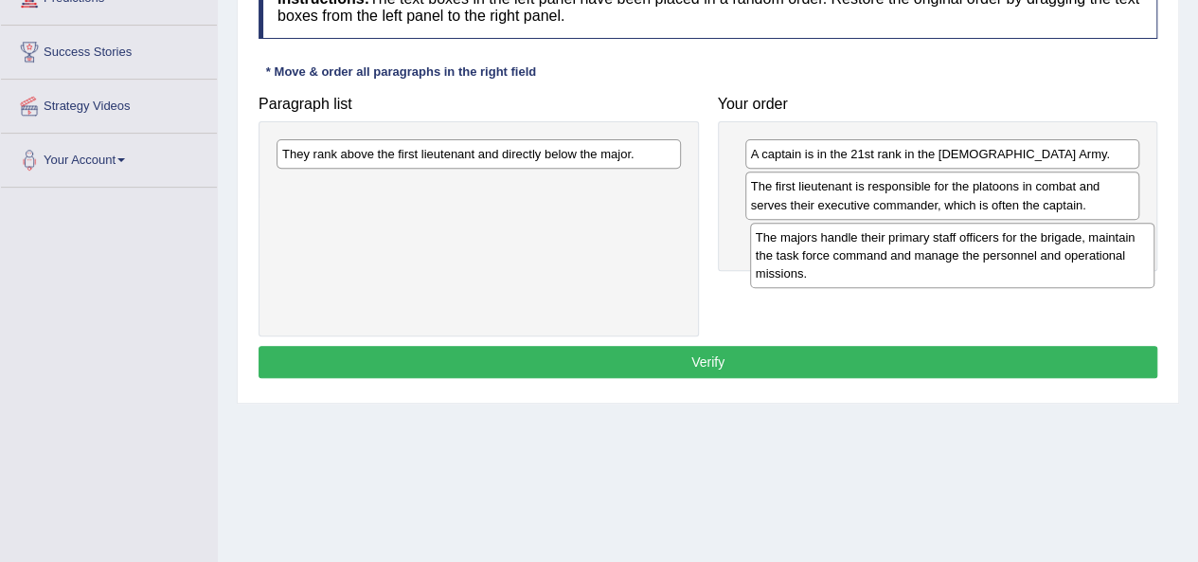
drag, startPoint x: 337, startPoint y: 173, endPoint x: 811, endPoint y: 257, distance: 480.9
click at [811, 257] on div "The majors handle their primary staff officers for the brigade, maintain the ta…" at bounding box center [952, 255] width 404 height 65
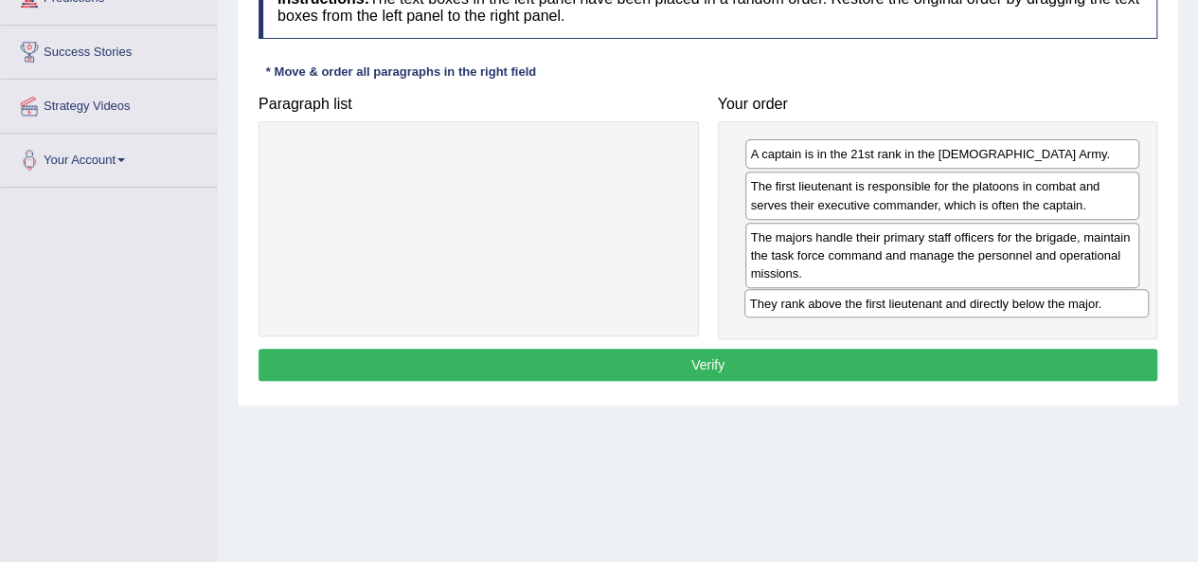
drag, startPoint x: 366, startPoint y: 154, endPoint x: 834, endPoint y: 304, distance: 491.3
click at [834, 304] on div "They rank above the first lieutenant and directly below the major." at bounding box center [947, 303] width 404 height 28
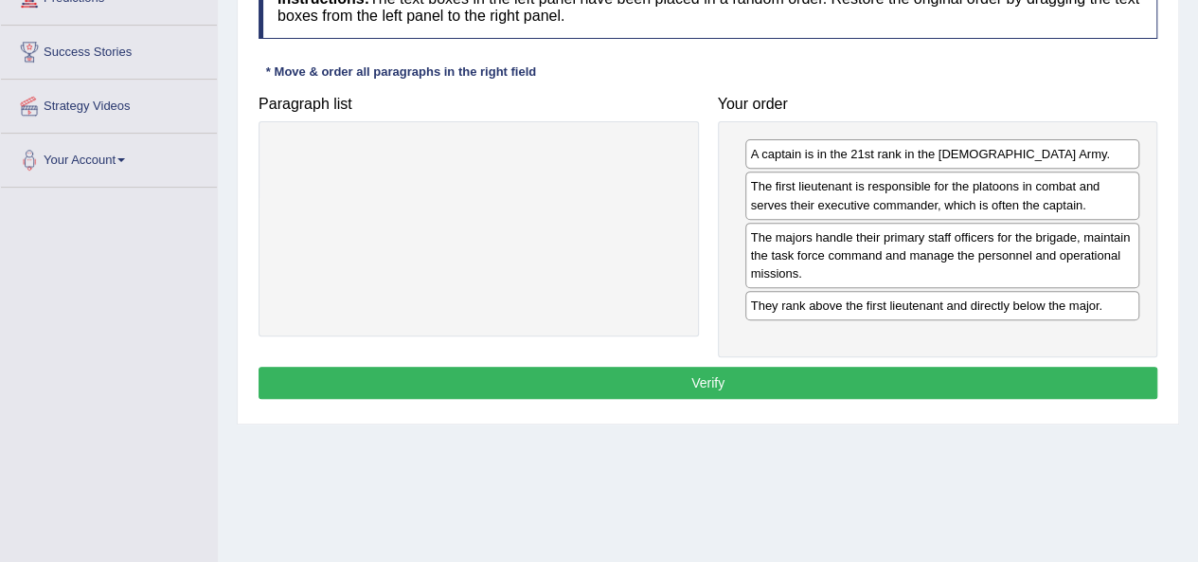
click at [727, 384] on button "Verify" at bounding box center [708, 383] width 899 height 32
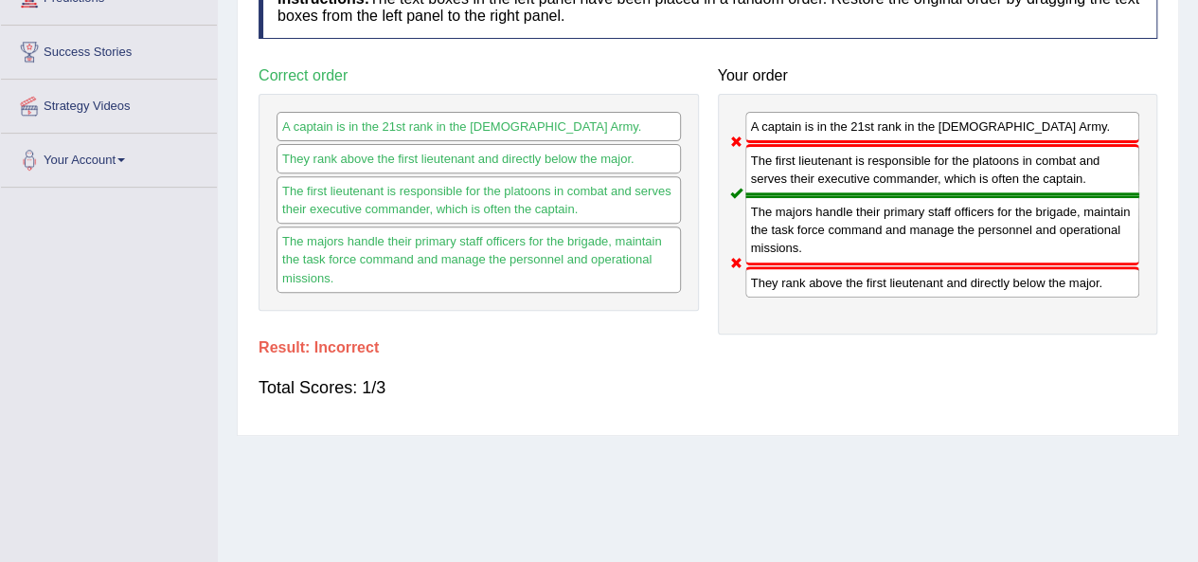
drag, startPoint x: 350, startPoint y: 387, endPoint x: 470, endPoint y: 368, distance: 121.0
click at [458, 370] on div "Instructions: The text boxes in the left panel have been placed in a random ord…" at bounding box center [708, 195] width 908 height 459
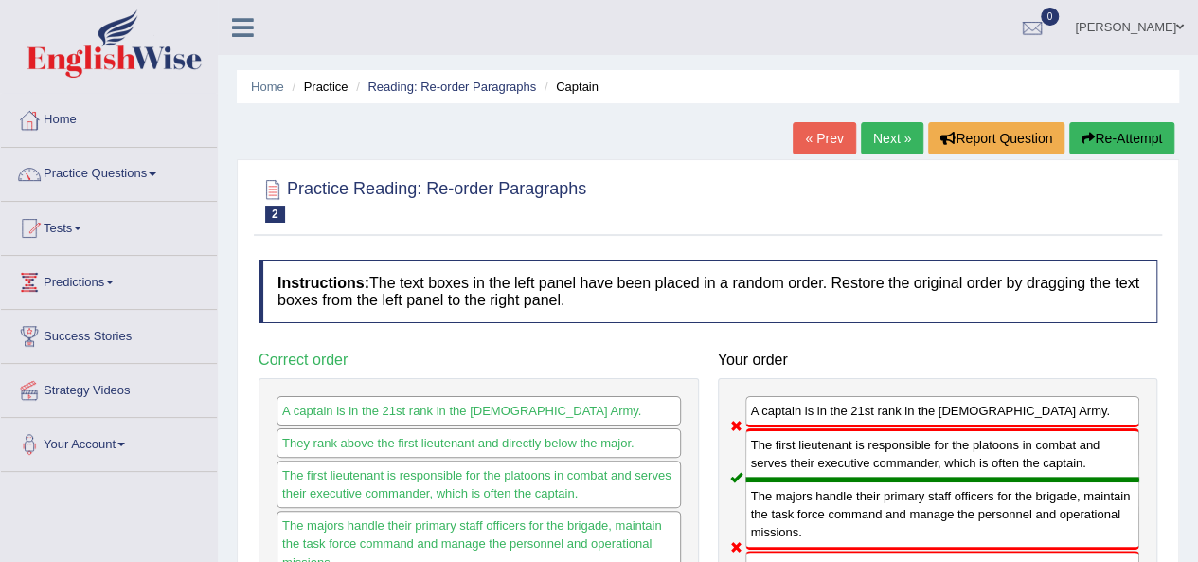
click at [896, 135] on link "Next »" at bounding box center [892, 138] width 63 height 32
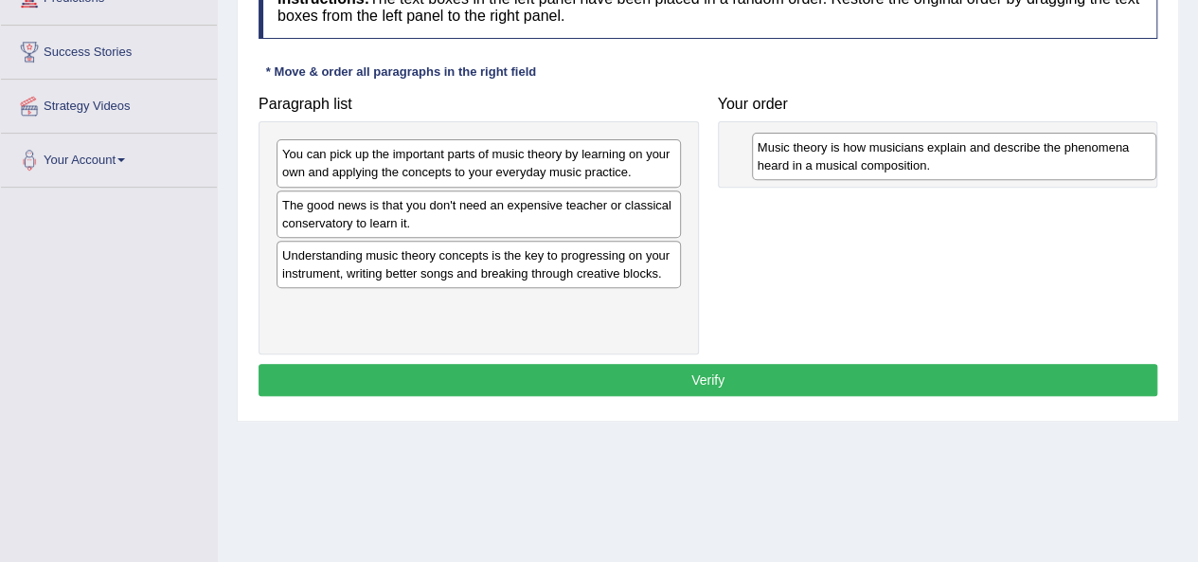
drag, startPoint x: 341, startPoint y: 264, endPoint x: 817, endPoint y: 158, distance: 487.2
click at [817, 158] on div "Music theory is how musicians explain and describe the phenomena heard in a mus…" at bounding box center [954, 156] width 404 height 47
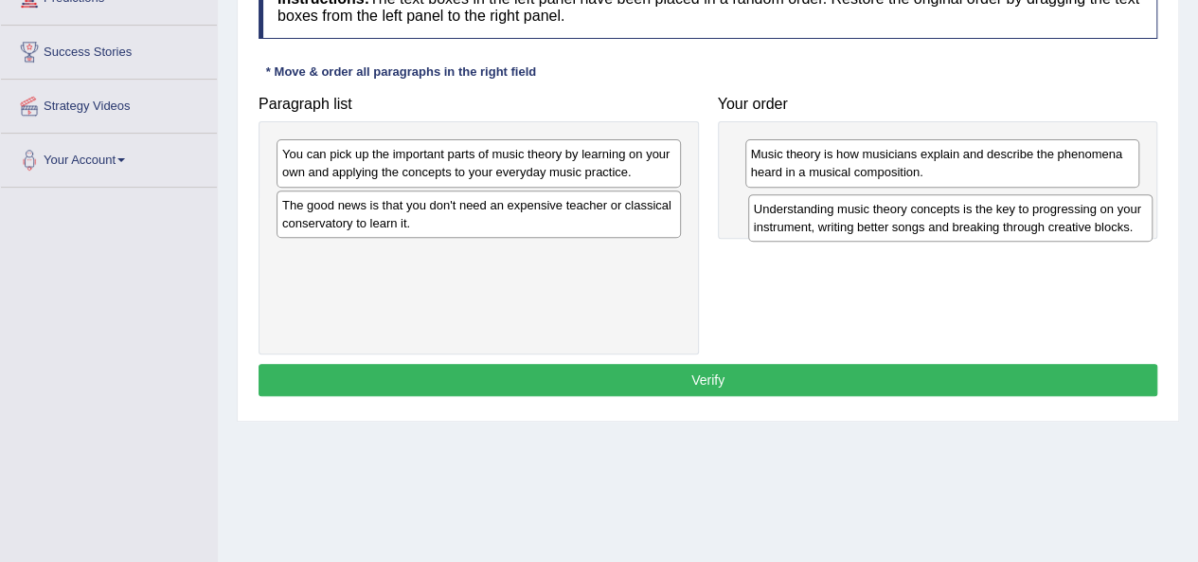
drag, startPoint x: 438, startPoint y: 261, endPoint x: 900, endPoint y: 220, distance: 464.1
click at [900, 220] on div "Understanding music theory concepts is the key to progressing on your instrumen…" at bounding box center [950, 217] width 404 height 47
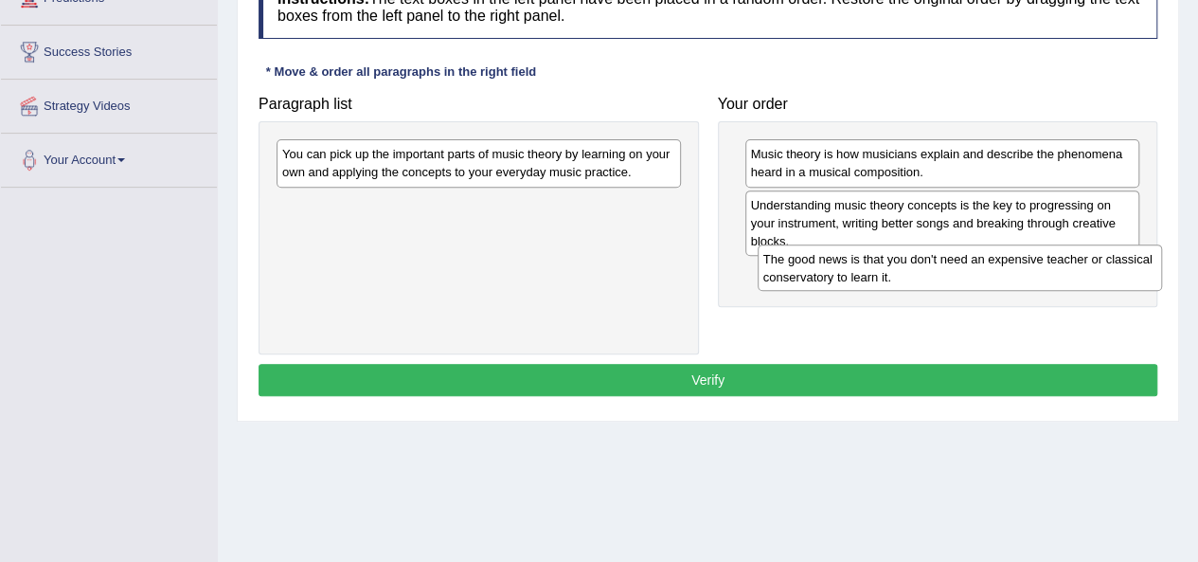
drag, startPoint x: 324, startPoint y: 219, endPoint x: 805, endPoint y: 274, distance: 484.3
click at [805, 274] on div "The good news is that you don't need an expensive teacher or classical conserva…" at bounding box center [960, 267] width 404 height 47
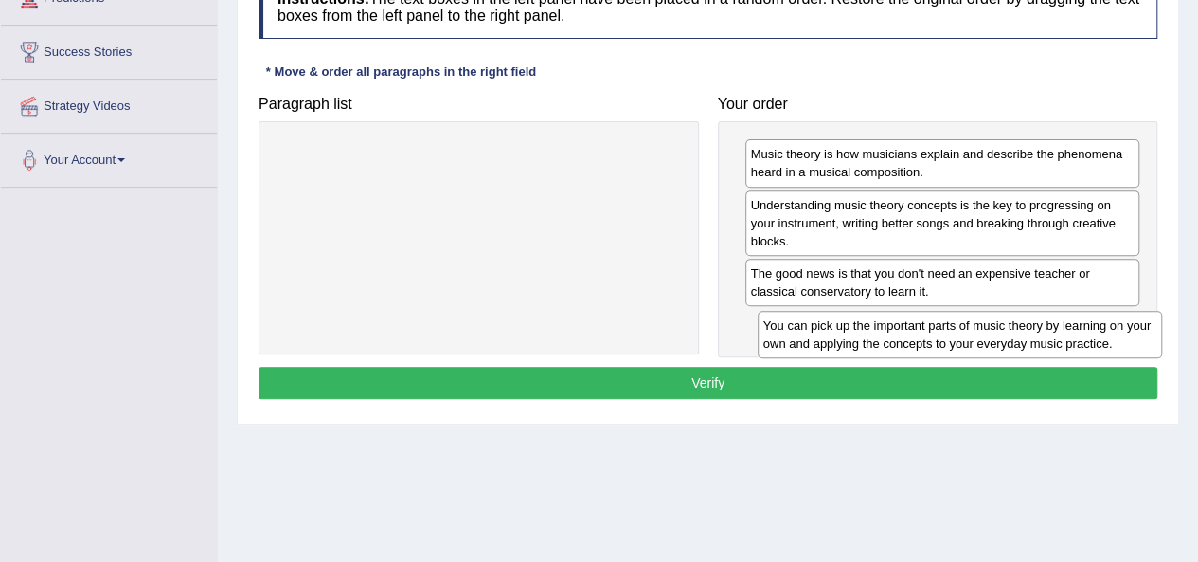
drag, startPoint x: 398, startPoint y: 164, endPoint x: 879, endPoint y: 335, distance: 510.8
click at [879, 335] on div "You can pick up the important parts of music theory by learning on your own and…" at bounding box center [960, 334] width 404 height 47
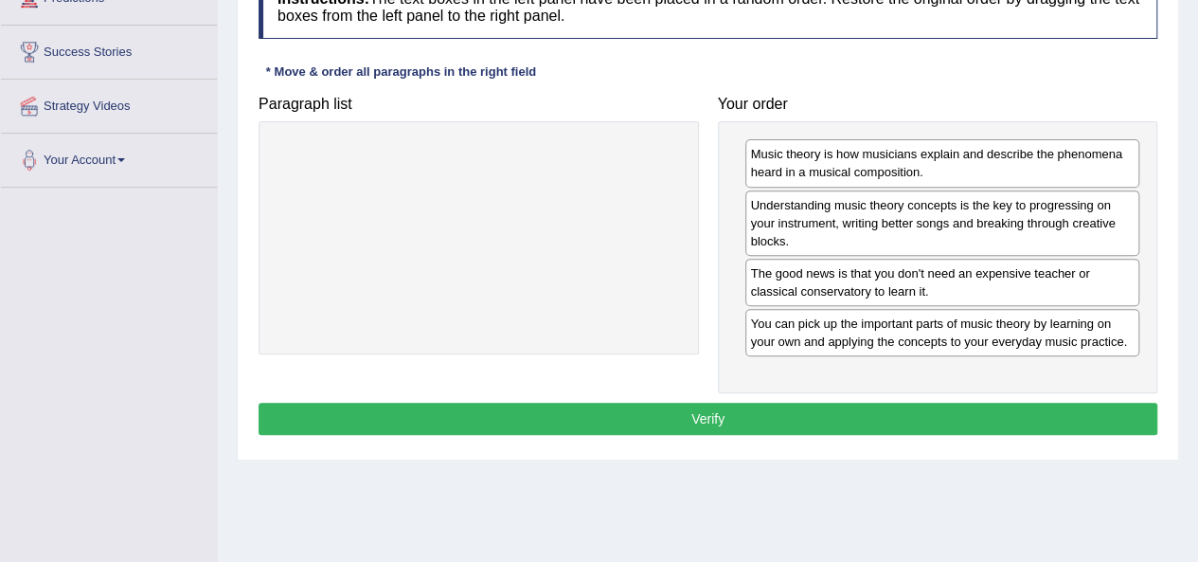
click at [657, 420] on button "Verify" at bounding box center [708, 419] width 899 height 32
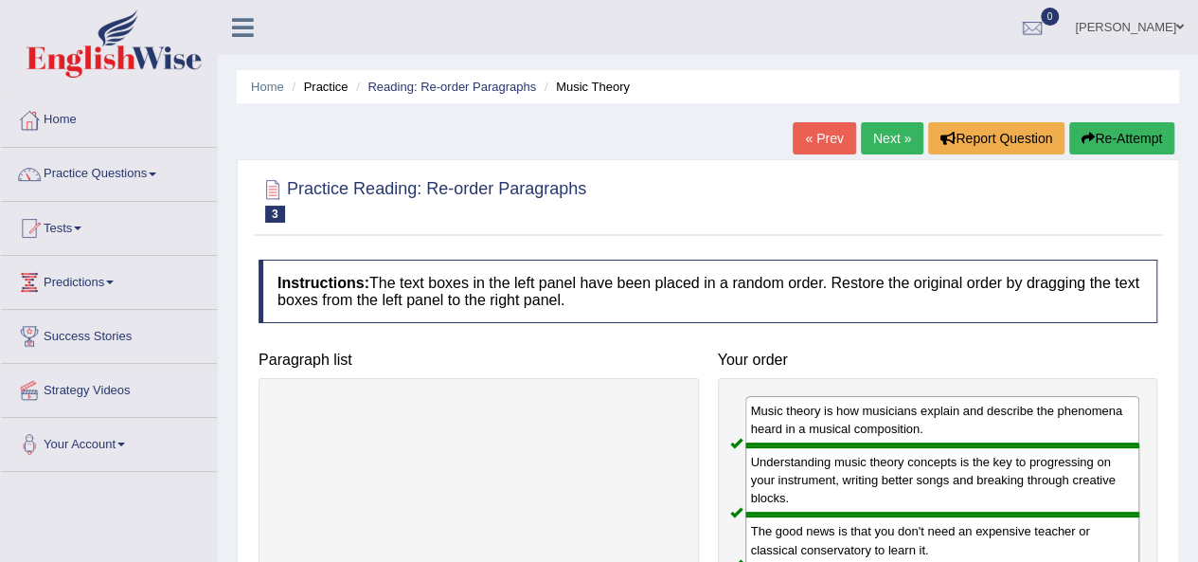
click at [890, 137] on link "Next »" at bounding box center [892, 138] width 63 height 32
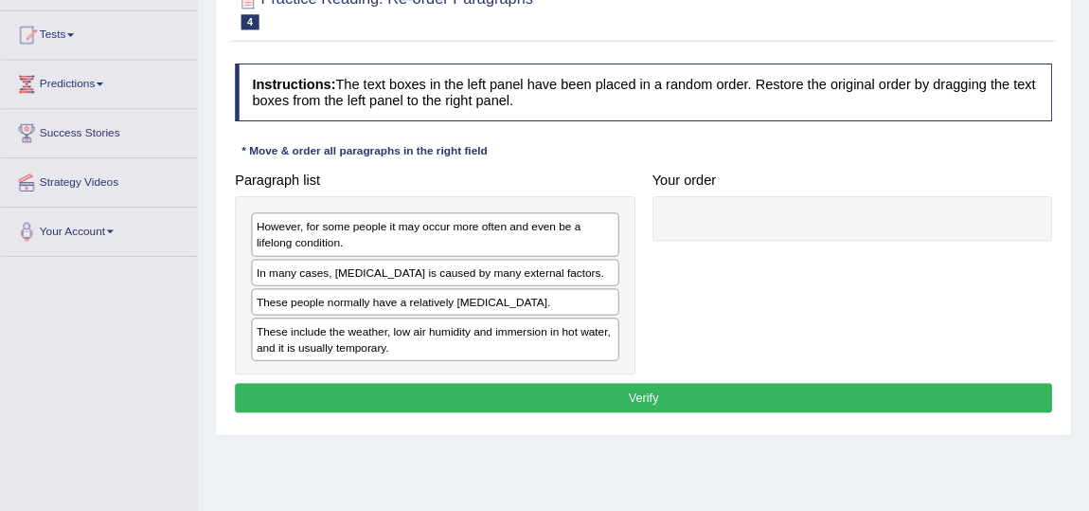
scroll to position [188, 0]
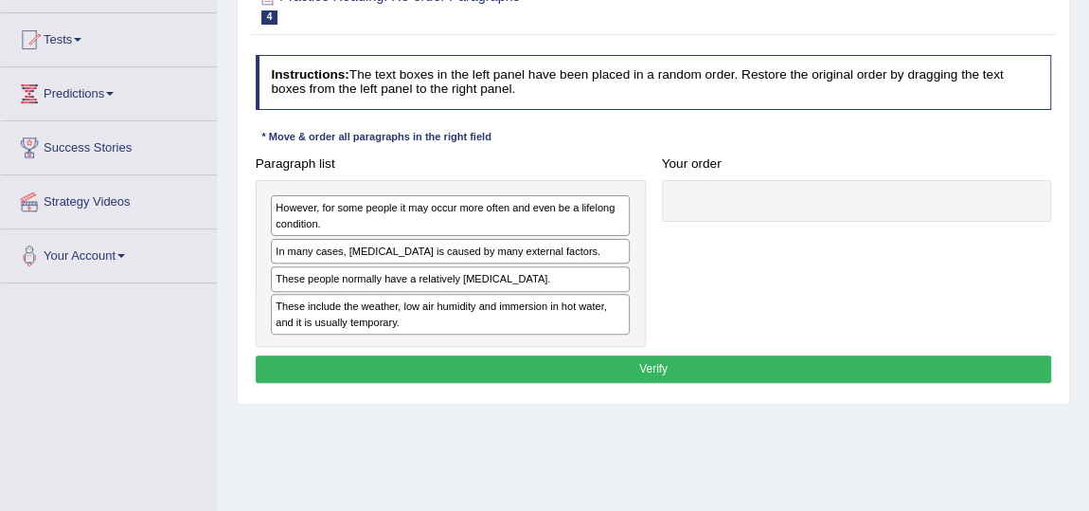
drag, startPoint x: 1186, startPoint y: 0, endPoint x: 630, endPoint y: 432, distance: 704.1
click at [627, 436] on div "Home Practice Reading: Re-order Paragraphs [MEDICAL_DATA] « Prev Next » Report …" at bounding box center [653, 285] width 871 height 947
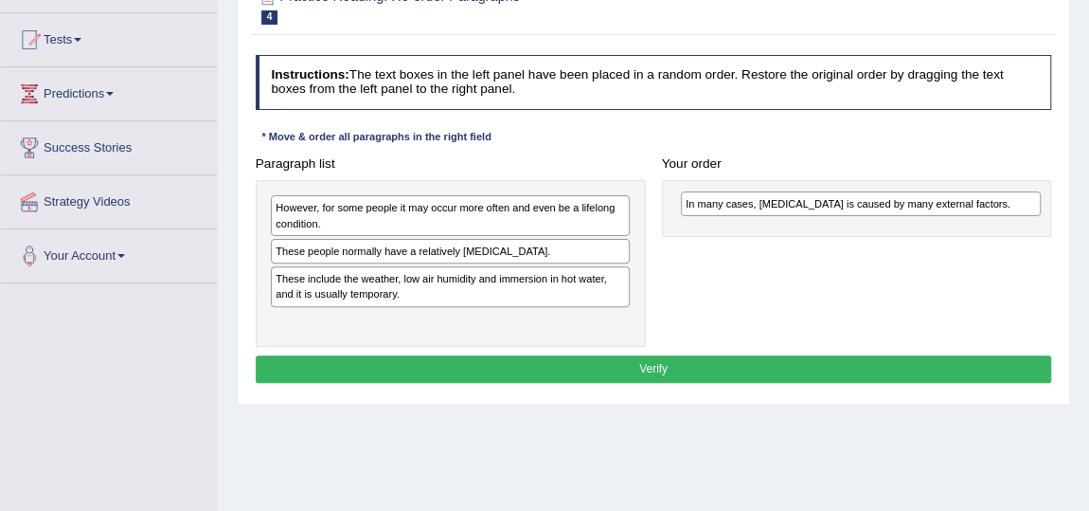
drag, startPoint x: 352, startPoint y: 246, endPoint x: 839, endPoint y: 207, distance: 488.4
click at [839, 207] on div "In many cases, [MEDICAL_DATA] is caused by many external factors." at bounding box center [861, 203] width 360 height 25
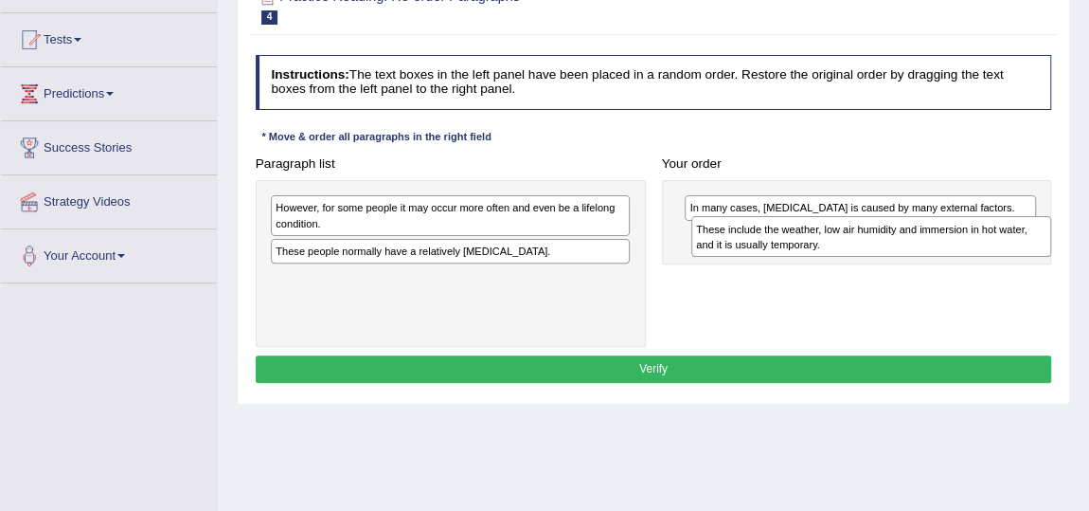
drag, startPoint x: 321, startPoint y: 284, endPoint x: 818, endPoint y: 248, distance: 498.6
click at [818, 248] on div "These include the weather, low air humidity and immersion in hot water, and it …" at bounding box center [871, 236] width 360 height 40
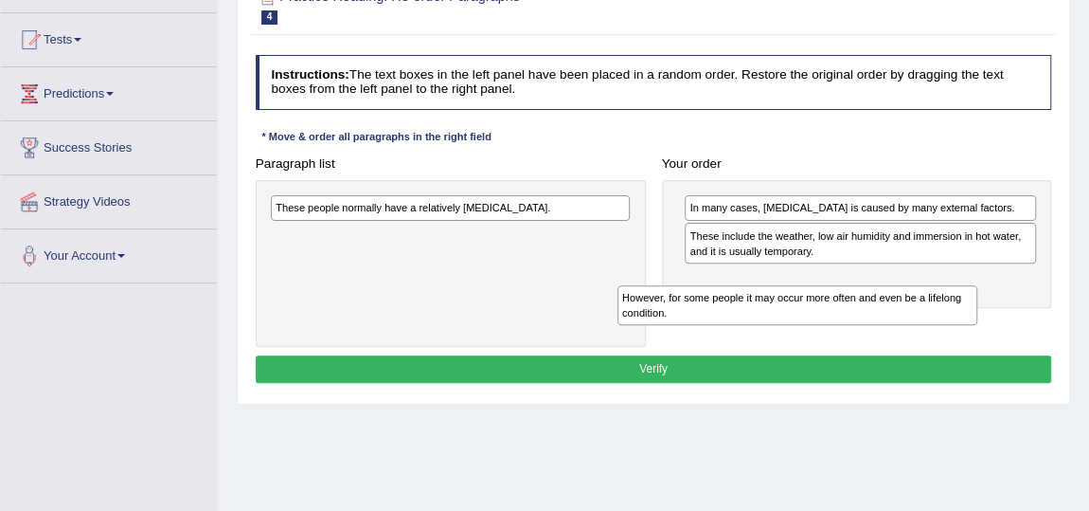
drag, startPoint x: 358, startPoint y: 222, endPoint x: 821, endPoint y: 328, distance: 475.2
click at [820, 328] on div "Paragraph list However, for some people it may occur more often and even be a l…" at bounding box center [653, 248] width 813 height 197
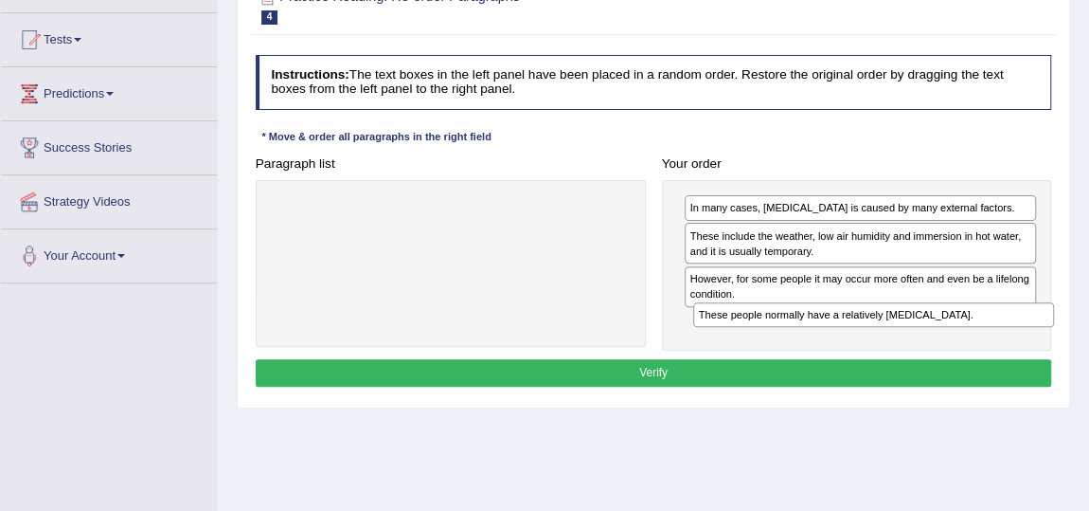
drag, startPoint x: 325, startPoint y: 202, endPoint x: 827, endPoint y: 336, distance: 519.7
click at [827, 336] on div "Paragraph list These people normally have a relatively [MEDICAL_DATA]. Correct …" at bounding box center [653, 250] width 813 height 201
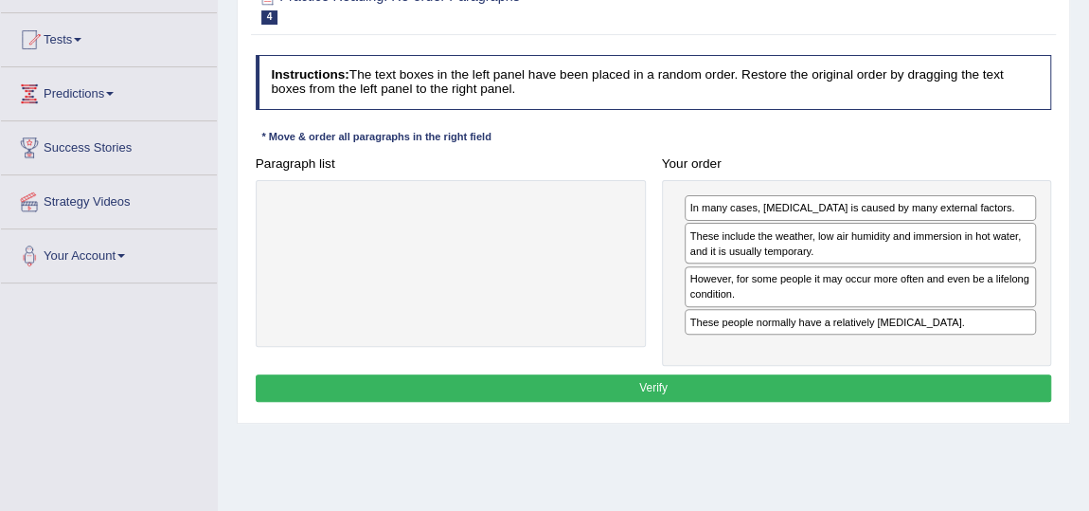
click at [543, 386] on button "Verify" at bounding box center [654, 387] width 797 height 27
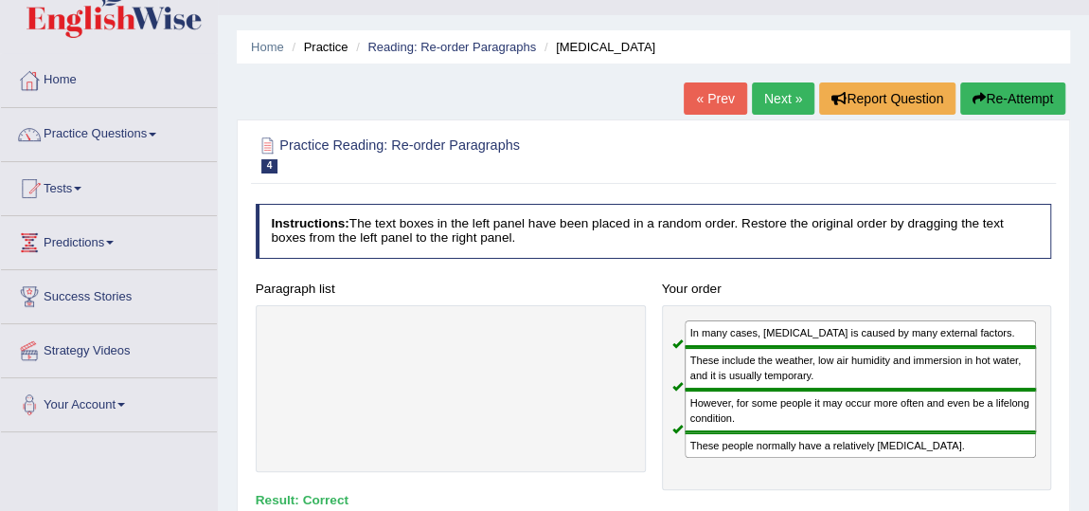
scroll to position [17, 0]
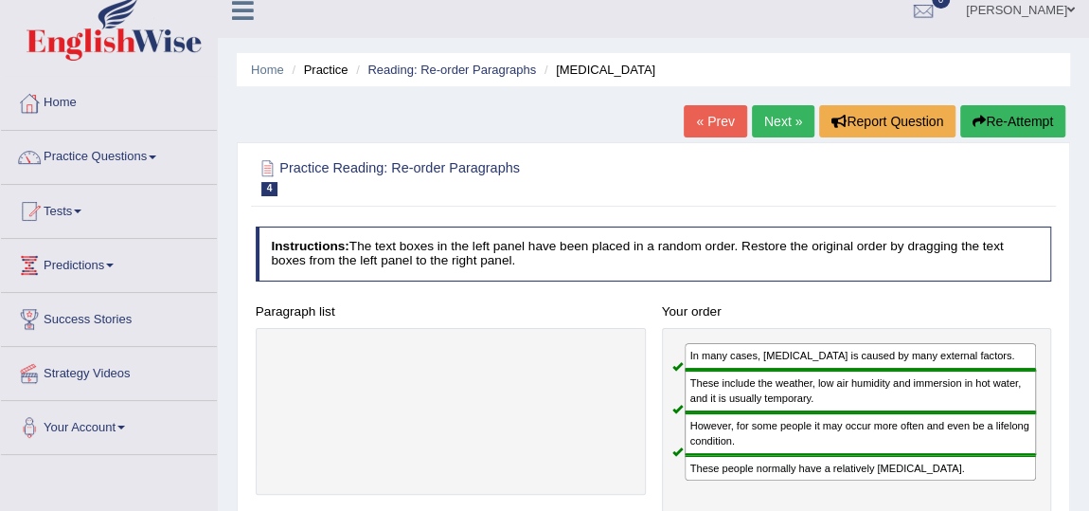
click at [786, 123] on link "Next »" at bounding box center [783, 121] width 63 height 32
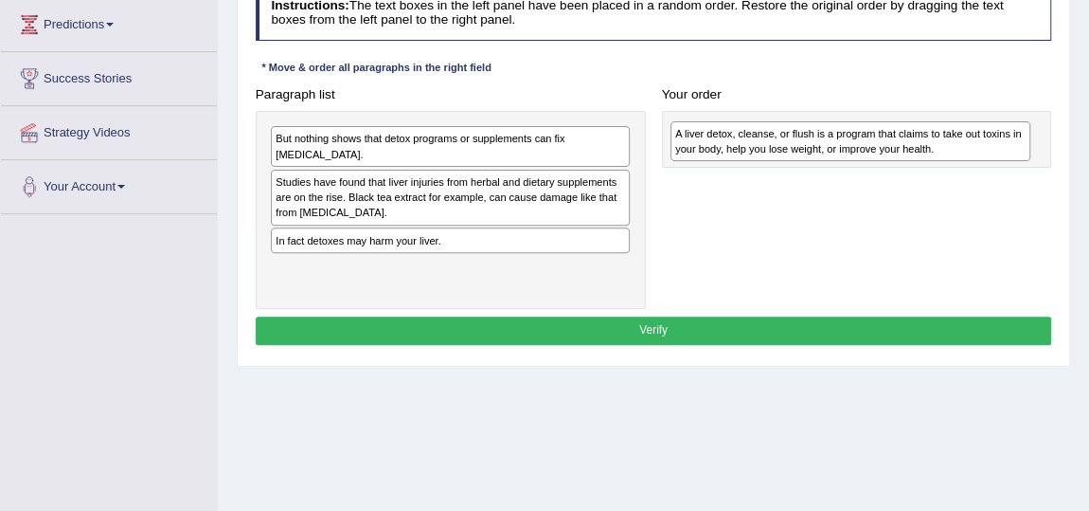
drag, startPoint x: 404, startPoint y: 178, endPoint x: 878, endPoint y: 138, distance: 476.2
click at [878, 138] on div "A liver detox, cleanse, or flush is a program that claims to take out toxins in…" at bounding box center [851, 141] width 360 height 40
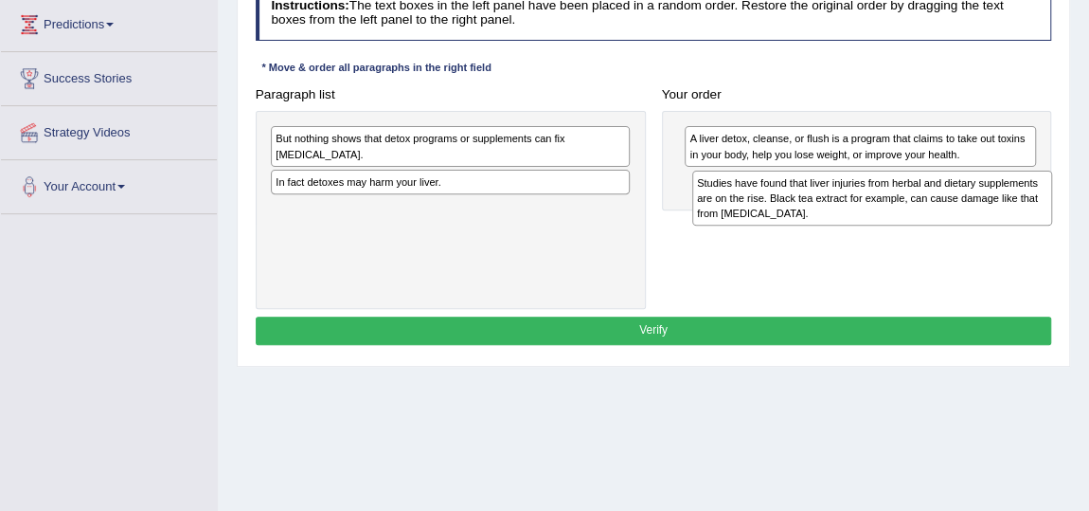
drag, startPoint x: 387, startPoint y: 200, endPoint x: 888, endPoint y: 219, distance: 500.5
click at [888, 219] on div "Studies have found that liver injuries from herbal and dietary supplements are …" at bounding box center [872, 197] width 360 height 55
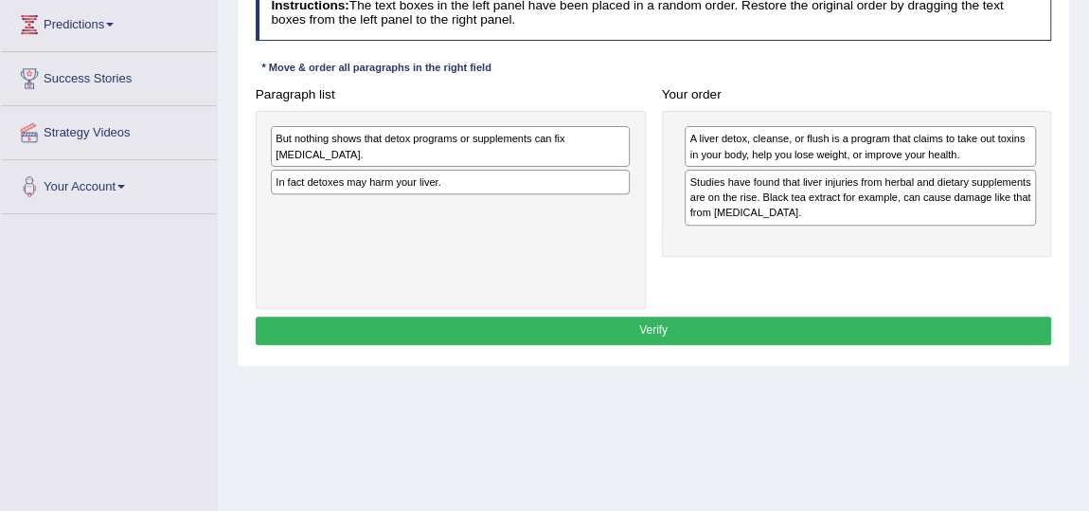
click at [752, 202] on div "Studies have found that liver injuries from herbal and dietary supplements are …" at bounding box center [860, 198] width 351 height 56
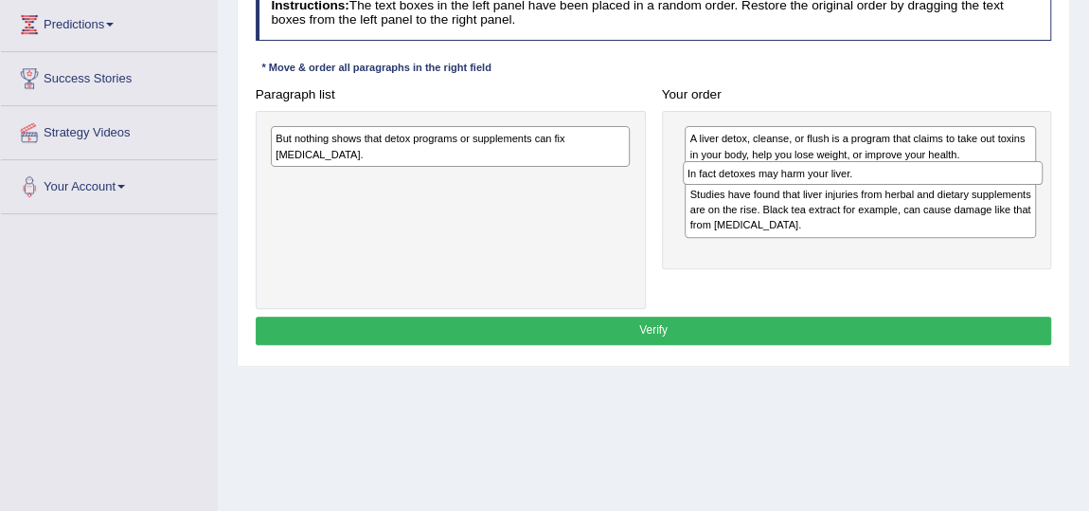
drag, startPoint x: 389, startPoint y: 179, endPoint x: 877, endPoint y: 187, distance: 487.9
click at [877, 187] on div "Paragraph list But nothing shows that detox programs or supplements can fix [ME…" at bounding box center [653, 195] width 813 height 228
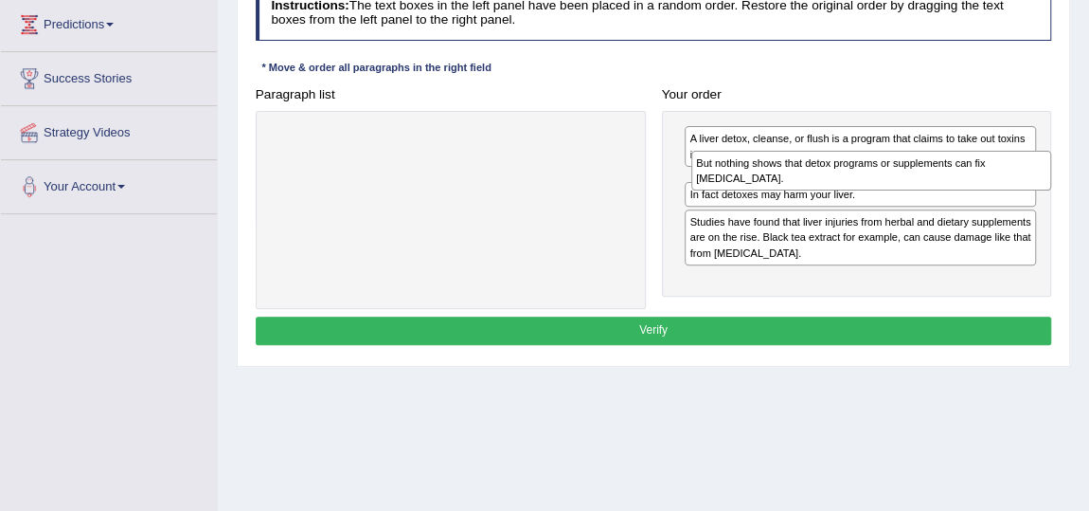
drag, startPoint x: 363, startPoint y: 137, endPoint x: 862, endPoint y: 173, distance: 500.5
click at [862, 173] on div "But nothing shows that detox programs or supplements can fix [MEDICAL_DATA]." at bounding box center [871, 171] width 360 height 40
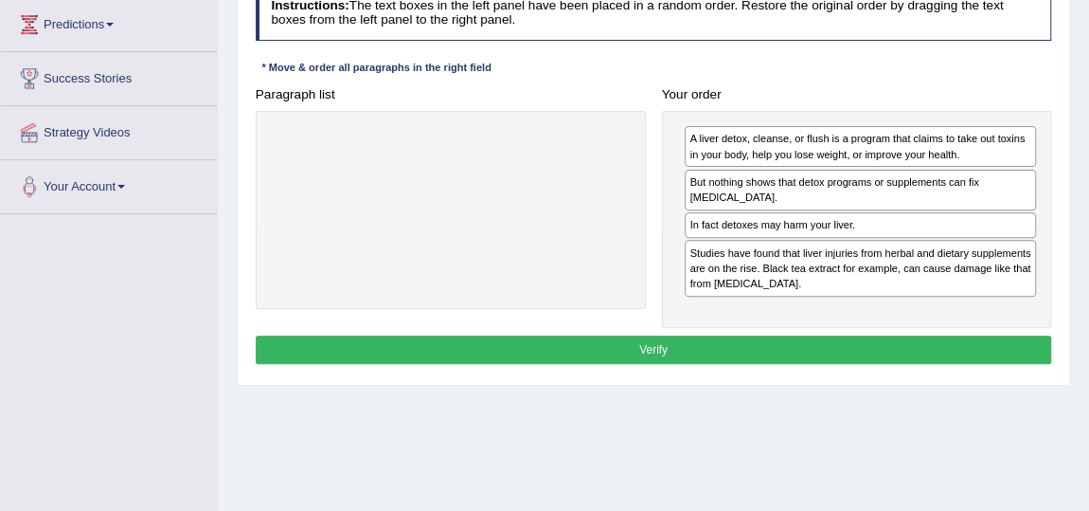
click at [635, 329] on div "Instructions: The text boxes in the left panel have been placed in a random ord…" at bounding box center [653, 177] width 804 height 398
click at [635, 335] on button "Verify" at bounding box center [654, 348] width 797 height 27
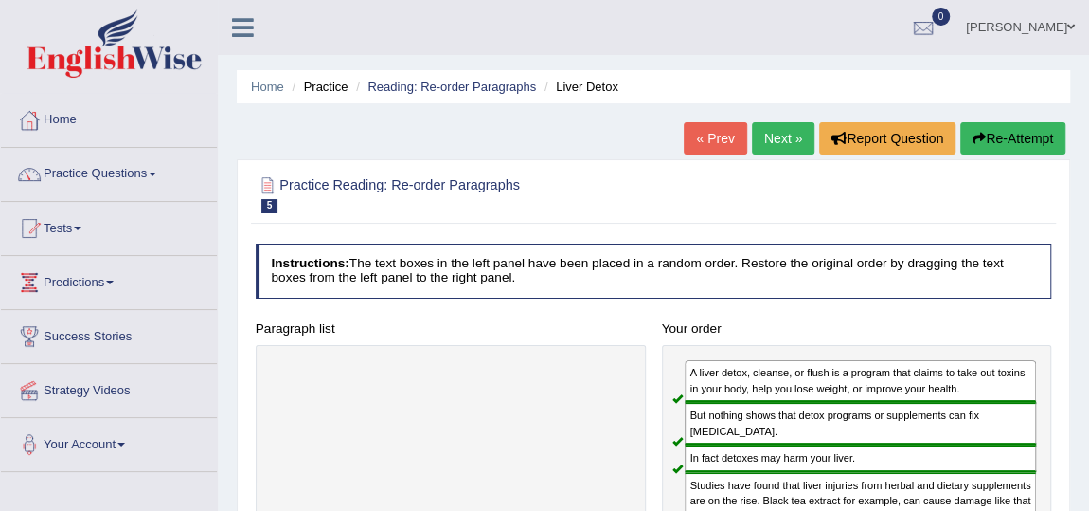
click at [764, 140] on link "Next »" at bounding box center [783, 138] width 63 height 32
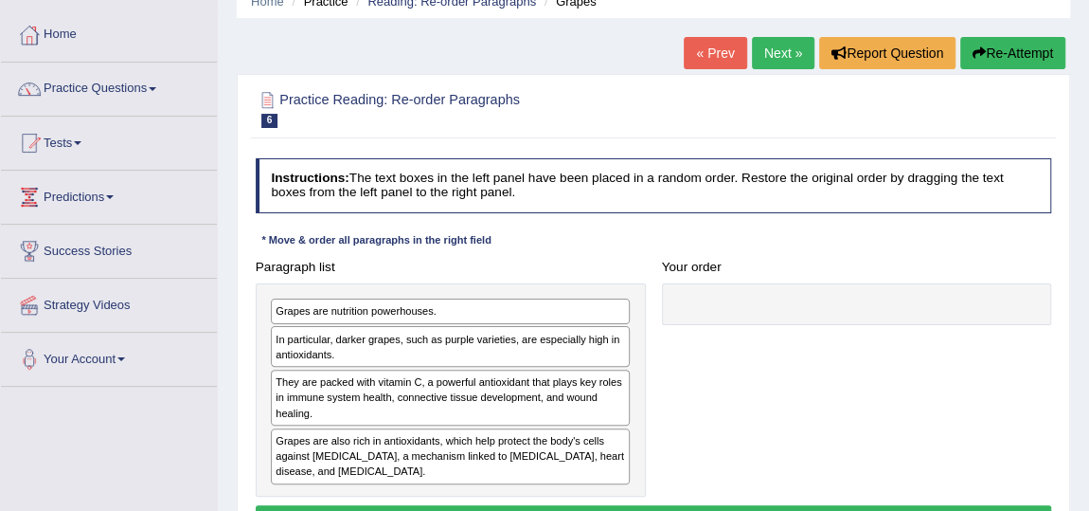
scroll to position [171, 0]
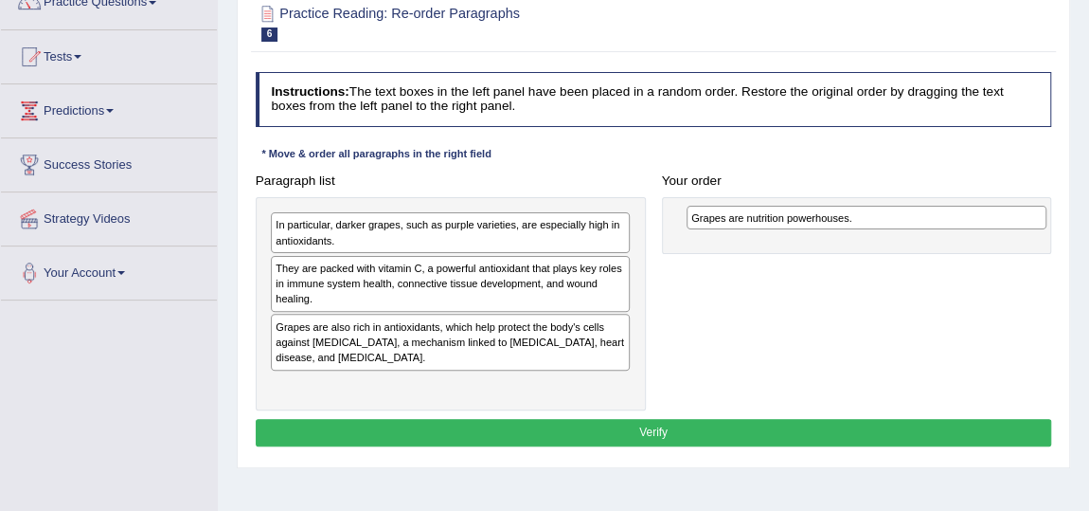
drag, startPoint x: 358, startPoint y: 225, endPoint x: 852, endPoint y: 226, distance: 493.5
click at [852, 226] on div "Grapes are nutrition powerhouses." at bounding box center [867, 218] width 360 height 25
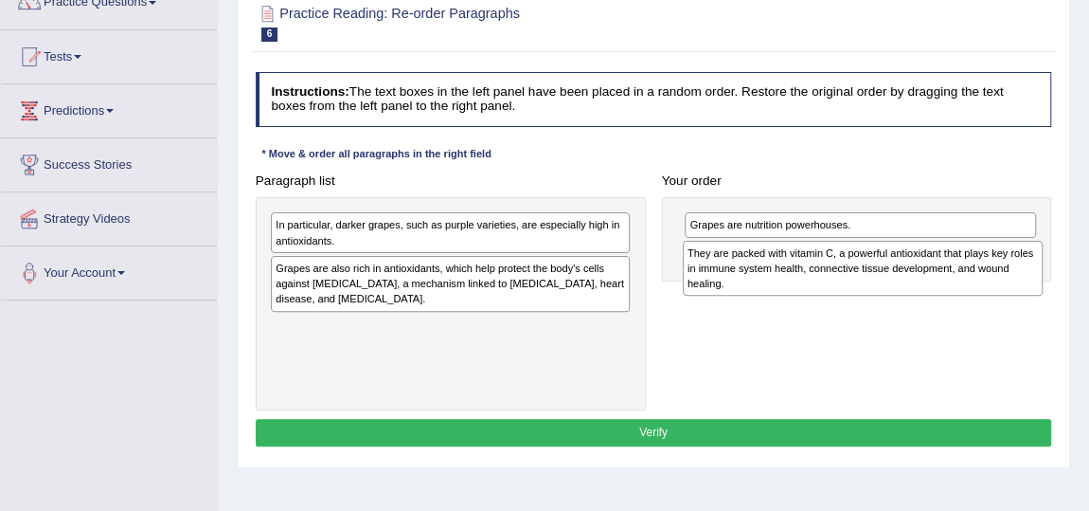
drag, startPoint x: 333, startPoint y: 285, endPoint x: 822, endPoint y: 284, distance: 488.8
click at [822, 284] on div "They are packed with vitamin C, a powerful antioxidant that plays key roles in …" at bounding box center [863, 268] width 360 height 55
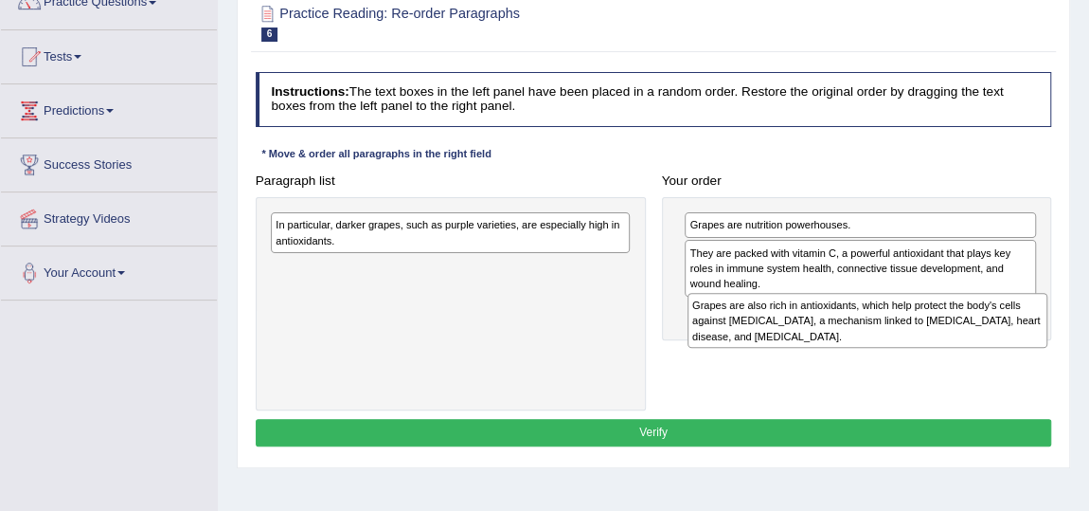
drag, startPoint x: 381, startPoint y: 270, endPoint x: 874, endPoint y: 332, distance: 497.3
click at [874, 332] on div "Grapes are also rich in antioxidants, which help protect the body's cells again…" at bounding box center [868, 320] width 360 height 55
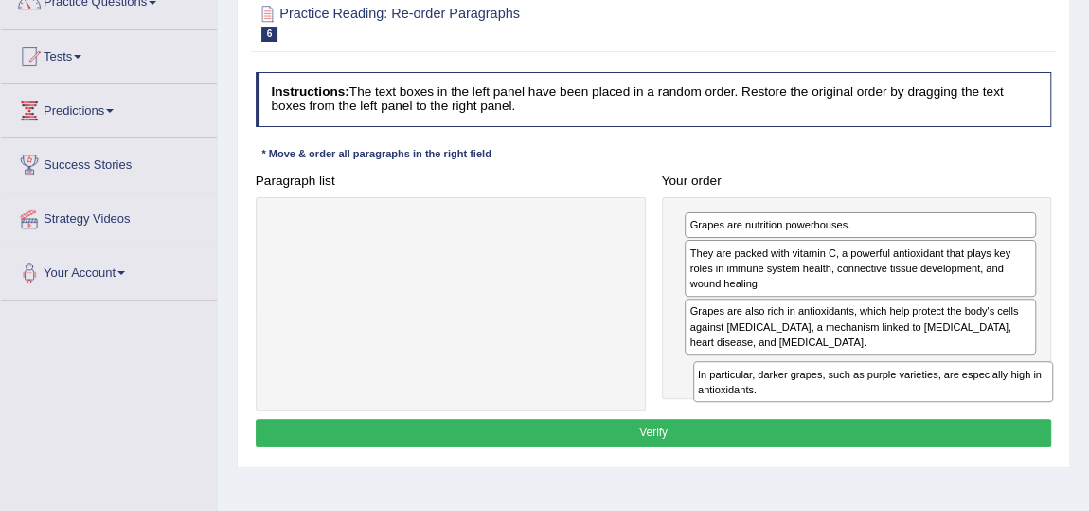
drag, startPoint x: 415, startPoint y: 222, endPoint x: 916, endPoint y: 404, distance: 533.4
click at [916, 404] on div "Paragraph list In particular, darker grapes, such as purple varieties, are espe…" at bounding box center [653, 288] width 813 height 243
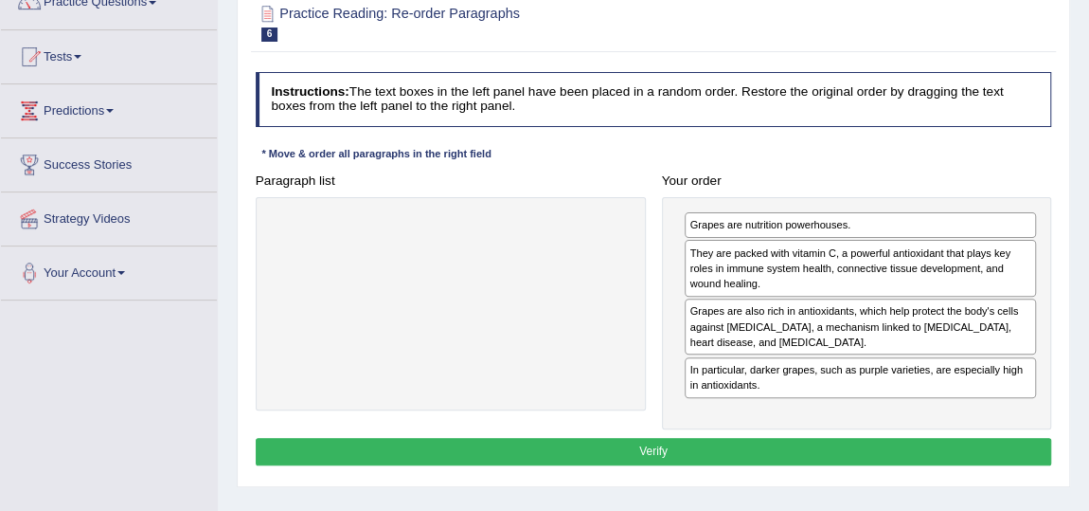
click at [625, 448] on button "Verify" at bounding box center [654, 451] width 797 height 27
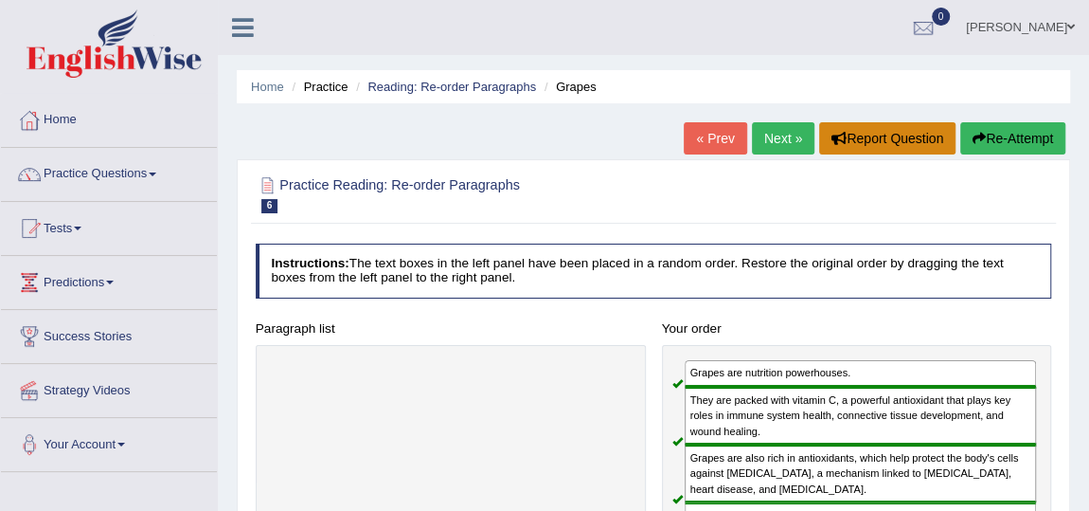
scroll to position [1, 0]
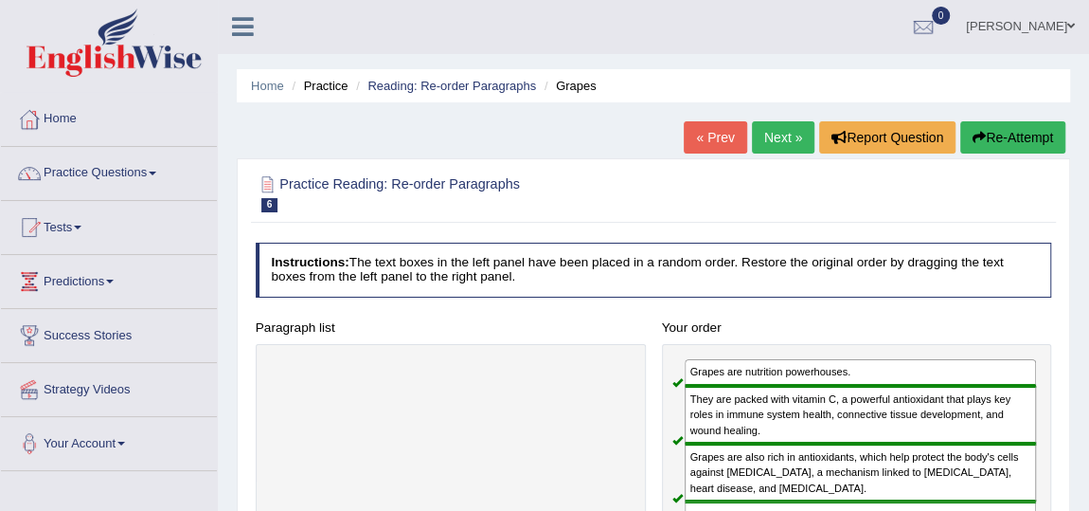
drag, startPoint x: 755, startPoint y: 132, endPoint x: 797, endPoint y: 163, distance: 52.1
click at [756, 133] on link "Next »" at bounding box center [783, 137] width 63 height 32
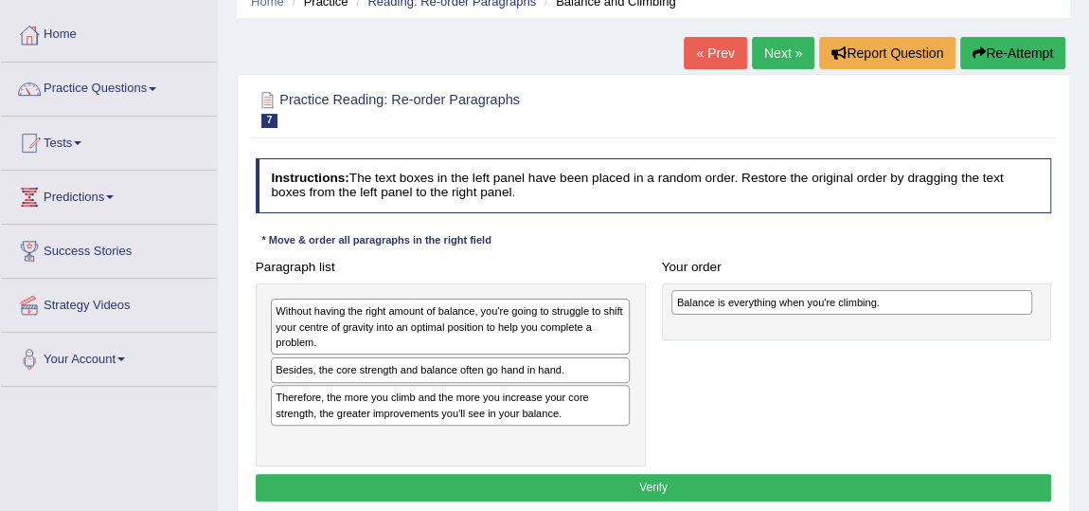
drag, startPoint x: 480, startPoint y: 357, endPoint x: 957, endPoint y: 297, distance: 480.2
click at [957, 297] on div "Balance is everything when you're climbing." at bounding box center [852, 302] width 360 height 25
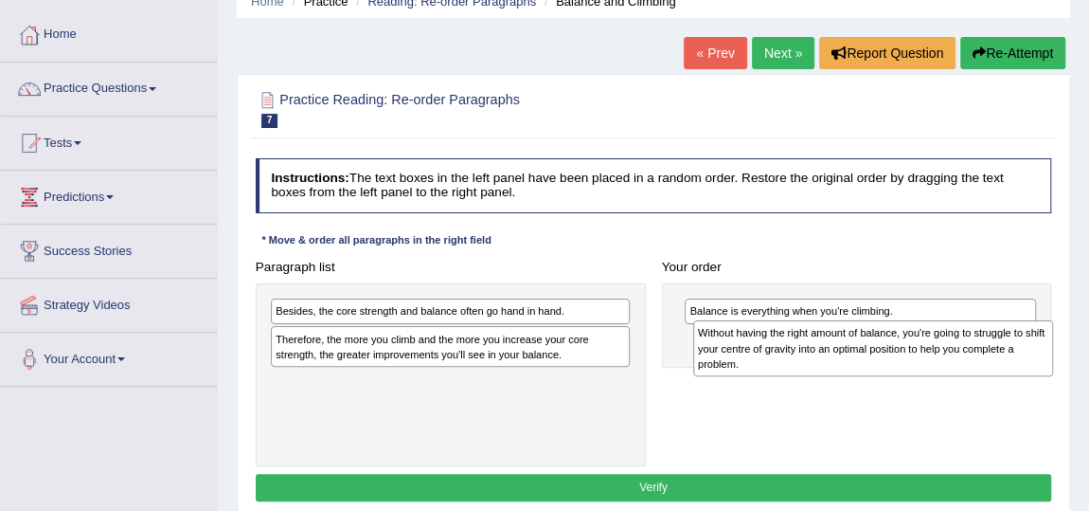
drag, startPoint x: 441, startPoint y: 308, endPoint x: 942, endPoint y: 342, distance: 502.2
click at [942, 342] on div "Without having the right amount of balance, you're going to struggle to shift y…" at bounding box center [873, 347] width 360 height 55
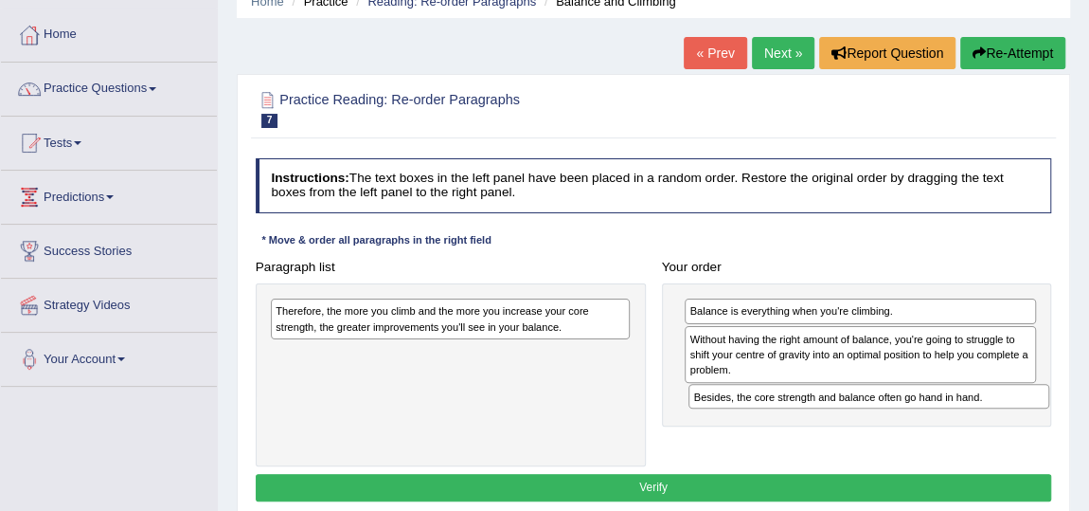
drag, startPoint x: 377, startPoint y: 311, endPoint x: 851, endPoint y: 420, distance: 486.0
click at [851, 420] on div "Paragraph list Besides, the core strength and balance often go hand in hand. Th…" at bounding box center [653, 359] width 813 height 213
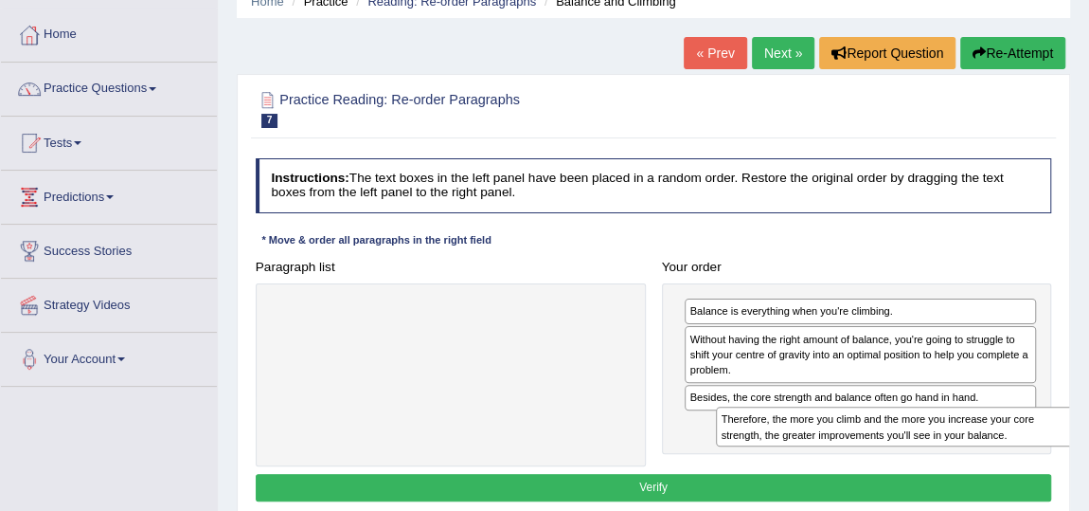
drag, startPoint x: 559, startPoint y: 361, endPoint x: 888, endPoint y: 455, distance: 341.8
click at [888, 455] on div "Paragraph list Therefore, the more you climb and the more you increase your cor…" at bounding box center [653, 359] width 813 height 213
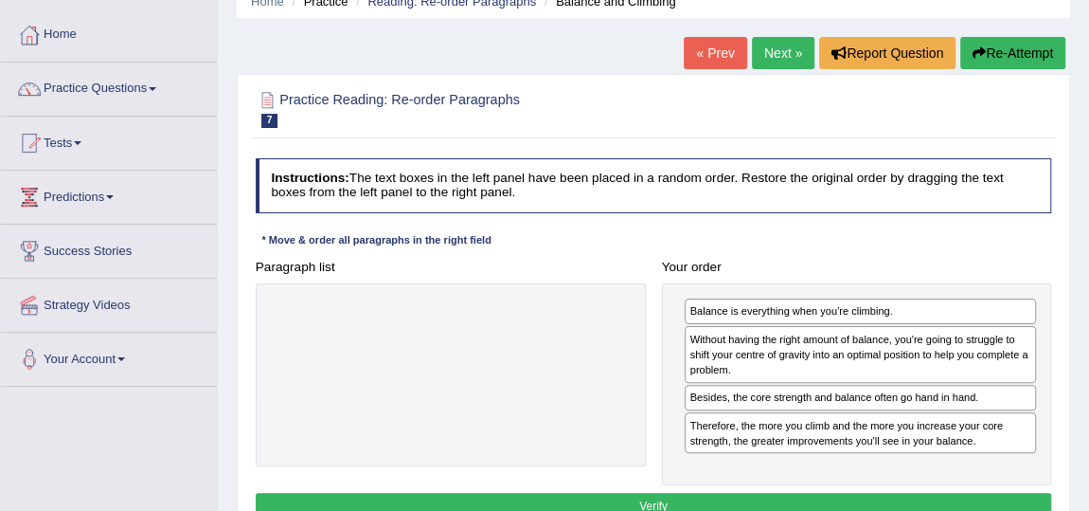
click at [682, 498] on button "Verify" at bounding box center [654, 506] width 797 height 27
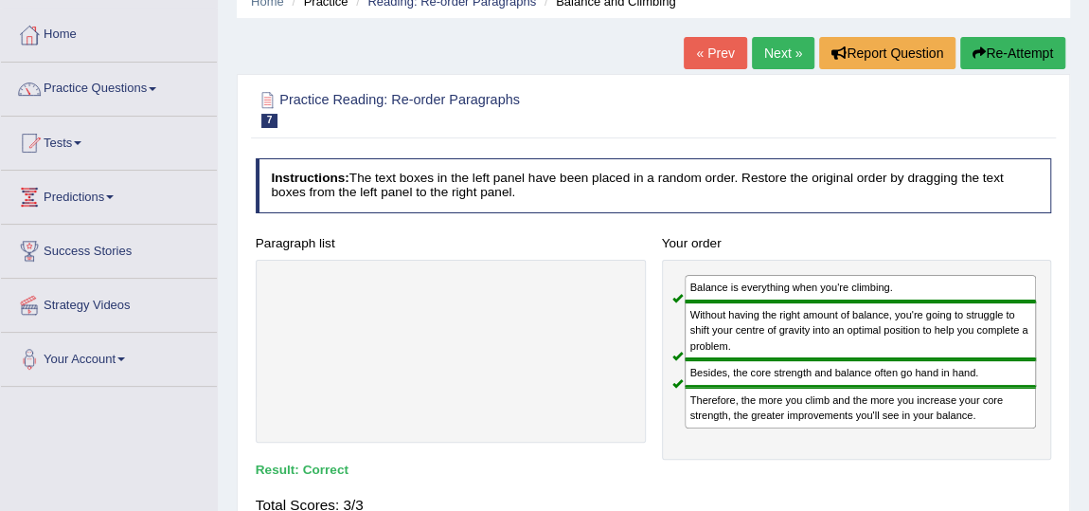
drag, startPoint x: 766, startPoint y: 46, endPoint x: 766, endPoint y: 57, distance: 10.4
click at [766, 46] on link "Next »" at bounding box center [783, 53] width 63 height 32
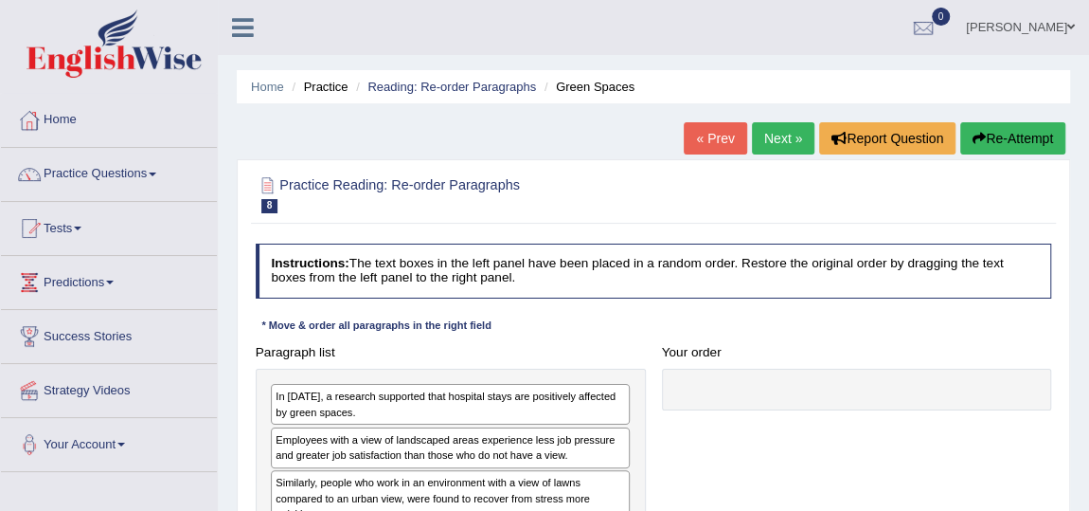
click at [768, 137] on link "Next »" at bounding box center [783, 138] width 63 height 32
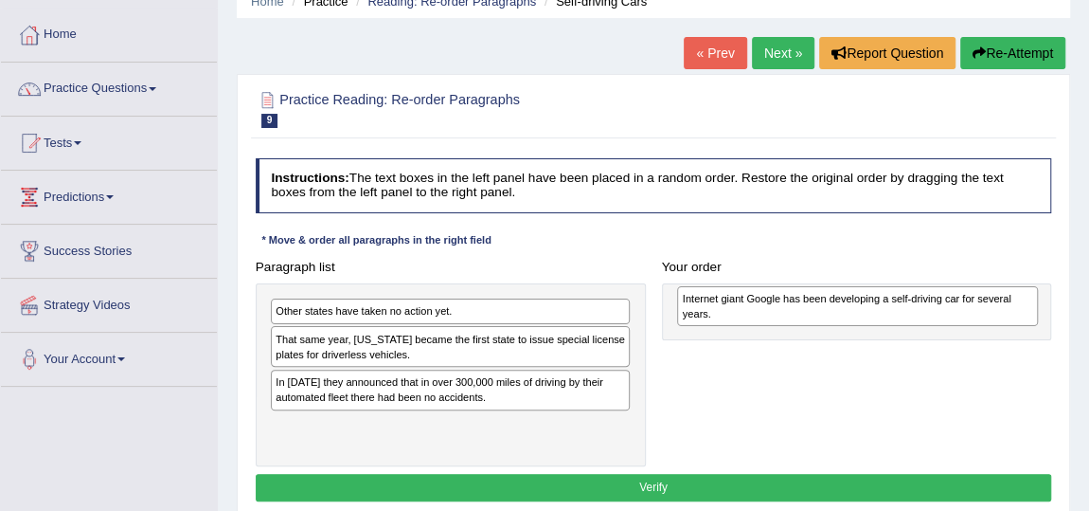
drag, startPoint x: 430, startPoint y: 371, endPoint x: 813, endPoint y: 315, distance: 386.7
click at [813, 315] on div "Internet giant Google has been developing a self-driving car for several years." at bounding box center [857, 306] width 360 height 40
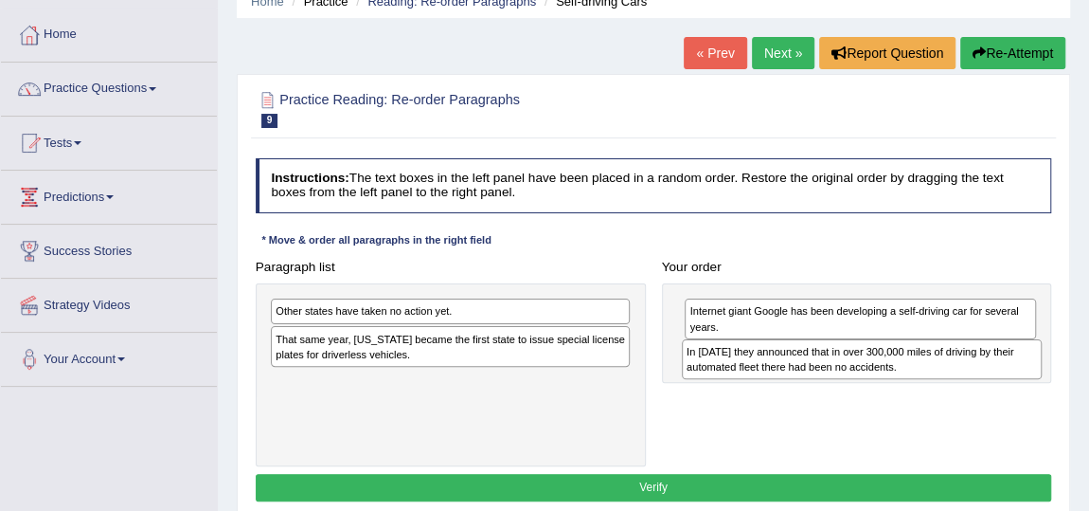
drag, startPoint x: 321, startPoint y: 385, endPoint x: 810, endPoint y: 371, distance: 488.9
click at [810, 371] on div "In [DATE] they announced that in over 300,000 miles of driving by their automat…" at bounding box center [862, 359] width 360 height 40
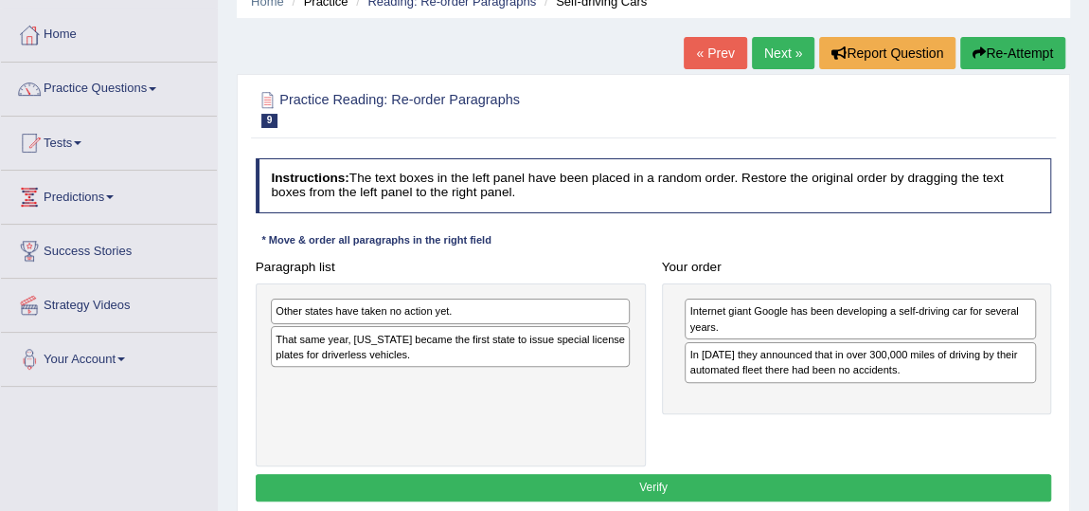
click at [335, 347] on div "That same year, Nevada became the first state to issue special license plates f…" at bounding box center [450, 346] width 359 height 41
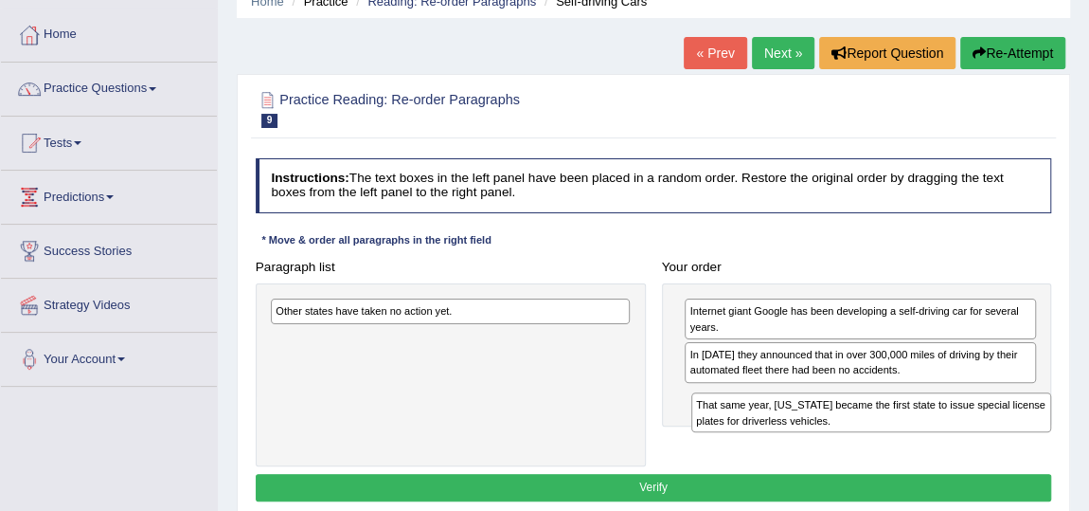
drag, startPoint x: 631, startPoint y: 384, endPoint x: 844, endPoint y: 431, distance: 218.3
click at [844, 431] on div "Paragraph list Other states have taken no action yet. That same year, Nevada be…" at bounding box center [653, 359] width 813 height 213
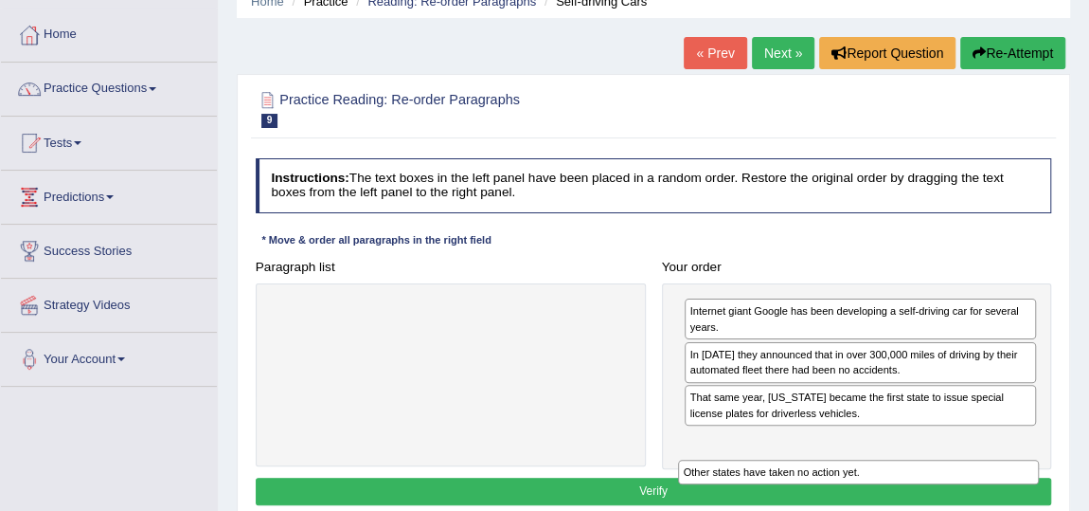
drag, startPoint x: 426, startPoint y: 309, endPoint x: 910, endPoint y: 493, distance: 517.7
click at [910, 504] on div "Instructions: The text boxes in the left panel have been placed in a random ord…" at bounding box center [653, 335] width 804 height 368
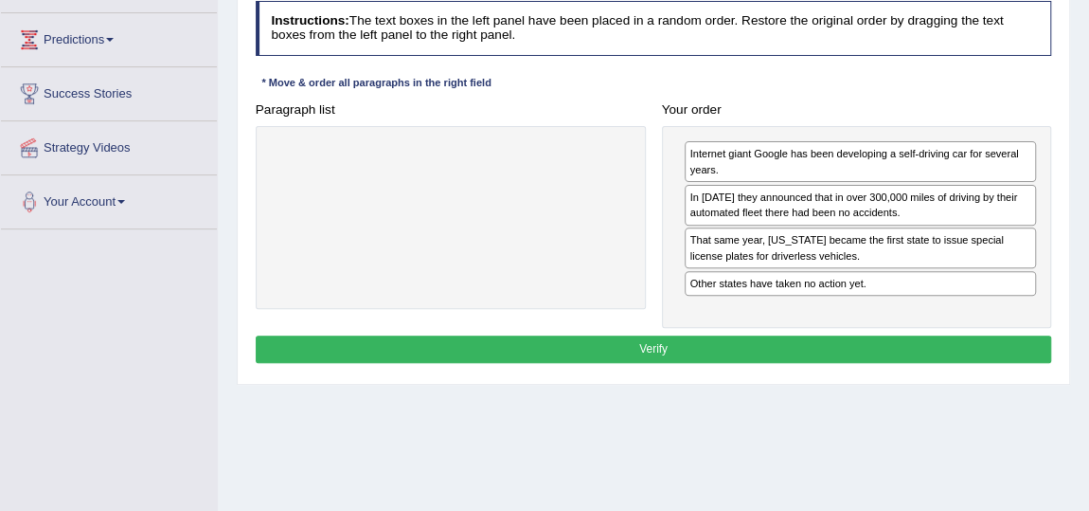
scroll to position [258, 0]
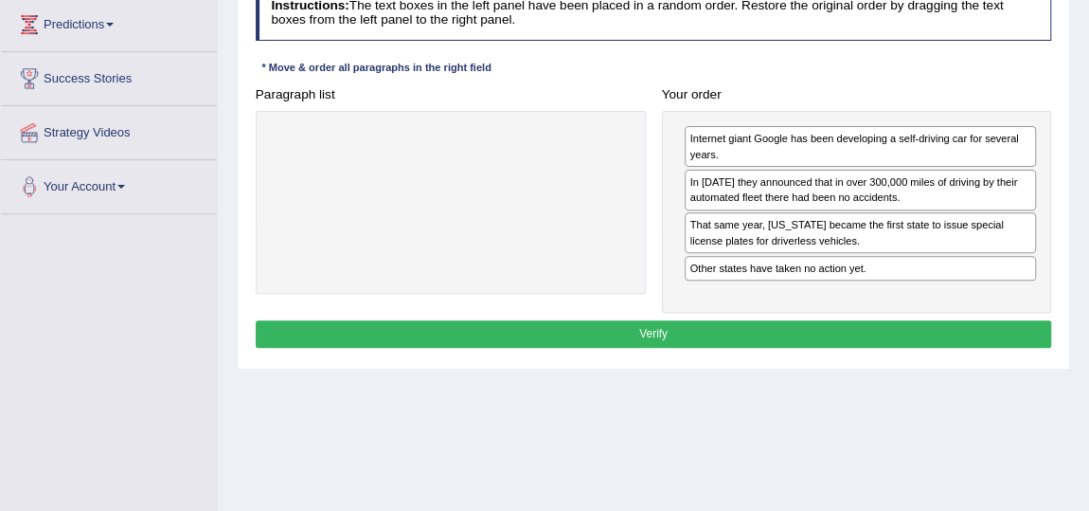
click at [536, 332] on button "Verify" at bounding box center [654, 333] width 797 height 27
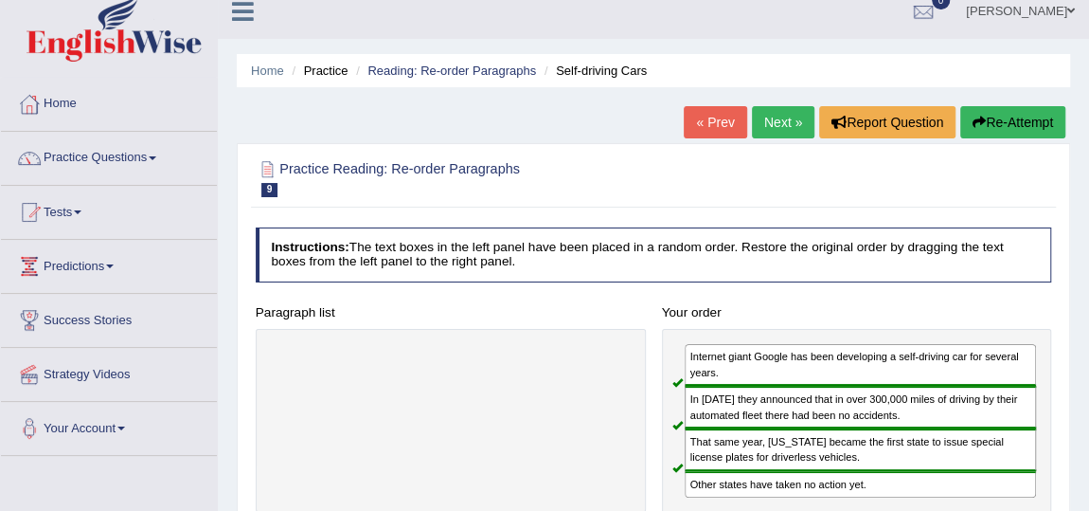
scroll to position [0, 0]
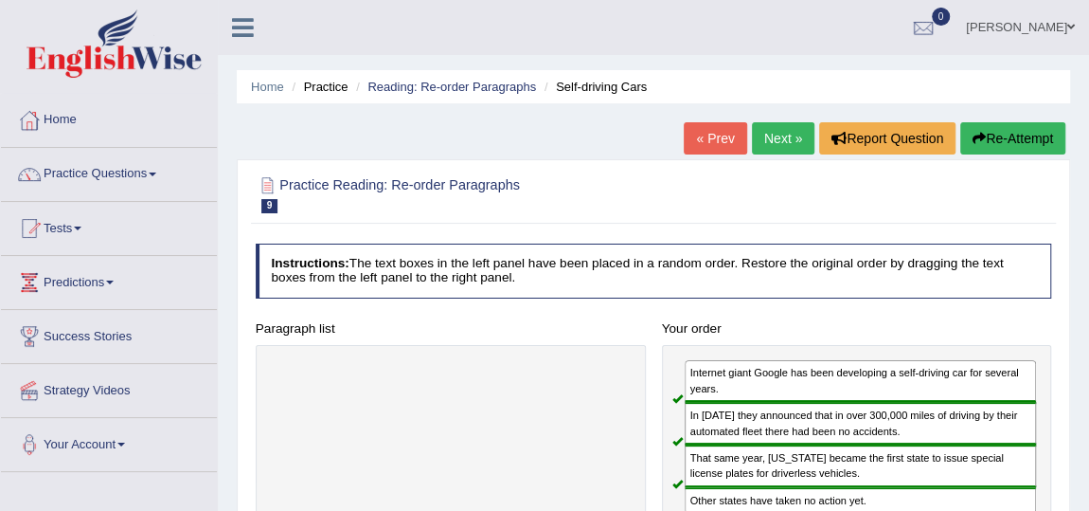
click at [761, 127] on link "Next »" at bounding box center [783, 138] width 63 height 32
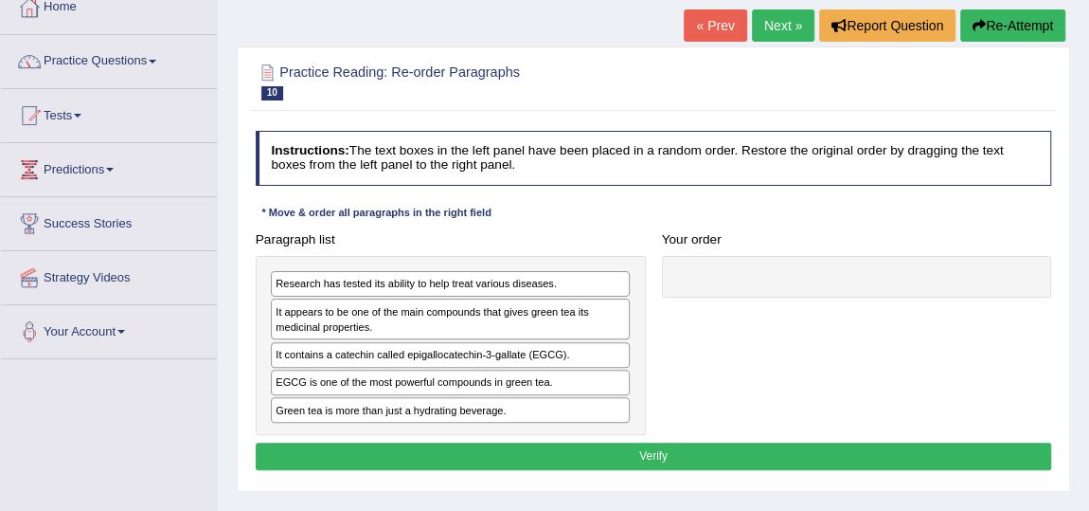
scroll to position [85, 0]
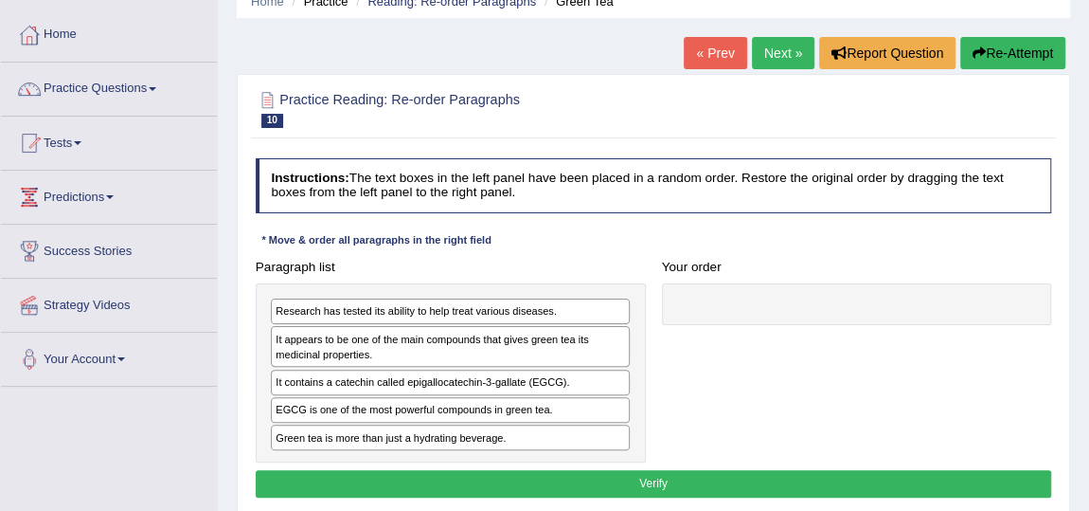
click at [769, 48] on link "Next »" at bounding box center [783, 53] width 63 height 32
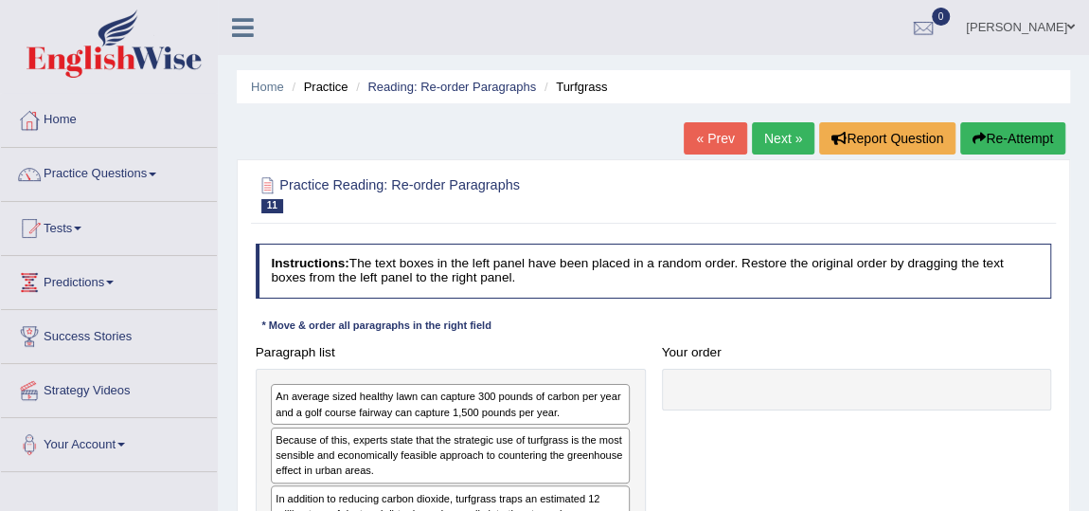
click at [770, 143] on link "Next »" at bounding box center [783, 138] width 63 height 32
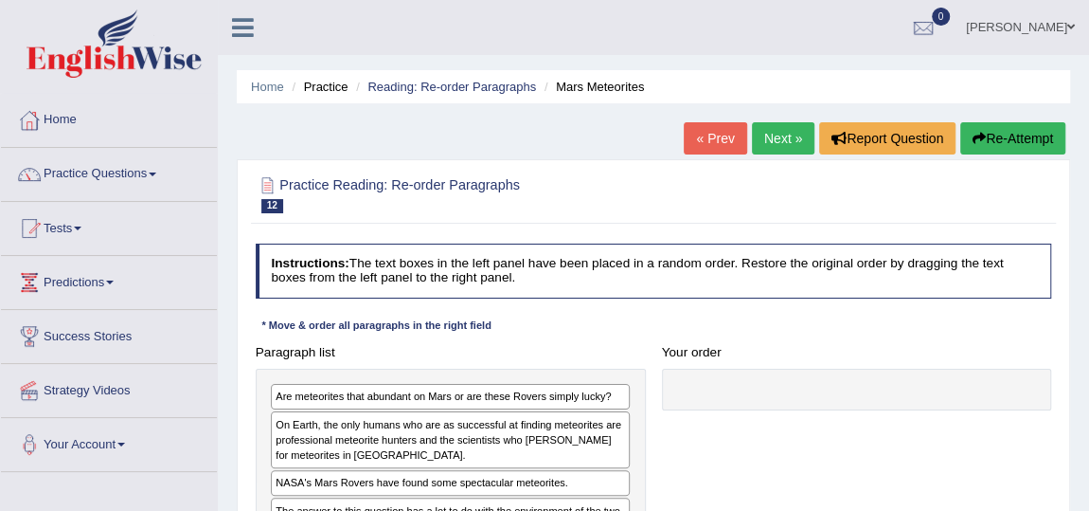
click at [767, 143] on link "Next »" at bounding box center [783, 138] width 63 height 32
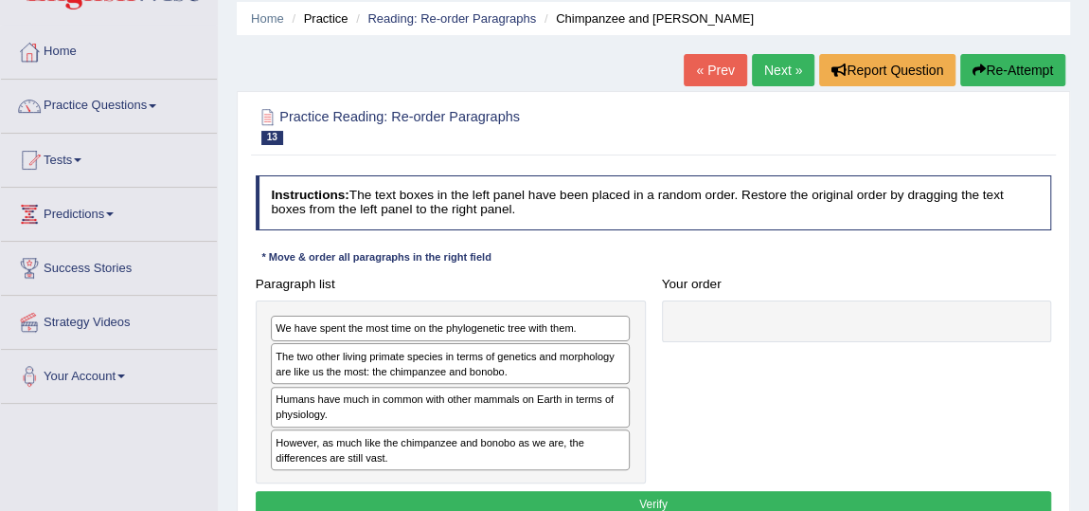
scroll to position [171, 0]
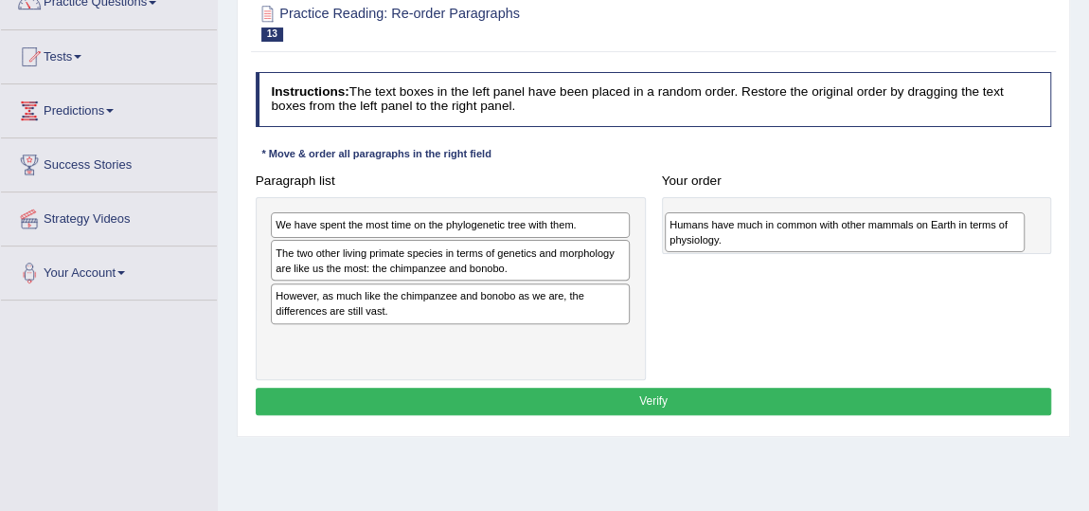
drag, startPoint x: 438, startPoint y: 297, endPoint x: 903, endPoint y: 233, distance: 469.5
click at [903, 233] on div "Humans have much in common with other mammals on Earth in terms of physiology." at bounding box center [845, 232] width 360 height 40
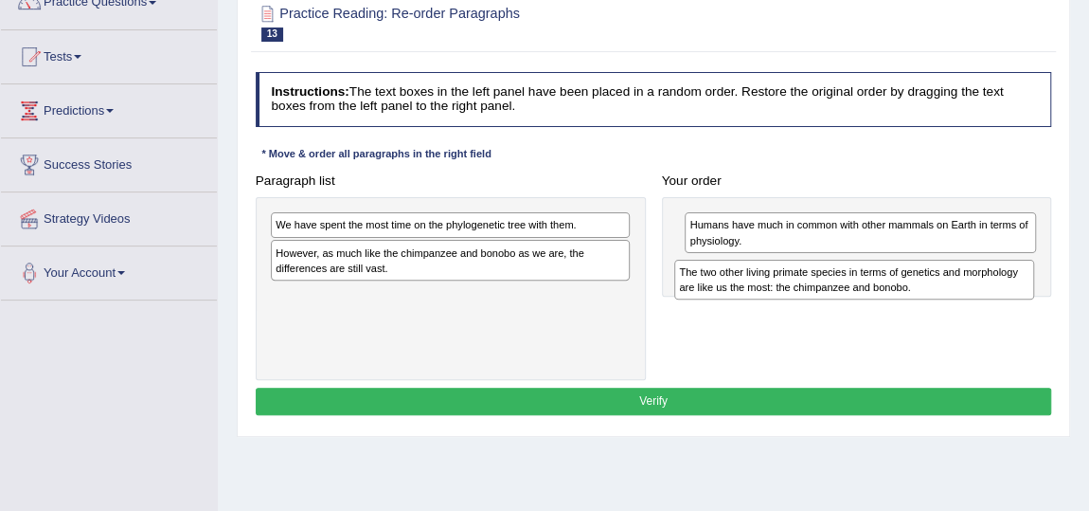
drag, startPoint x: 387, startPoint y: 267, endPoint x: 868, endPoint y: 302, distance: 481.5
click at [868, 302] on div "Paragraph list We have spent the most time on the phylogenetic tree with them. …" at bounding box center [653, 273] width 813 height 213
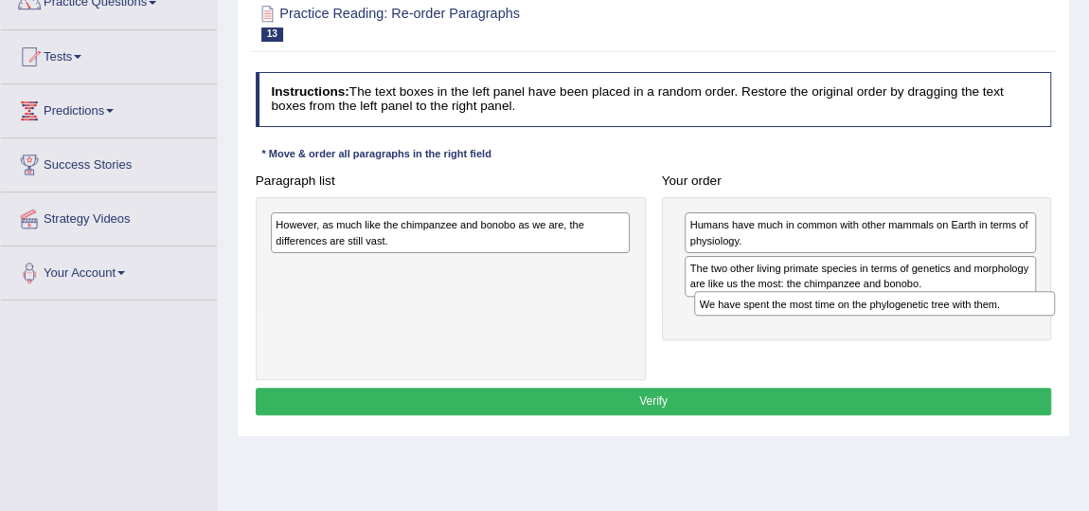
drag, startPoint x: 342, startPoint y: 222, endPoint x: 845, endPoint y: 323, distance: 513.1
click at [845, 323] on div "Paragraph list We have spent the most time on the phylogenetic tree with them. …" at bounding box center [653, 273] width 813 height 213
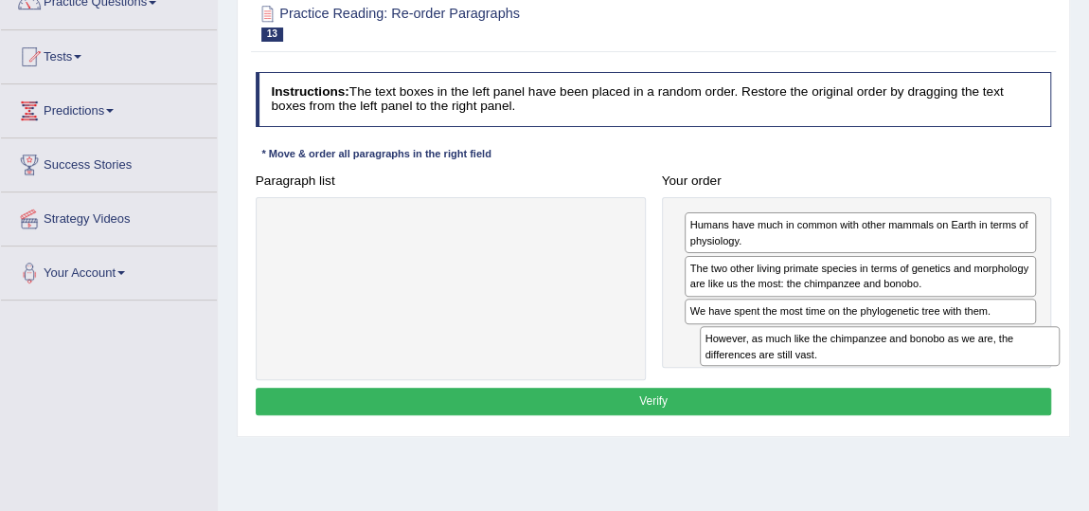
drag, startPoint x: 435, startPoint y: 221, endPoint x: 931, endPoint y: 360, distance: 515.5
click at [932, 360] on div "However, as much like the chimpanzee and bonobo as we are, the differences are …" at bounding box center [880, 346] width 360 height 40
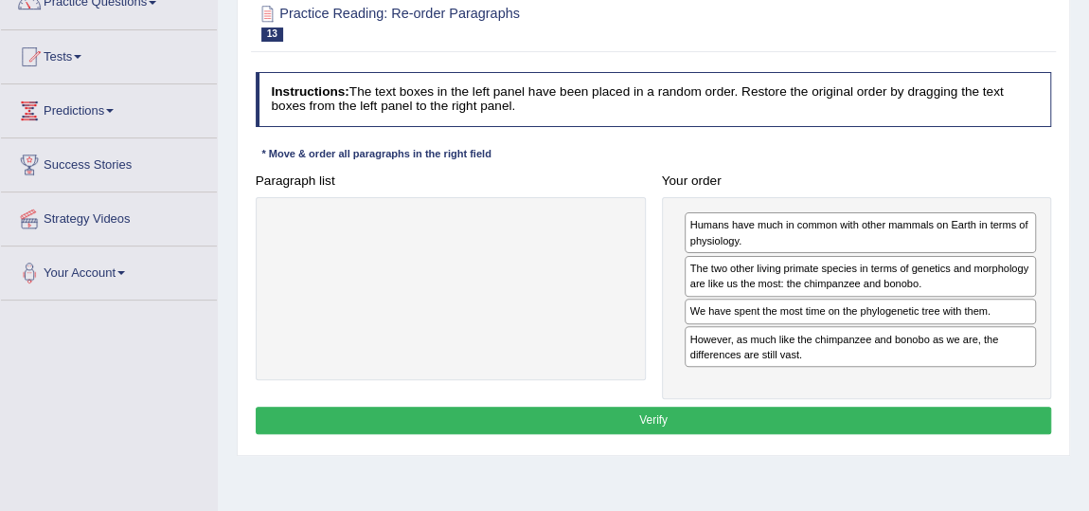
click at [623, 417] on button "Verify" at bounding box center [654, 419] width 797 height 27
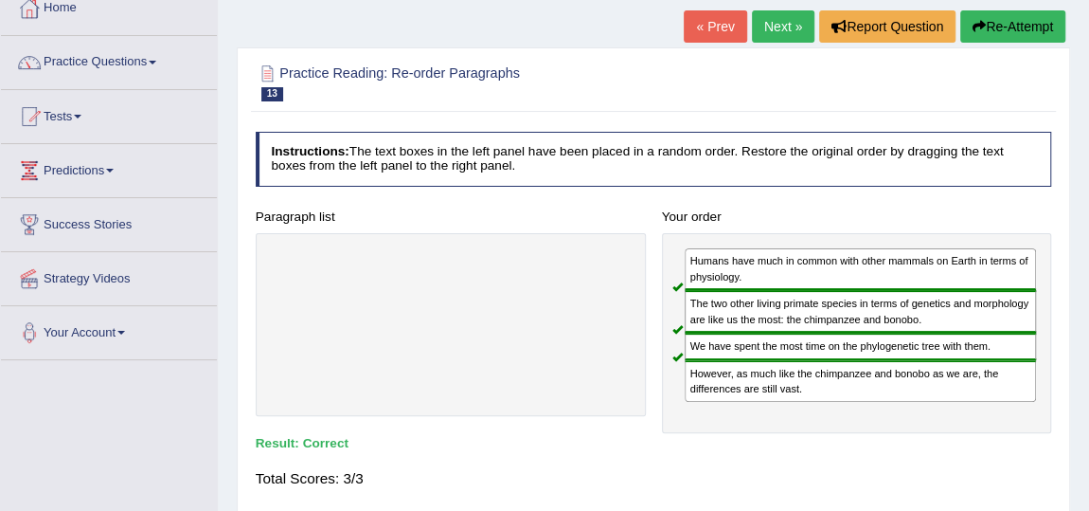
scroll to position [85, 0]
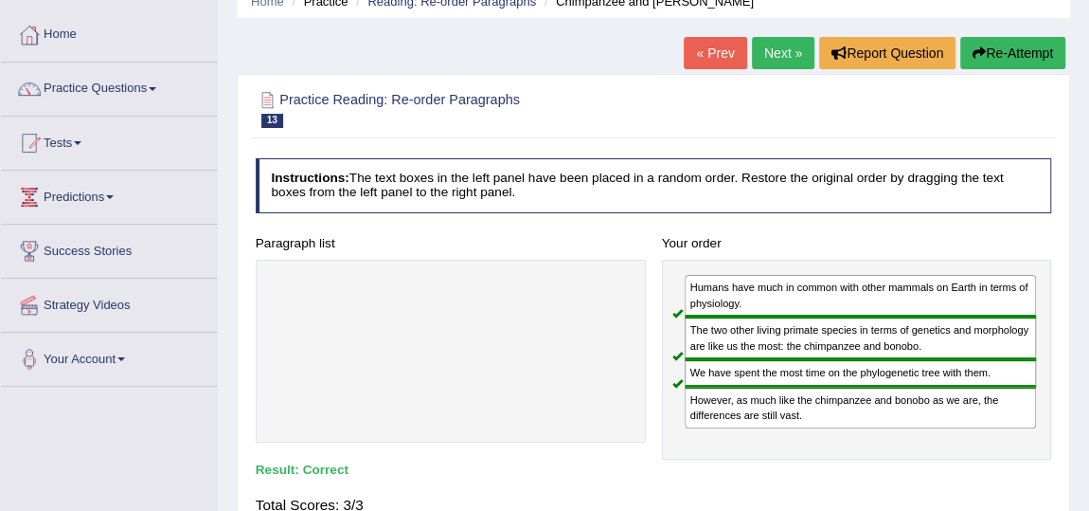
click at [776, 50] on link "Next »" at bounding box center [783, 53] width 63 height 32
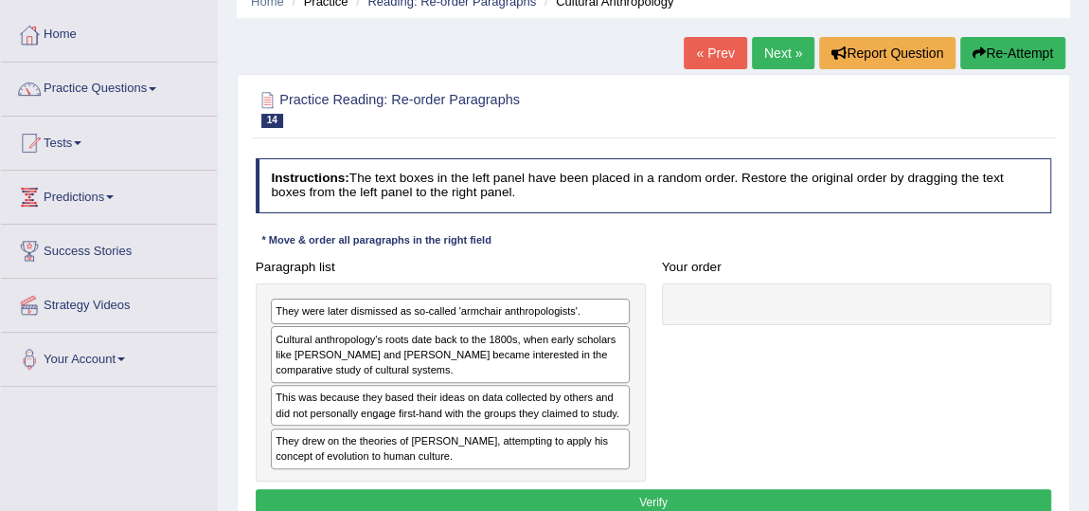
click at [775, 49] on link "Next »" at bounding box center [783, 53] width 63 height 32
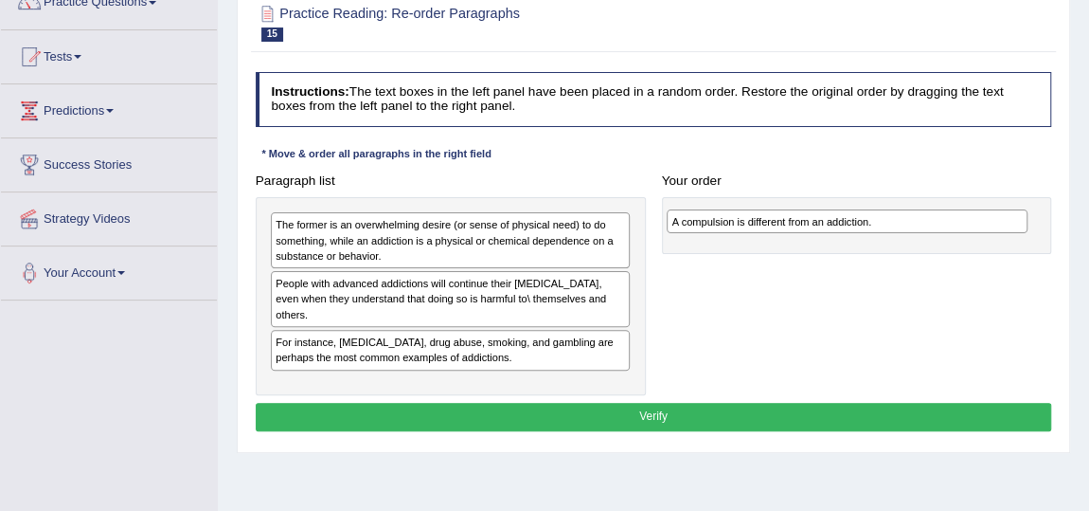
drag, startPoint x: 472, startPoint y: 332, endPoint x: 942, endPoint y: 236, distance: 480.4
click at [942, 236] on div "Paragraph list The former is an overwhelming desire (or sense of physical need)…" at bounding box center [653, 281] width 813 height 228
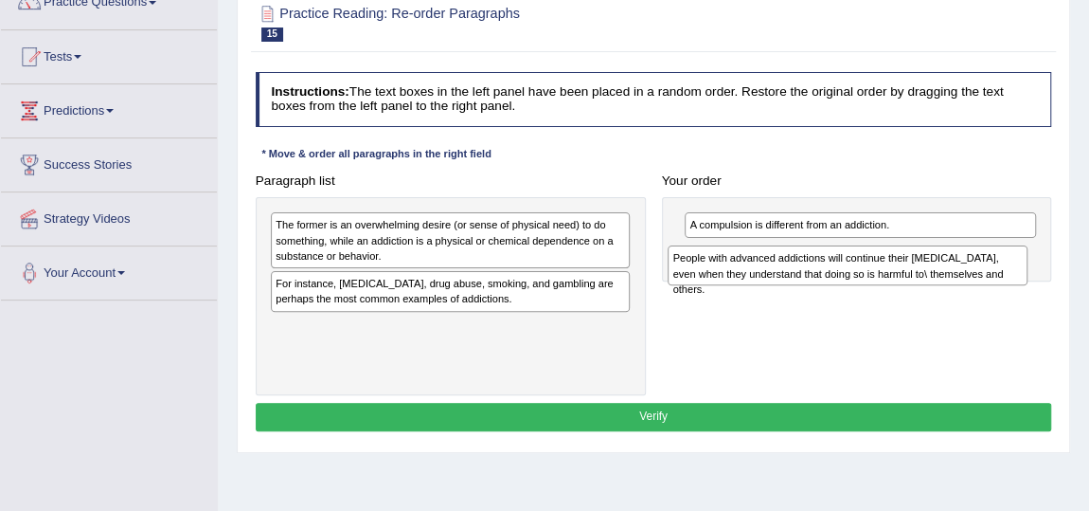
drag, startPoint x: 333, startPoint y: 282, endPoint x: 805, endPoint y: 273, distance: 471.8
click at [805, 273] on div "People with advanced addictions will continue their addictive behavior, even wh…" at bounding box center [848, 265] width 360 height 40
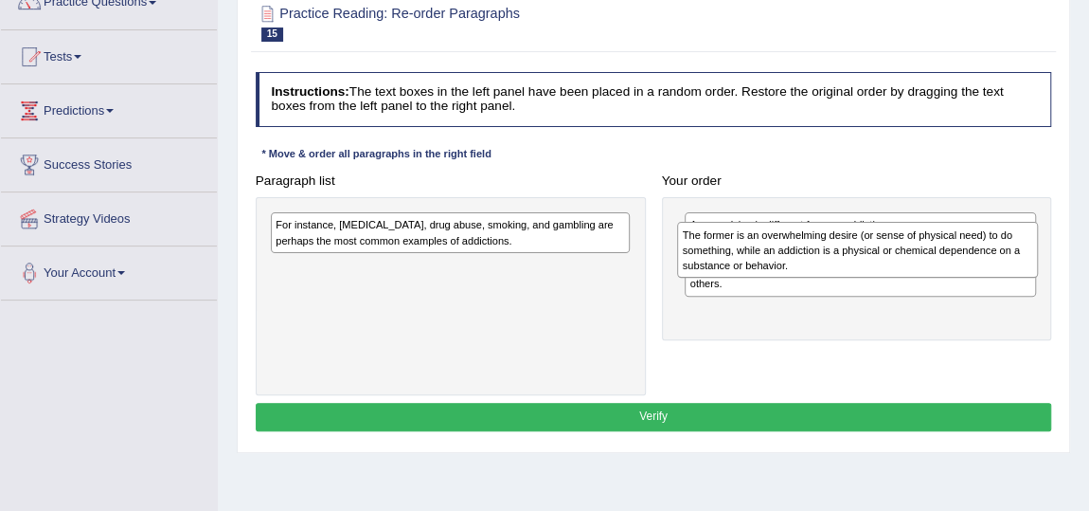
drag, startPoint x: 416, startPoint y: 251, endPoint x: 899, endPoint y: 270, distance: 483.5
click at [899, 270] on div "The former is an overwhelming desire (or sense of physical need) to do somethin…" at bounding box center [857, 249] width 360 height 55
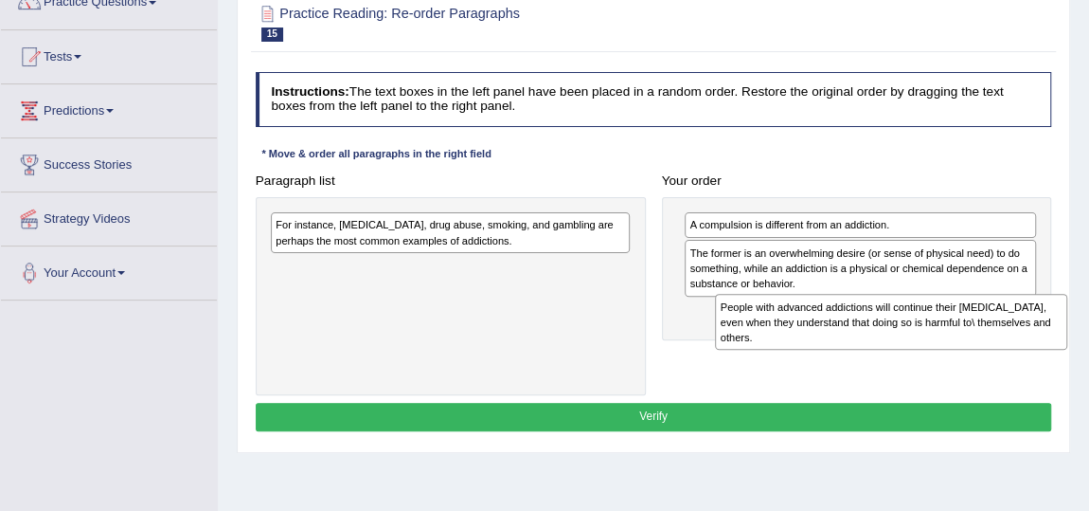
drag, startPoint x: 811, startPoint y: 273, endPoint x: 846, endPoint y: 350, distance: 84.4
click at [846, 350] on div "Paragraph list For instance, alcoholism, drug abuse, smoking, and gambling are …" at bounding box center [653, 281] width 813 height 228
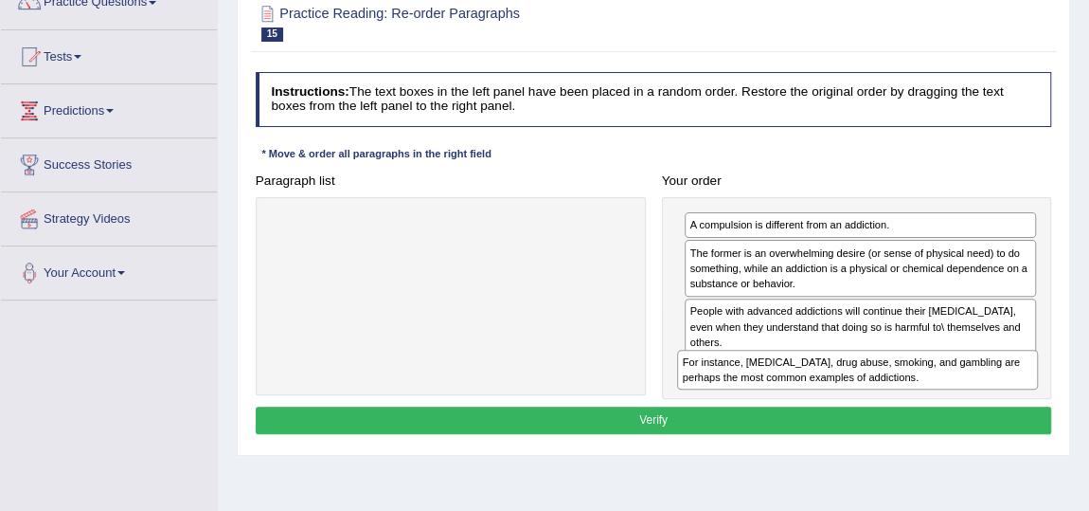
drag, startPoint x: 640, startPoint y: 286, endPoint x: 877, endPoint y: 403, distance: 263.9
click at [877, 403] on div "Instructions: The text boxes in the left panel have been placed in a random ord…" at bounding box center [653, 255] width 804 height 383
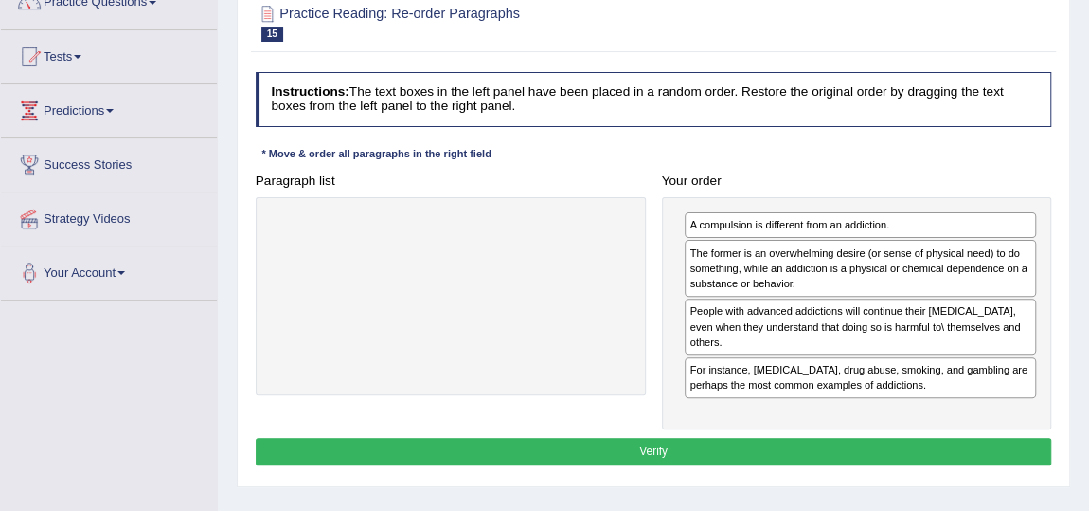
click at [605, 443] on button "Verify" at bounding box center [654, 451] width 797 height 27
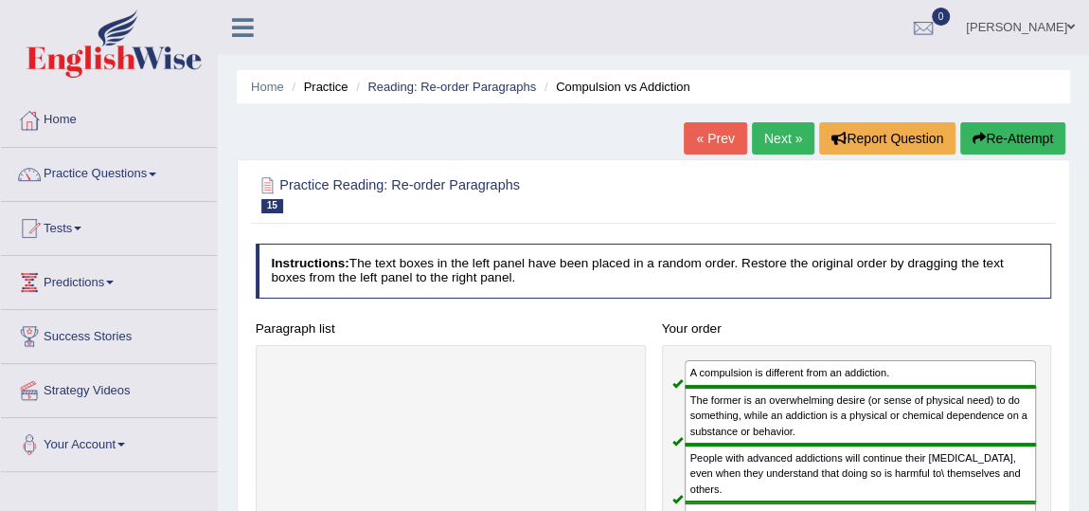
click at [778, 140] on link "Next »" at bounding box center [783, 138] width 63 height 32
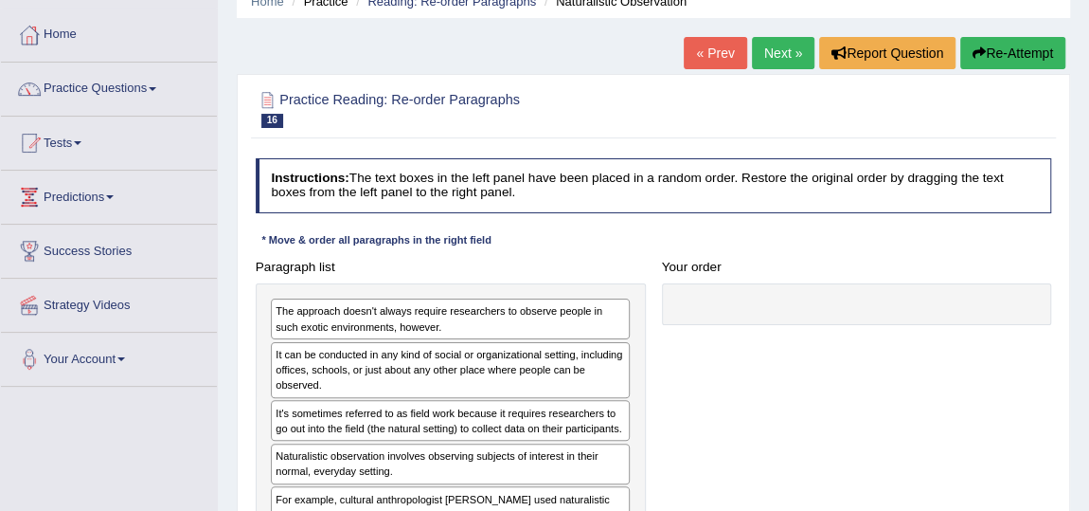
click at [790, 59] on link "Next »" at bounding box center [783, 53] width 63 height 32
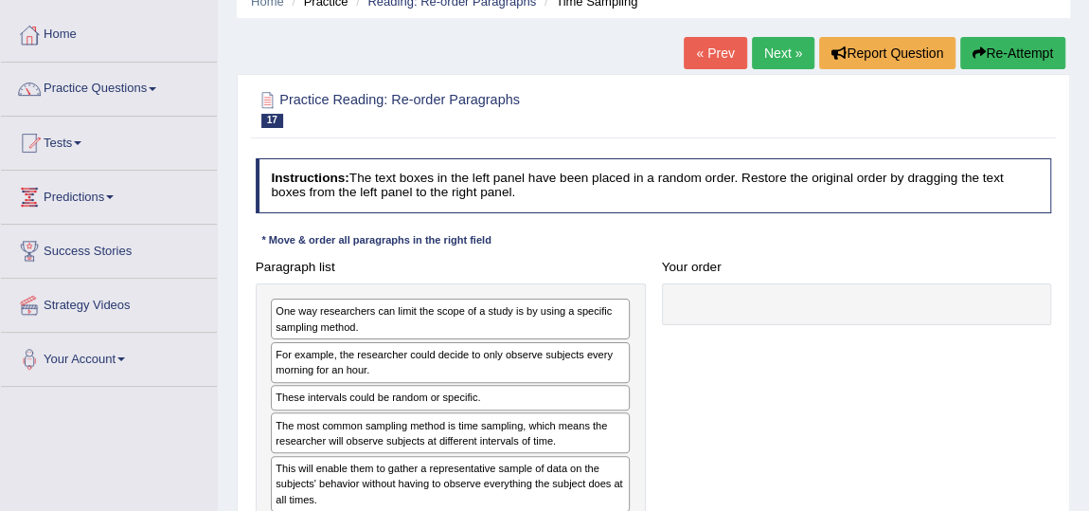
click at [785, 41] on link "Next »" at bounding box center [783, 53] width 63 height 32
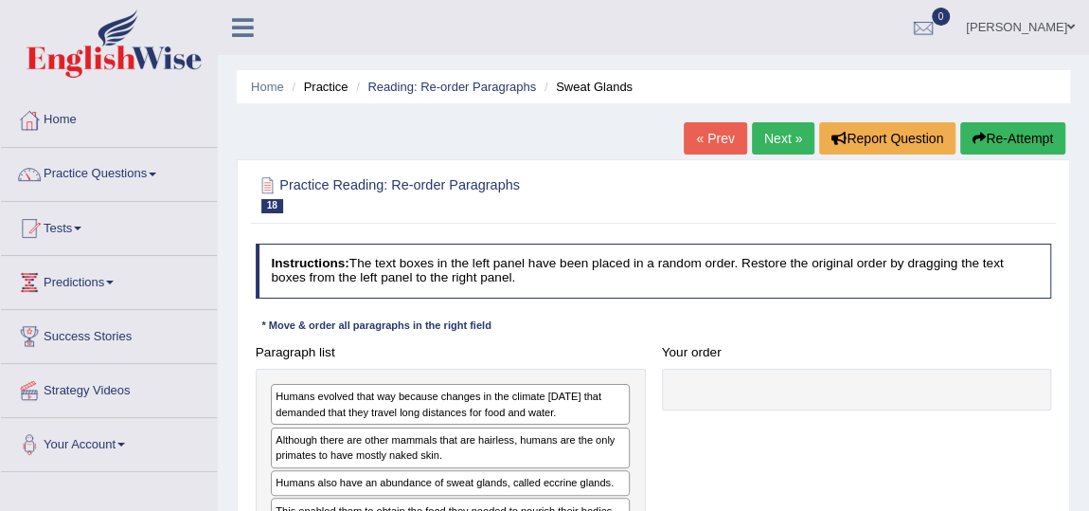
click at [768, 137] on link "Next »" at bounding box center [783, 138] width 63 height 32
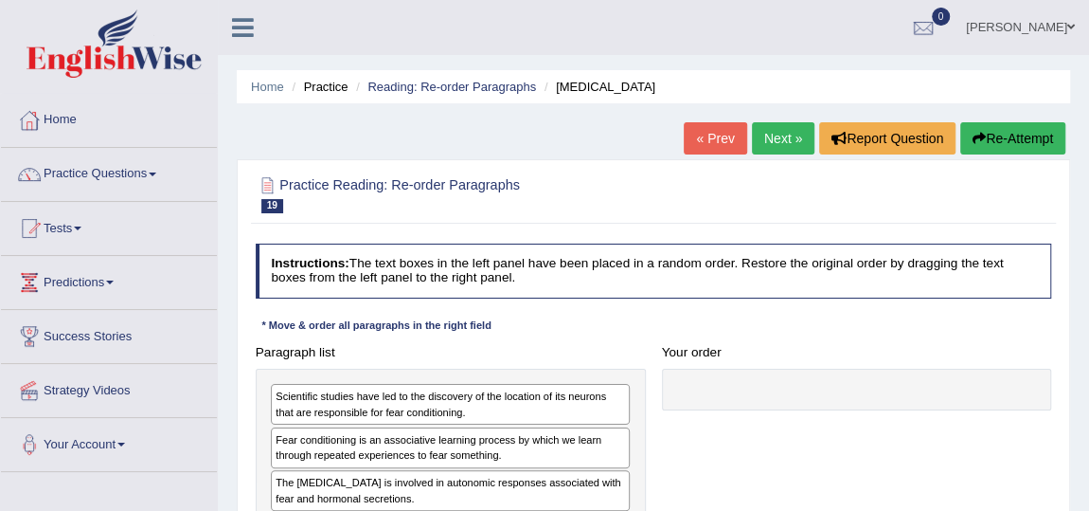
click at [771, 136] on link "Next »" at bounding box center [783, 138] width 63 height 32
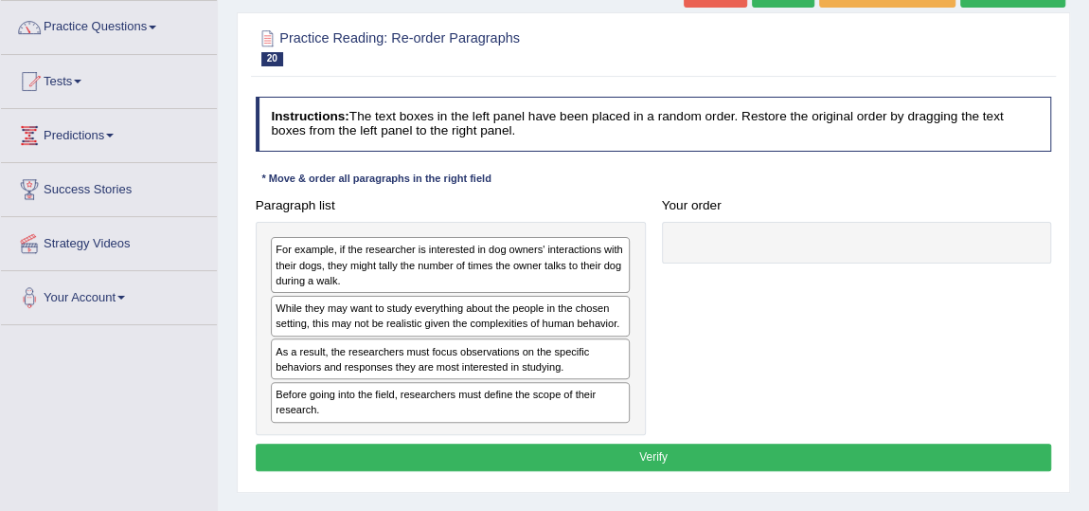
scroll to position [171, 0]
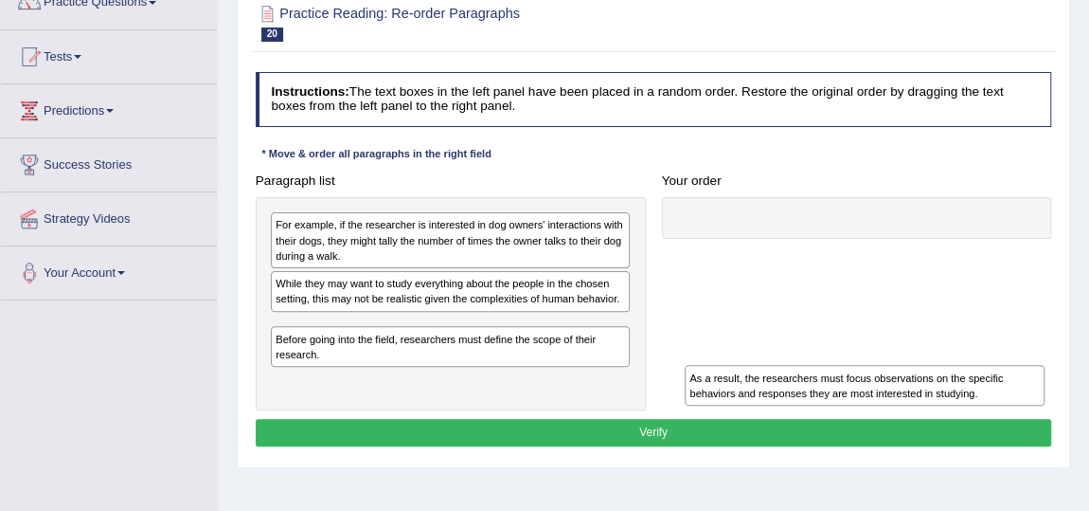
drag, startPoint x: 321, startPoint y: 325, endPoint x: 813, endPoint y: 413, distance: 499.4
click at [813, 413] on div "Instructions: The text boxes in the left panel have been placed in a random ord…" at bounding box center [653, 261] width 804 height 394
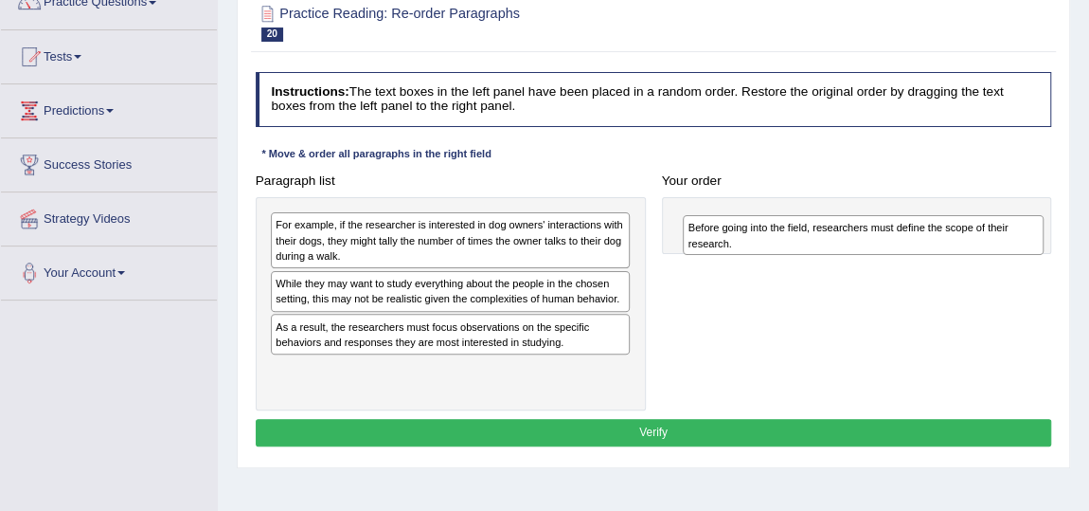
drag, startPoint x: 389, startPoint y: 374, endPoint x: 879, endPoint y: 243, distance: 506.9
click at [879, 243] on div "Before going into the field, researchers must define the scope of their researc…" at bounding box center [863, 235] width 360 height 40
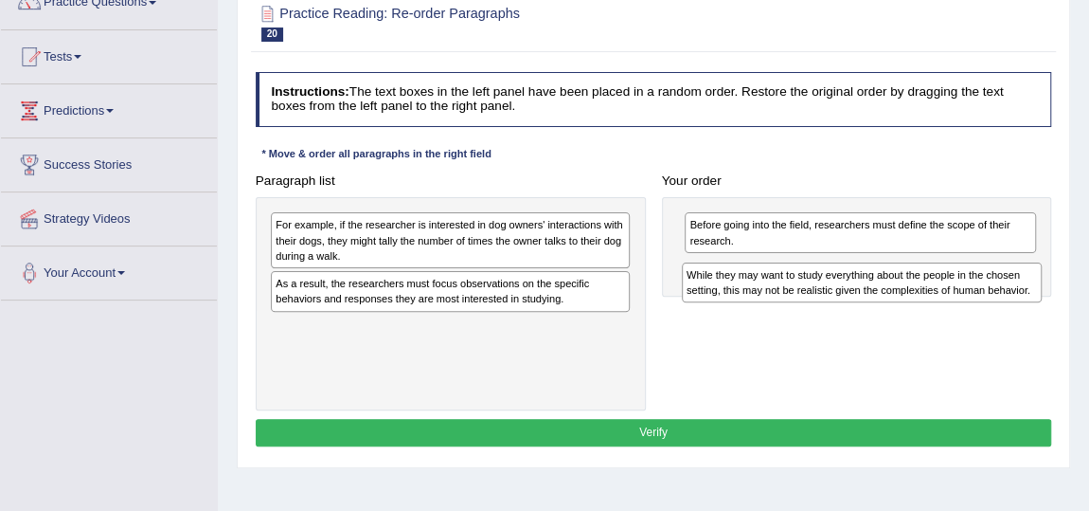
drag, startPoint x: 350, startPoint y: 289, endPoint x: 837, endPoint y: 296, distance: 487.9
click at [837, 296] on div "While they may want to study everything about the people in the chosen setting,…" at bounding box center [862, 282] width 360 height 40
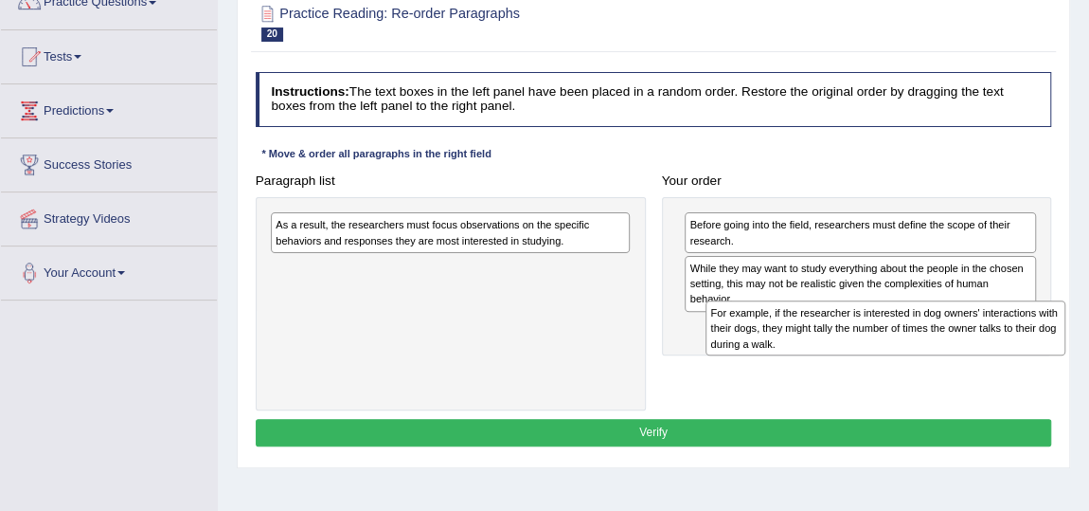
drag, startPoint x: 358, startPoint y: 230, endPoint x: 871, endPoint y: 343, distance: 525.6
click at [871, 343] on div "For example, if the researcher is interested in dog owners' interactions with t…" at bounding box center [886, 327] width 360 height 55
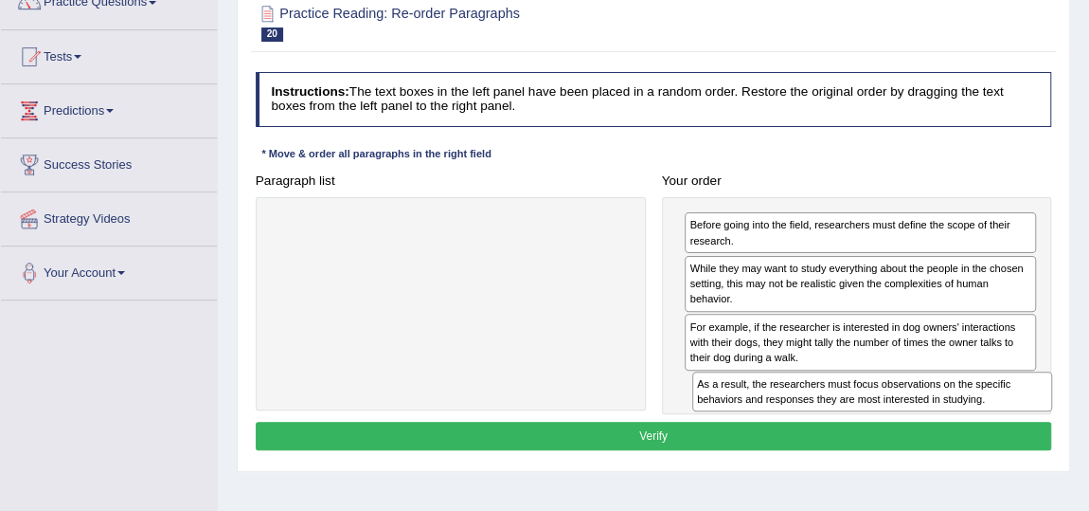
drag, startPoint x: 394, startPoint y: 224, endPoint x: 894, endPoint y: 418, distance: 536.5
click at [894, 418] on div "Instructions: The text boxes in the left panel have been placed in a random ord…" at bounding box center [653, 263] width 804 height 398
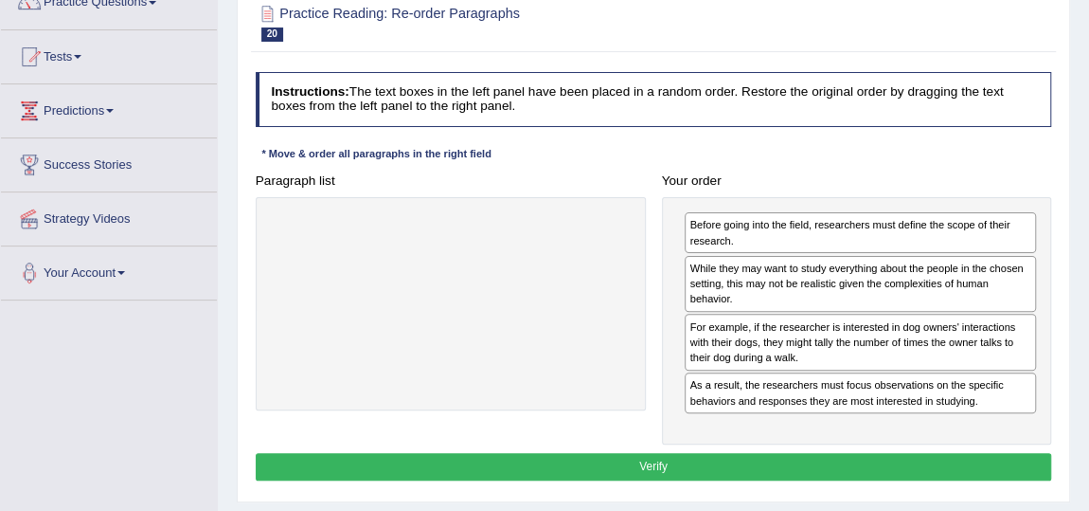
click at [712, 462] on button "Verify" at bounding box center [654, 466] width 797 height 27
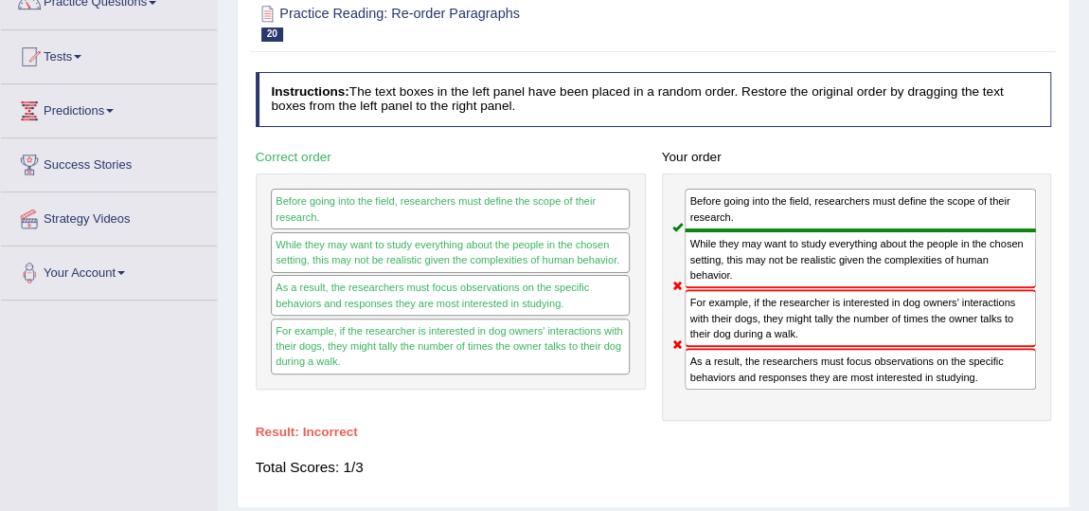
drag, startPoint x: 702, startPoint y: 391, endPoint x: 797, endPoint y: 422, distance: 99.7
click at [797, 422] on div "Instructions: The text boxes in the left panel have been placed in a random ord…" at bounding box center [653, 281] width 804 height 435
drag, startPoint x: 374, startPoint y: 292, endPoint x: 1004, endPoint y: 467, distance: 653.8
click at [1004, 467] on div "Instructions: The text boxes in the left panel have been placed in a random ord…" at bounding box center [653, 281] width 804 height 435
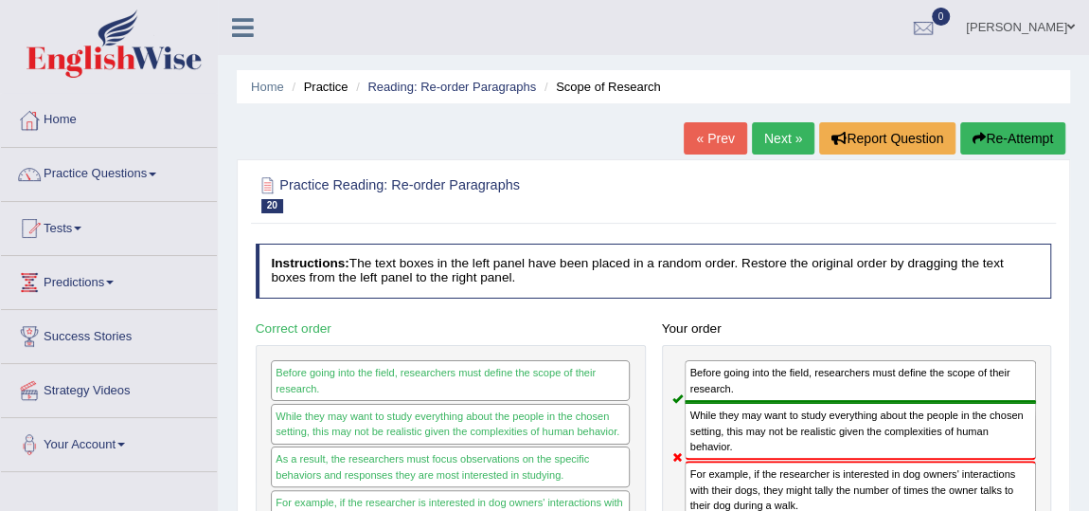
click at [778, 146] on link "Next »" at bounding box center [783, 138] width 63 height 32
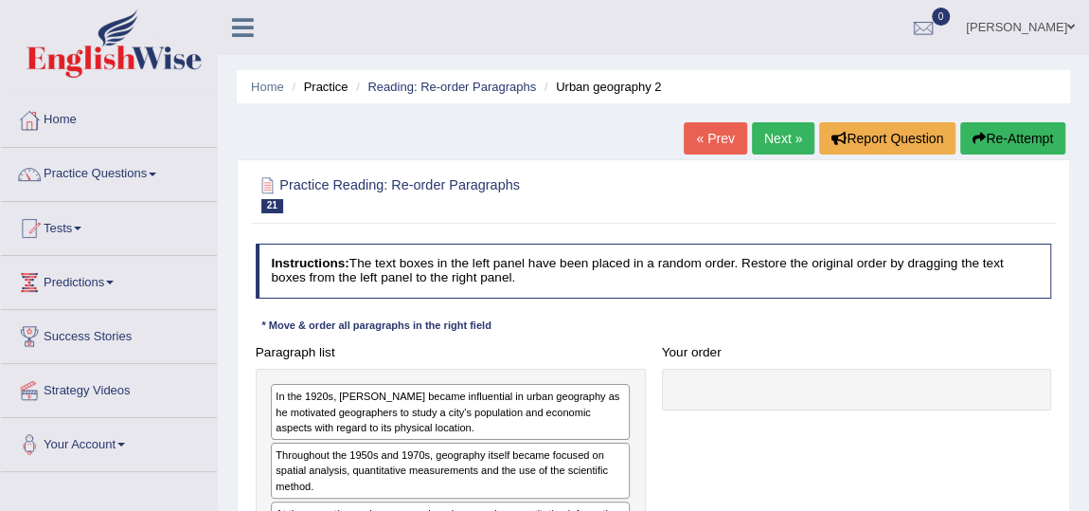
click at [768, 137] on link "Next »" at bounding box center [783, 138] width 63 height 32
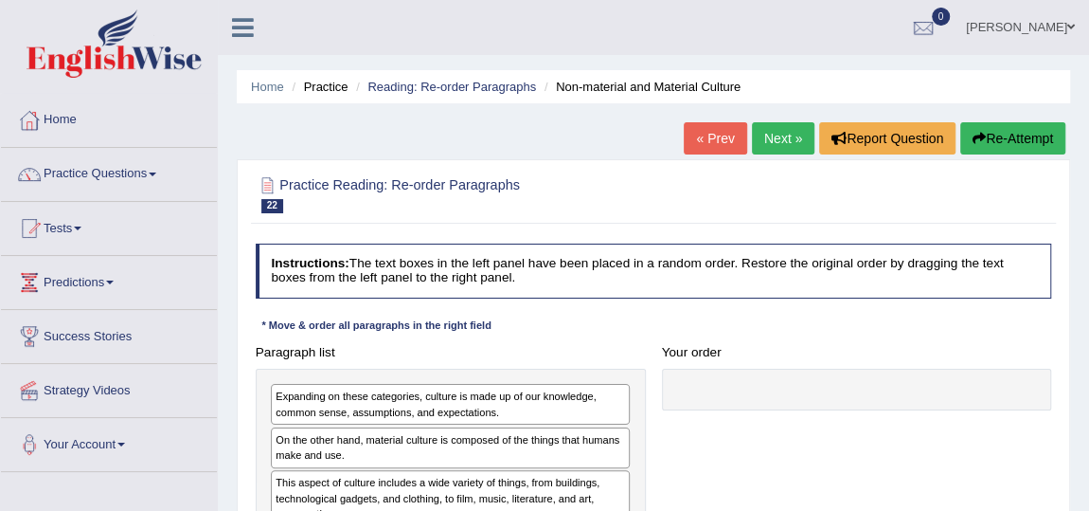
click at [791, 141] on link "Next »" at bounding box center [783, 138] width 63 height 32
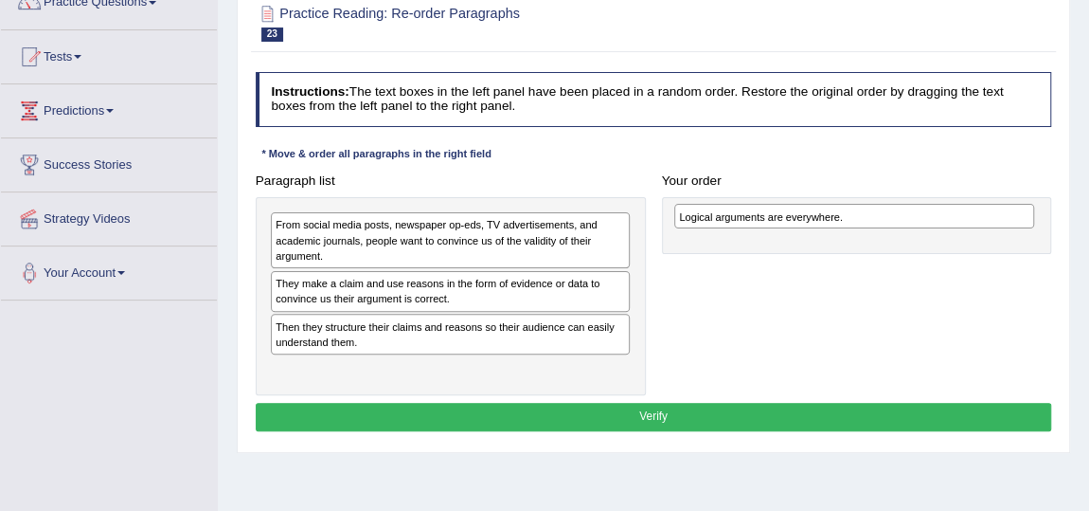
drag, startPoint x: 378, startPoint y: 323, endPoint x: 856, endPoint y: 222, distance: 489.0
click at [856, 222] on div "Logical arguments are everywhere." at bounding box center [854, 216] width 360 height 25
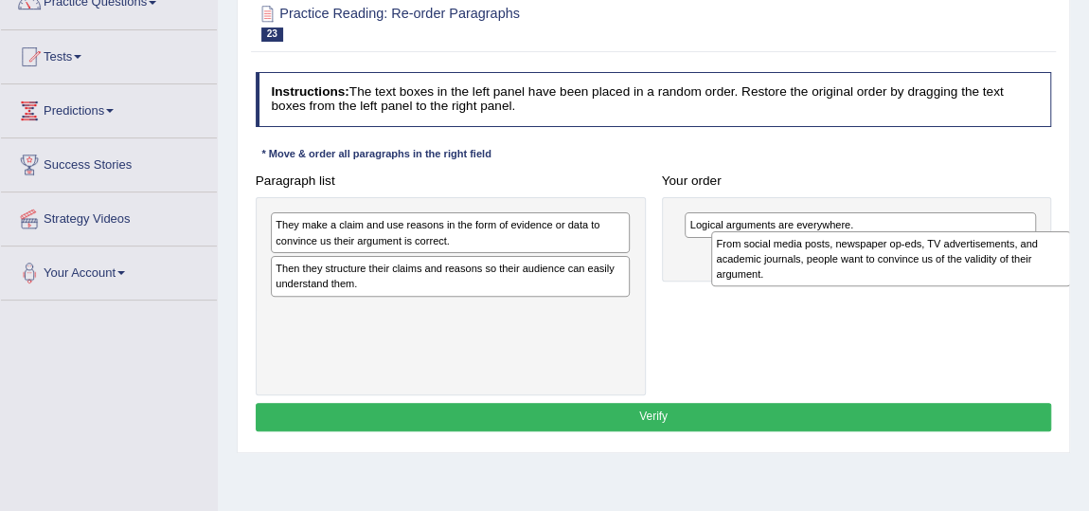
drag, startPoint x: 512, startPoint y: 216, endPoint x: 1035, endPoint y: 246, distance: 523.7
click at [1035, 246] on div "From social media posts, newspaper op-eds, TV advertisements, and academic jour…" at bounding box center [891, 258] width 360 height 55
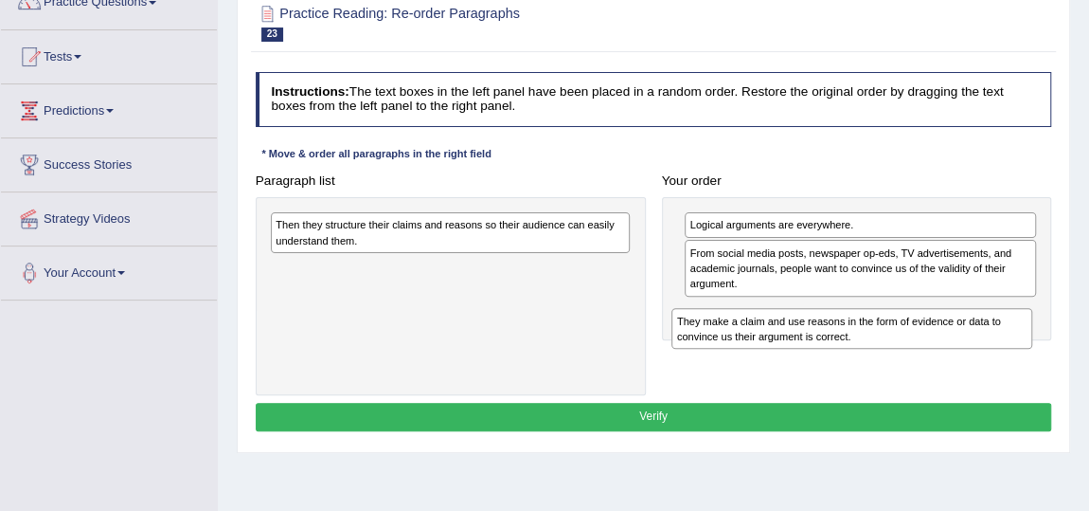
drag, startPoint x: 498, startPoint y: 230, endPoint x: 977, endPoint y: 351, distance: 493.5
click at [977, 351] on div "Paragraph list They make a claim and use reasons in the form of evidence or dat…" at bounding box center [653, 281] width 813 height 228
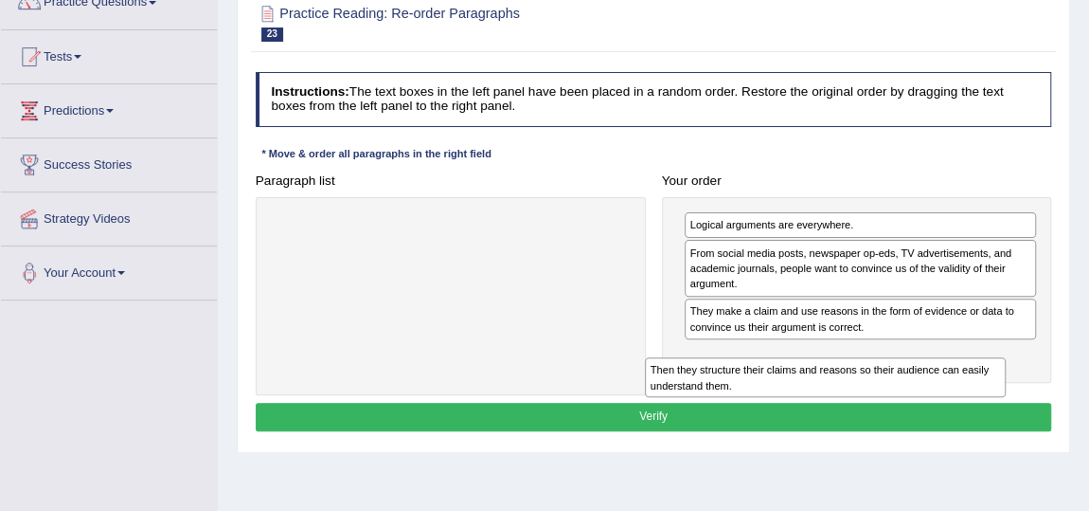
drag, startPoint x: 528, startPoint y: 220, endPoint x: 977, endPoint y: 400, distance: 483.7
click at [977, 400] on div "Instructions: The text boxes in the left panel have been placed in a random ord…" at bounding box center [653, 253] width 804 height 379
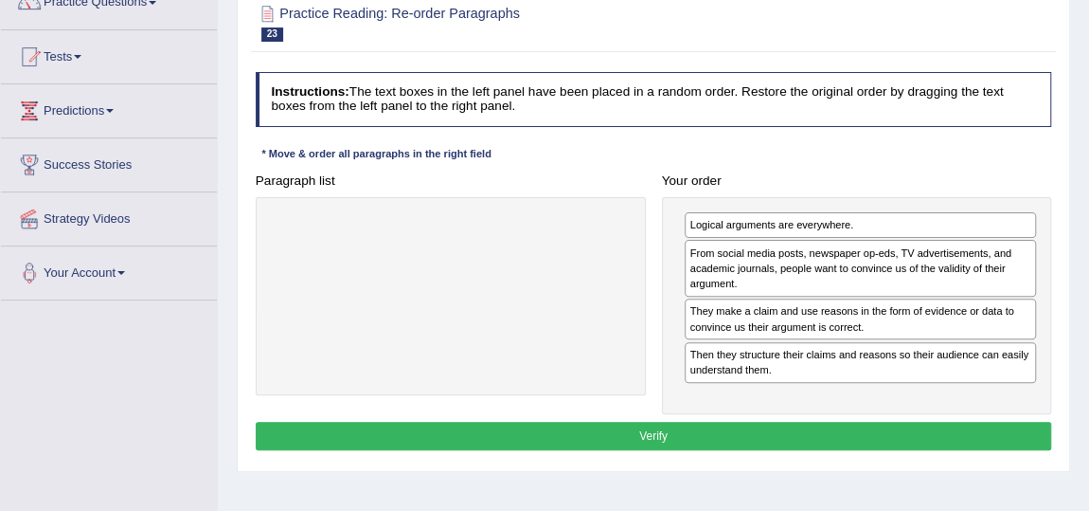
click at [675, 427] on button "Verify" at bounding box center [654, 435] width 797 height 27
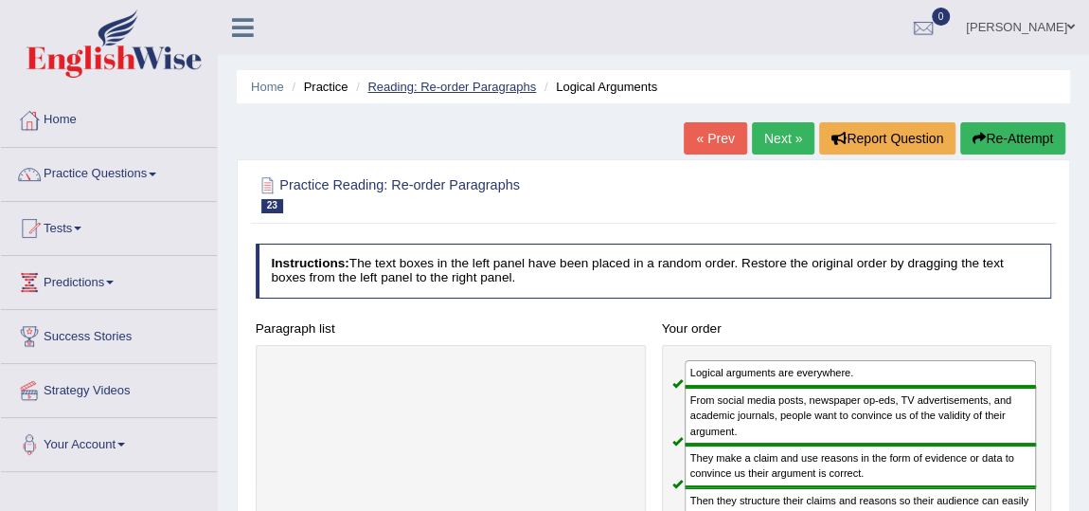
click at [464, 80] on link "Reading: Re-order Paragraphs" at bounding box center [452, 87] width 169 height 14
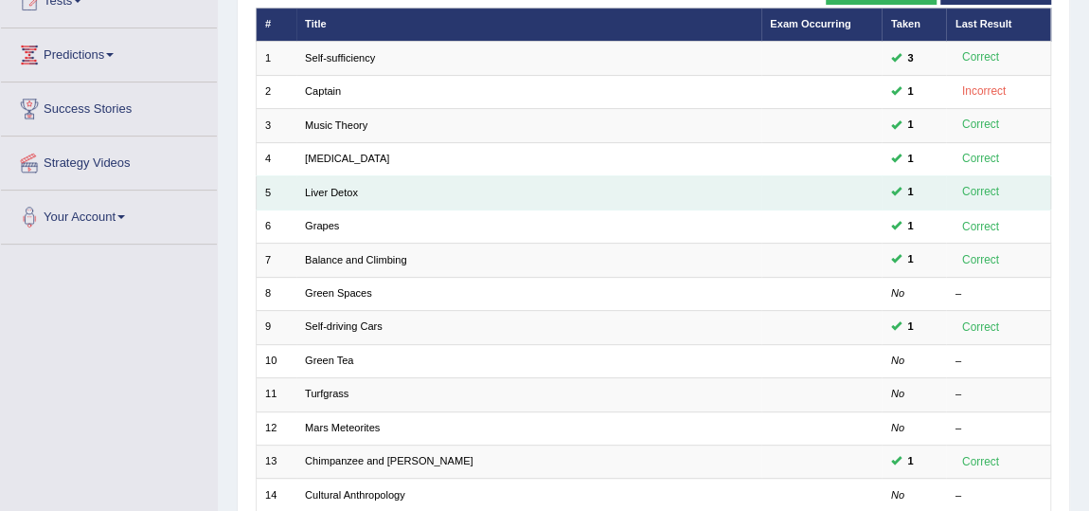
scroll to position [144, 0]
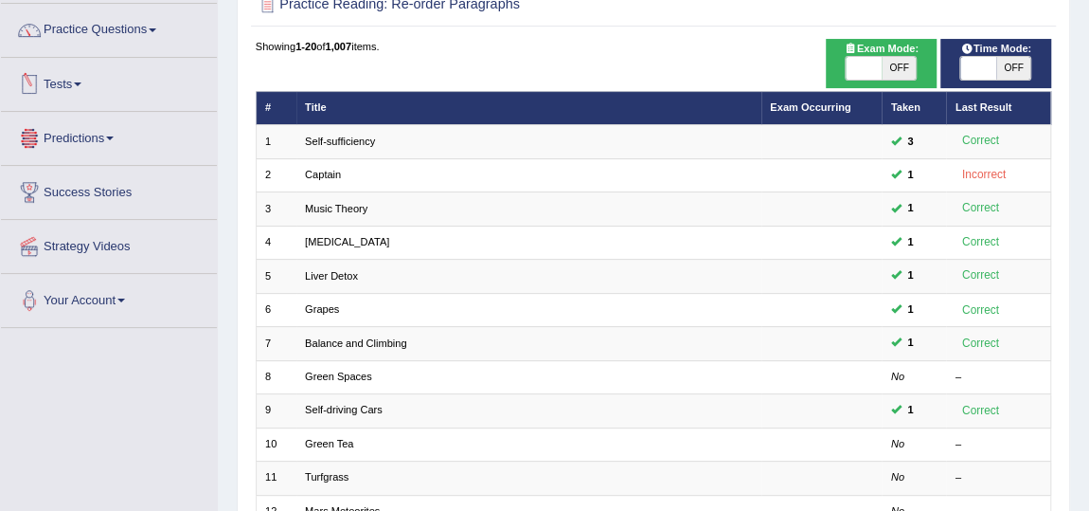
click at [68, 92] on link "Tests" at bounding box center [109, 81] width 216 height 47
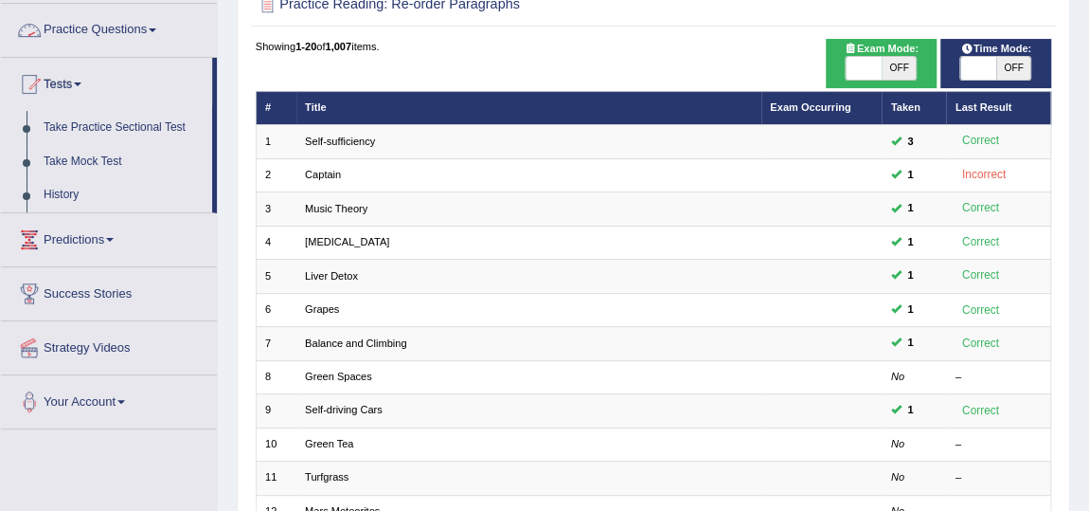
click at [132, 38] on link "Practice Questions" at bounding box center [109, 27] width 216 height 47
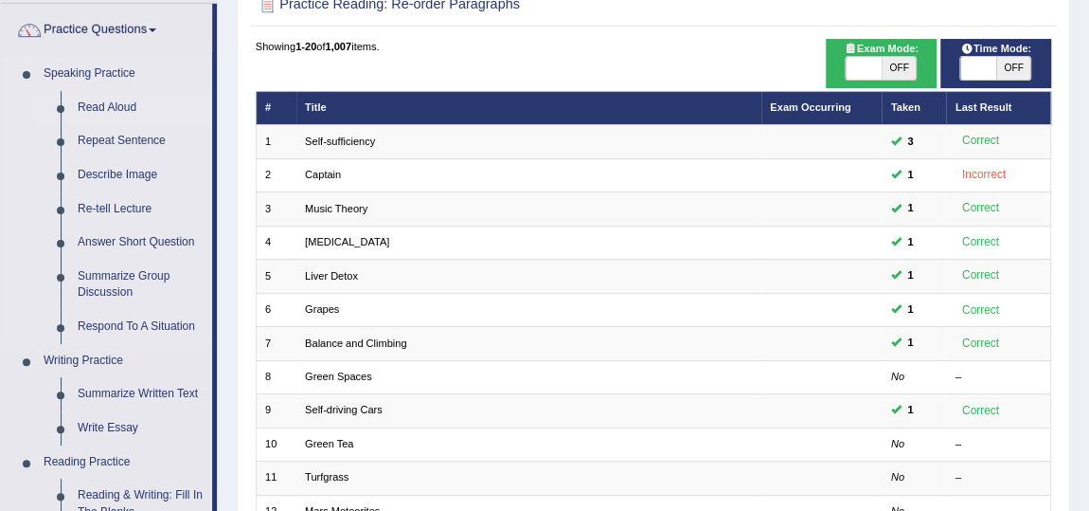
click at [94, 105] on link "Read Aloud" at bounding box center [140, 108] width 143 height 34
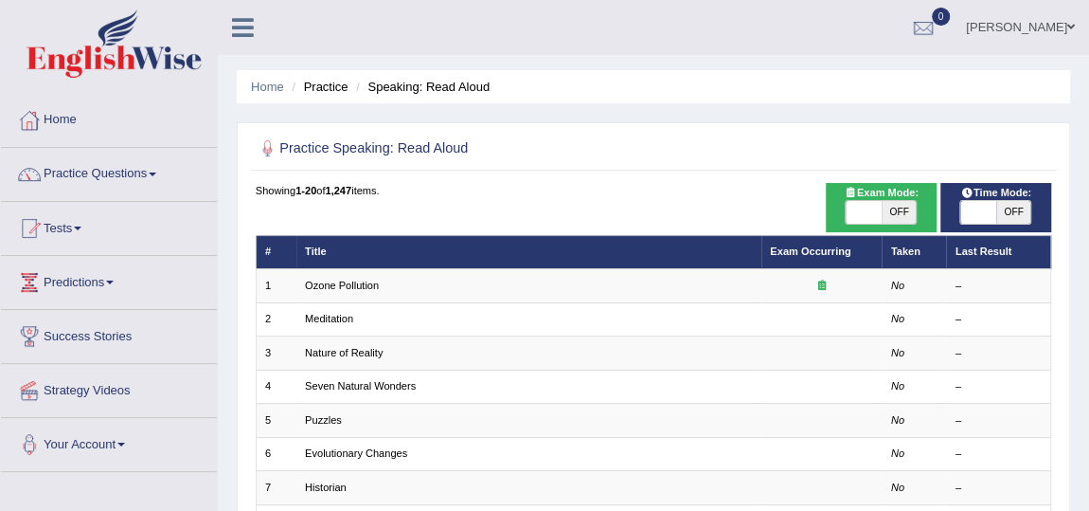
scroll to position [171, 0]
